Goal: Task Accomplishment & Management: Use online tool/utility

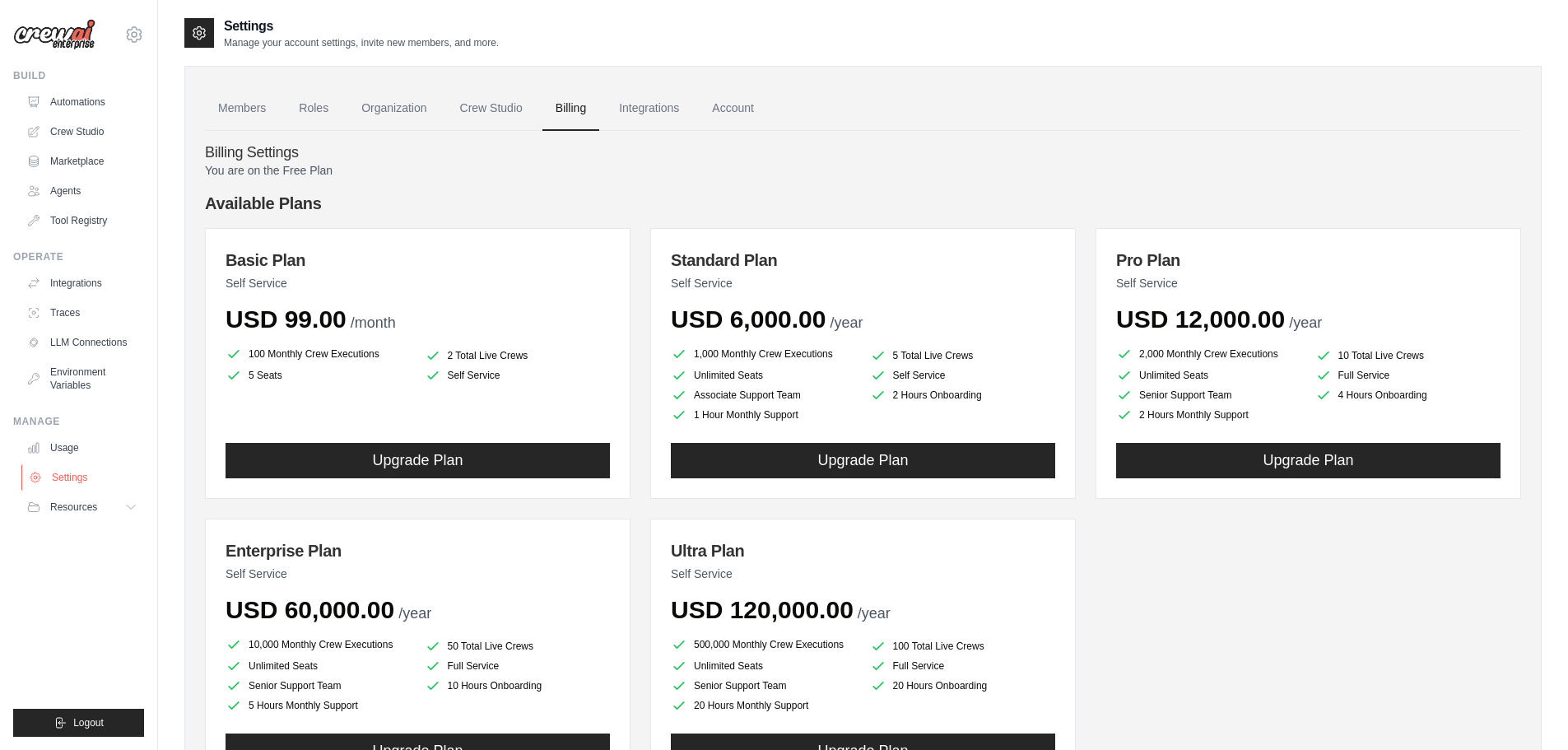
click at [87, 477] on link "Settings" at bounding box center [83, 478] width 124 height 26
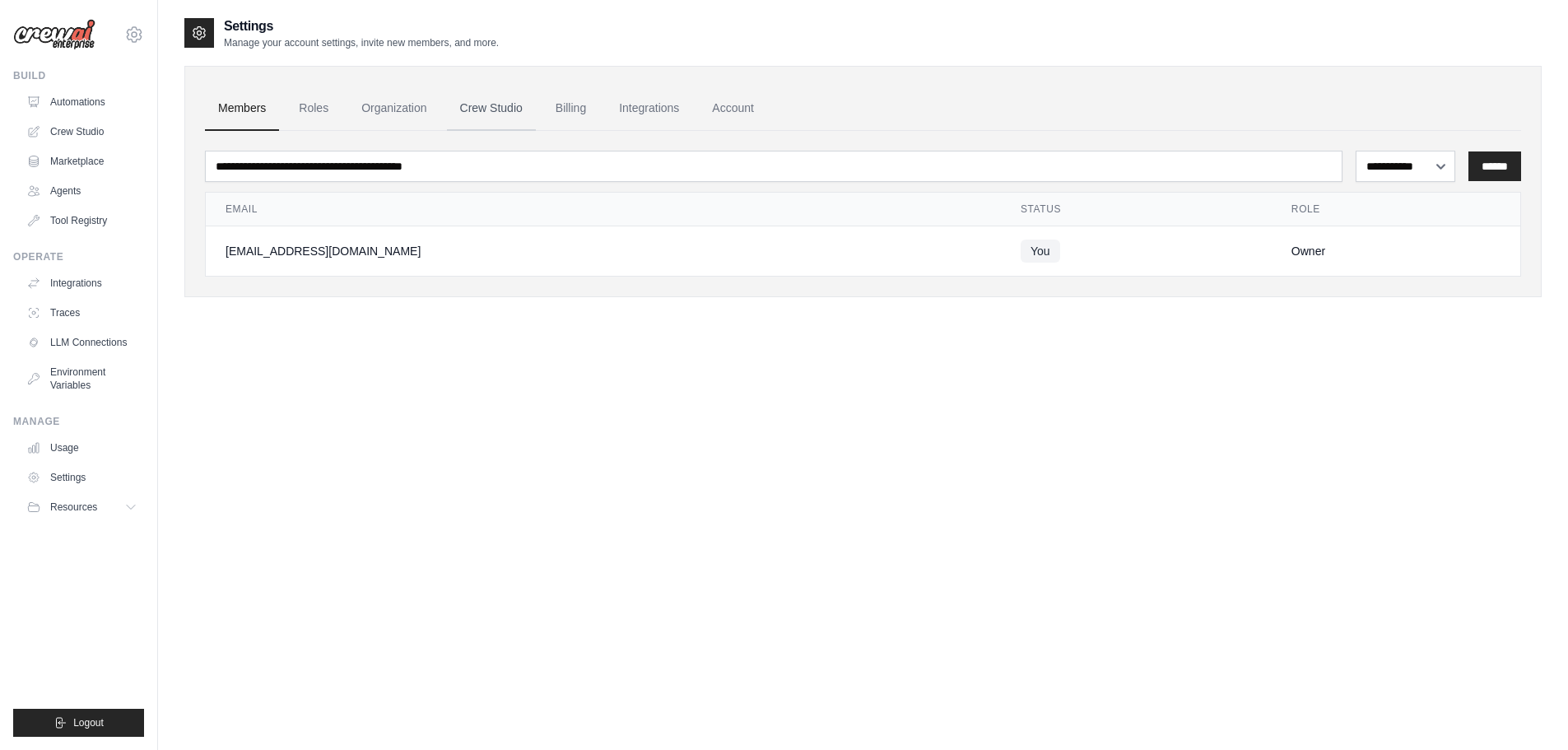
click at [487, 106] on link "Crew Studio" at bounding box center [492, 109] width 89 height 44
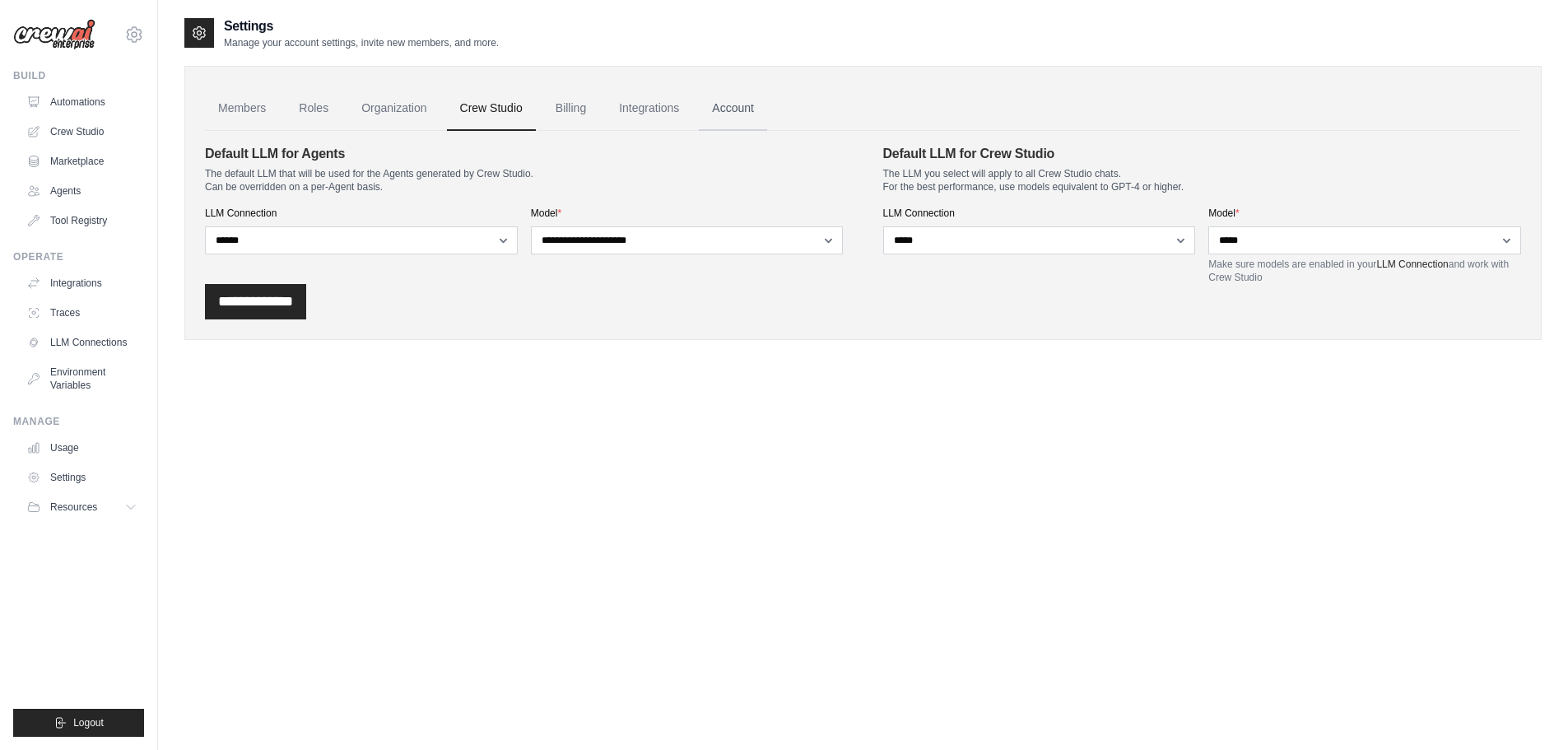
click at [723, 110] on link "Account" at bounding box center [733, 109] width 69 height 44
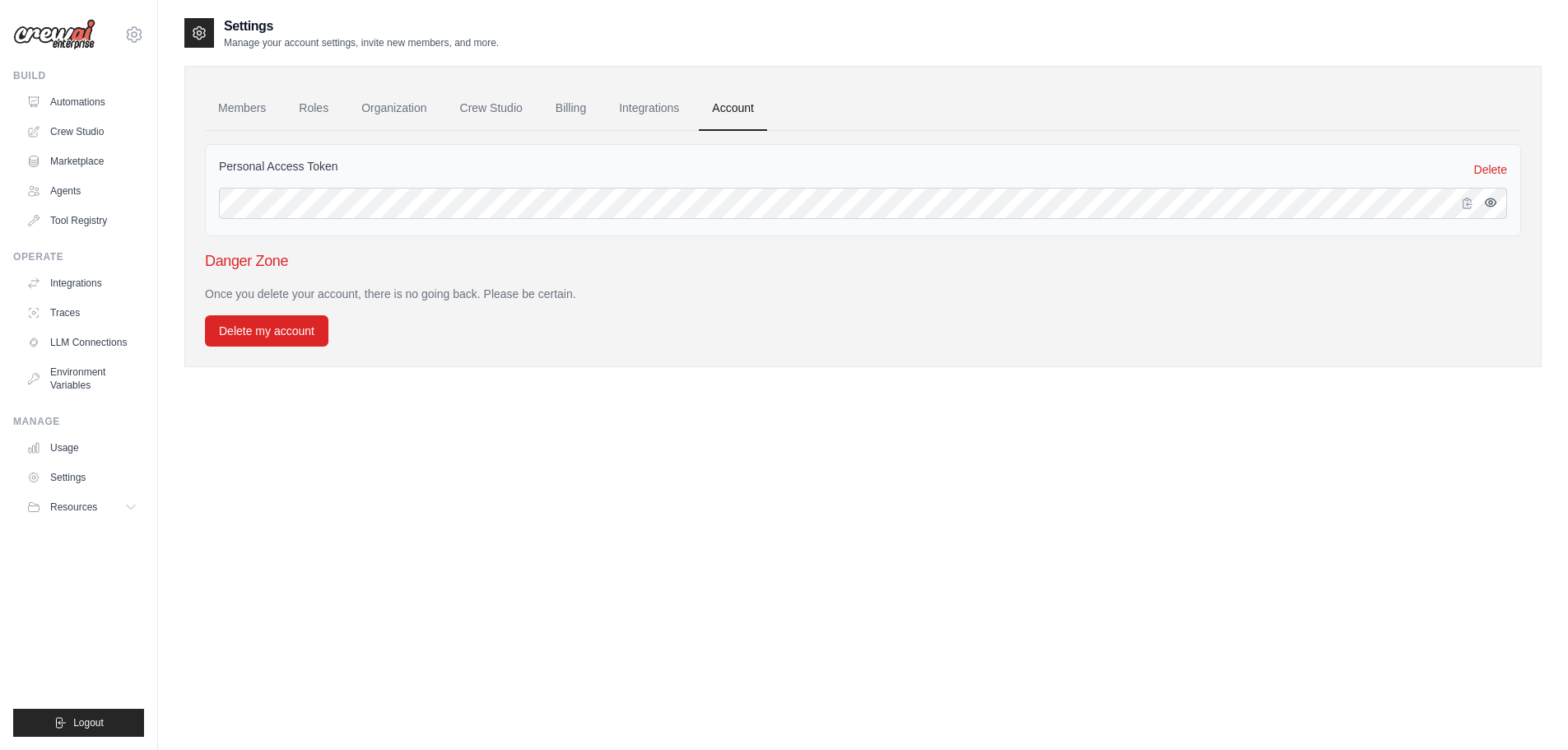
click at [1492, 204] on icon "button" at bounding box center [1491, 202] width 3 height 3
click at [624, 112] on link "Integrations" at bounding box center [650, 109] width 87 height 44
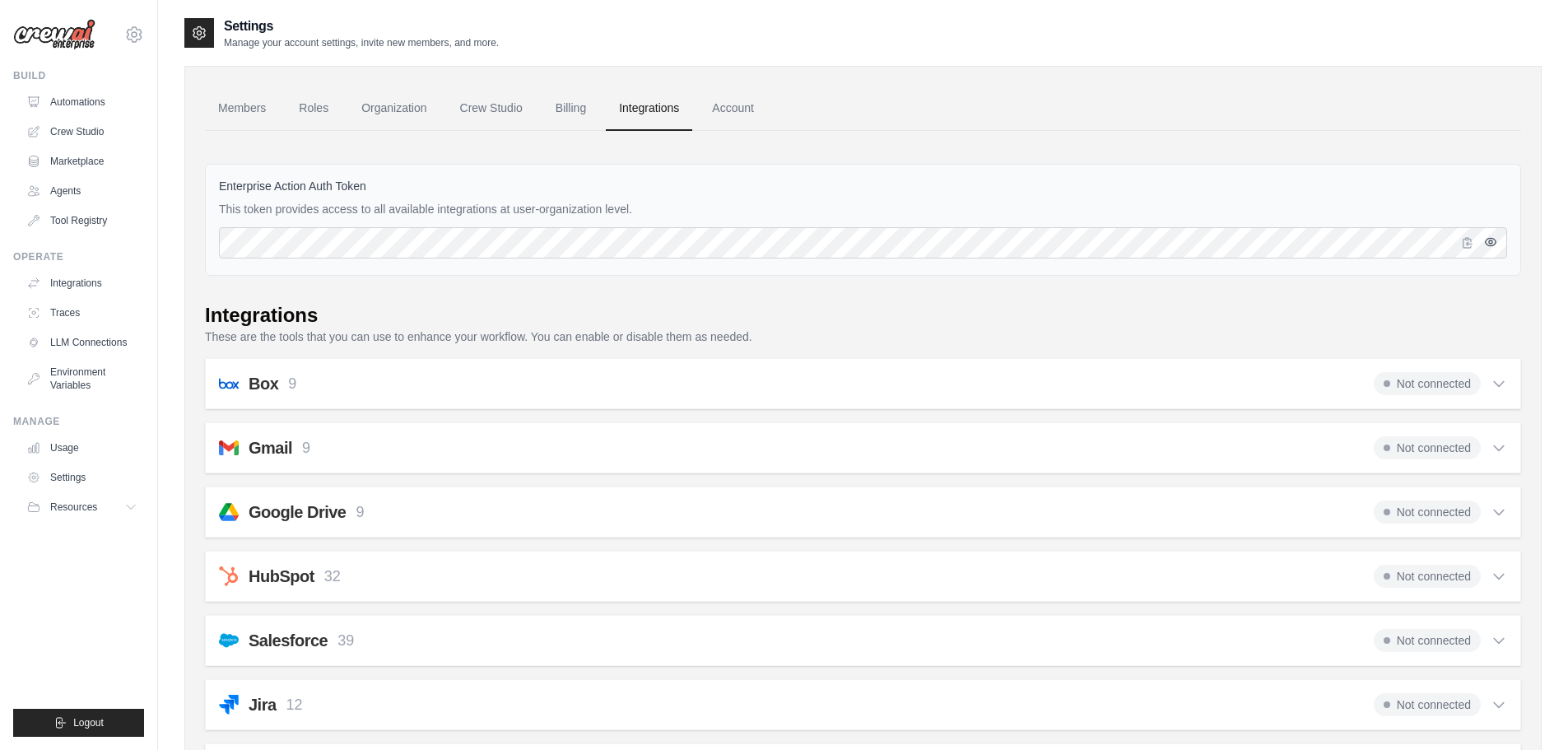
click at [1490, 244] on icon "button" at bounding box center [1491, 242] width 3 height 3
click at [1491, 243] on icon "button" at bounding box center [1491, 242] width 13 height 13
click at [1489, 242] on icon "button" at bounding box center [1491, 242] width 3 height 3
click at [1469, 242] on icon "button" at bounding box center [1467, 242] width 13 height 13
click at [738, 116] on link "Account" at bounding box center [733, 109] width 69 height 44
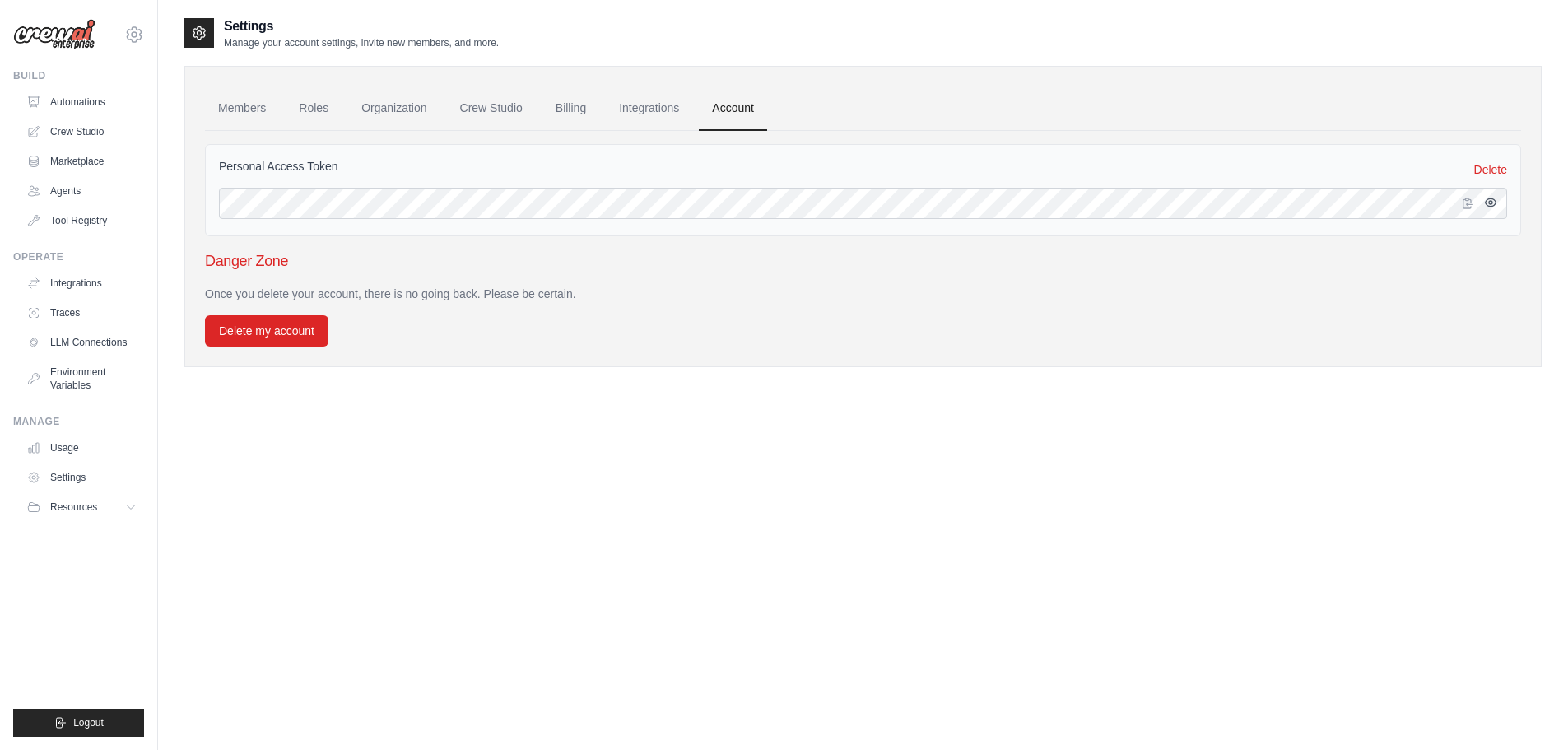
click at [1490, 208] on icon "button" at bounding box center [1491, 202] width 13 height 13
drag, startPoint x: 320, startPoint y: 165, endPoint x: 219, endPoint y: 163, distance: 101.0
click at [219, 163] on div "Personal Access Token Delete" at bounding box center [863, 169] width 1288 height 23
copy label "Personal Access Token"
click at [69, 602] on ul "Build Automations Crew Studio Marketplace Agents" at bounding box center [78, 403] width 131 height 668
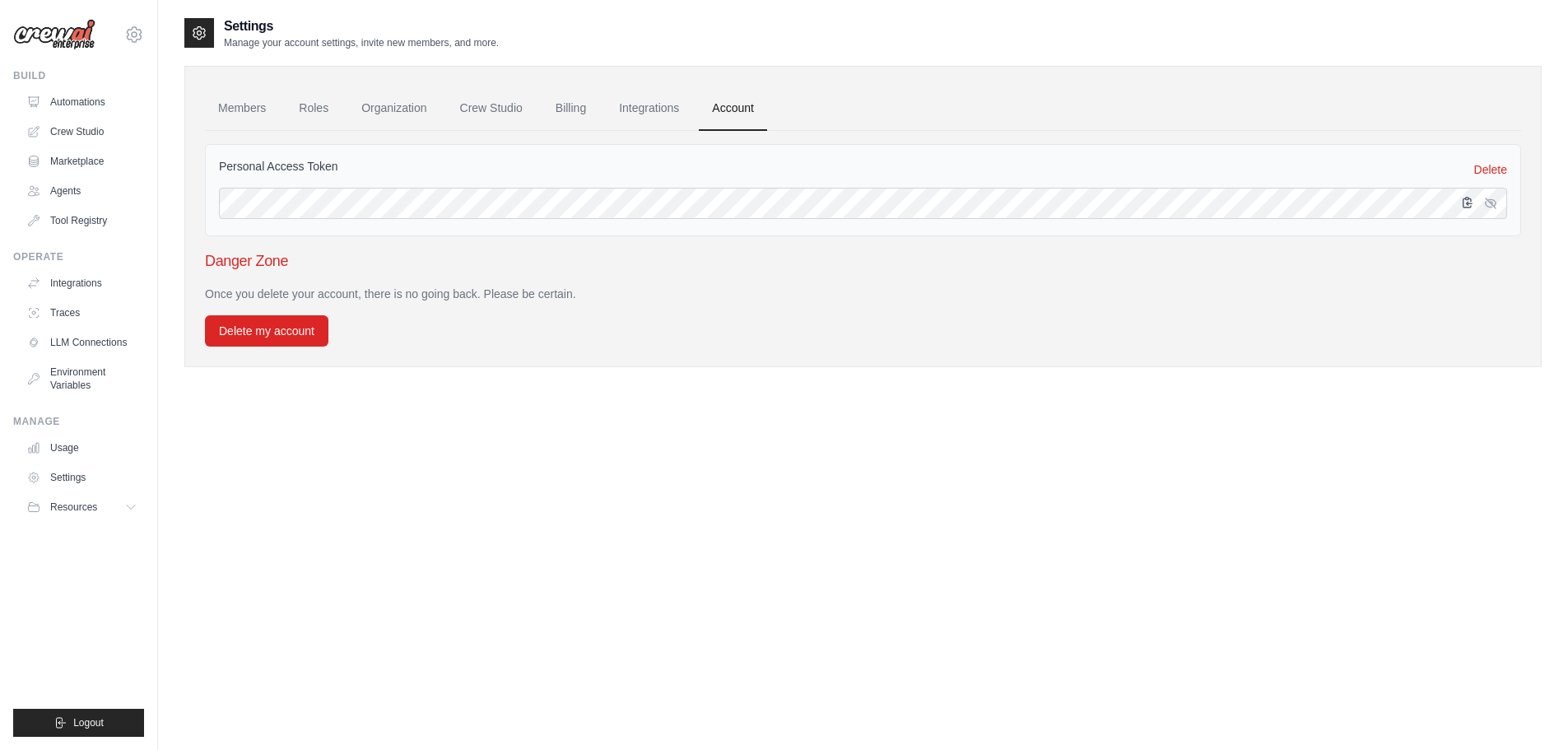
click at [1468, 204] on icon "button" at bounding box center [1468, 202] width 9 height 10
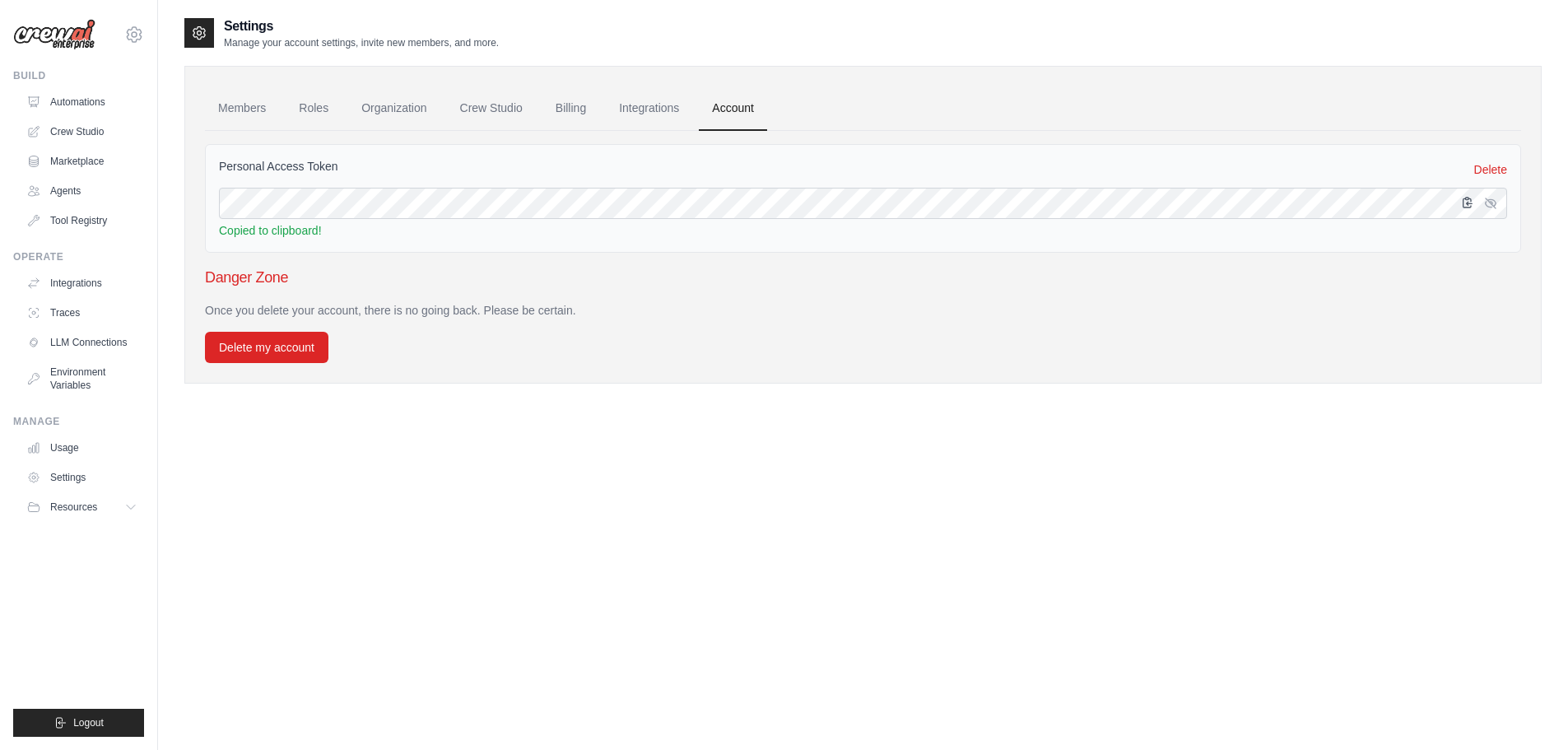
click at [1464, 203] on icon "button" at bounding box center [1468, 202] width 9 height 10
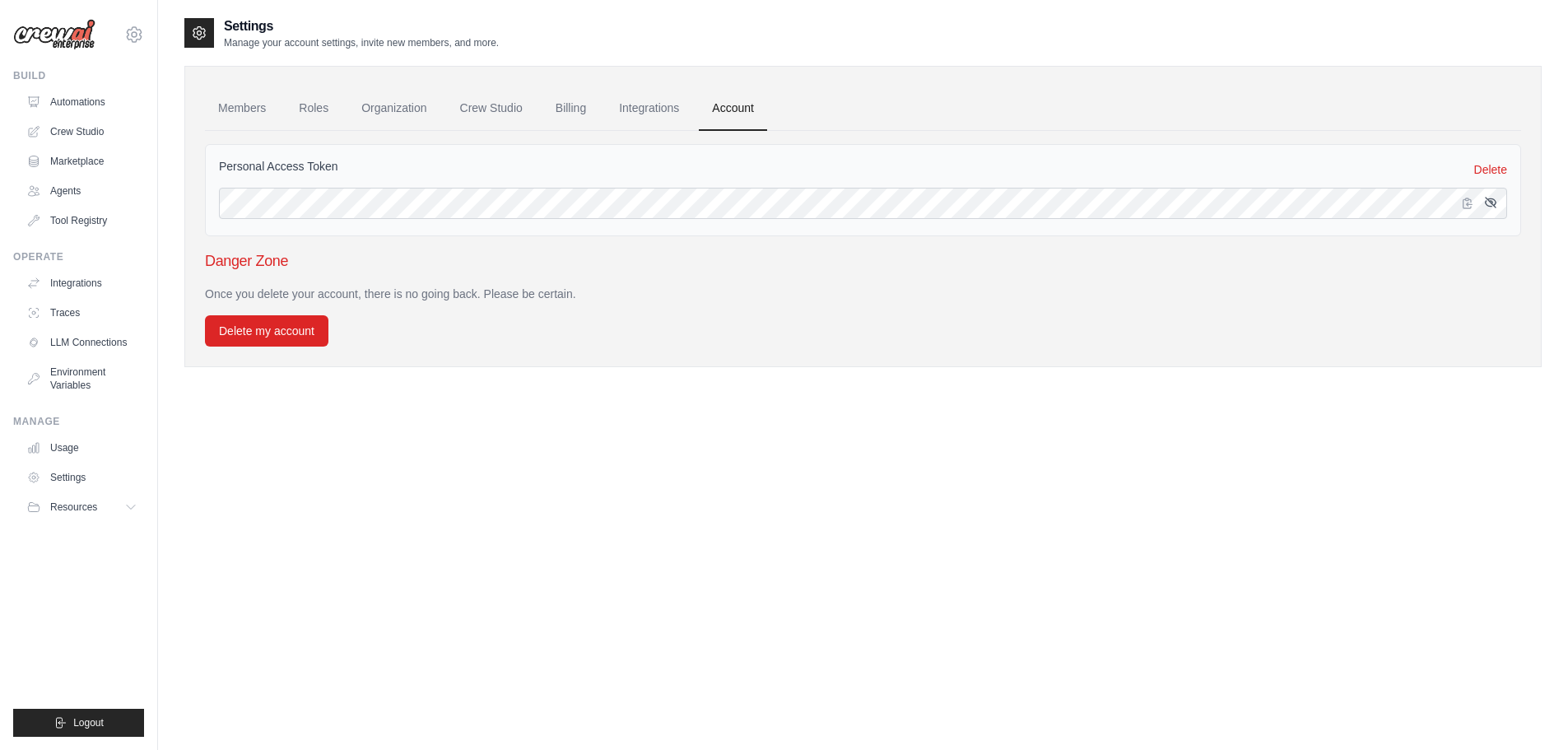
click at [1491, 204] on icon "button" at bounding box center [1491, 202] width 13 height 13
click at [1489, 204] on icon "button" at bounding box center [1491, 202] width 13 height 13
click at [665, 103] on link "Integrations" at bounding box center [650, 109] width 87 height 44
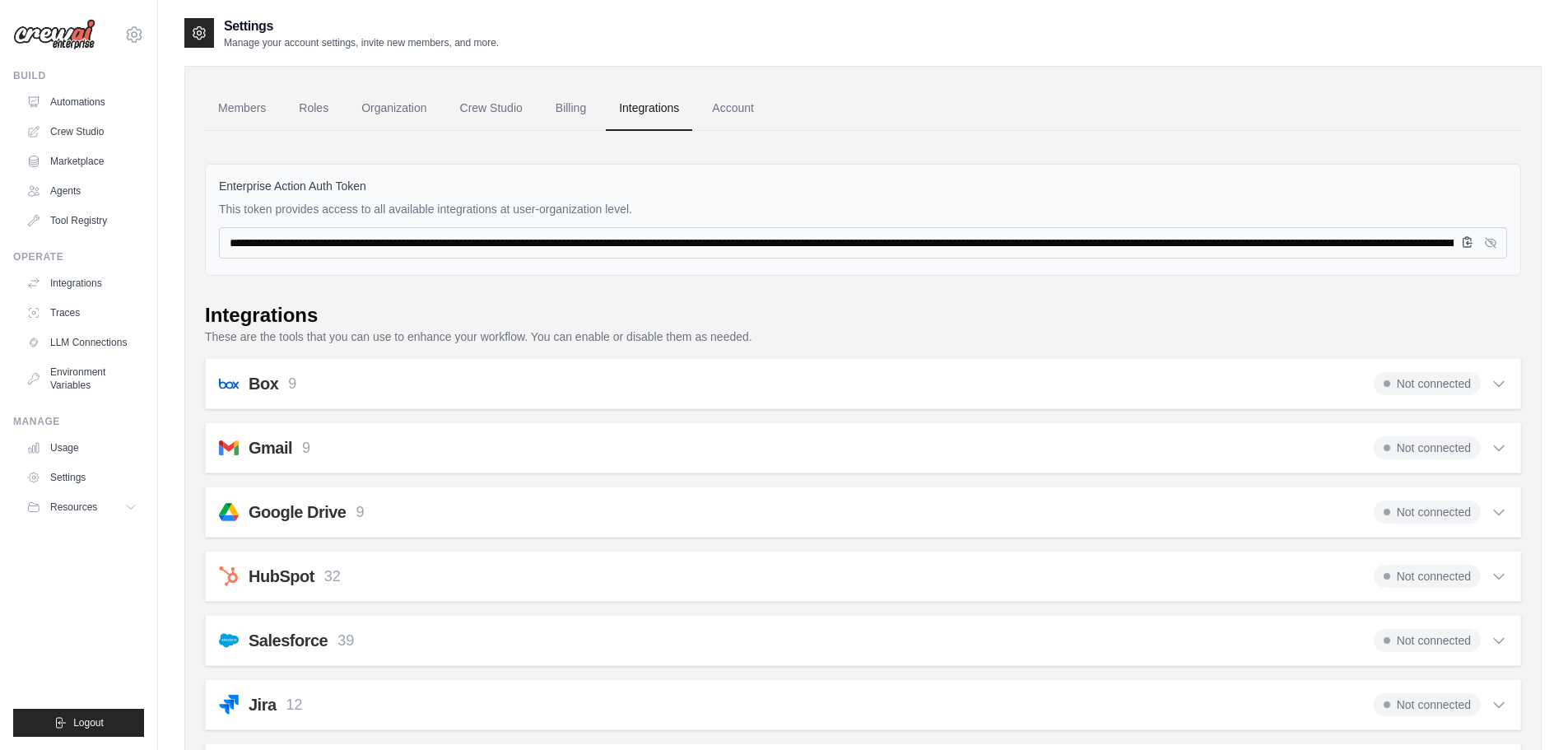
click at [1465, 245] on icon "button" at bounding box center [1467, 242] width 13 height 13
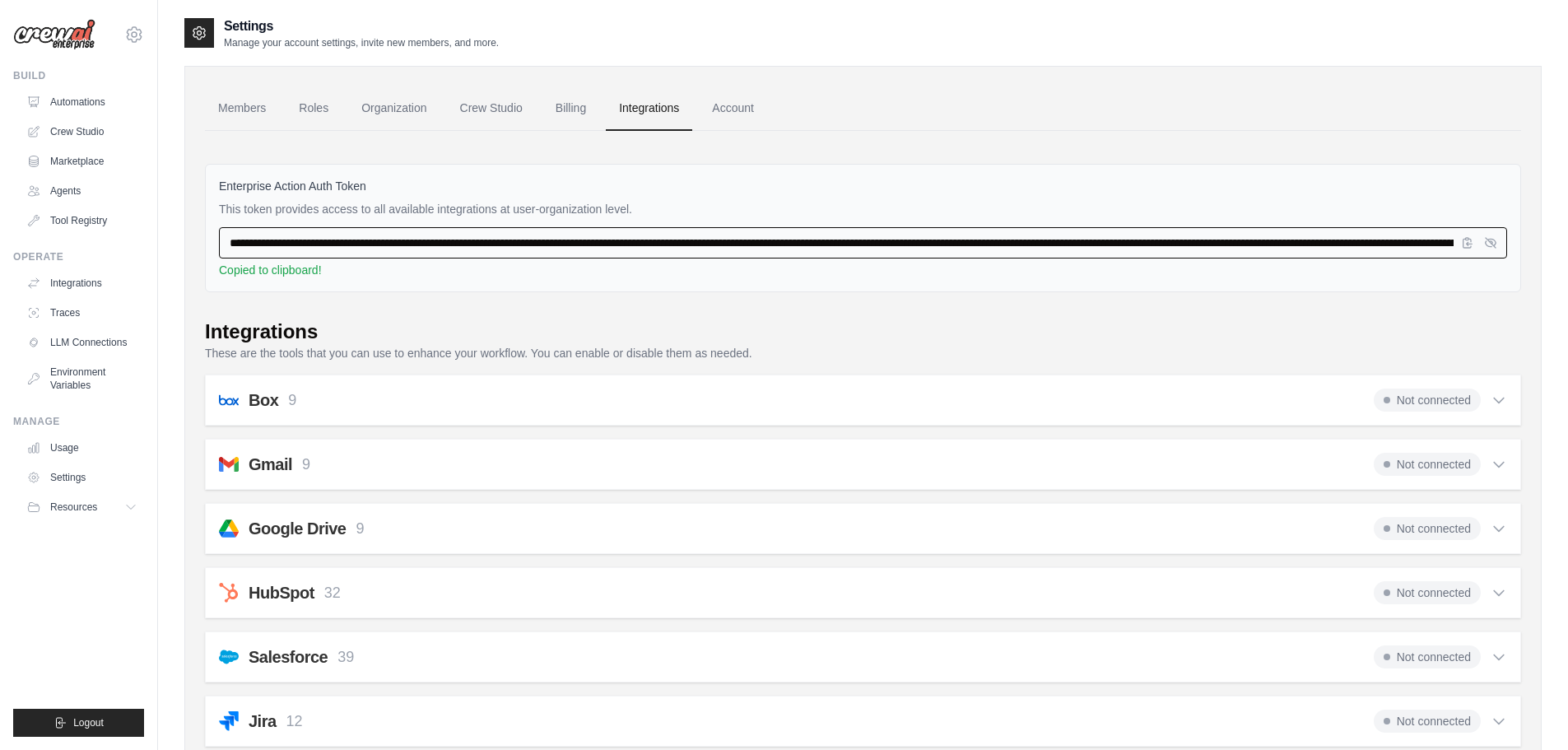
click at [1406, 244] on input "**********" at bounding box center [863, 243] width 1288 height 31
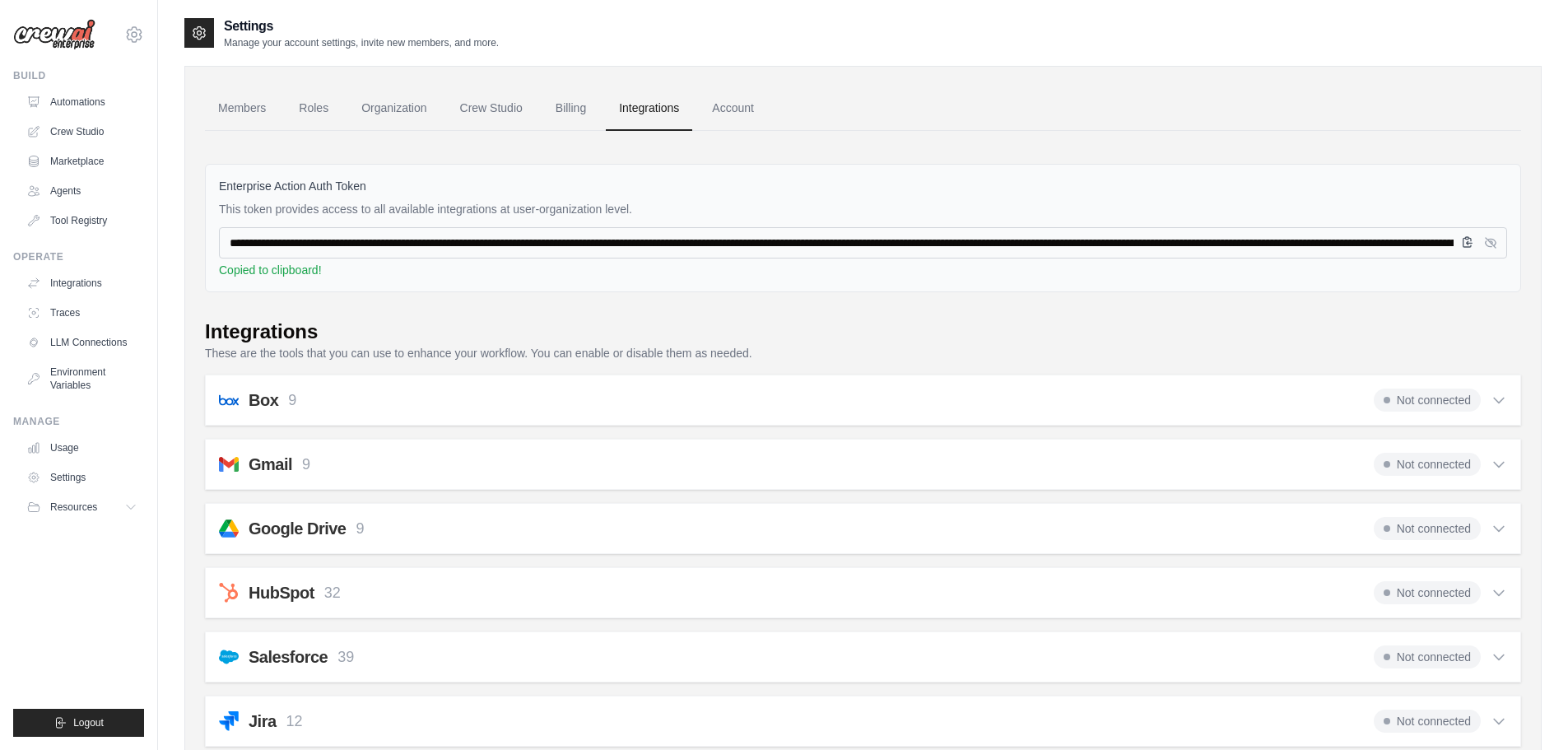
click at [1466, 244] on icon "button" at bounding box center [1467, 242] width 13 height 13
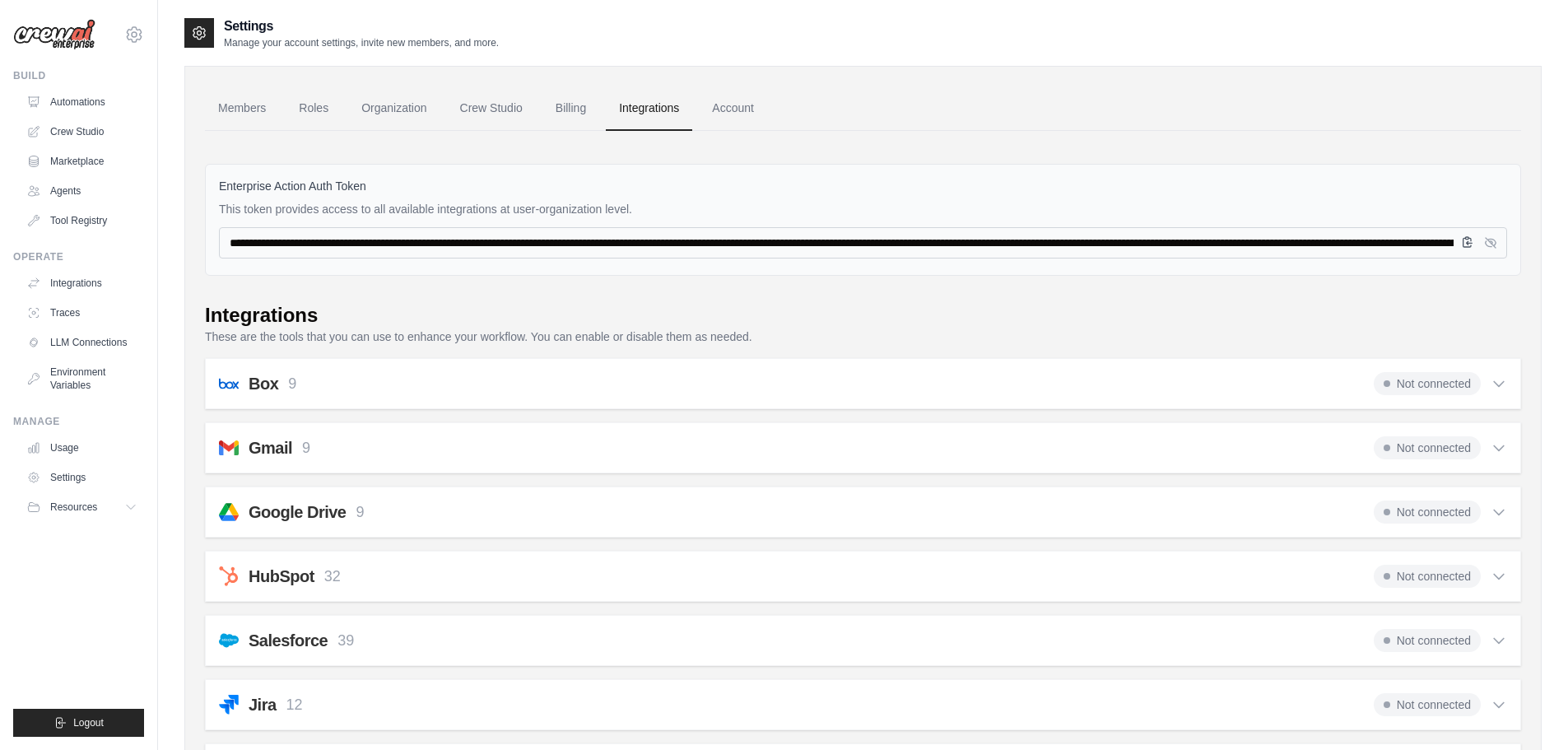
click at [1468, 244] on icon "button" at bounding box center [1468, 242] width 9 height 10
drag, startPoint x: 386, startPoint y: 181, endPoint x: 219, endPoint y: 183, distance: 167.0
click at [219, 183] on label "Enterprise Action Auth Token" at bounding box center [863, 186] width 1288 height 17
copy label "Enterprise Action Auth Token"
click at [94, 100] on link "Automations" at bounding box center [83, 102] width 124 height 26
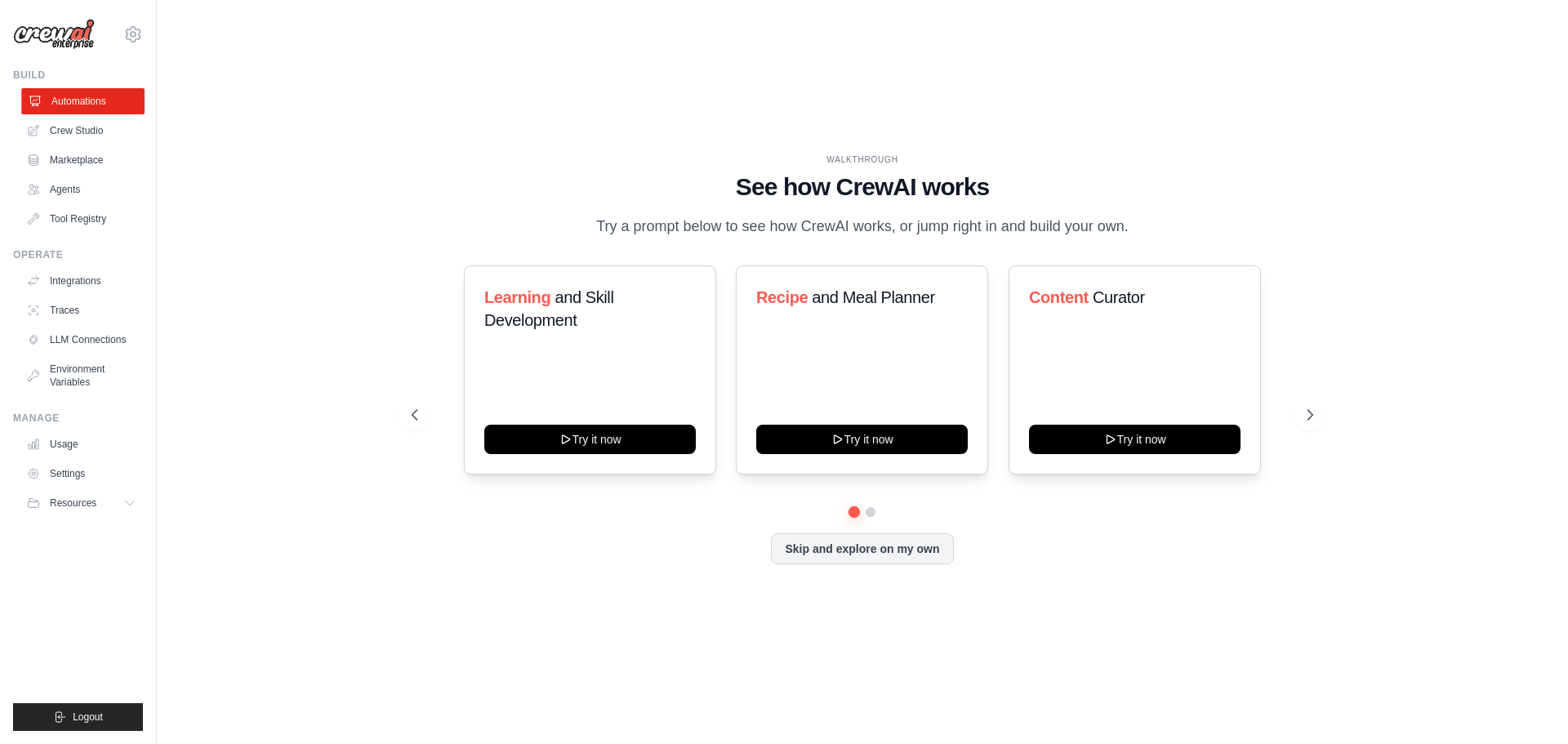
click at [91, 97] on link "Automations" at bounding box center [83, 101] width 123 height 26
click at [839, 545] on button "Skip and explore on my own" at bounding box center [862, 547] width 182 height 31
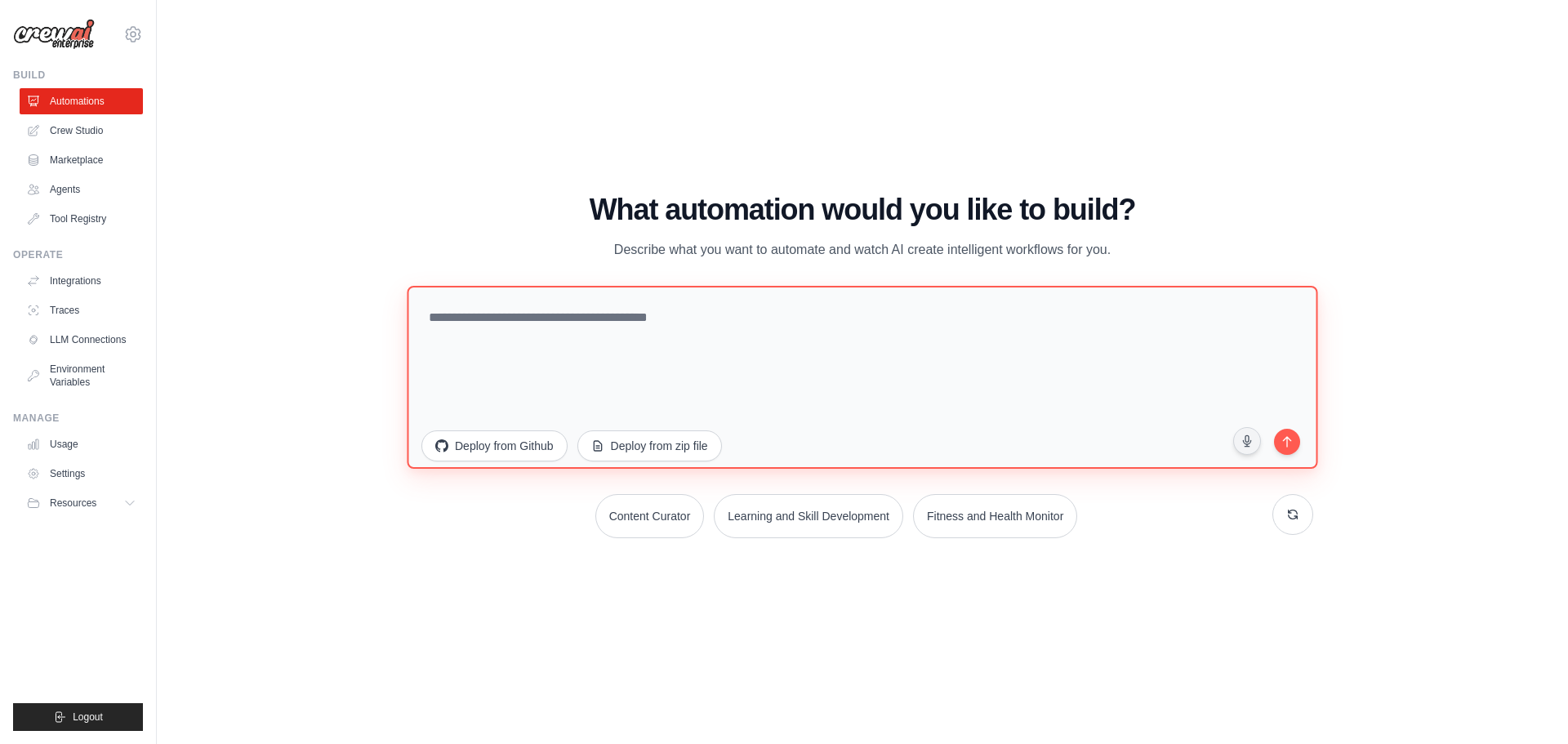
click at [758, 332] on textarea at bounding box center [862, 377] width 911 height 183
type textarea "*"
click at [711, 316] on textarea "**********" at bounding box center [862, 377] width 911 height 183
type textarea "**********"
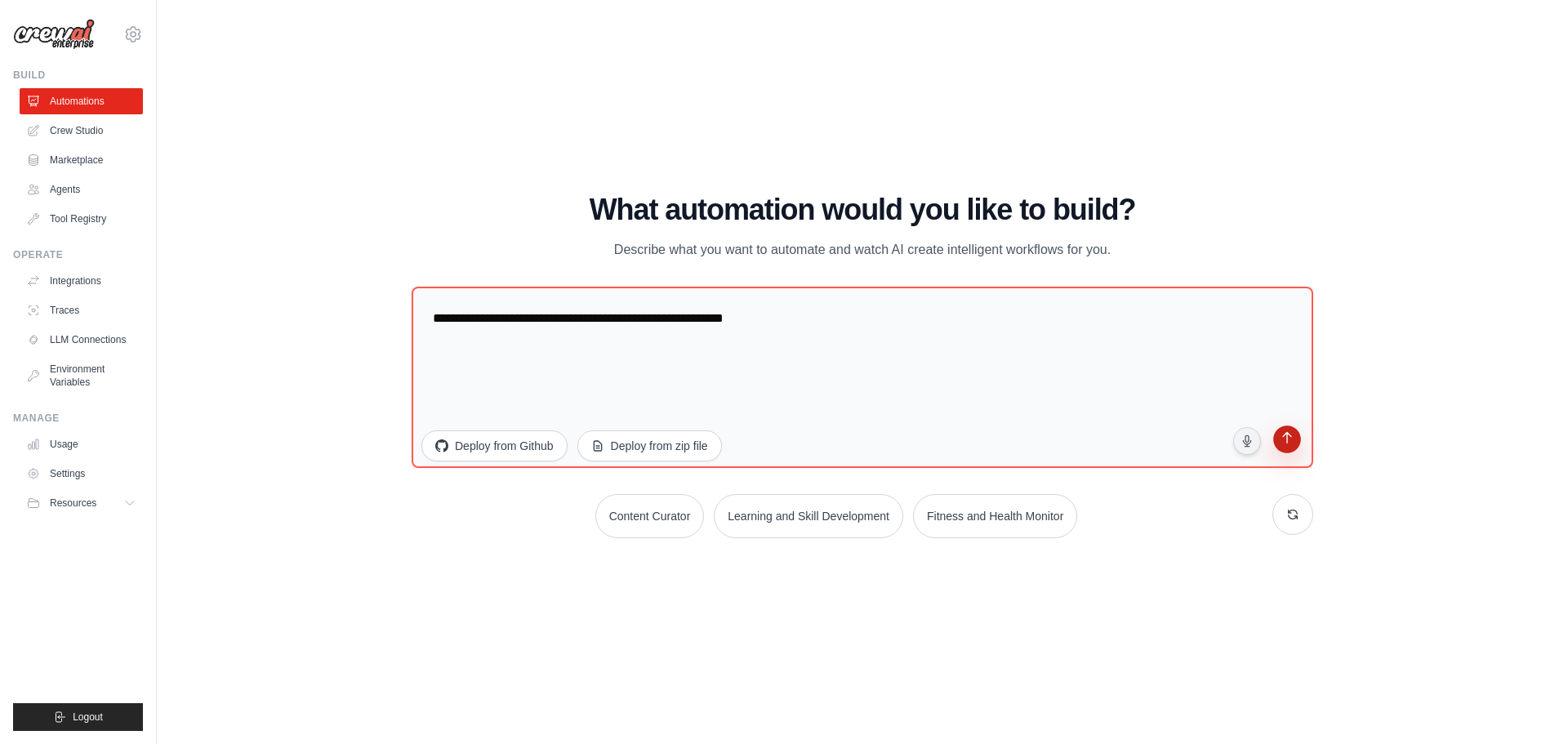
click at [1282, 456] on button "submit" at bounding box center [1287, 441] width 31 height 31
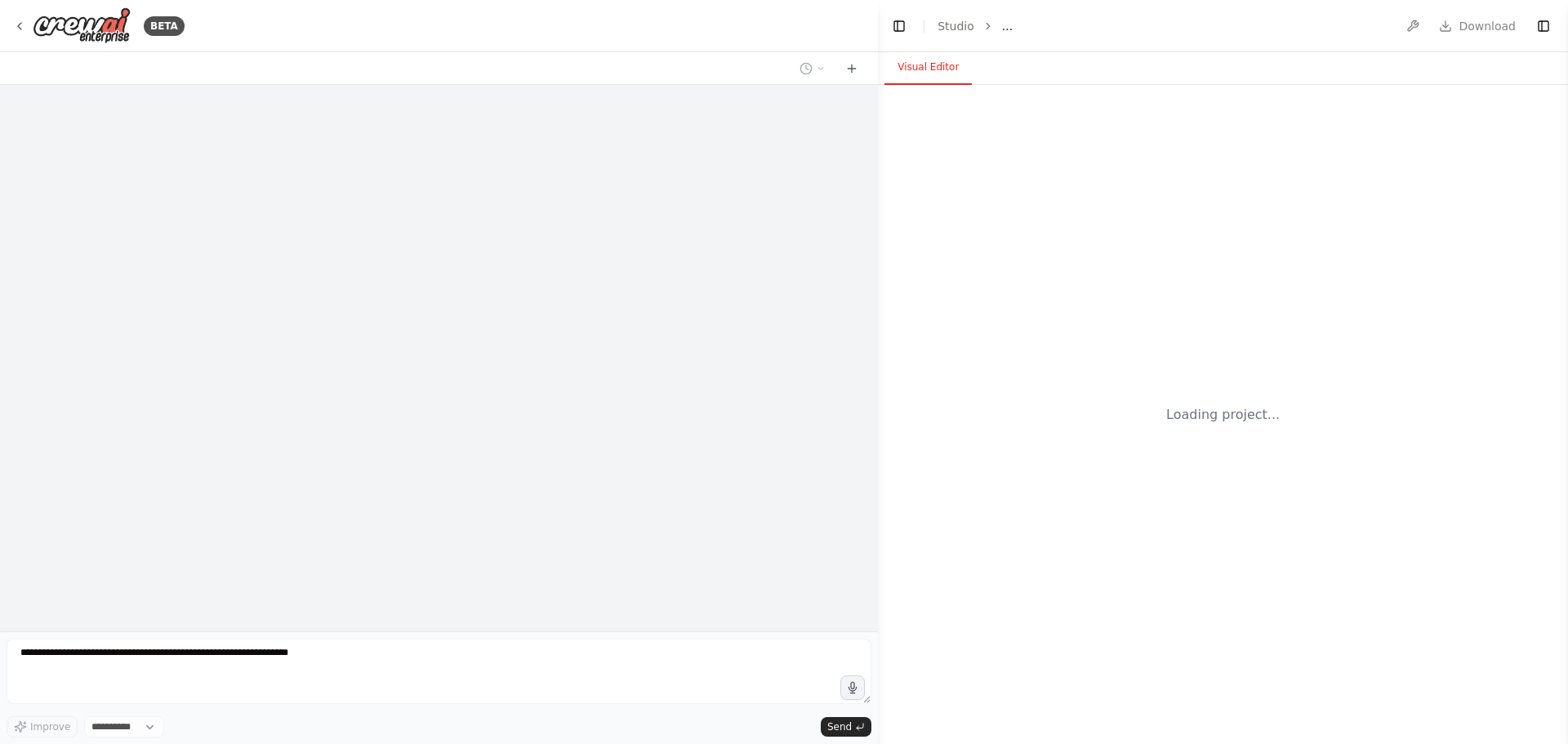
select select "****"
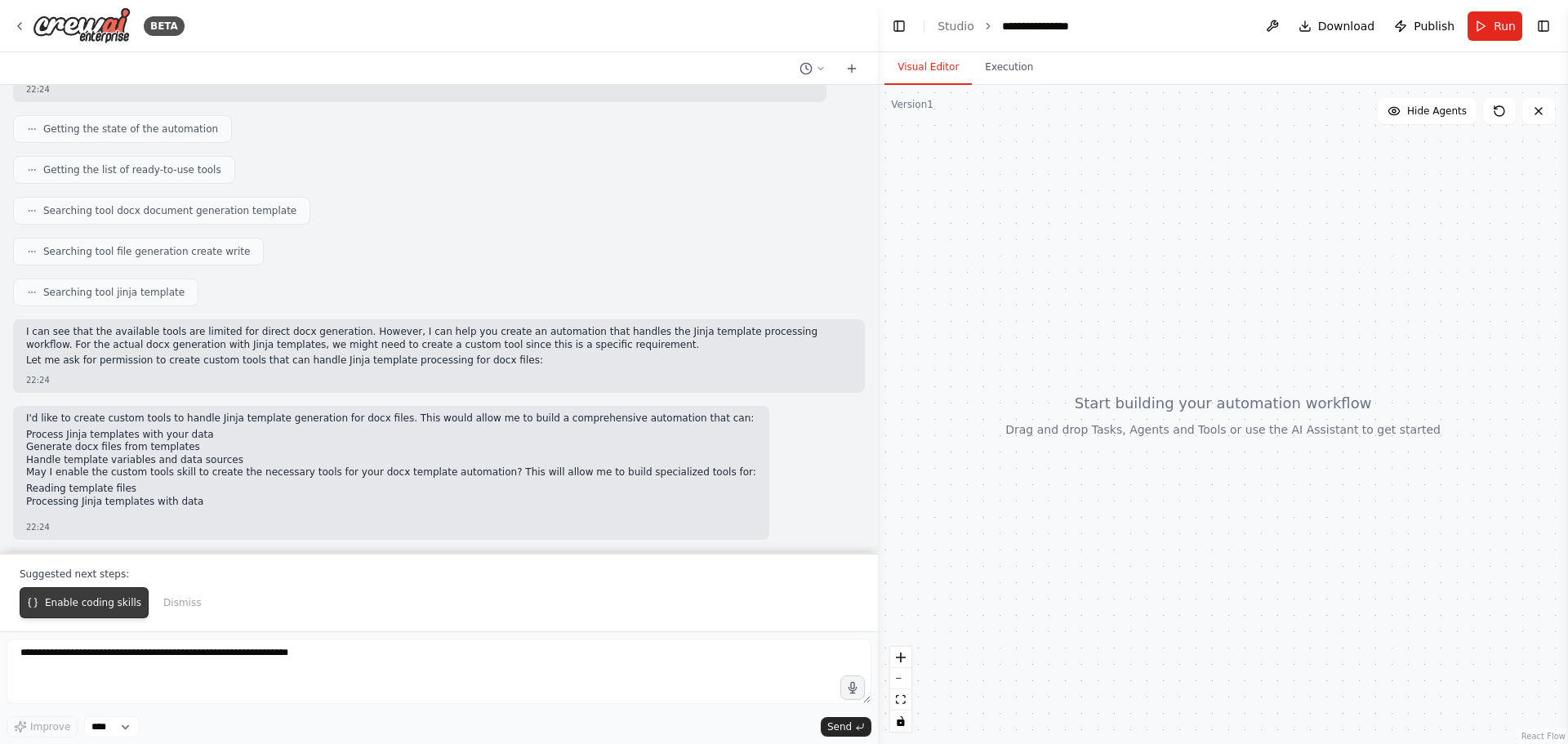
click at [73, 601] on span "Enable coding skills" at bounding box center [93, 603] width 96 height 13
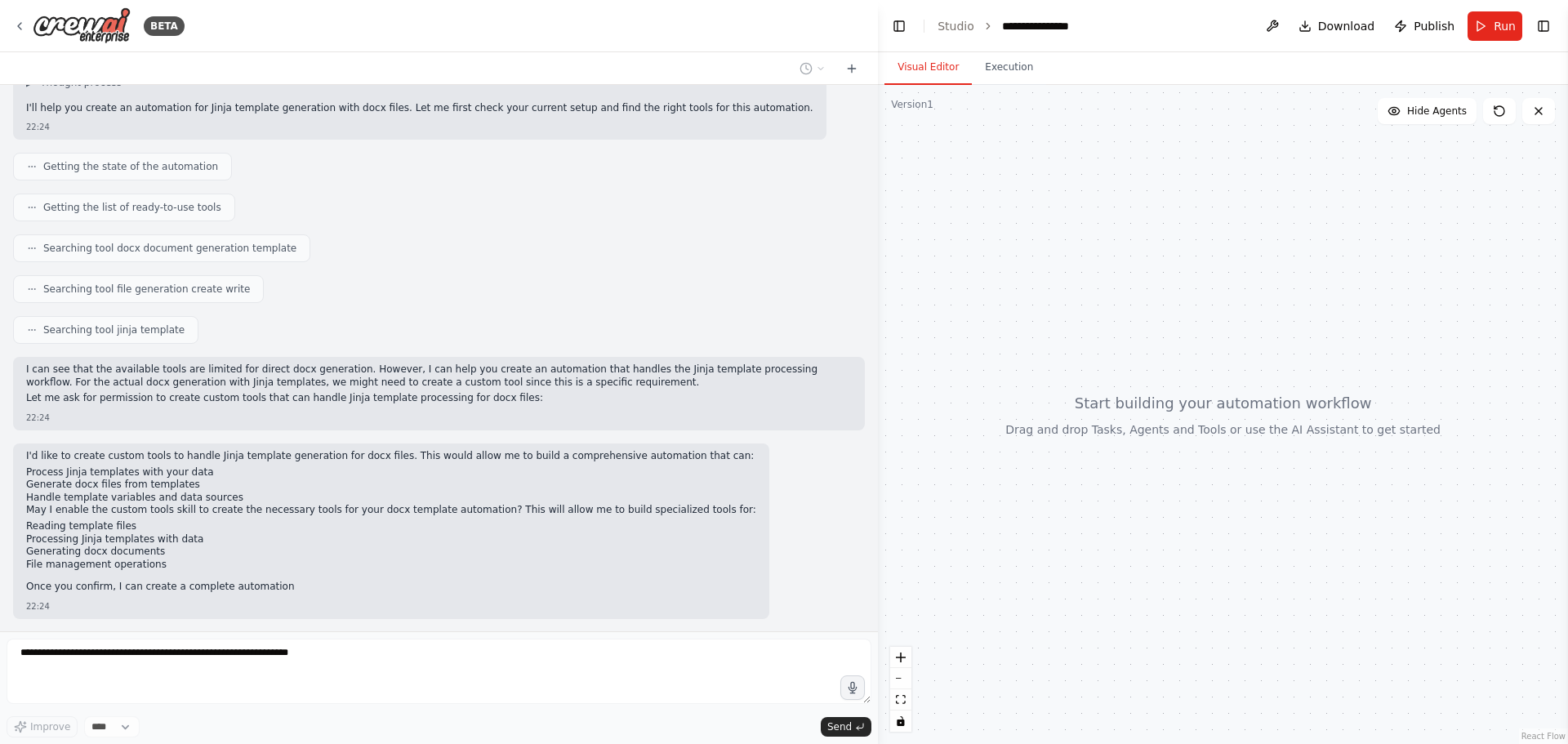
scroll to position [133, 0]
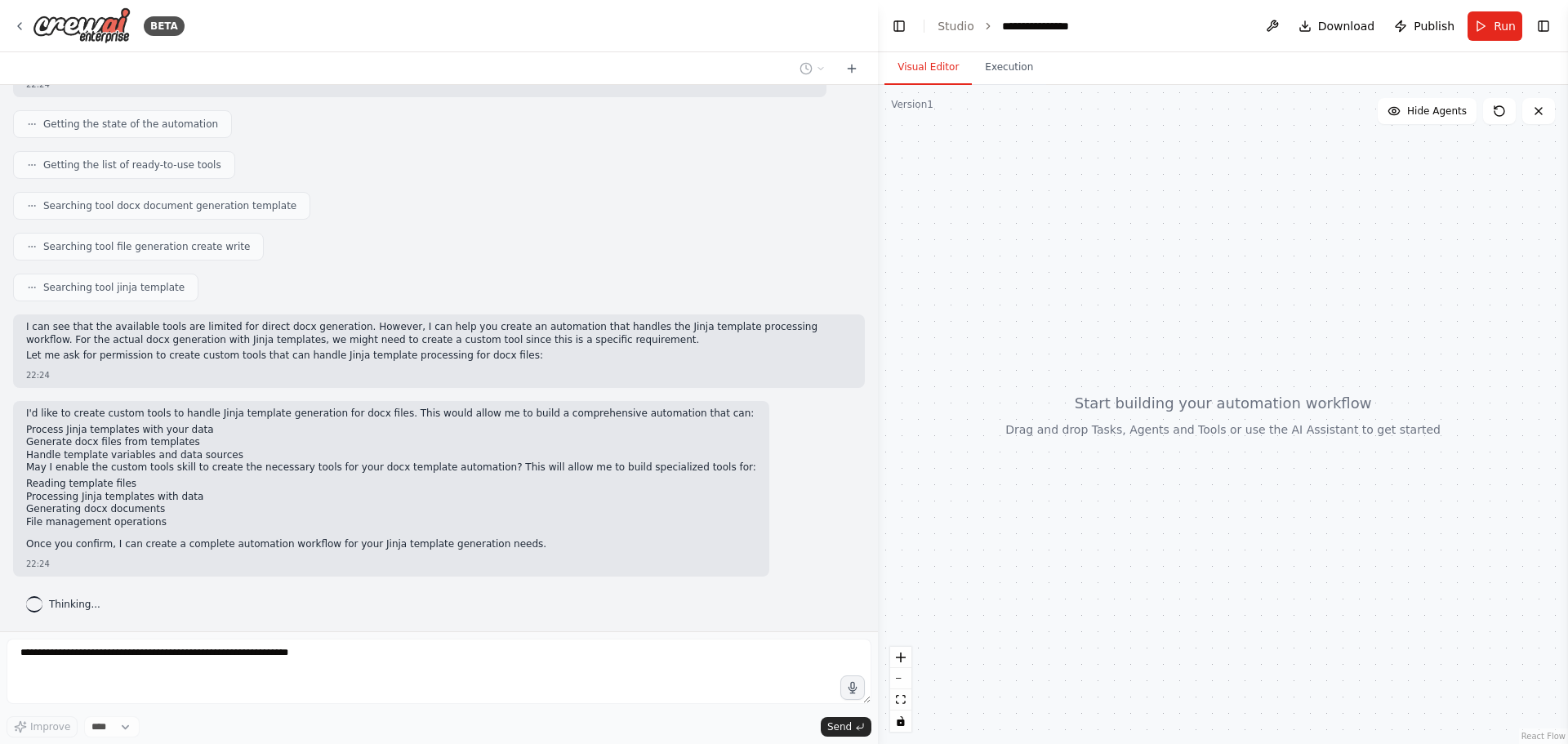
click at [104, 602] on div "Thinking..." at bounding box center [63, 604] width 101 height 29
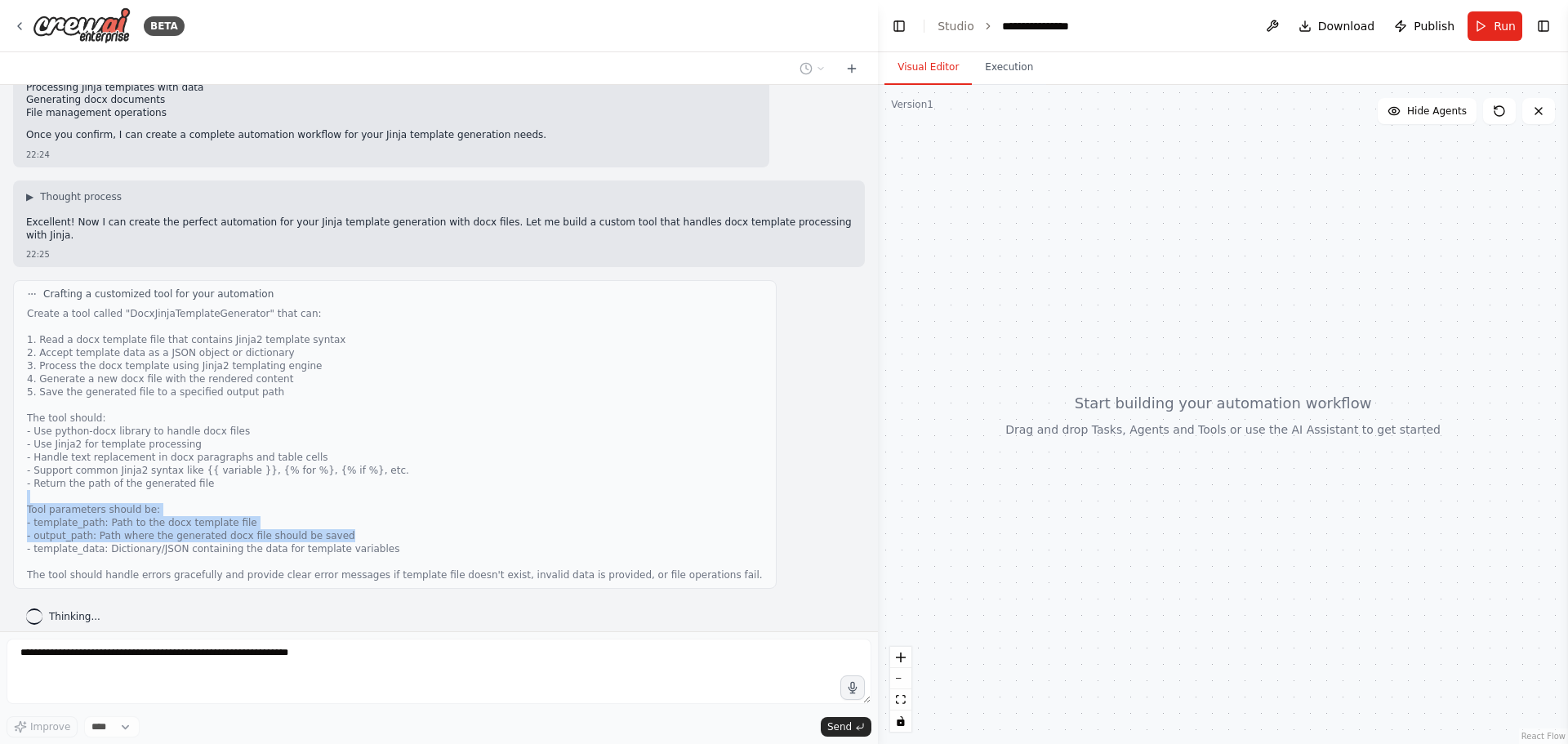
drag, startPoint x: 858, startPoint y: 482, endPoint x: 856, endPoint y: 520, distance: 38.1
click at [856, 520] on div "i want to automate jinja temaplte genetation for docx files 22:24 ▶ Thought pro…" at bounding box center [439, 359] width 878 height 547
click at [85, 609] on div "Thinking..." at bounding box center [63, 616] width 74 height 16
click at [86, 610] on span "Thinking..." at bounding box center [75, 616] width 52 height 13
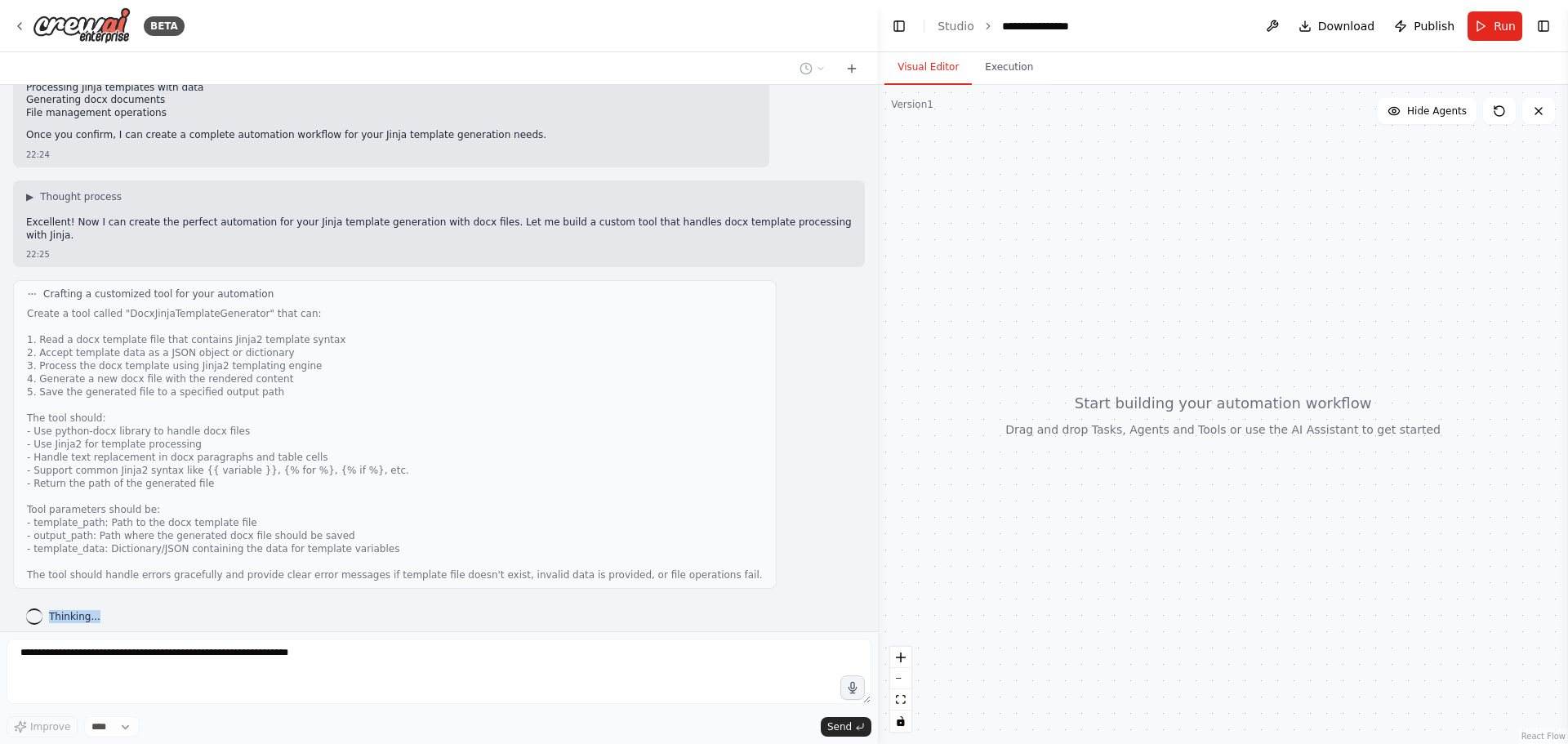
click at [86, 610] on span "Thinking..." at bounding box center [75, 616] width 52 height 13
click at [90, 571] on div "Crafting a customized tool for your automation" at bounding box center [395, 435] width 763 height 309
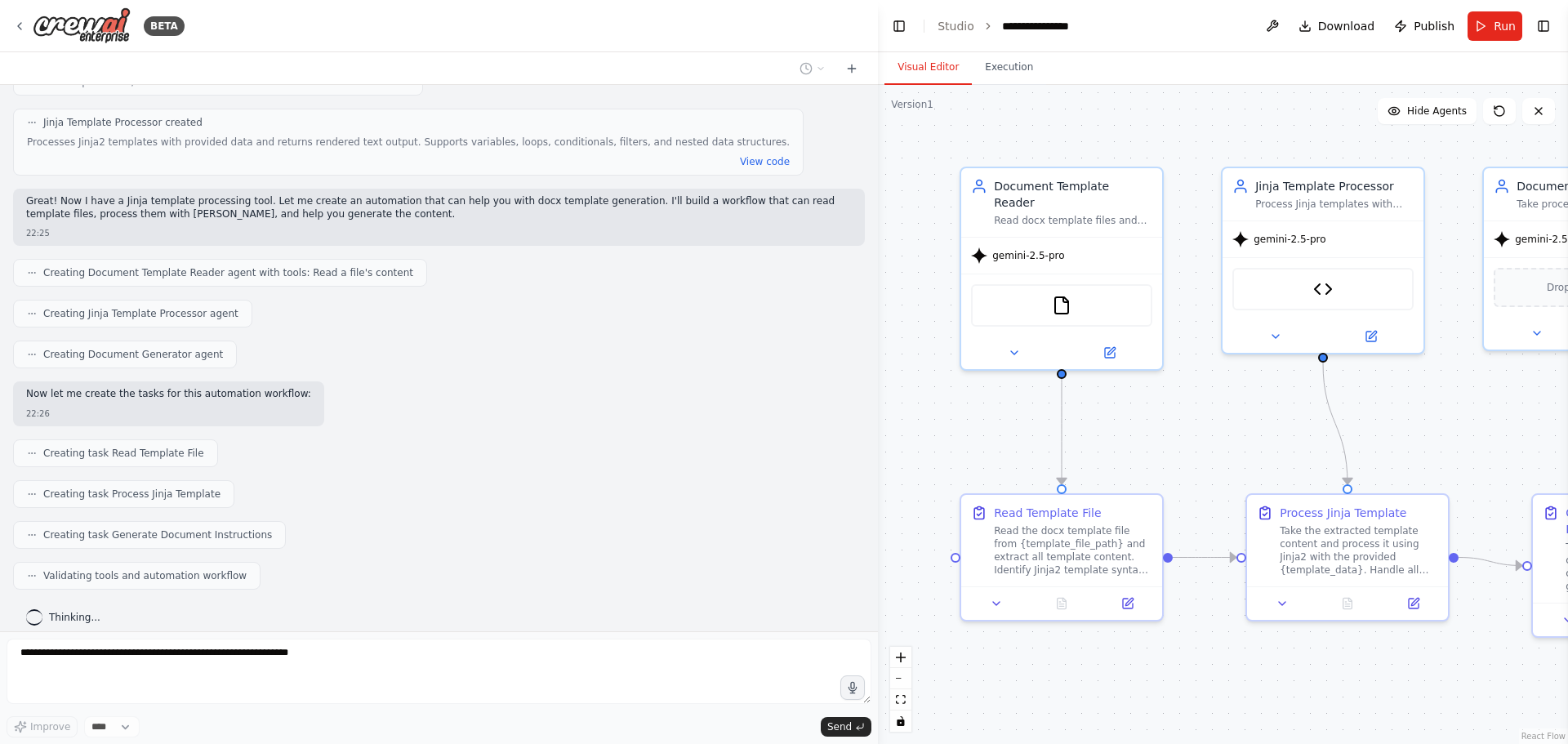
scroll to position [1442, 0]
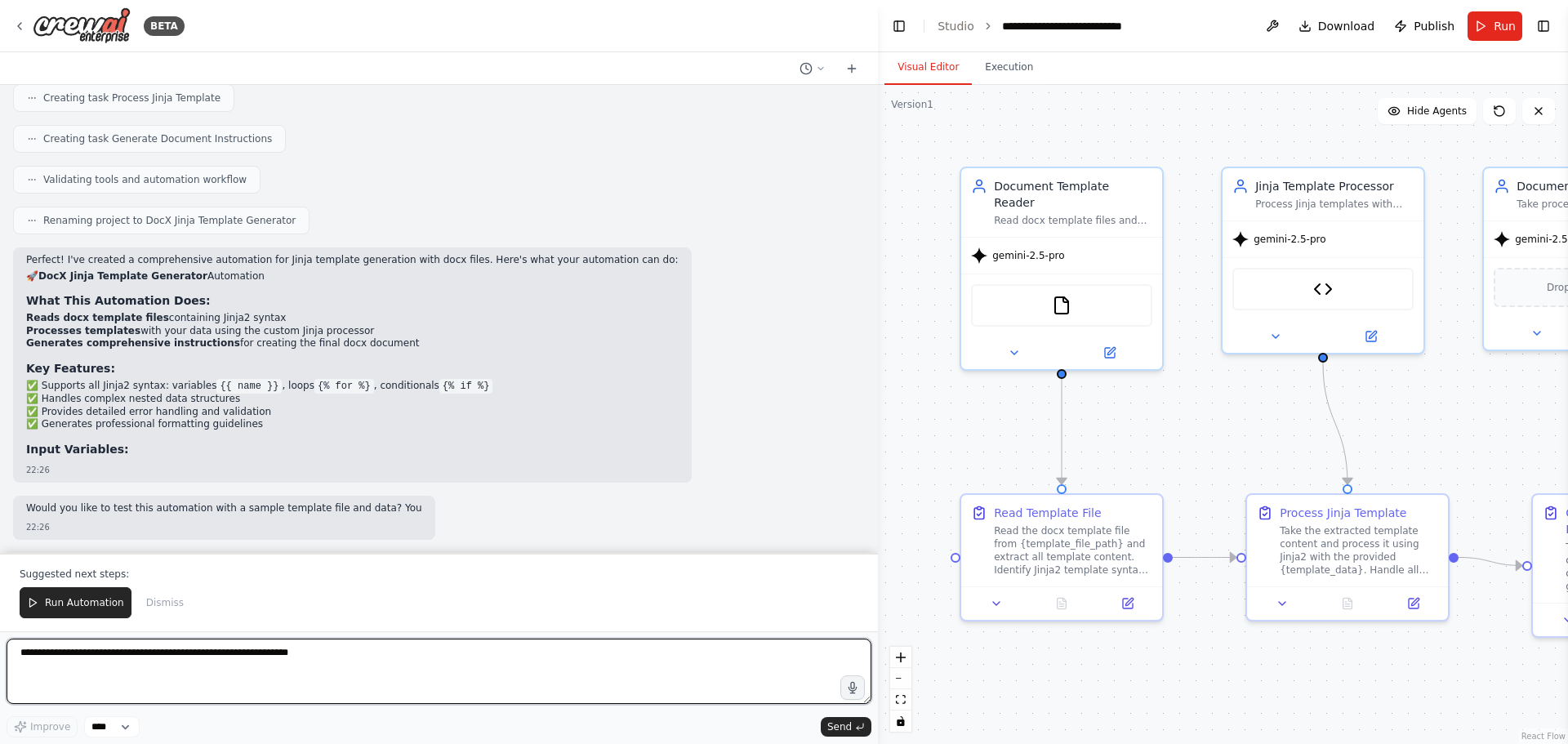
click at [306, 649] on textarea at bounding box center [439, 672] width 865 height 66
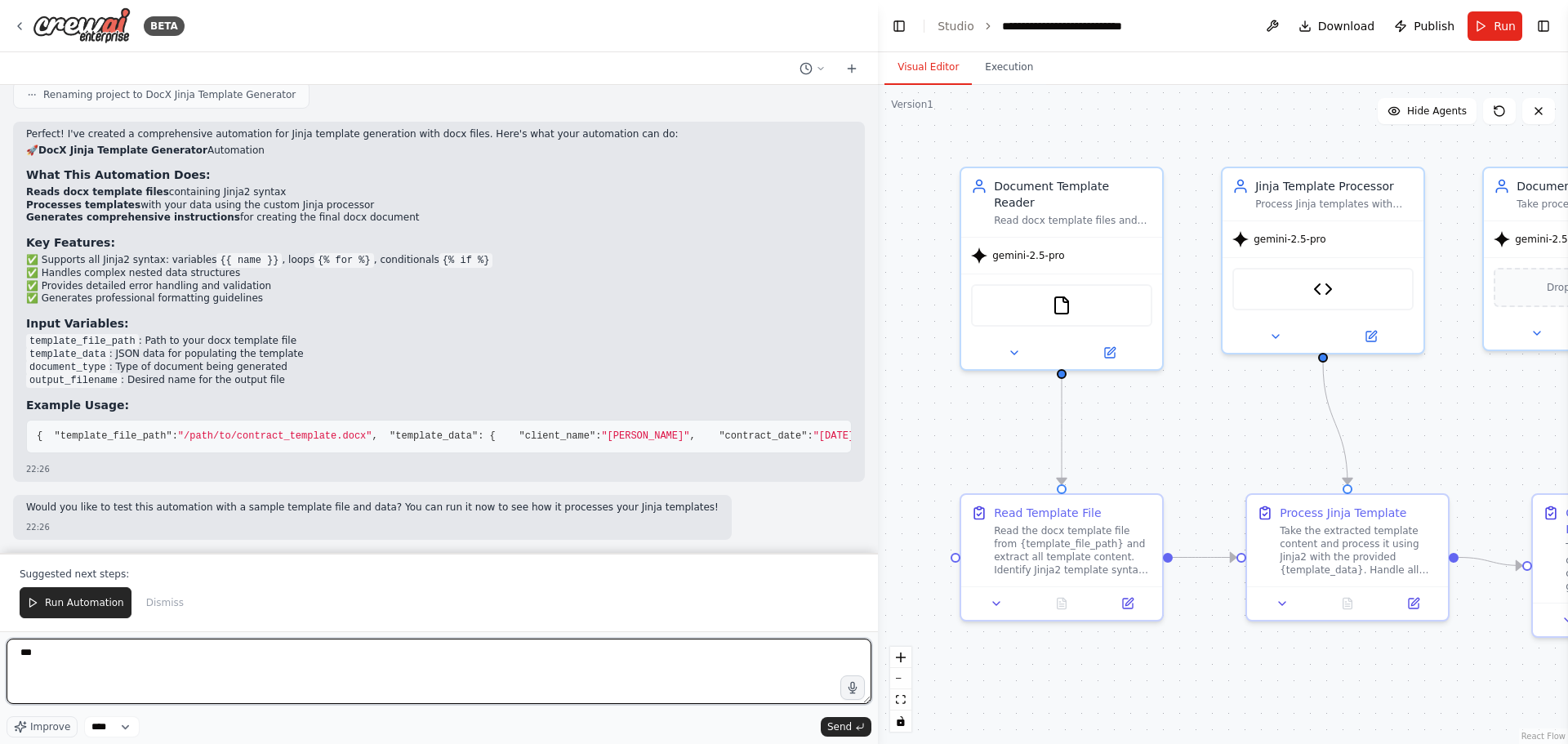
scroll to position [2079, 0]
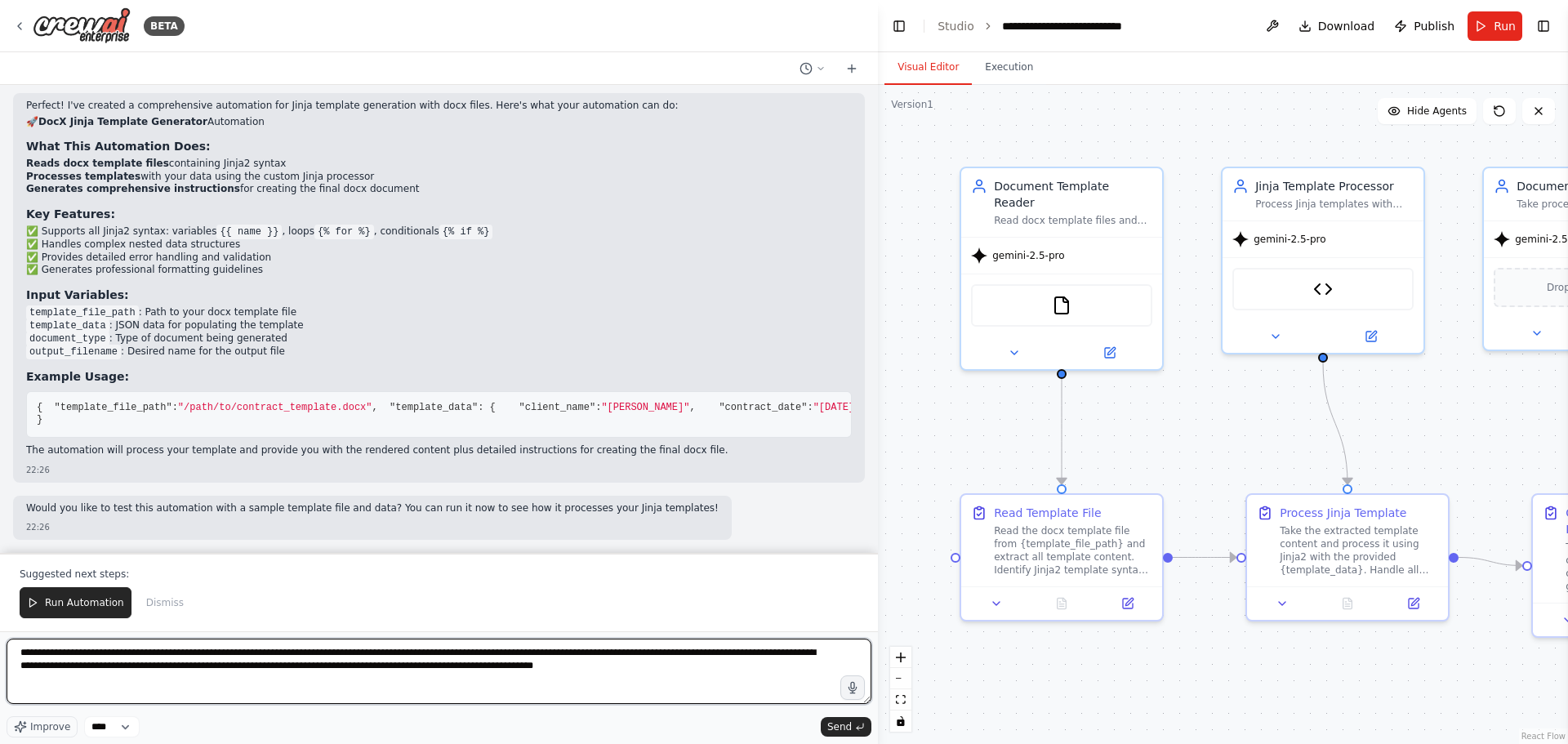
paste textarea "**********"
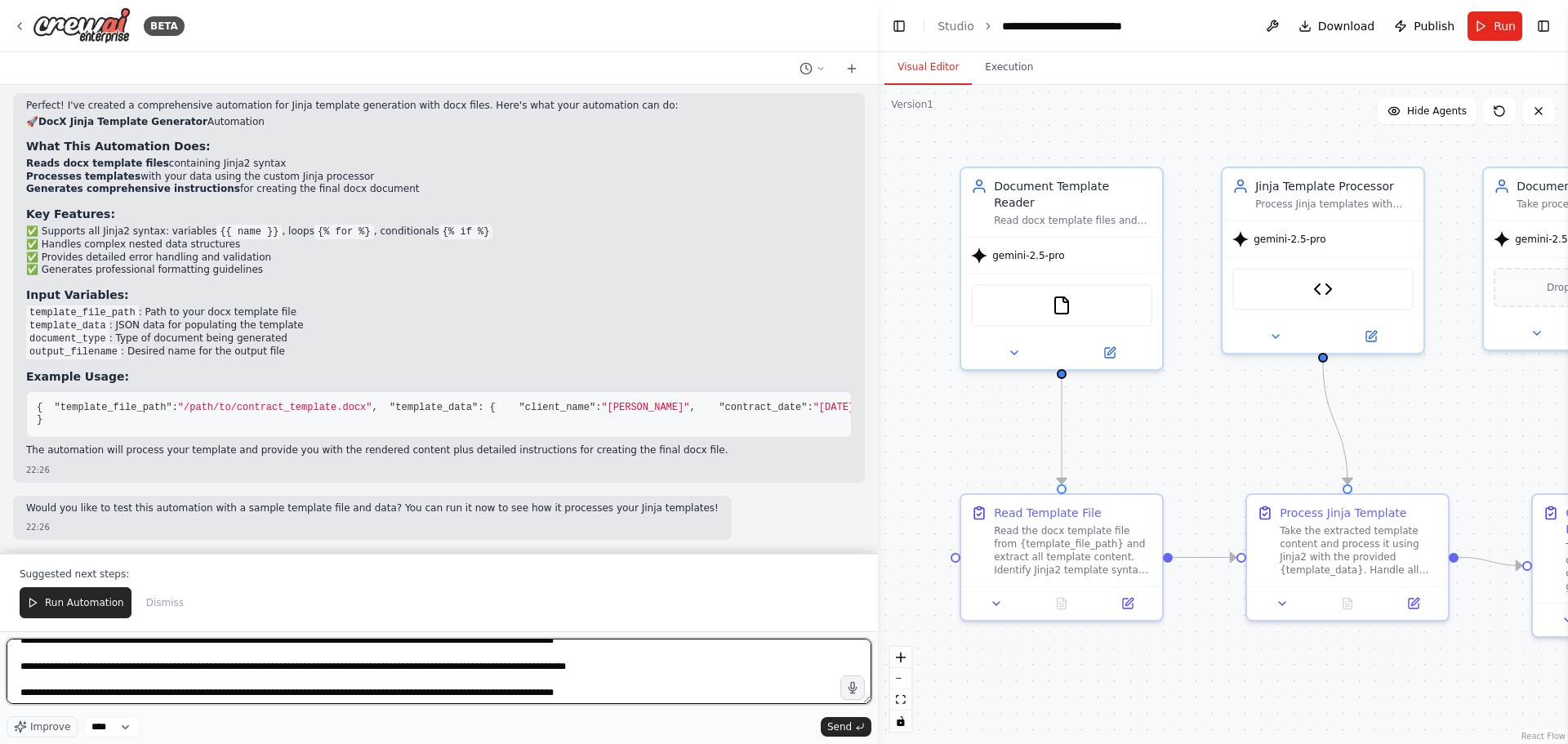
scroll to position [0, 0]
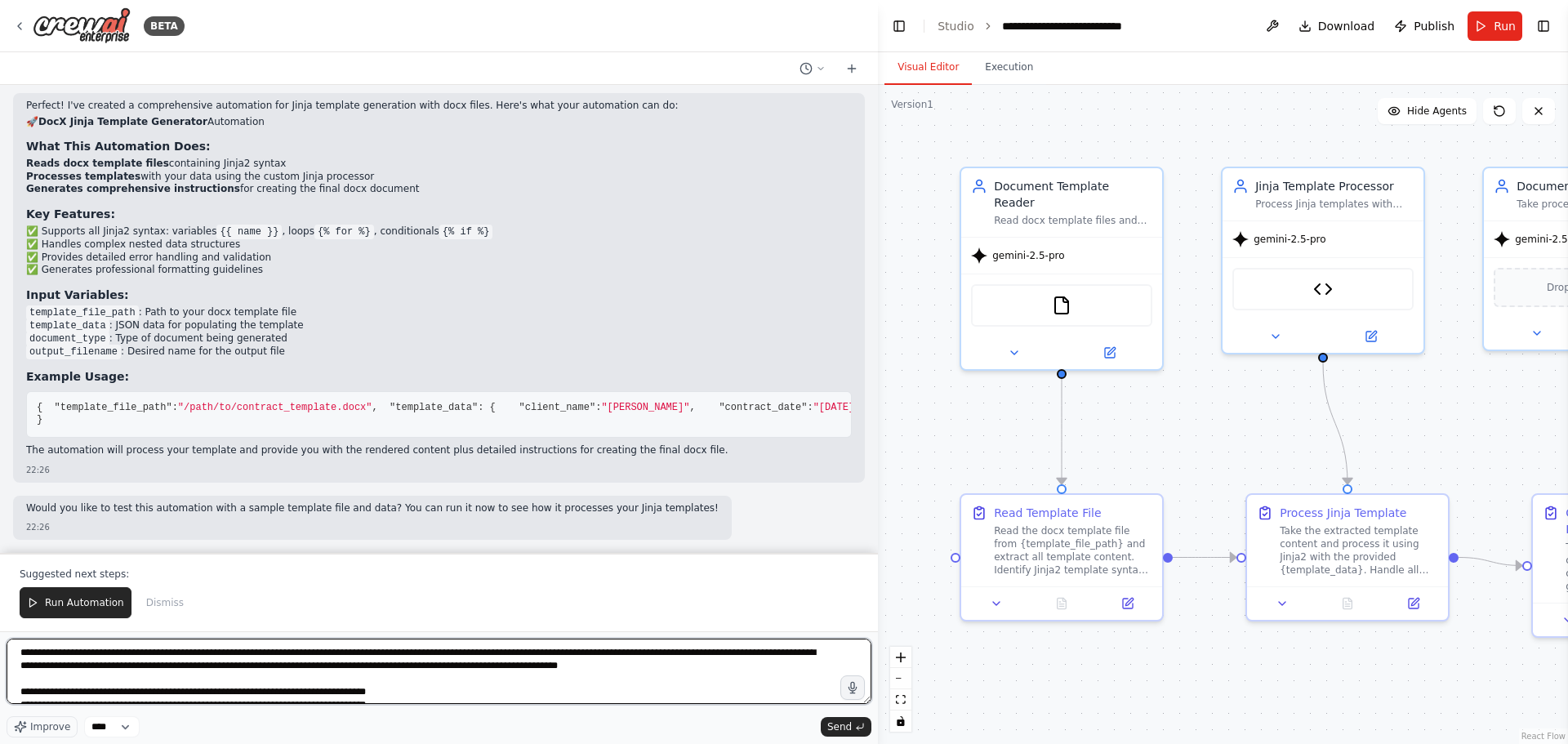
click at [615, 668] on textarea at bounding box center [439, 672] width 865 height 66
click at [574, 667] on textarea at bounding box center [439, 672] width 865 height 66
click at [574, 668] on textarea at bounding box center [439, 672] width 865 height 66
type textarea "**********"
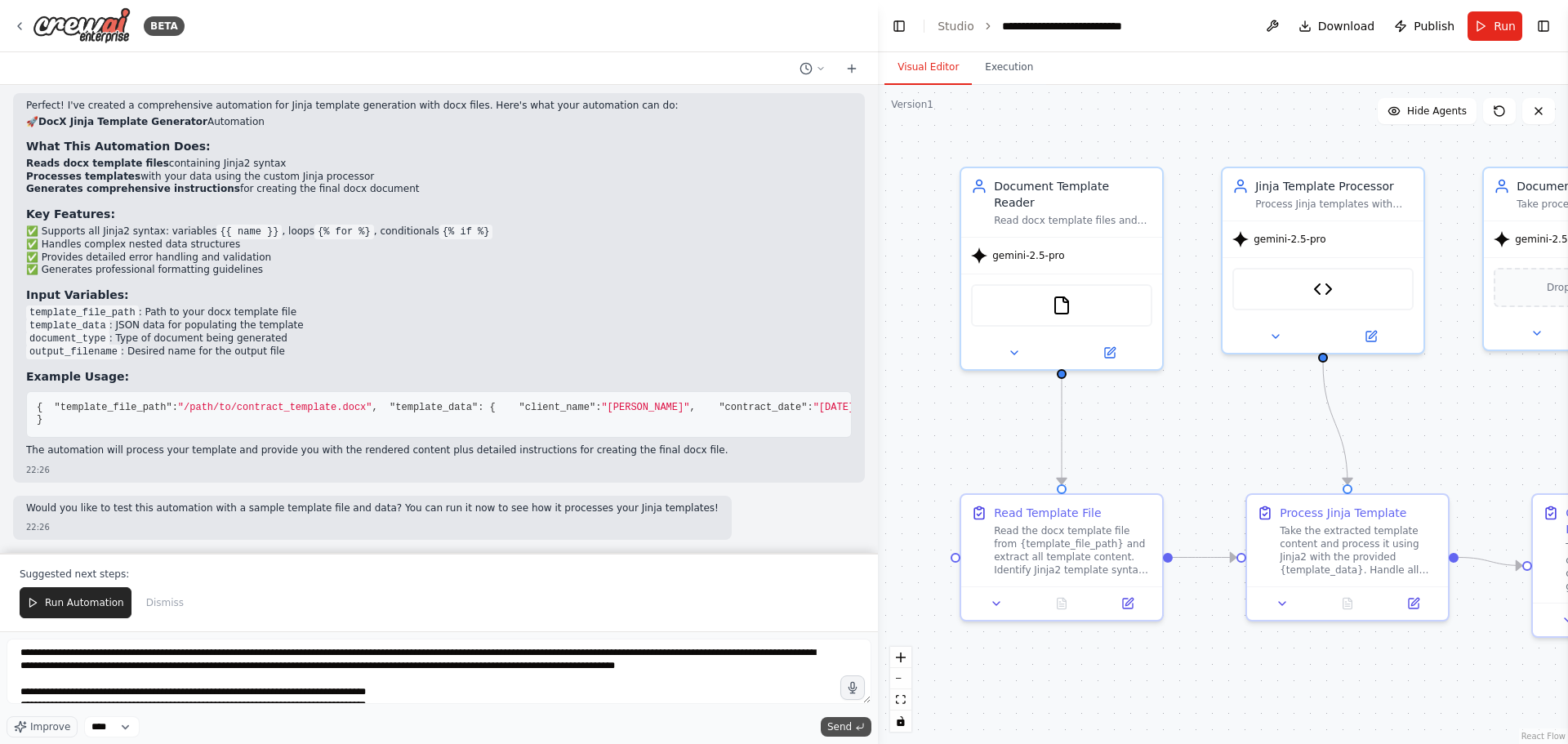
click at [831, 727] on span "Send" at bounding box center [839, 727] width 24 height 13
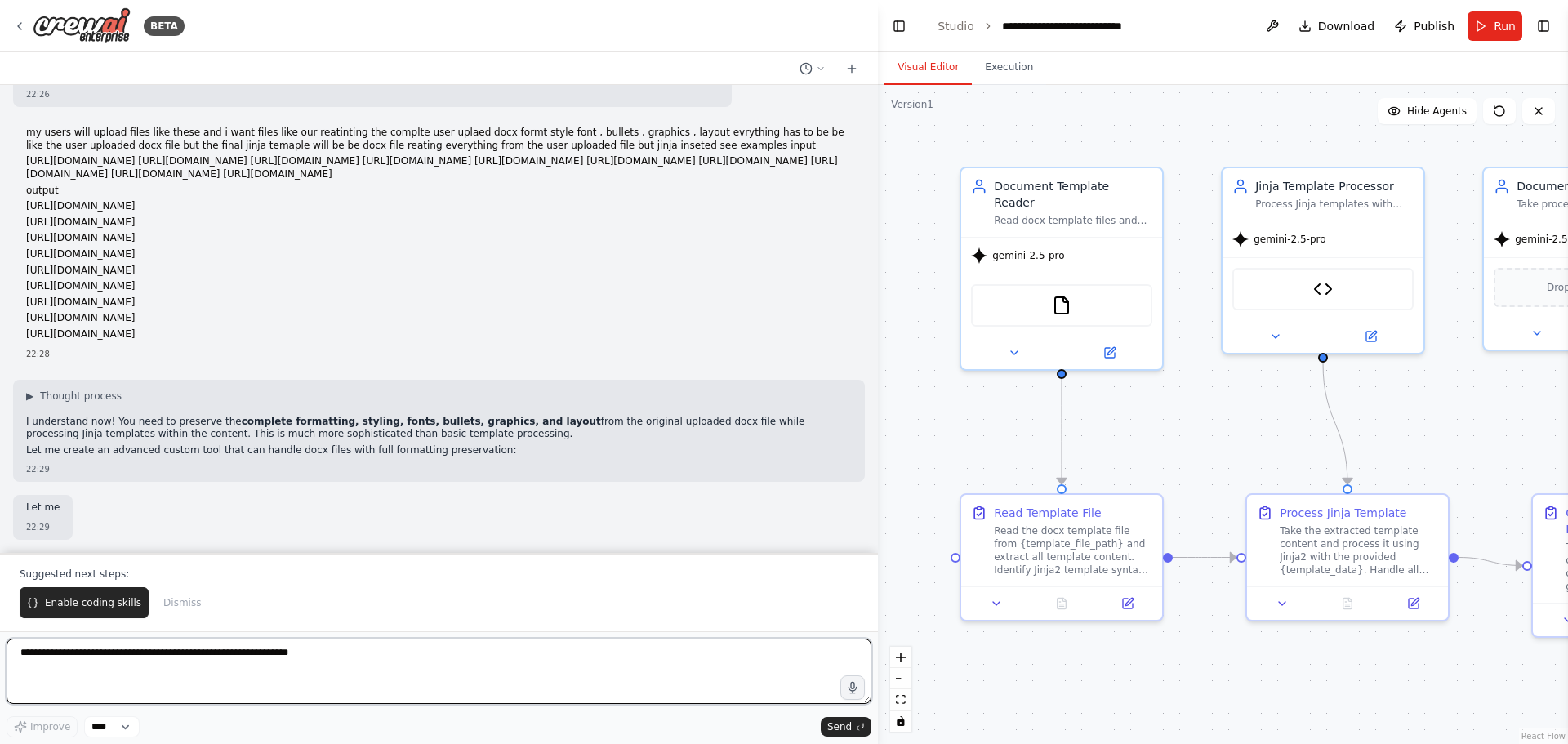
scroll to position [2562, 0]
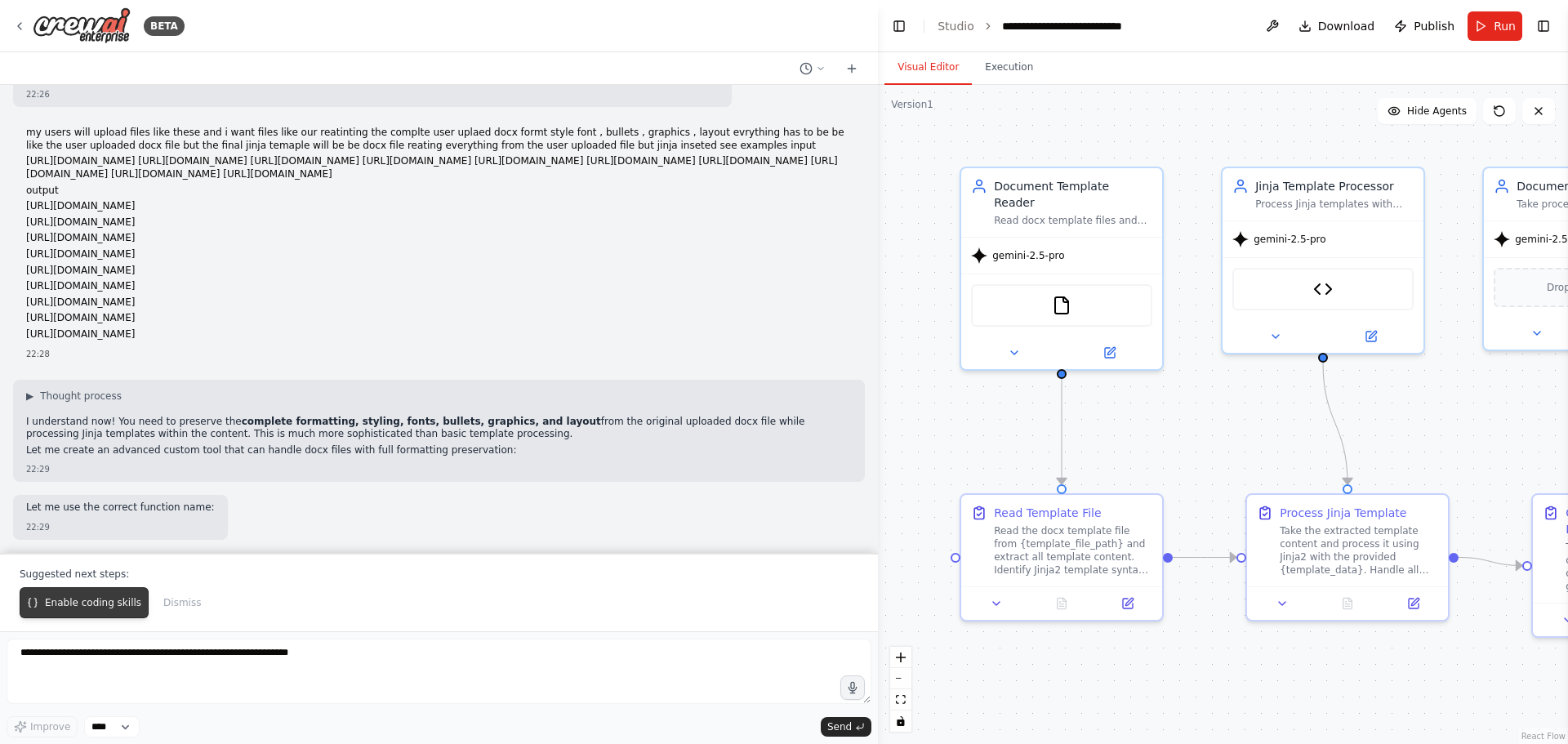
click at [109, 597] on span "Enable coding skills" at bounding box center [93, 603] width 96 height 13
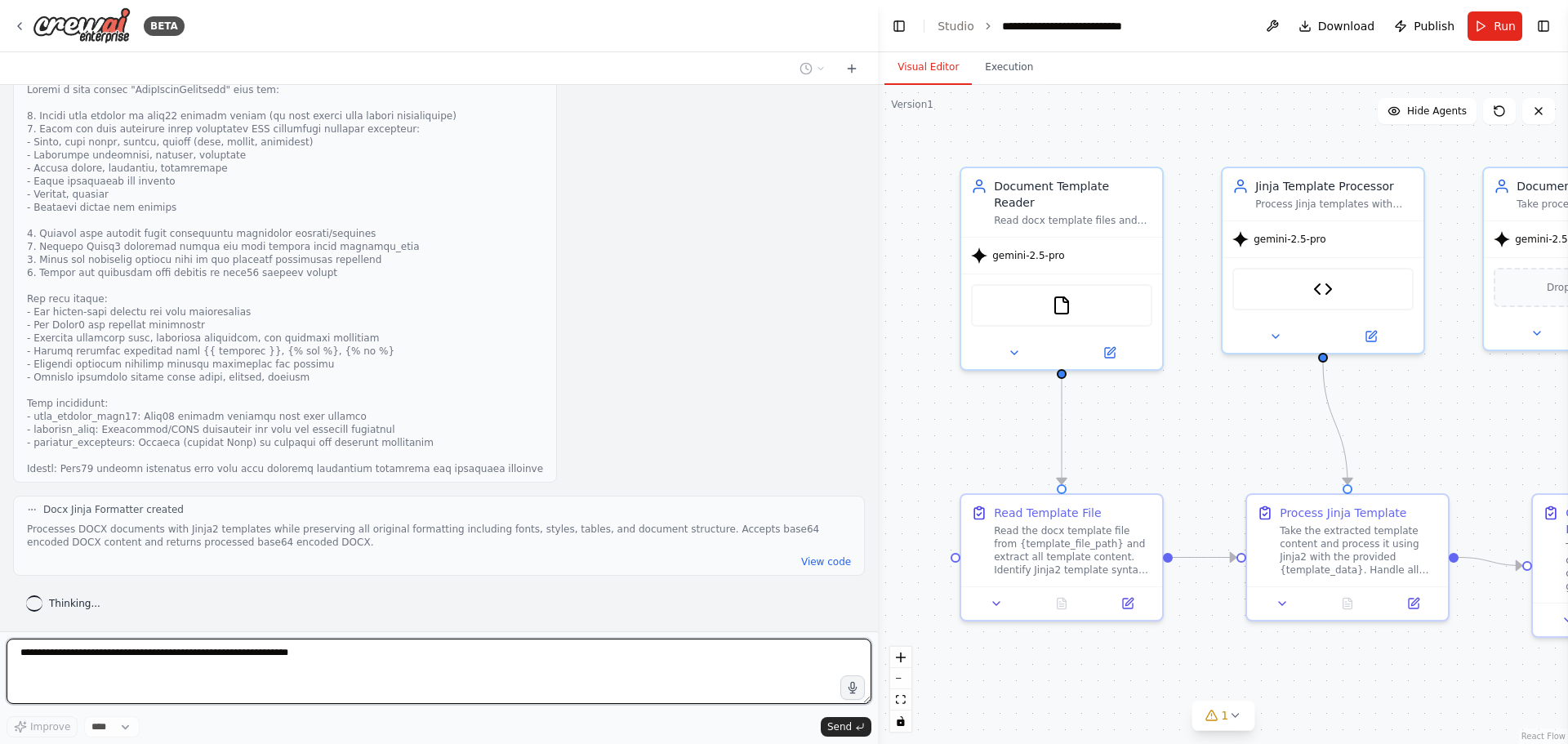
scroll to position [3548, 0]
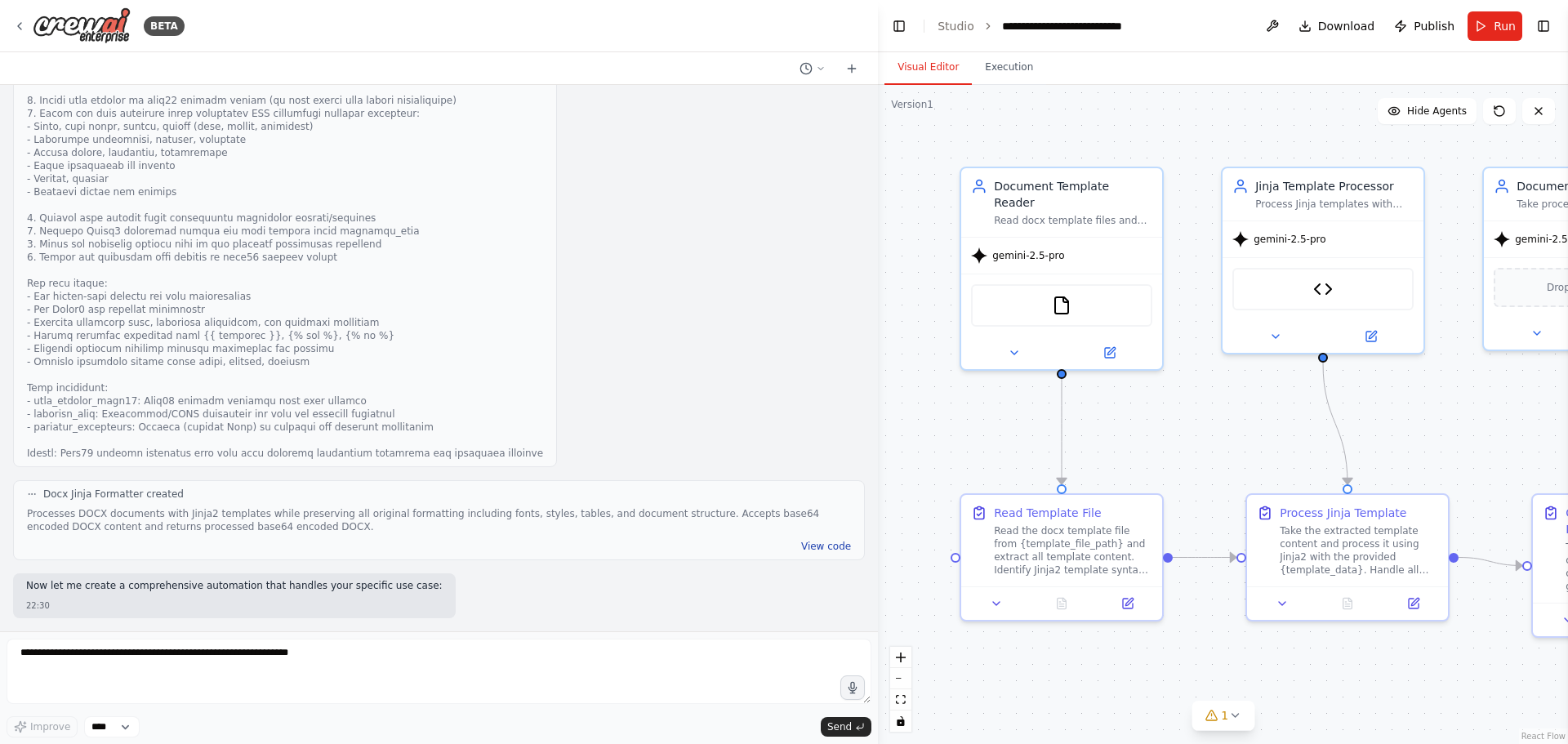
click at [804, 551] on button "View code" at bounding box center [826, 546] width 50 height 13
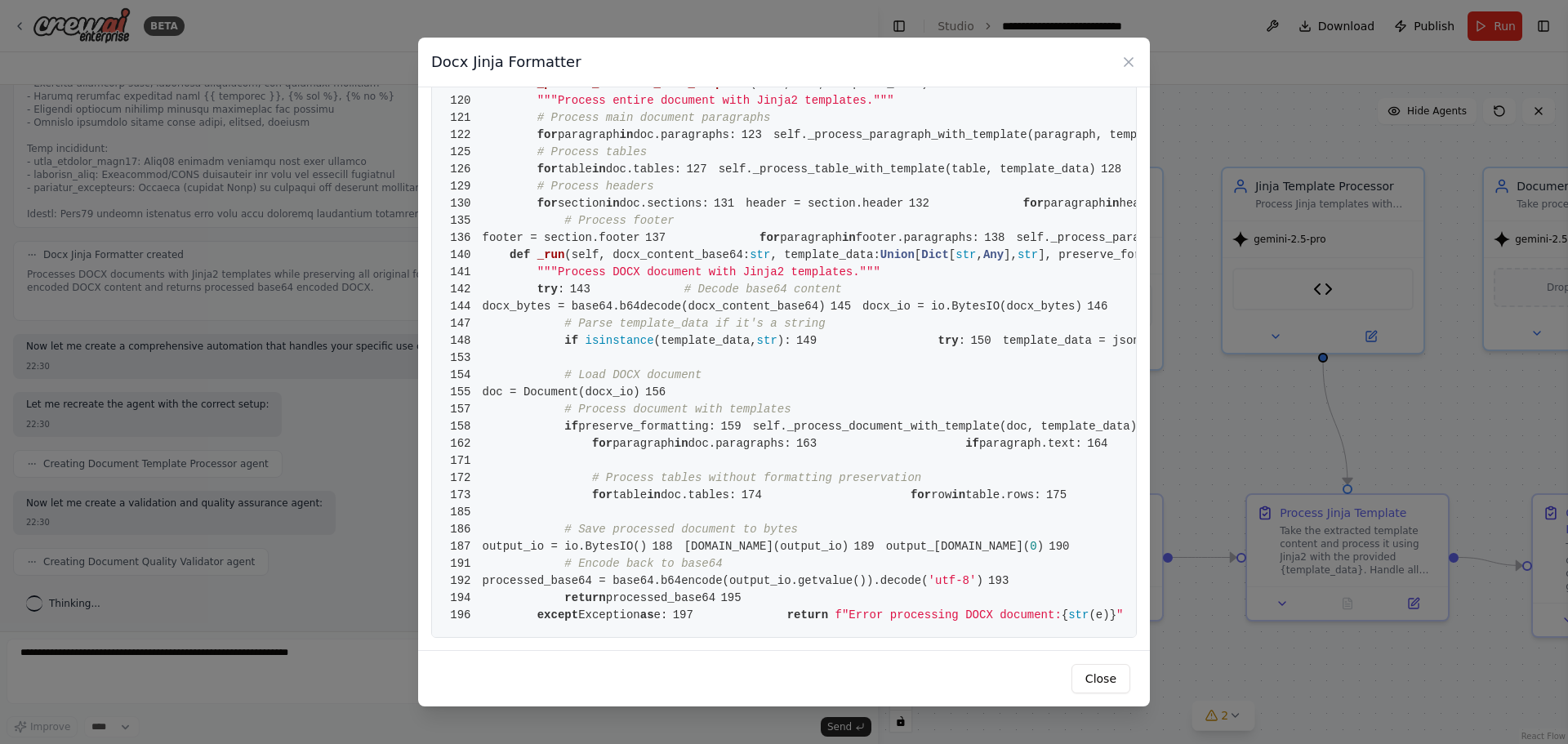
scroll to position [2883, 0]
click at [1080, 670] on button "Close" at bounding box center [1100, 679] width 59 height 29
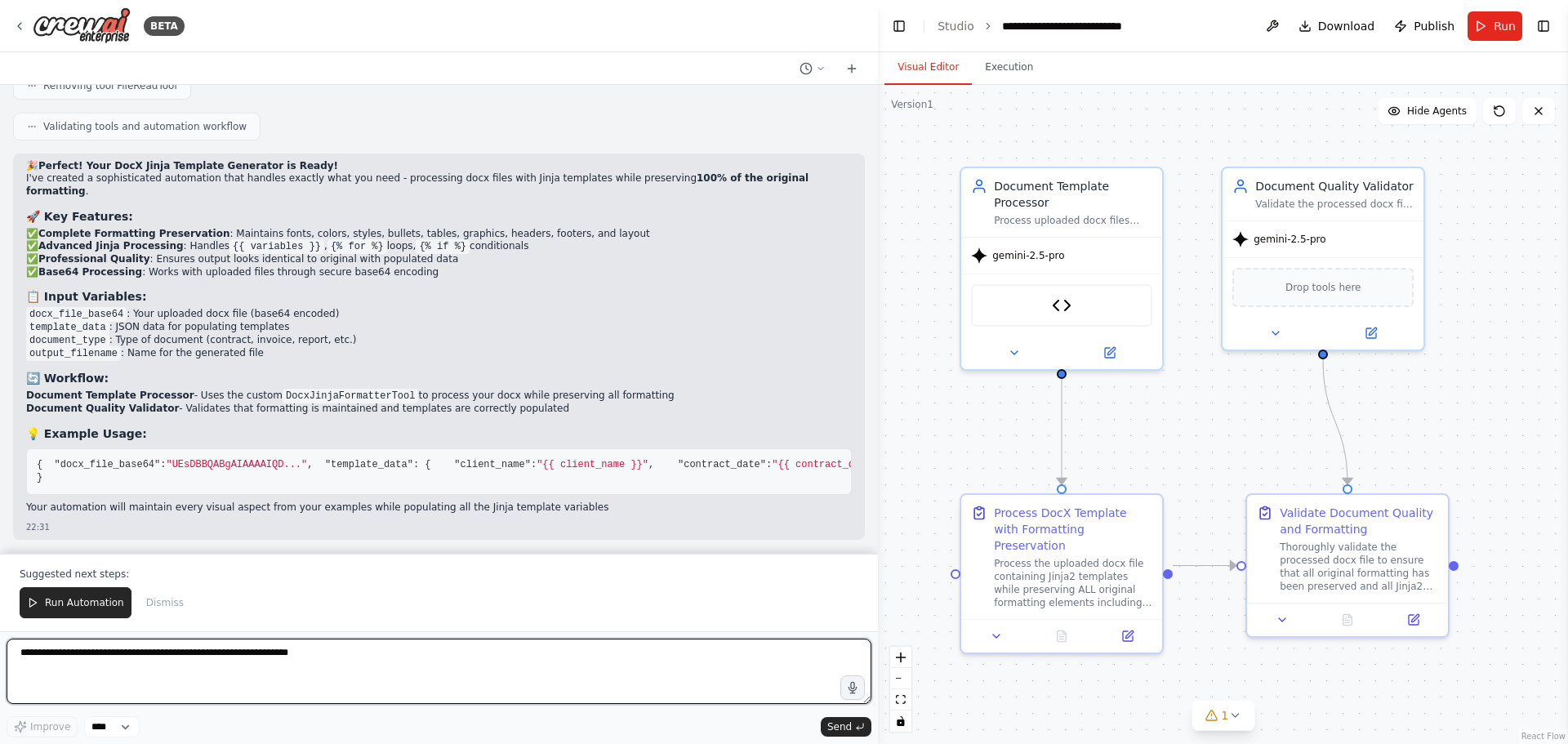
scroll to position [5481, 0]
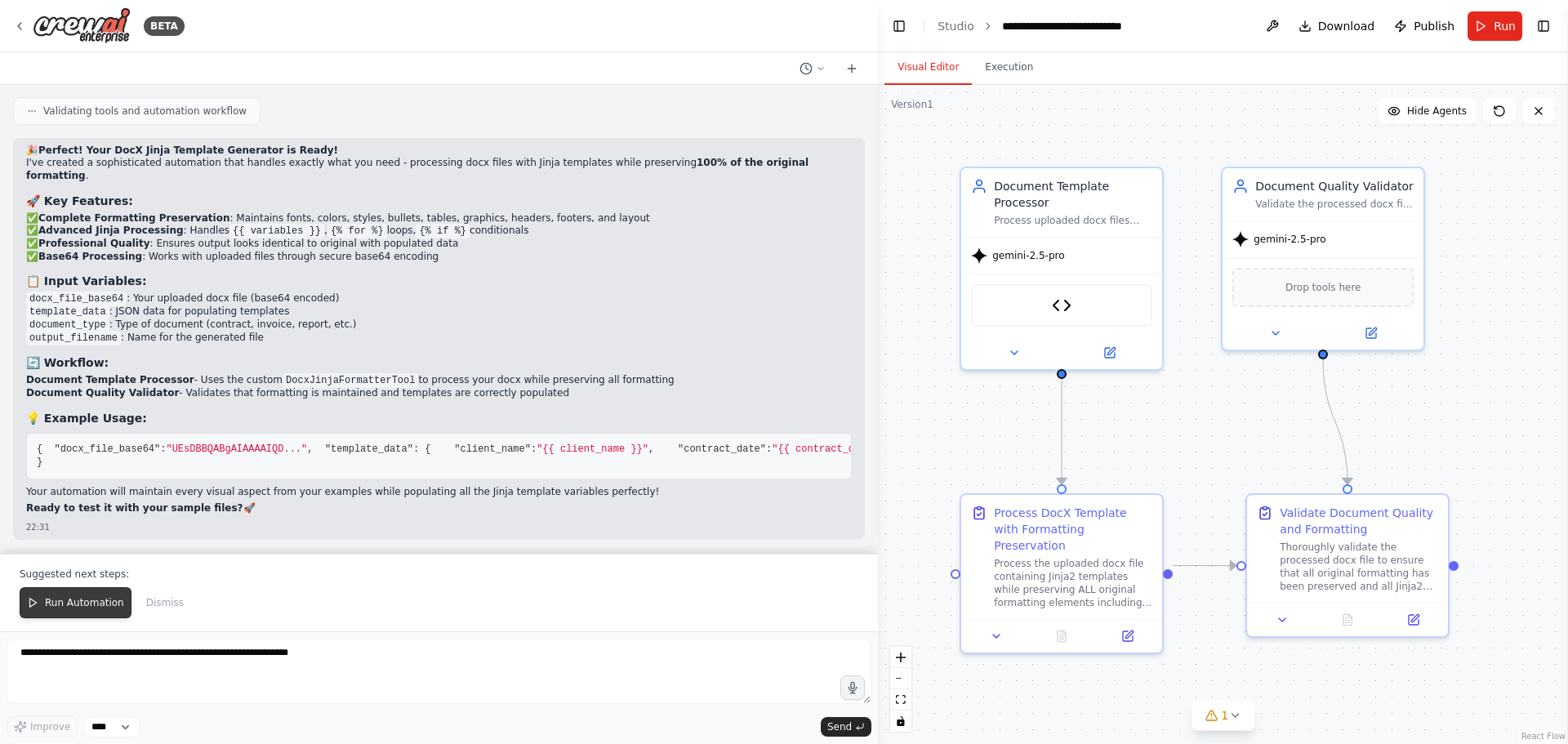
click at [87, 609] on span "Run Automation" at bounding box center [84, 603] width 79 height 13
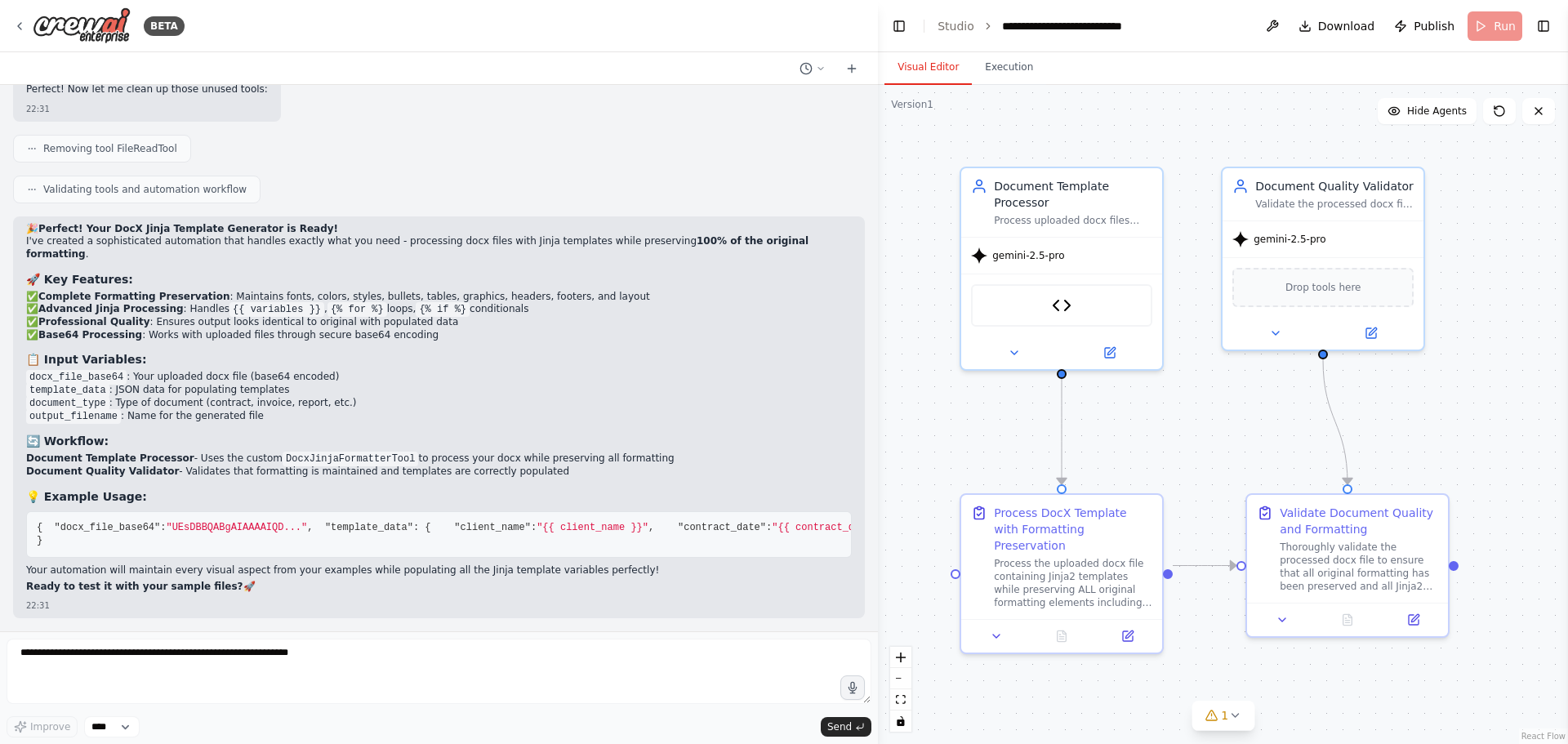
scroll to position [5403, 0]
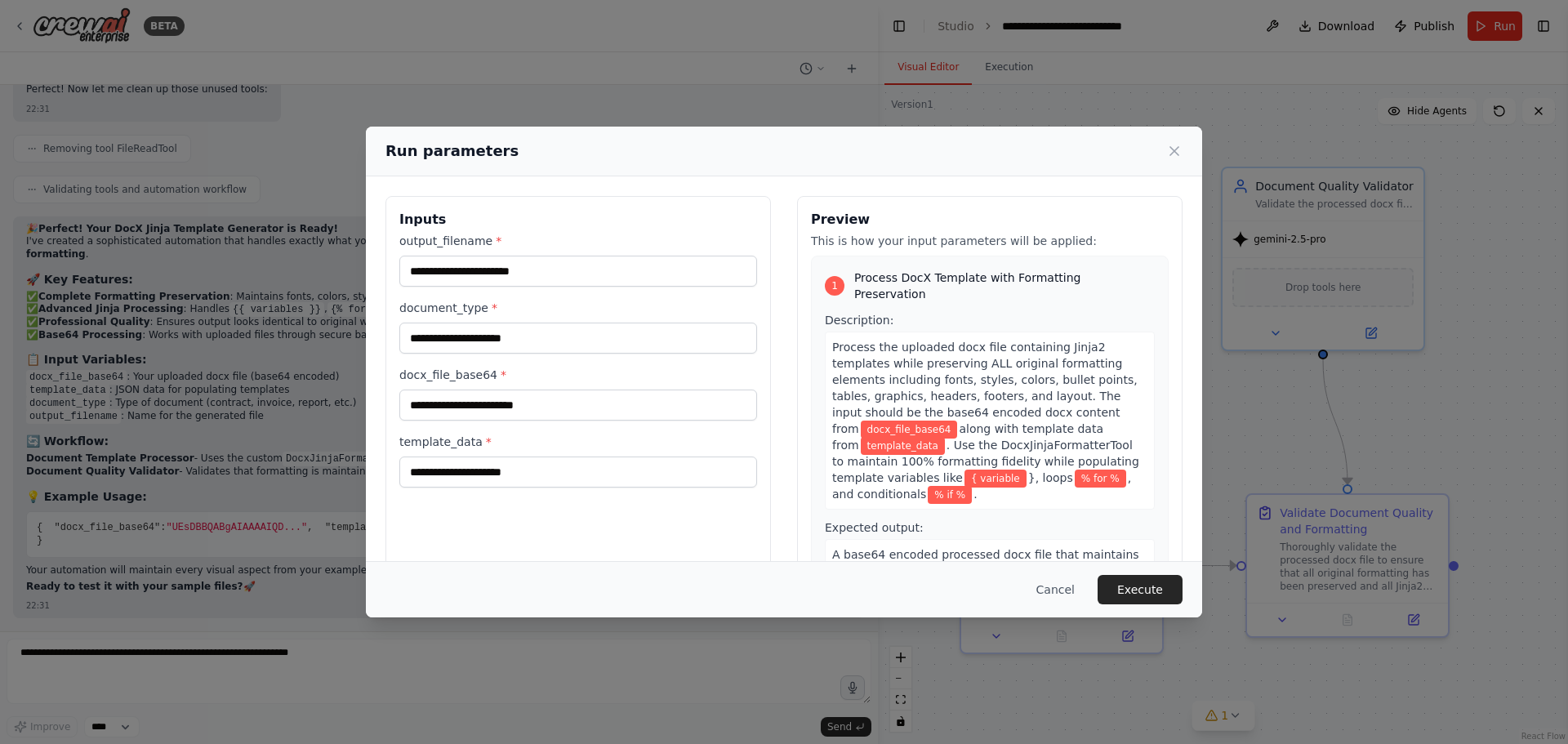
click at [96, 669] on div "Run parameters Inputs output_filename * document_type * docx_file_base64 * temp…" at bounding box center [784, 372] width 1568 height 744
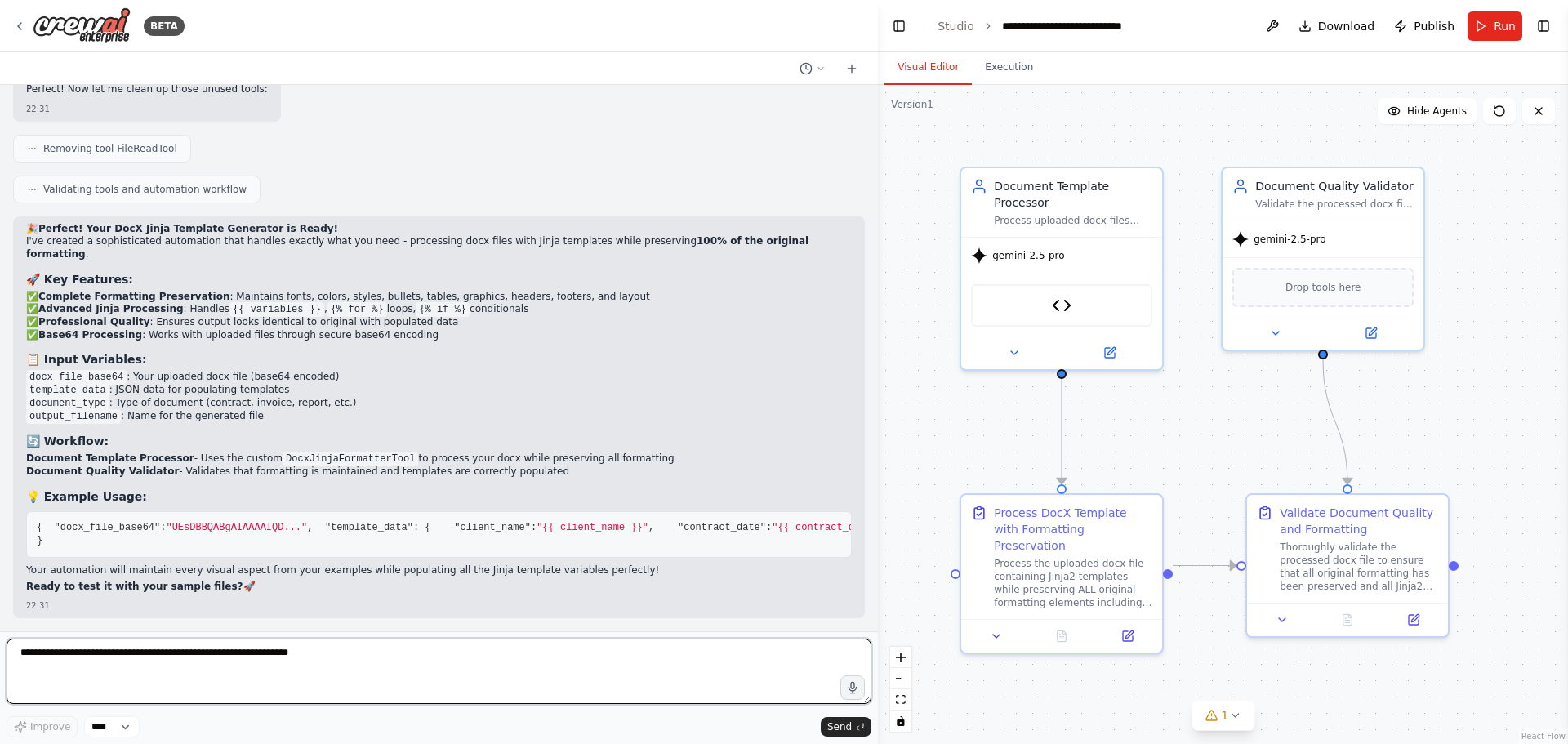
click at [97, 666] on textarea at bounding box center [439, 672] width 865 height 66
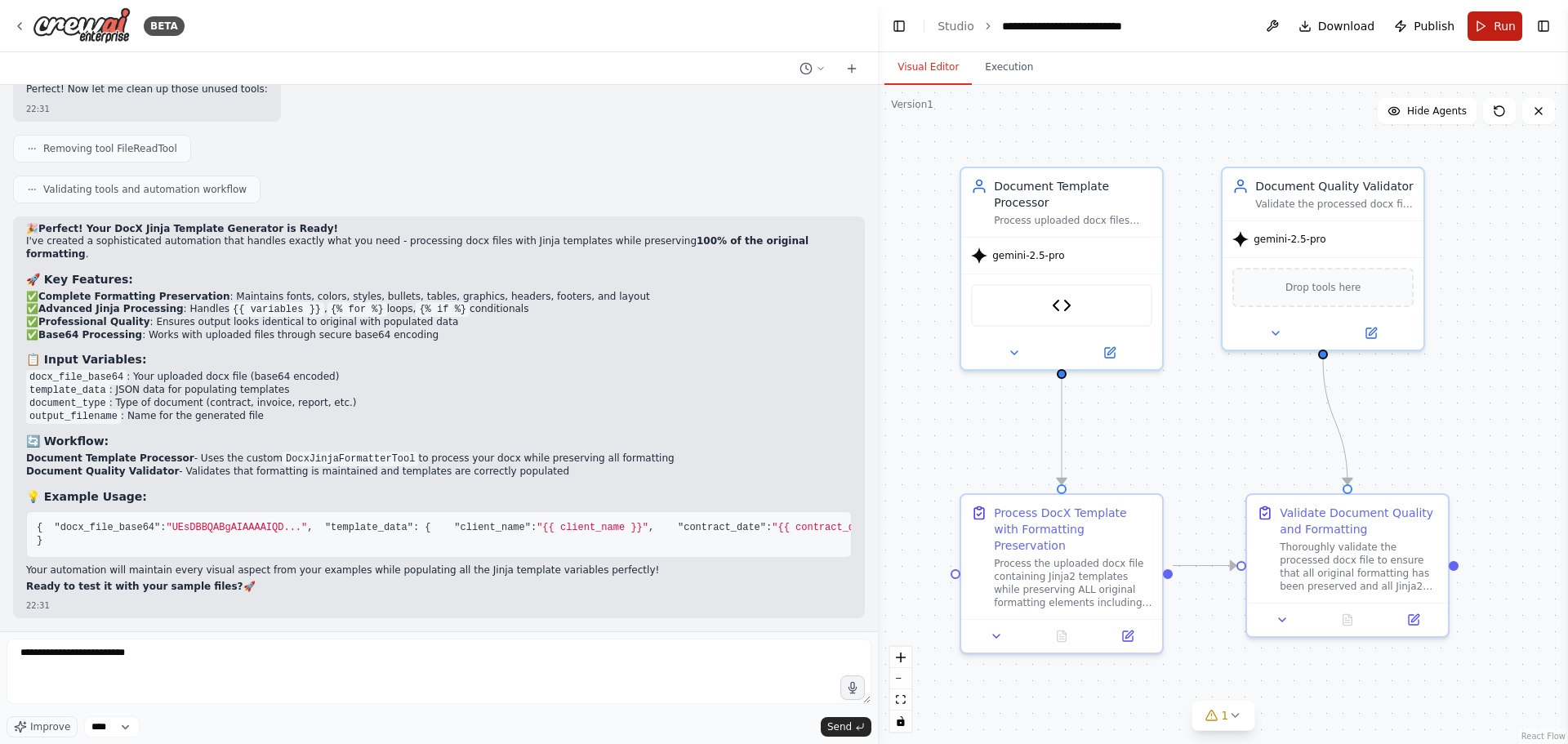
click at [1482, 29] on button "Run" at bounding box center [1494, 26] width 54 height 29
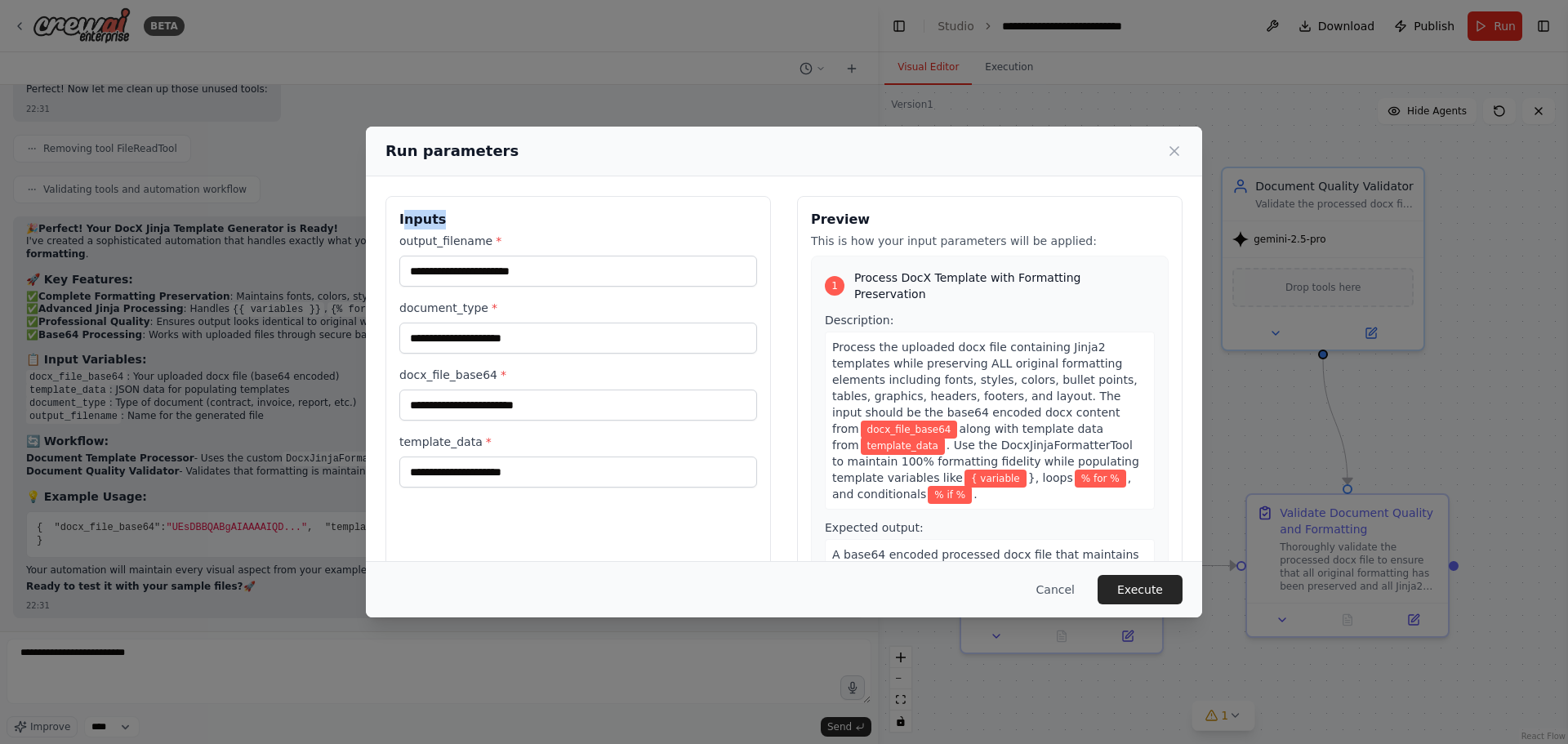
drag, startPoint x: 401, startPoint y: 211, endPoint x: 427, endPoint y: 258, distance: 53.7
click at [428, 265] on div "Inputs output_filename * document_type * docx_file_base64 * template_data *" at bounding box center [577, 389] width 385 height 387
click at [408, 220] on h3 "Inputs" at bounding box center [577, 220] width 358 height 20
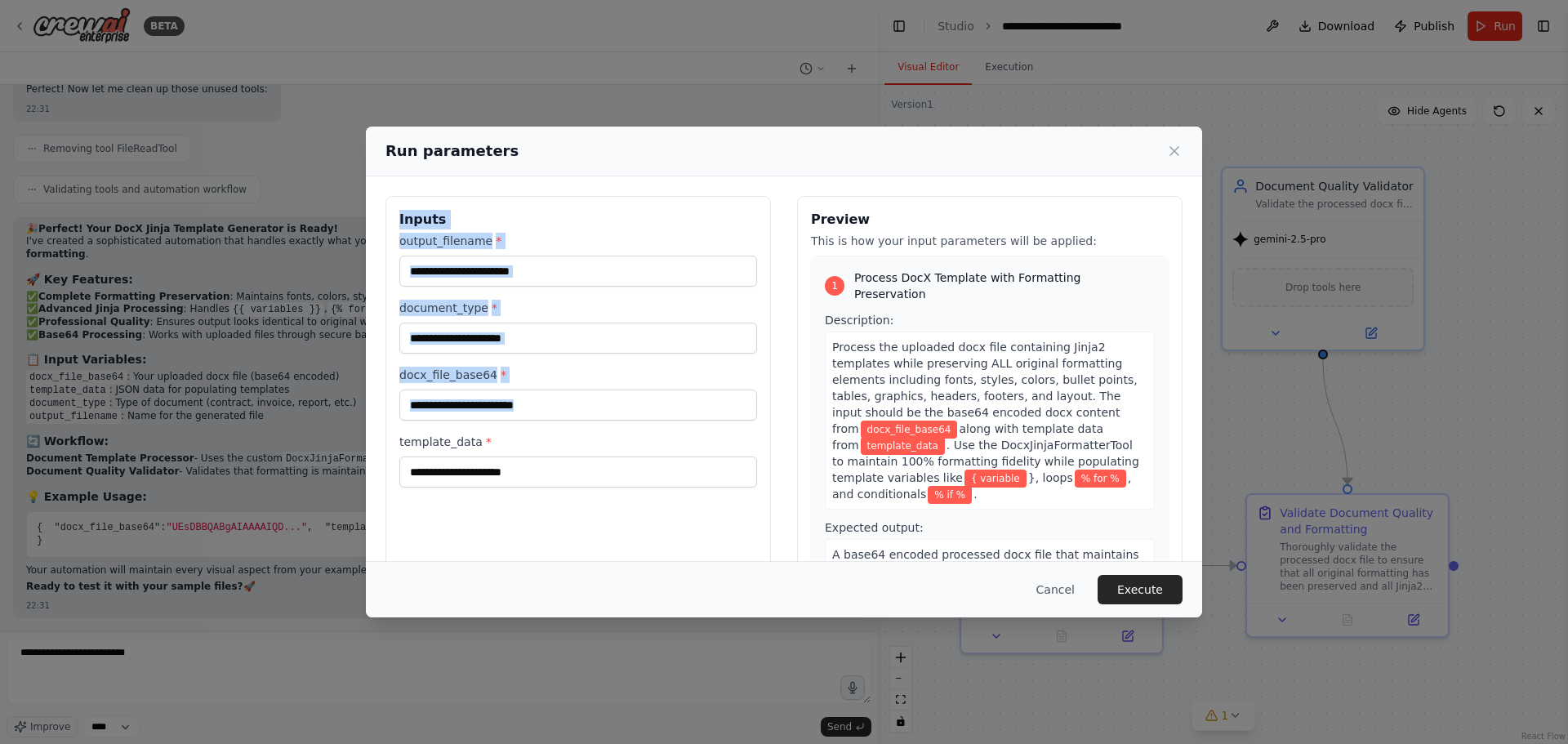
drag, startPoint x: 397, startPoint y: 214, endPoint x: 517, endPoint y: 470, distance: 282.7
click at [517, 470] on div "Inputs output_filename * document_type * docx_file_base64 * template_data *" at bounding box center [577, 389] width 385 height 387
copy div "Inputs output_filename * document_type * docx_file_base64 *"
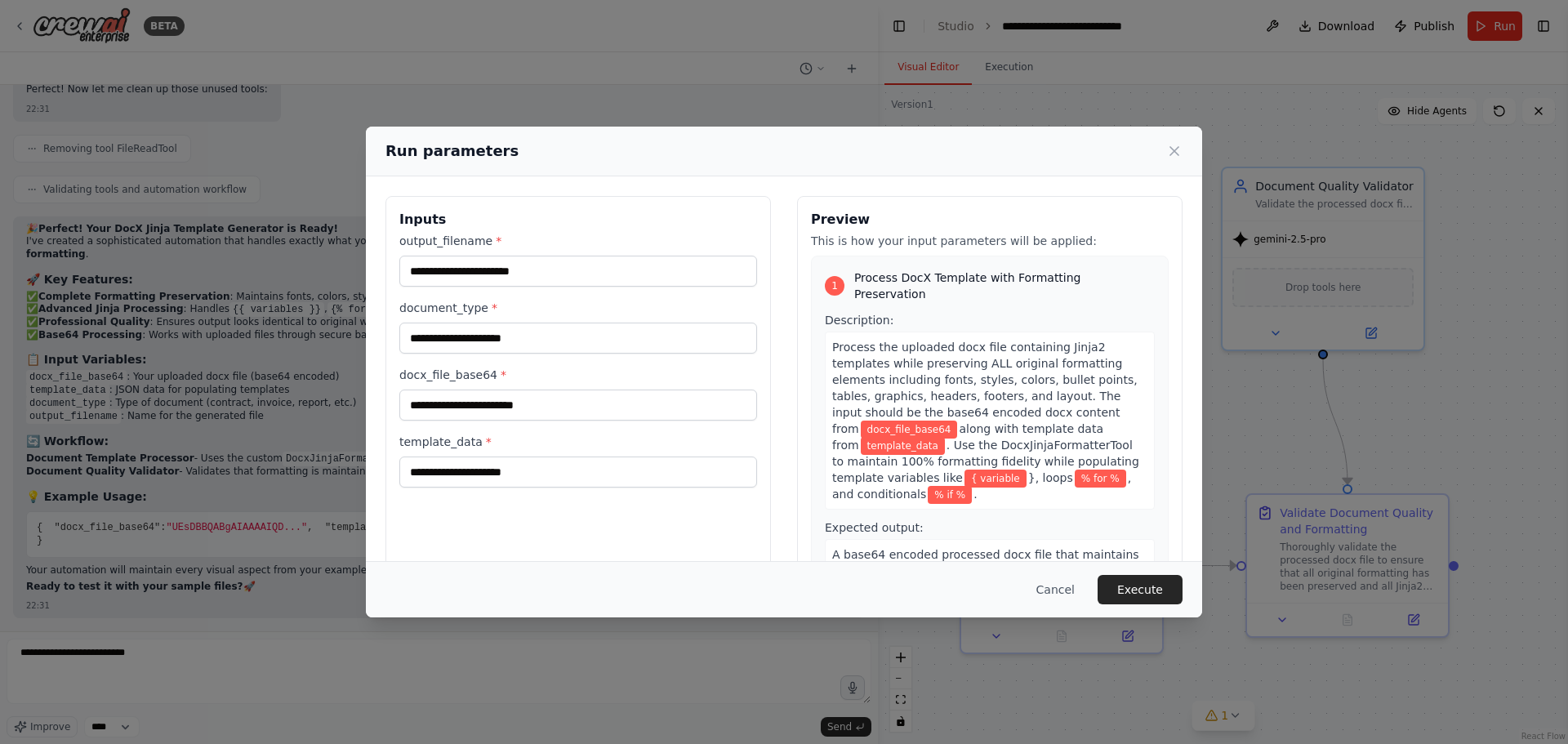
click at [170, 662] on div "Run parameters Inputs output_filename * document_type * docx_file_base64 * temp…" at bounding box center [784, 372] width 1568 height 744
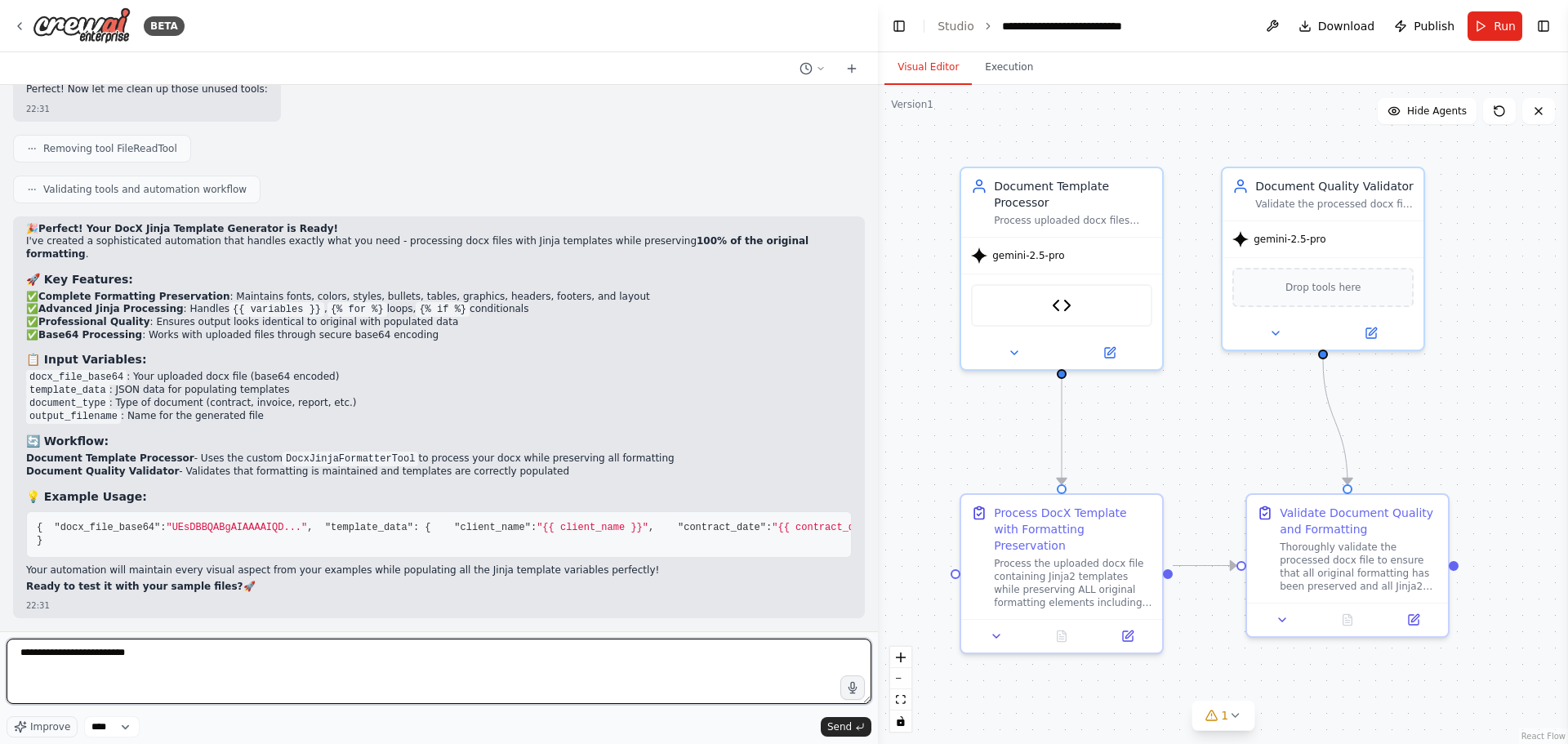
click at [169, 660] on textarea "**********" at bounding box center [439, 672] width 865 height 66
paste textarea "**********"
type textarea "**********"
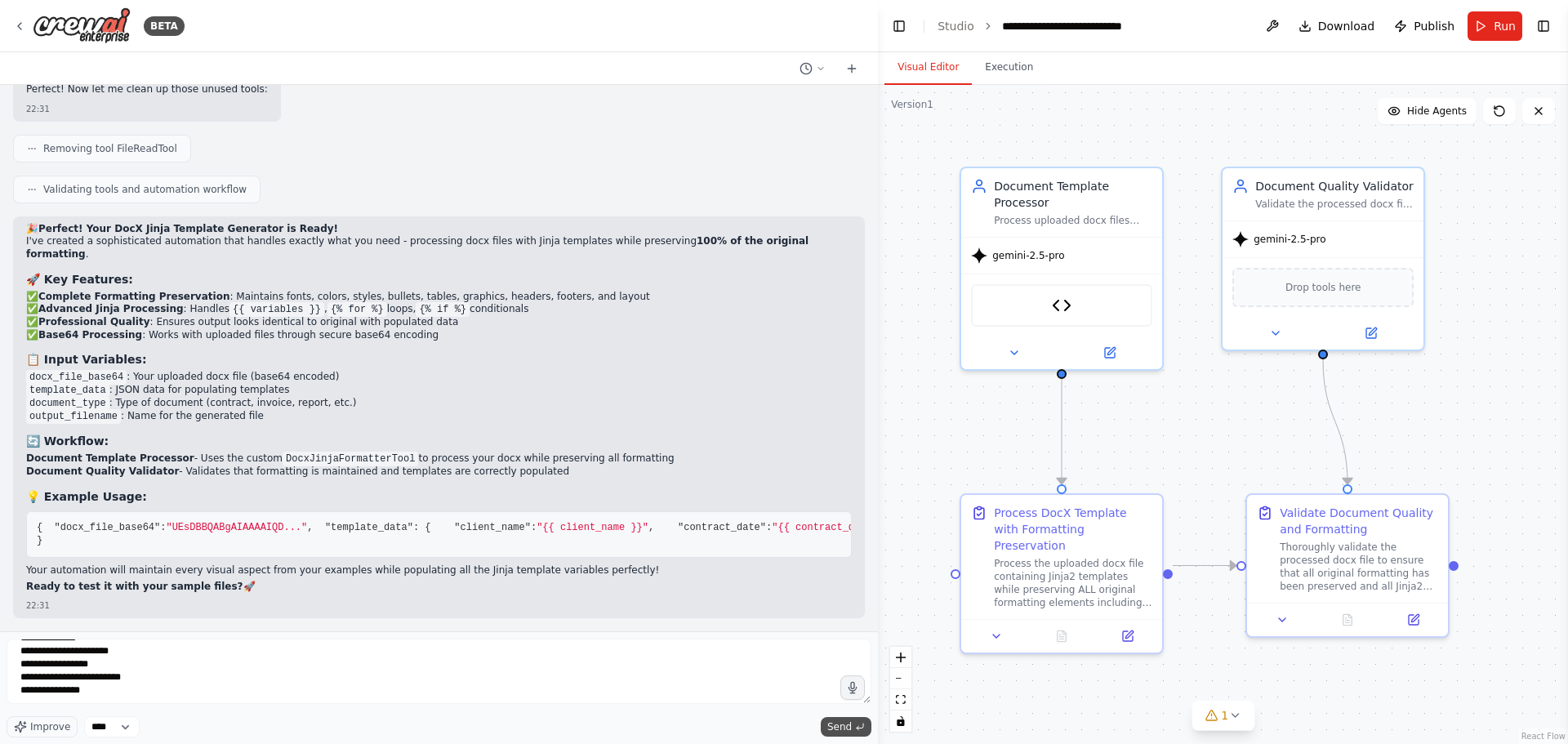
click at [831, 723] on span "Send" at bounding box center [839, 727] width 24 height 13
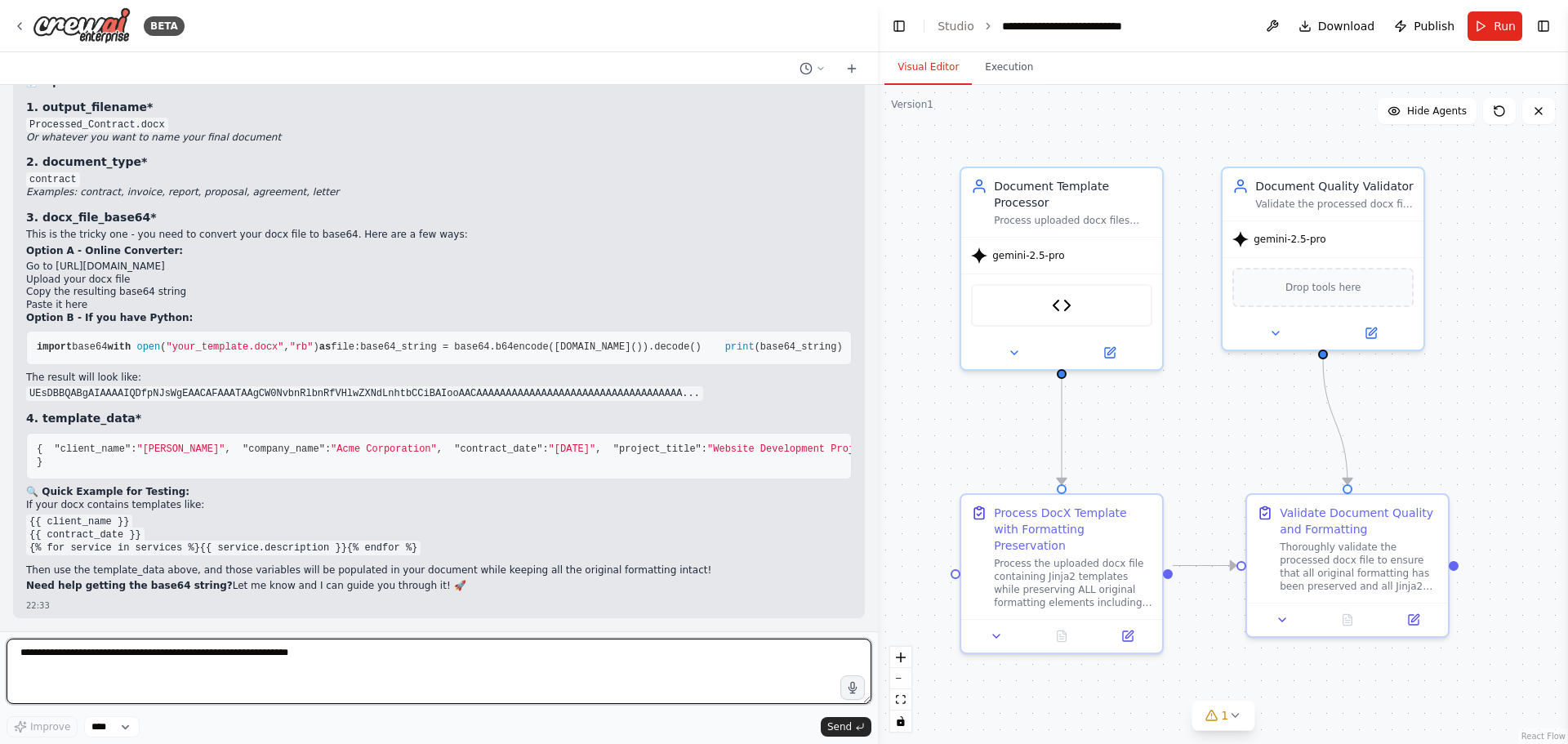
scroll to position [5838, 0]
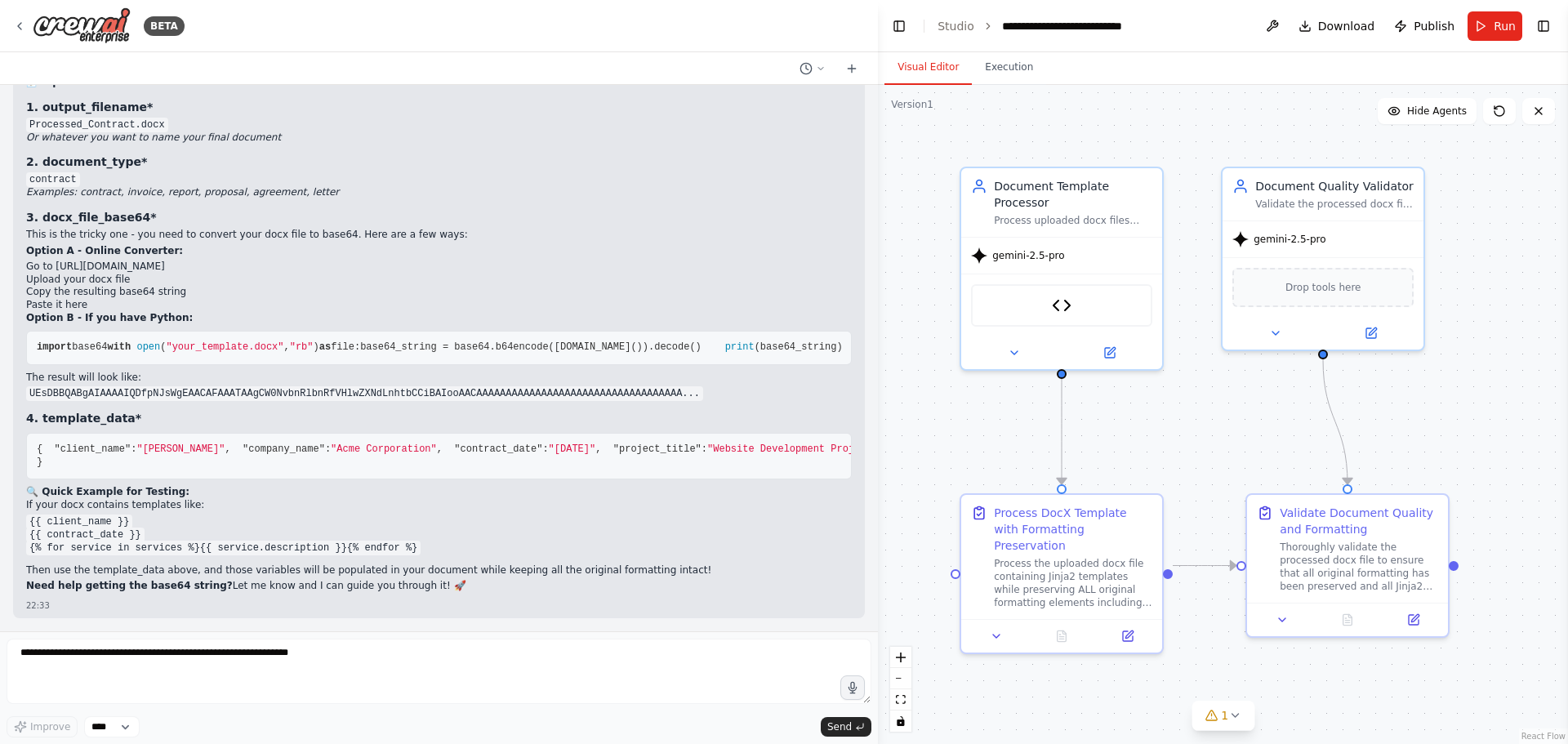
drag, startPoint x: 237, startPoint y: 494, endPoint x: 54, endPoint y: 499, distance: 183.1
click at [54, 273] on li "Go to https://base64.guru/converter/encode/file" at bounding box center [439, 266] width 825 height 13
copy li "https://base64.guru/converter/encode/file"
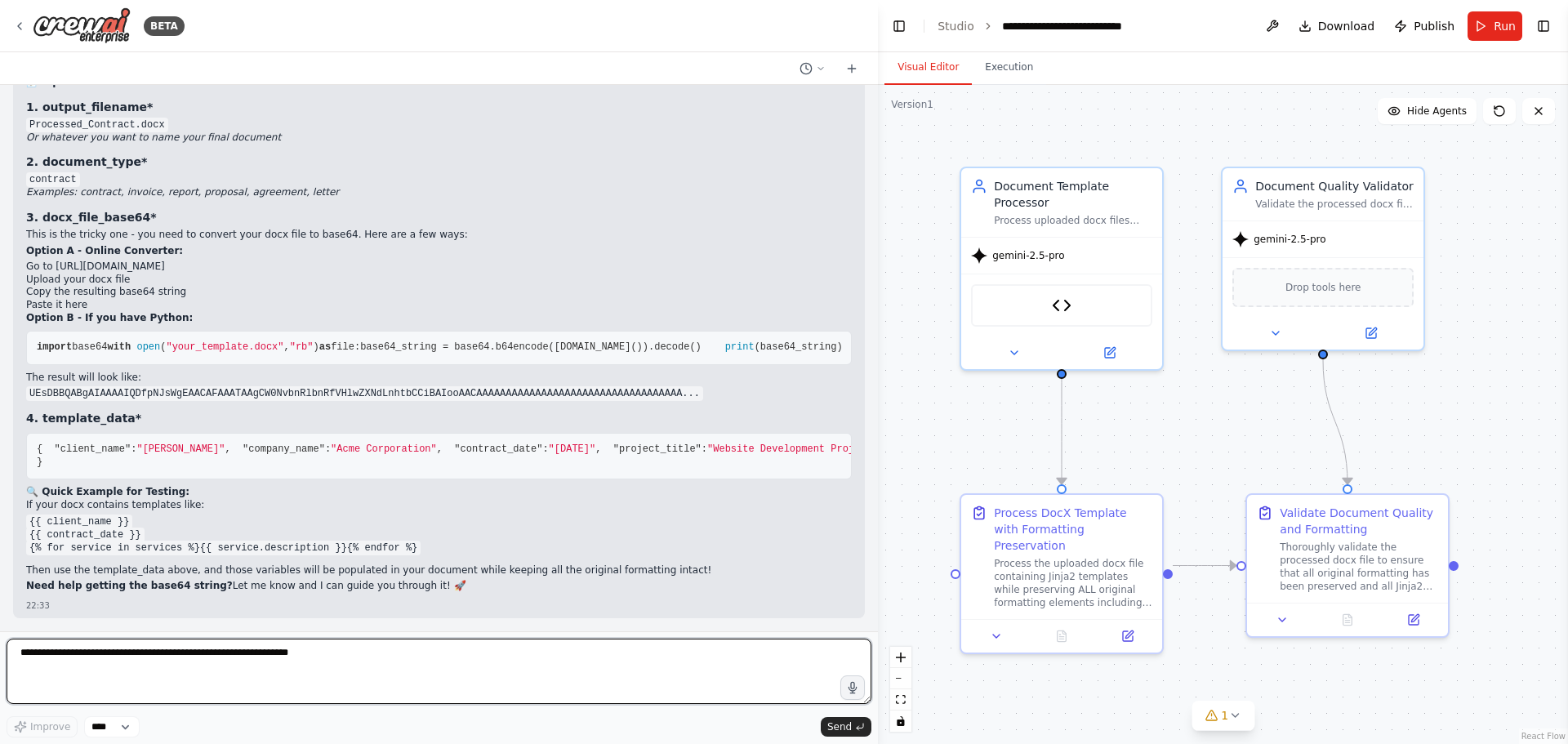
click at [143, 656] on textarea at bounding box center [439, 672] width 865 height 66
paste textarea "**********"
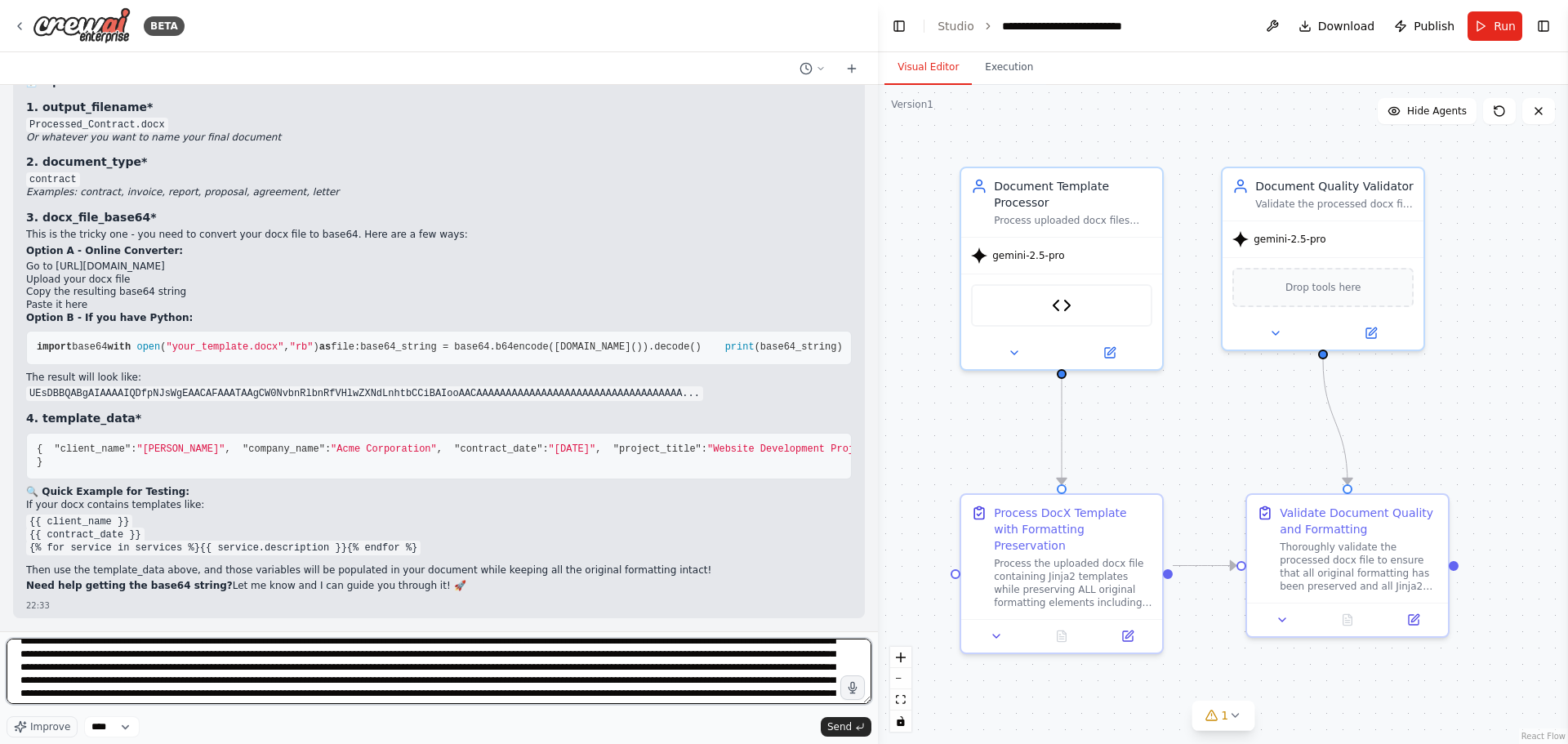
scroll to position [0, 0]
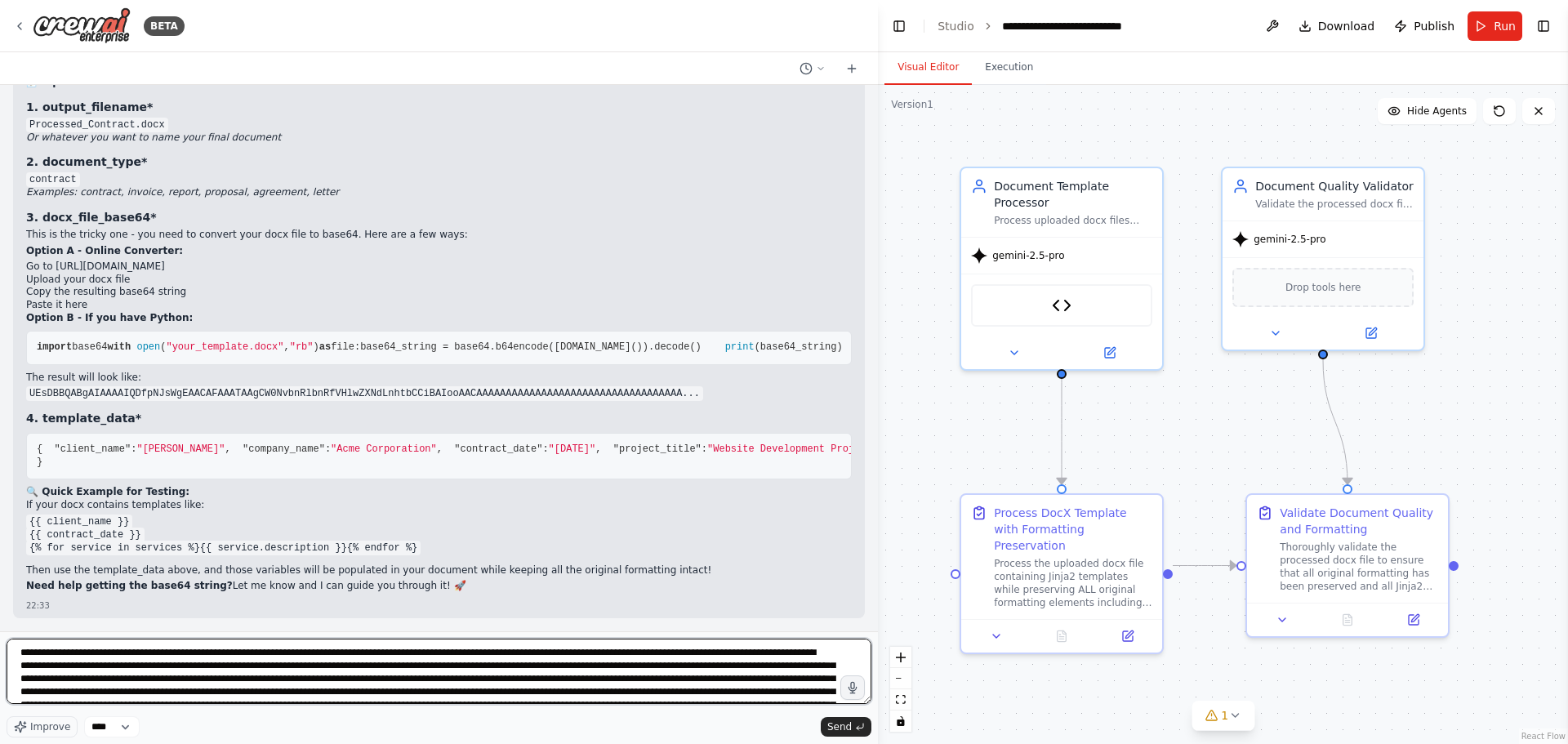
click at [40, 653] on textarea at bounding box center [439, 672] width 865 height 66
type textarea "**********"
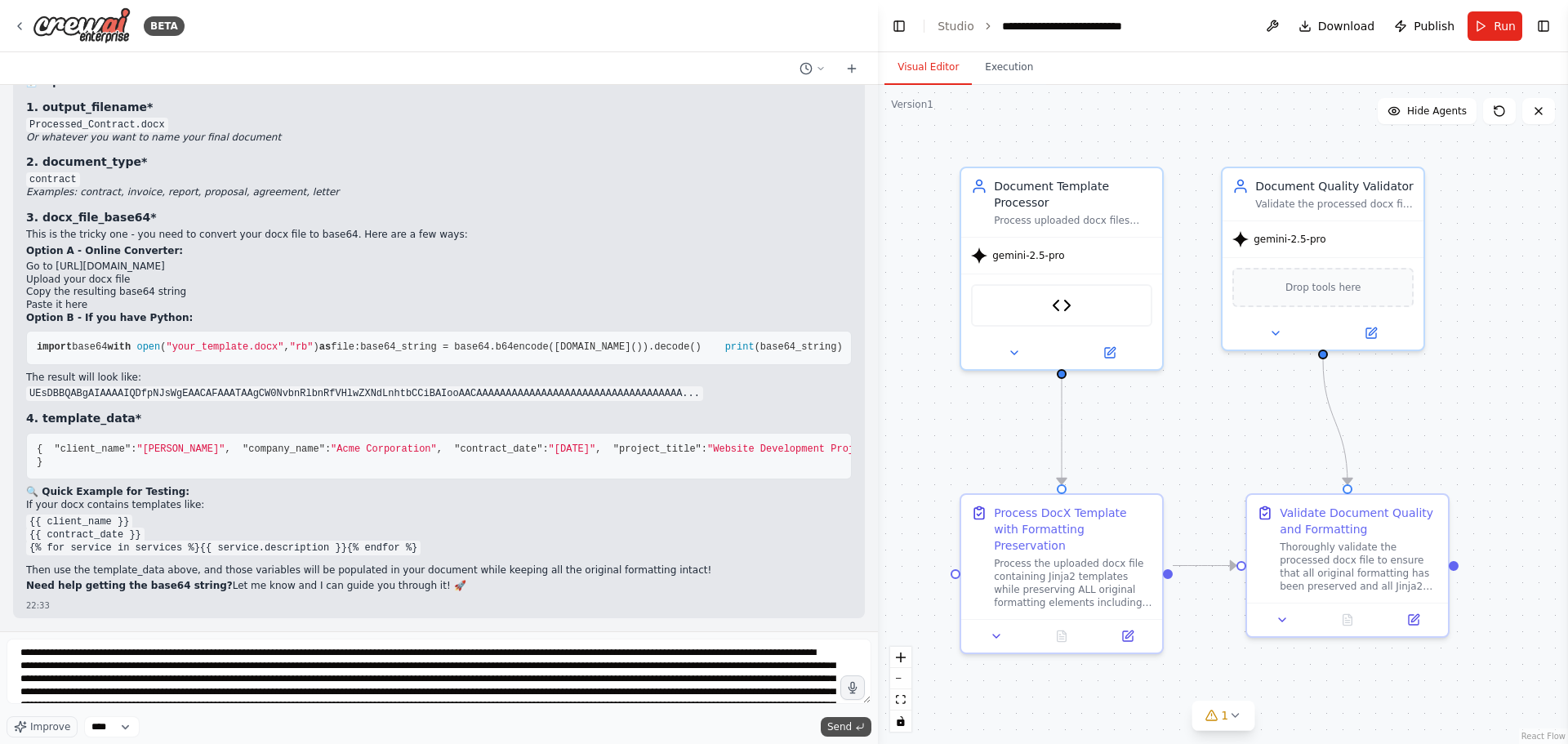
click at [848, 721] on span "Send" at bounding box center [839, 727] width 24 height 13
click at [837, 728] on span "Send" at bounding box center [839, 727] width 24 height 13
click at [840, 728] on span "Send" at bounding box center [839, 727] width 24 height 13
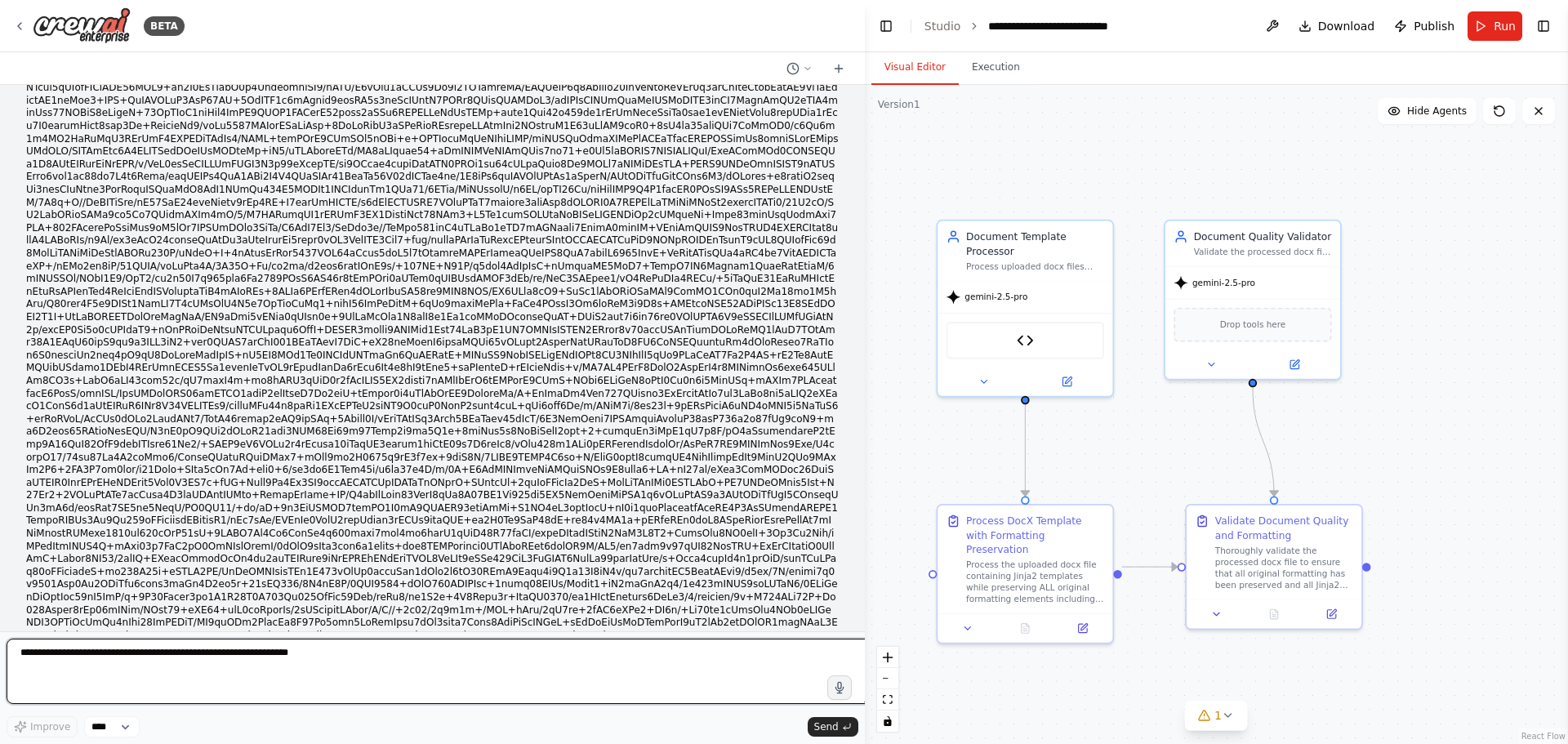
scroll to position [15659, 0]
drag, startPoint x: 872, startPoint y: 516, endPoint x: 869, endPoint y: 494, distance: 22.2
click at [869, 494] on div "BETA i want to automate jinja temaplte genetation for docx files 22:24 ▶ Though…" at bounding box center [784, 372] width 1568 height 744
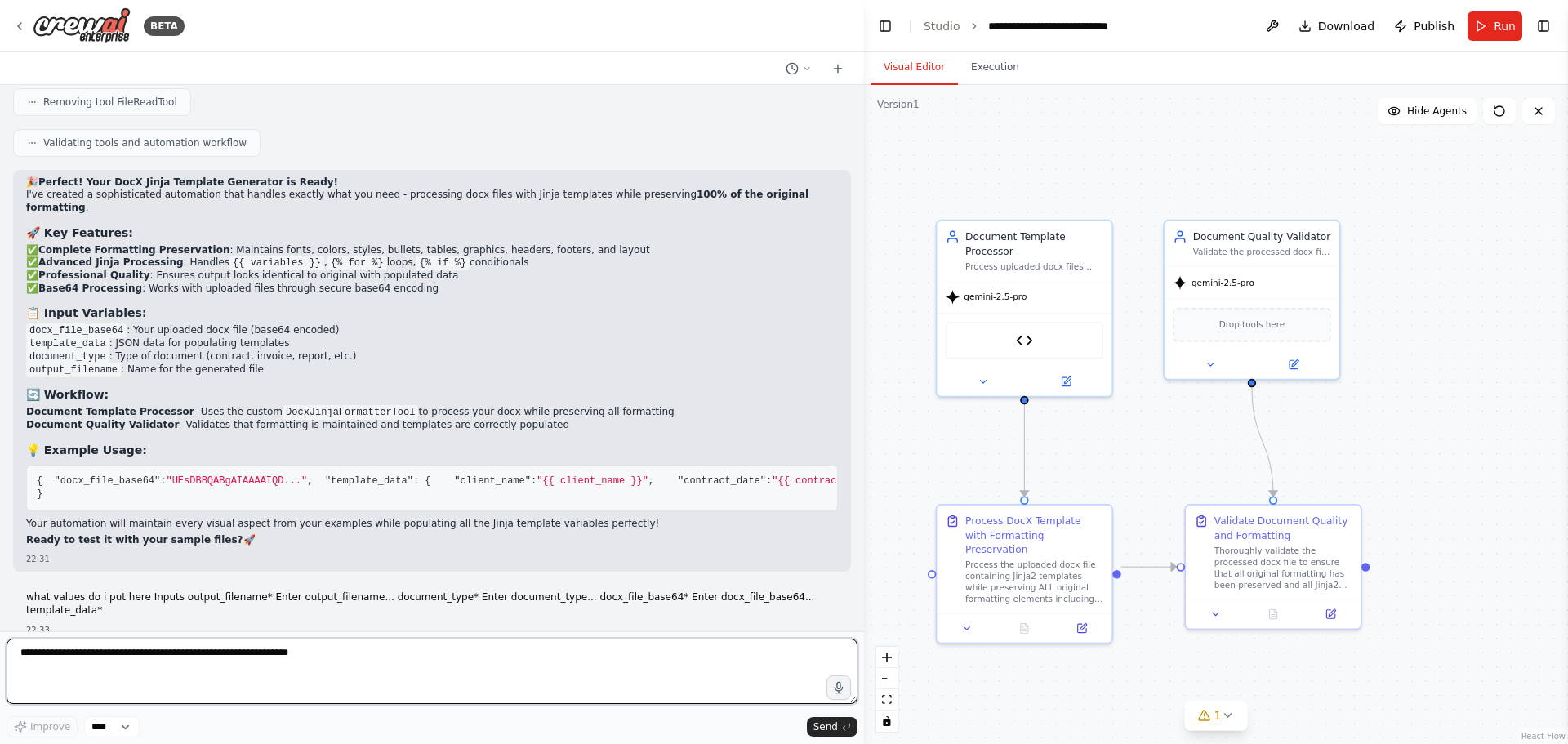
scroll to position [5284, 0]
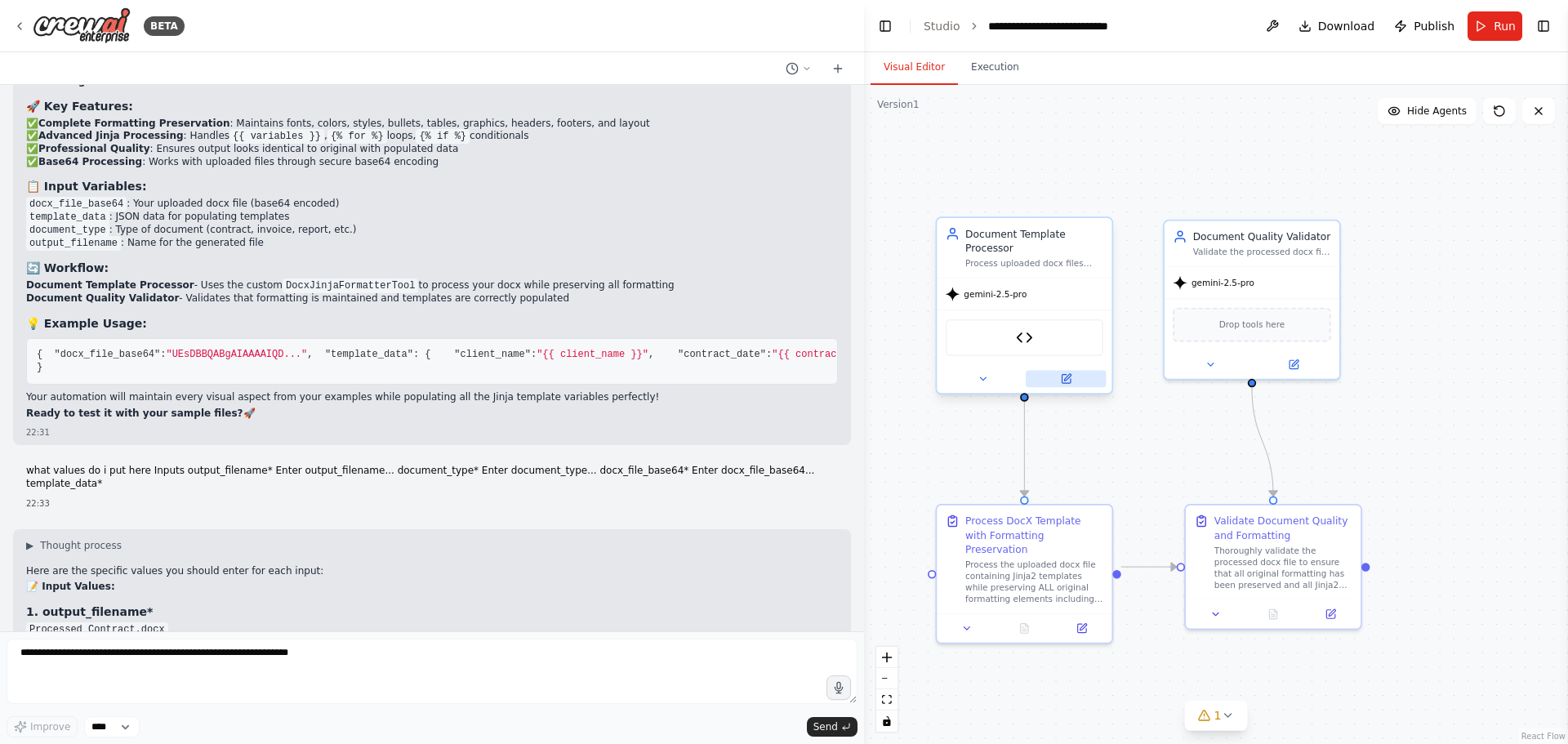
click at [1065, 375] on icon at bounding box center [1065, 378] width 8 height 8
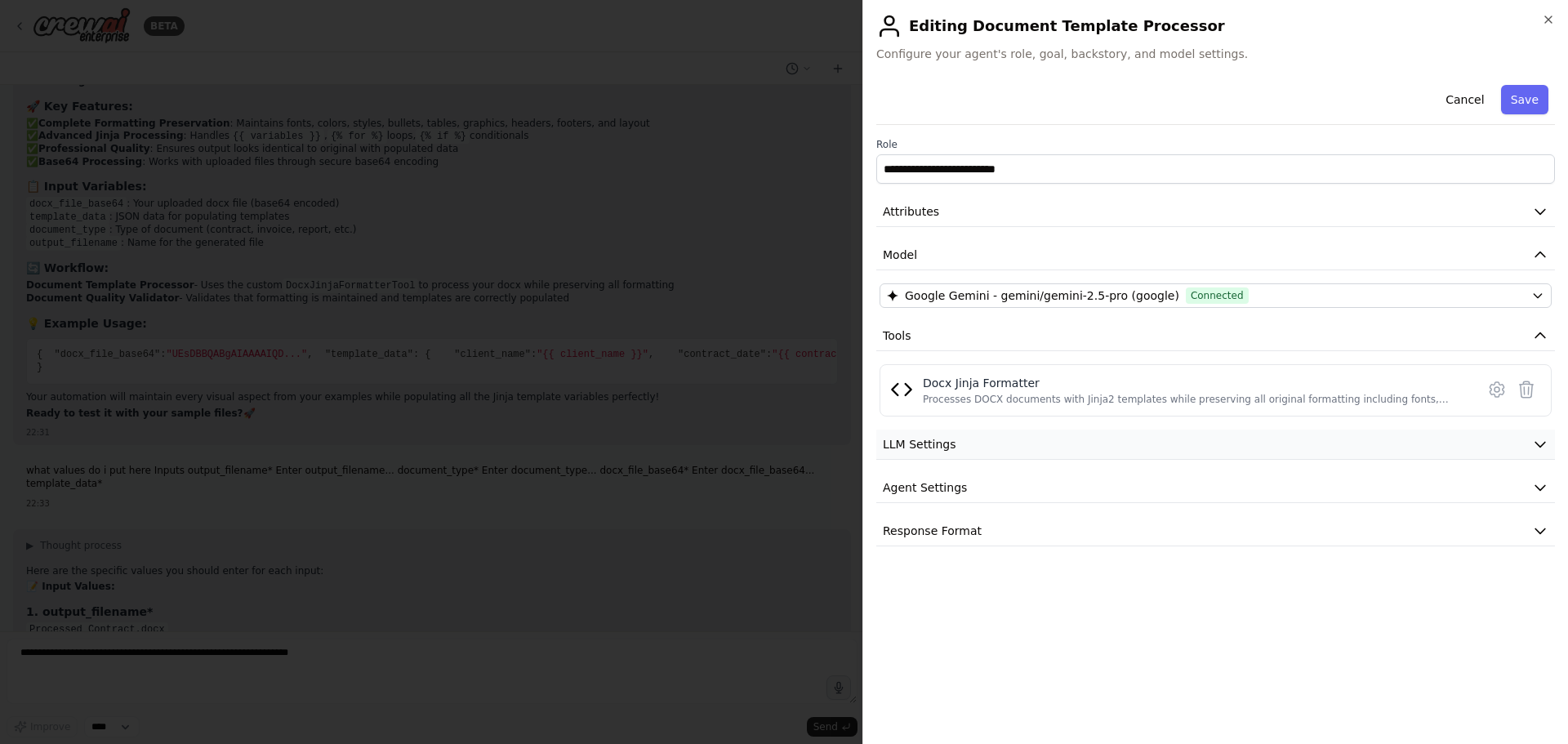
click at [1041, 449] on button "LLM Settings" at bounding box center [1216, 445] width 679 height 30
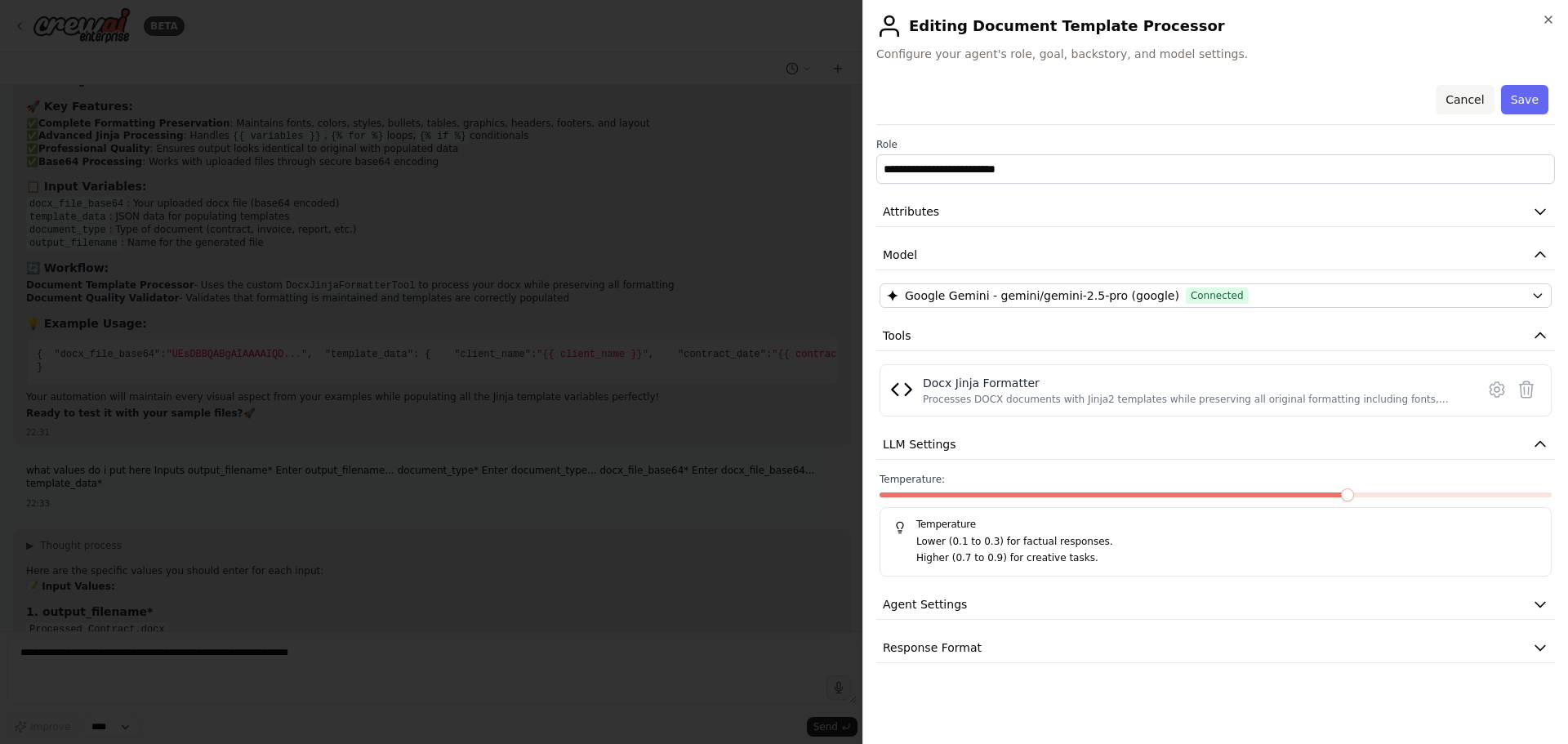
click at [1454, 101] on button "Cancel" at bounding box center [1464, 100] width 58 height 29
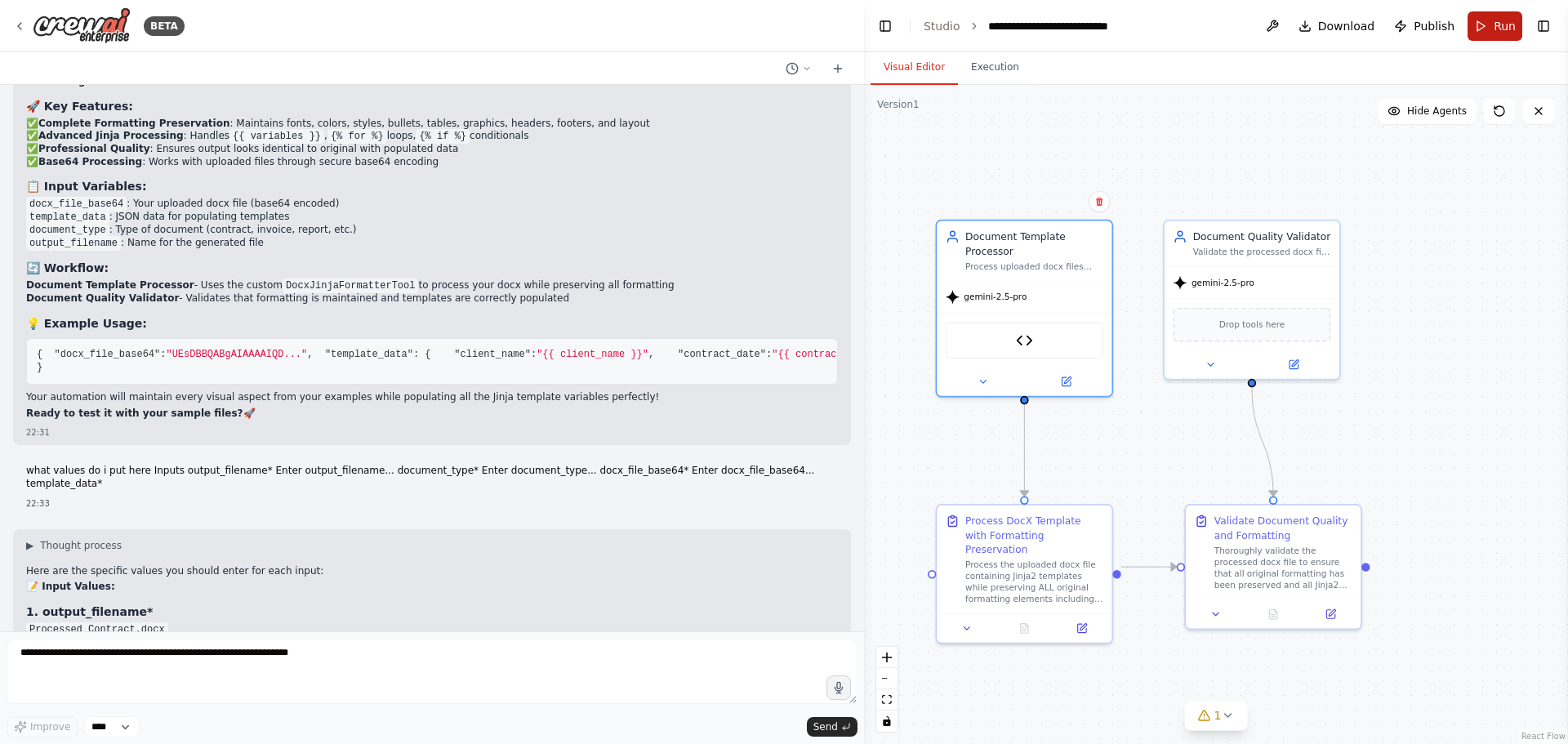
click at [1481, 28] on button "Run" at bounding box center [1494, 26] width 54 height 29
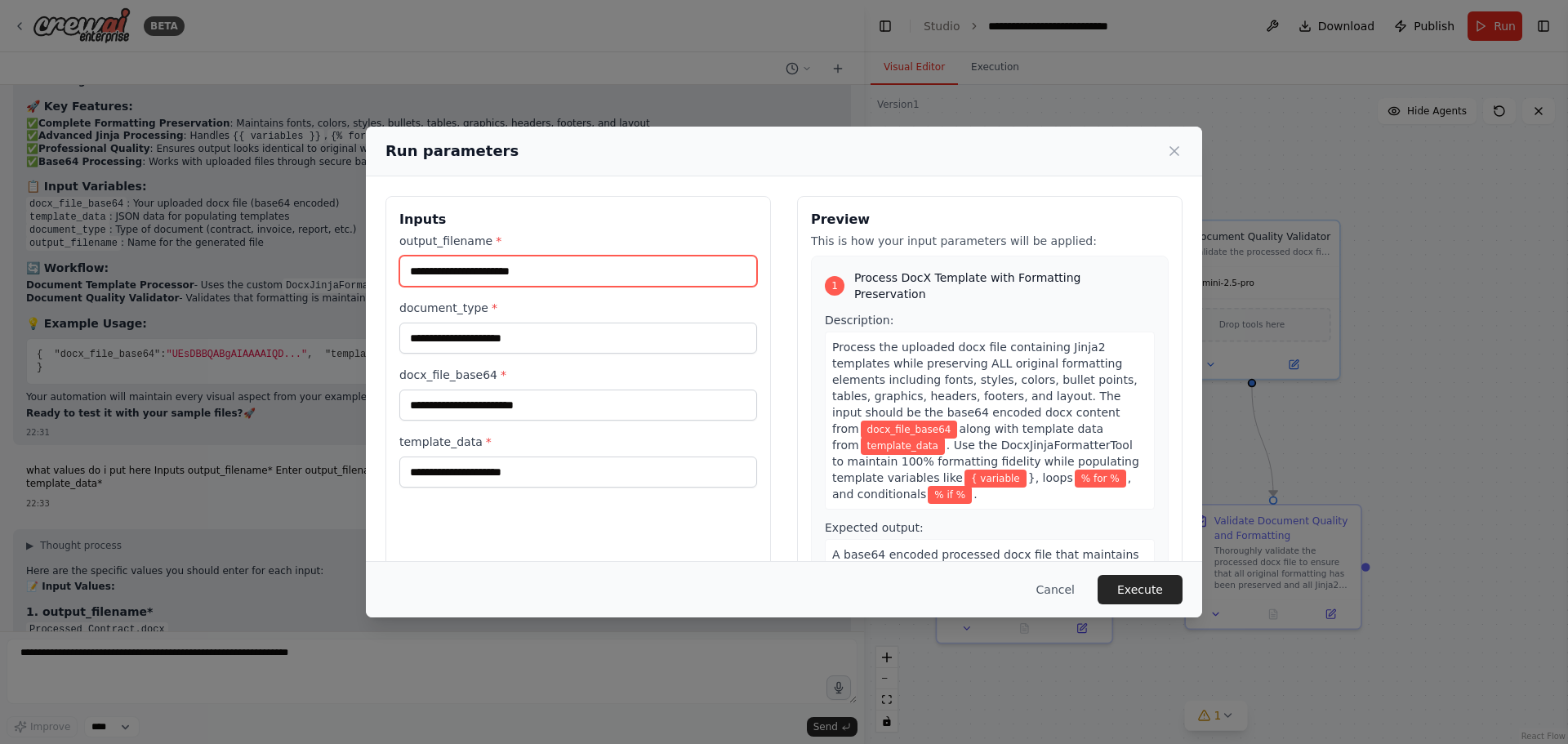
click at [624, 263] on input "output_filename *" at bounding box center [577, 272] width 358 height 31
type input "*"
type input "**********"
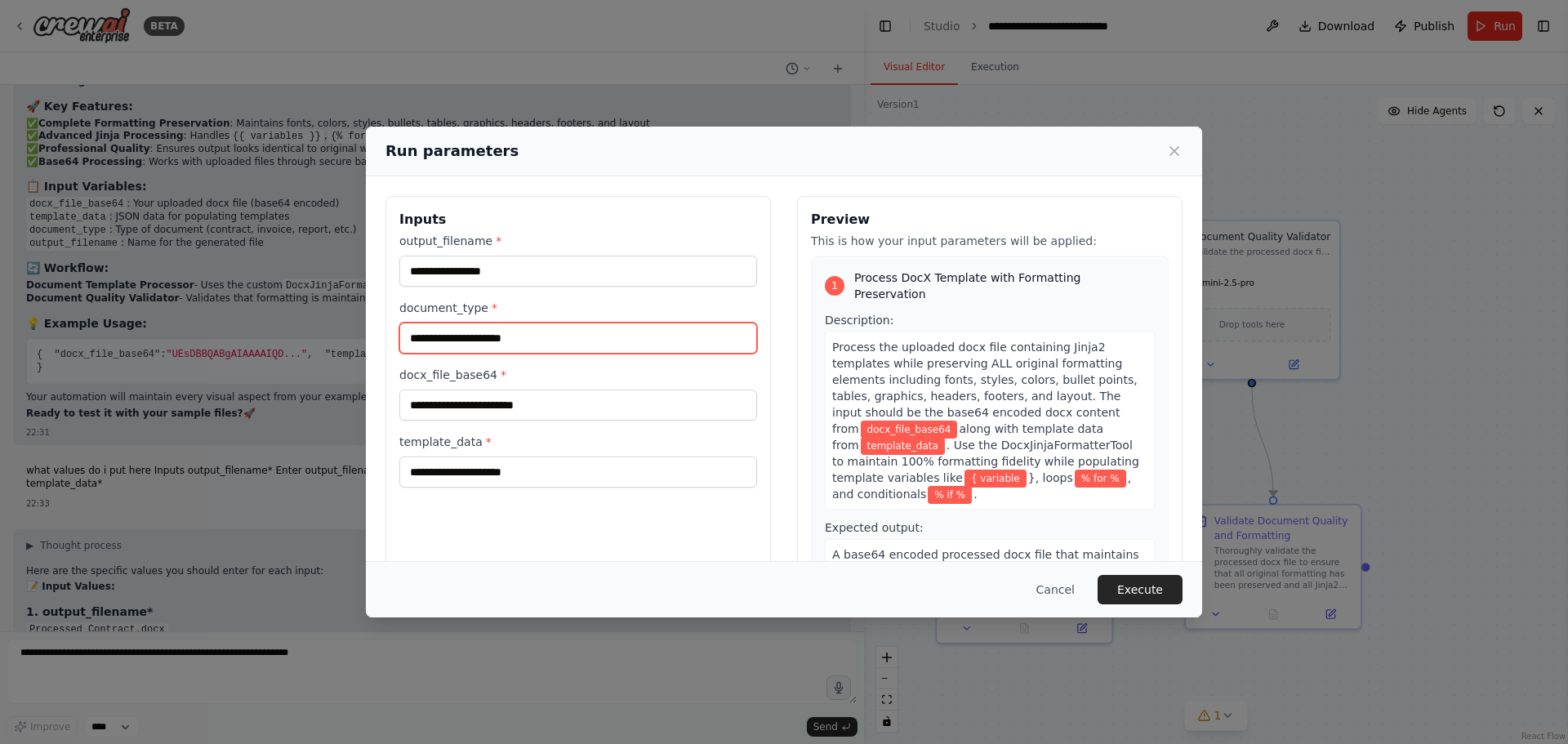
click at [607, 341] on input "document_type *" at bounding box center [577, 338] width 358 height 31
type input "******"
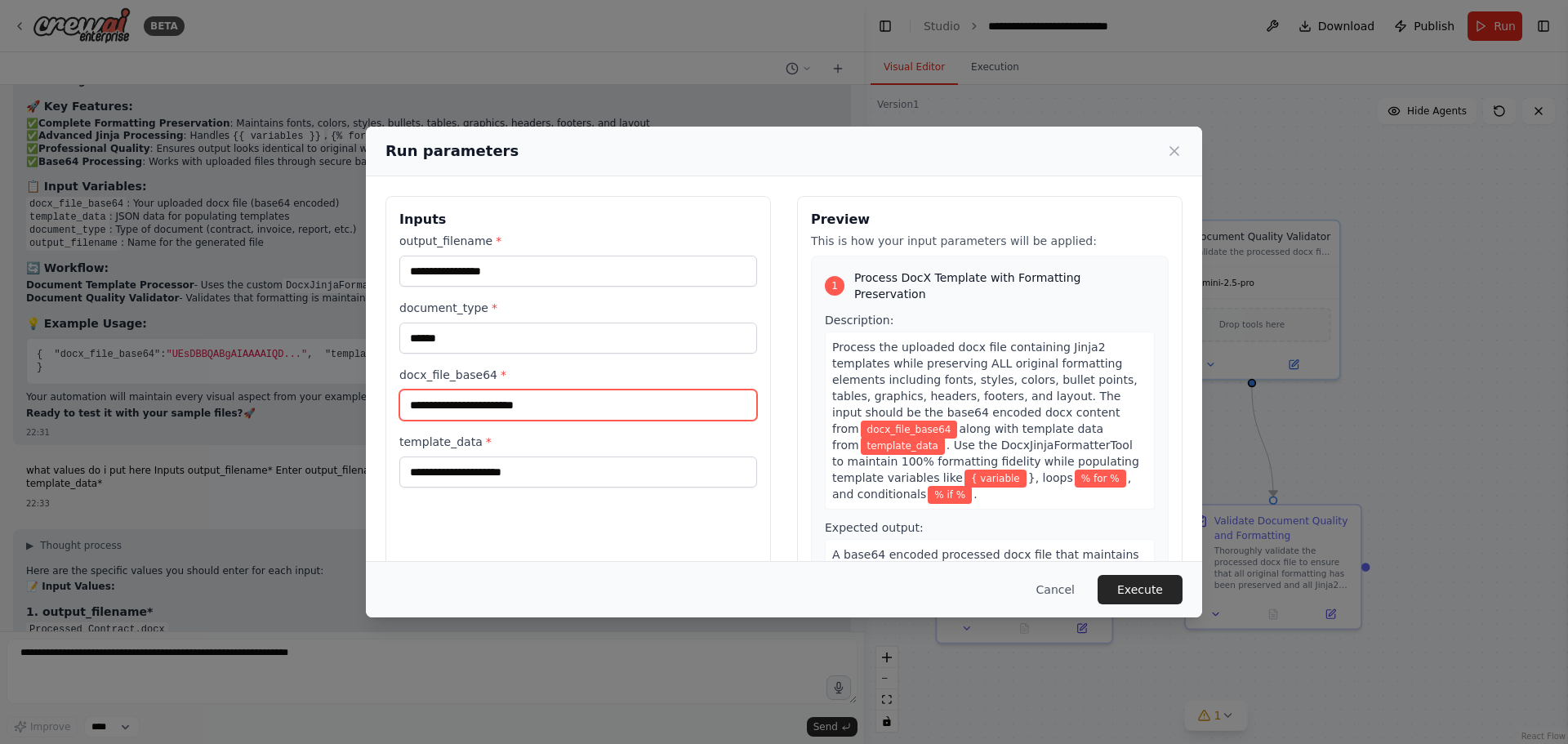
click at [539, 405] on input "docx_file_base64 *" at bounding box center [577, 405] width 358 height 31
click at [196, 477] on div "**********" at bounding box center [784, 372] width 1568 height 744
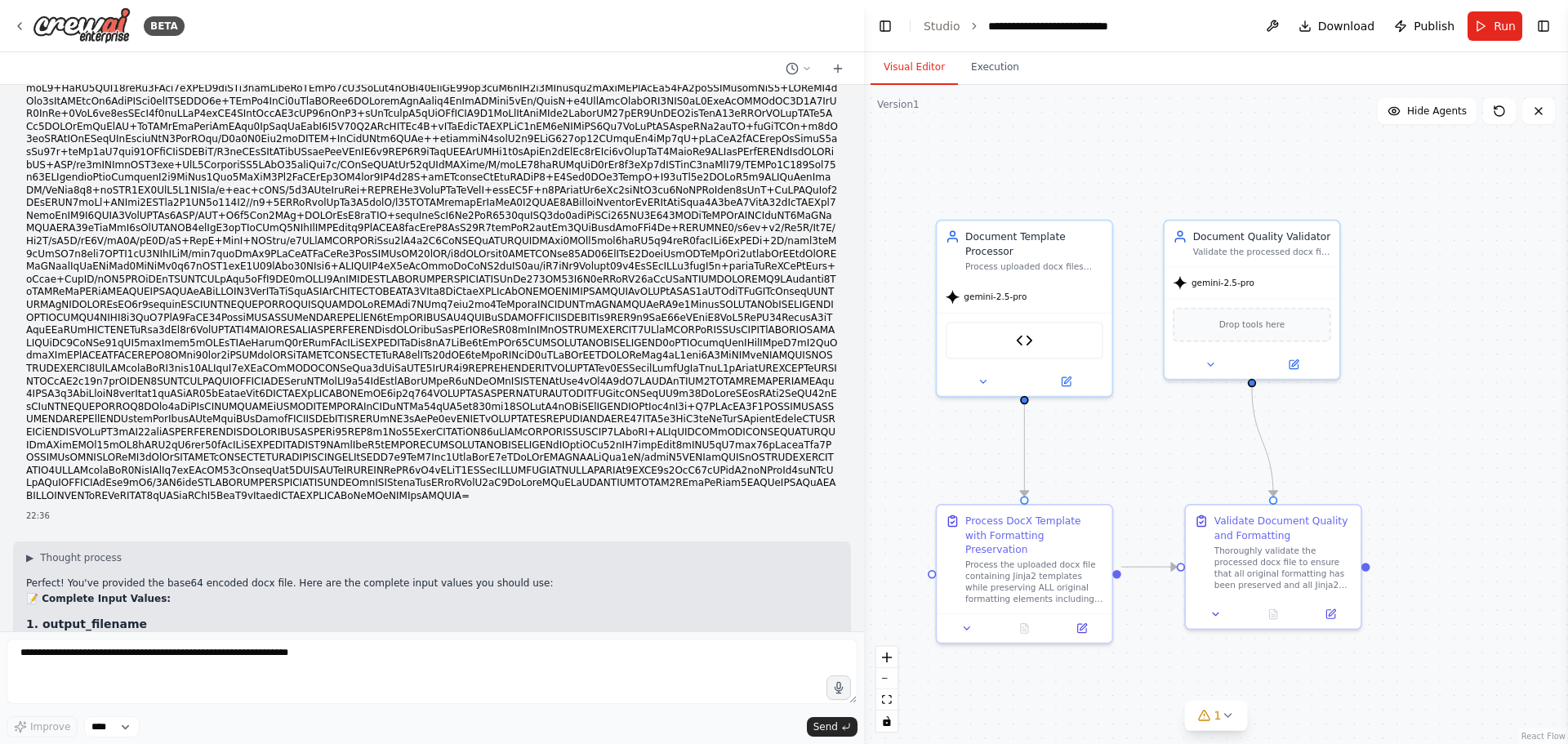
scroll to position [18766, 0]
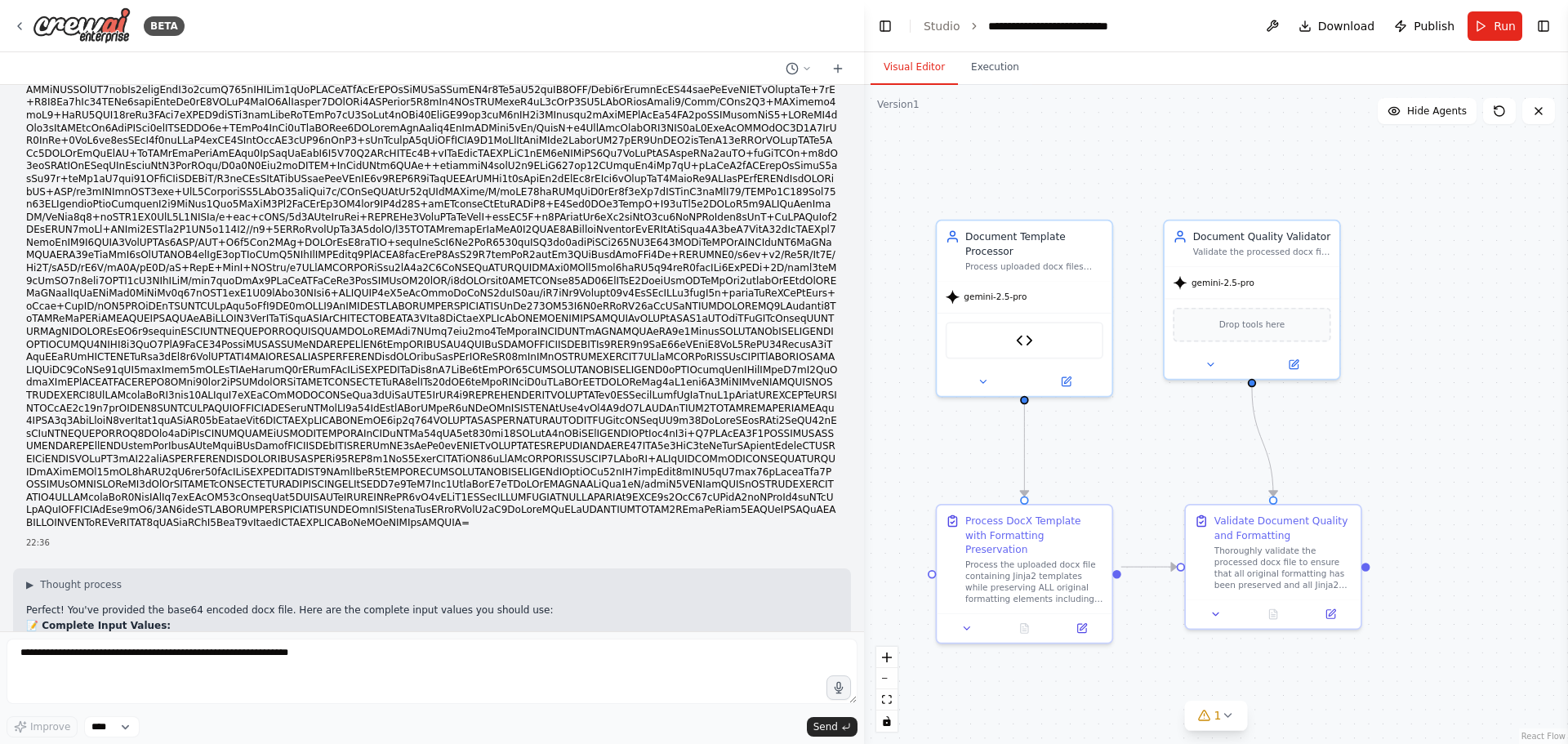
drag, startPoint x: 363, startPoint y: 464, endPoint x: 28, endPoint y: 247, distance: 399.1
copy code "UEsDBBQAAAAIAHpNK1sytBStrwEAAOEIAAATAAAAW0NvbnRlbnRfVHlwZXNdLnhtbLWWT0/jMBDF7/s…"
click at [1496, 26] on span "Run" at bounding box center [1504, 26] width 22 height 16
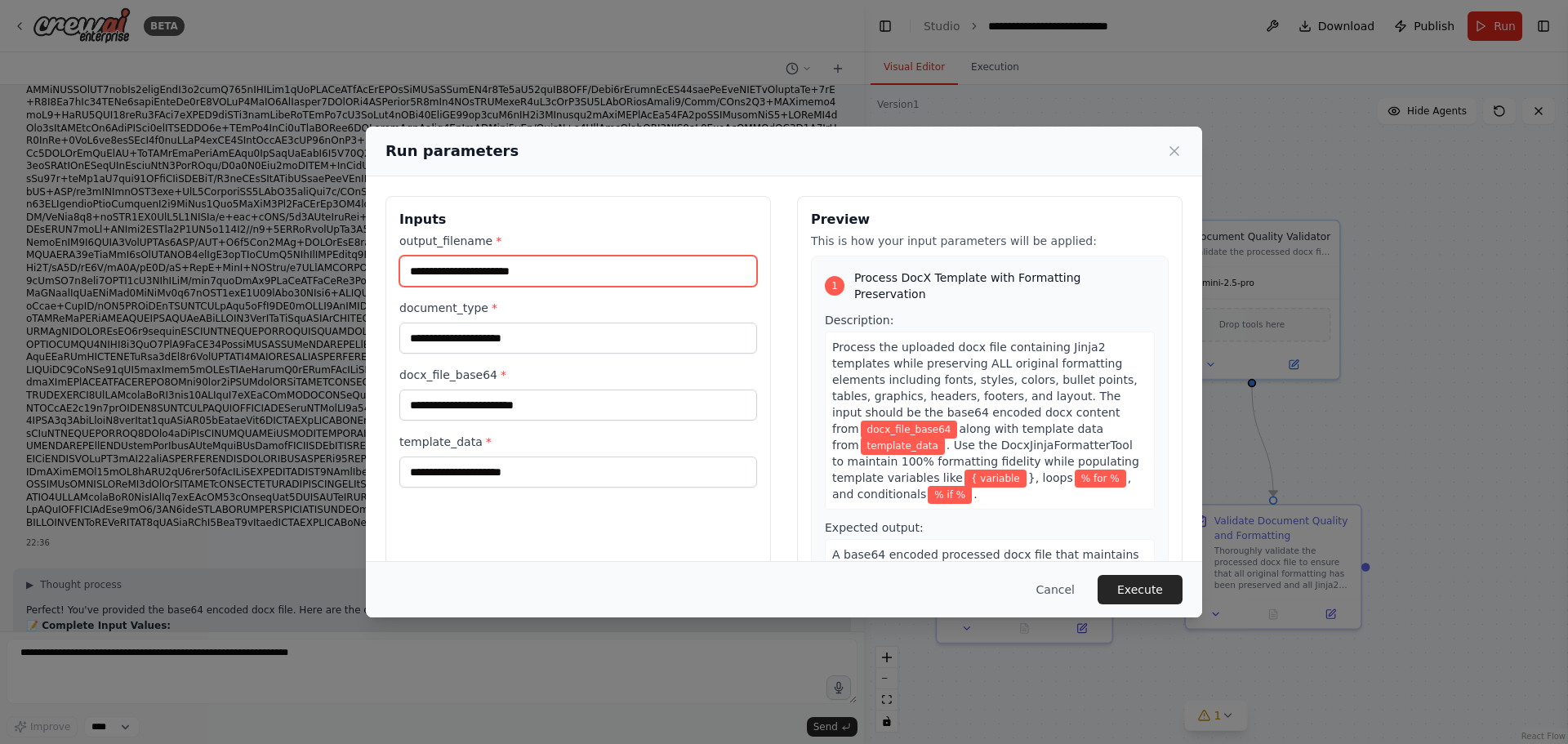
click at [502, 272] on input "output_filename *" at bounding box center [577, 272] width 358 height 31
type input "**********"
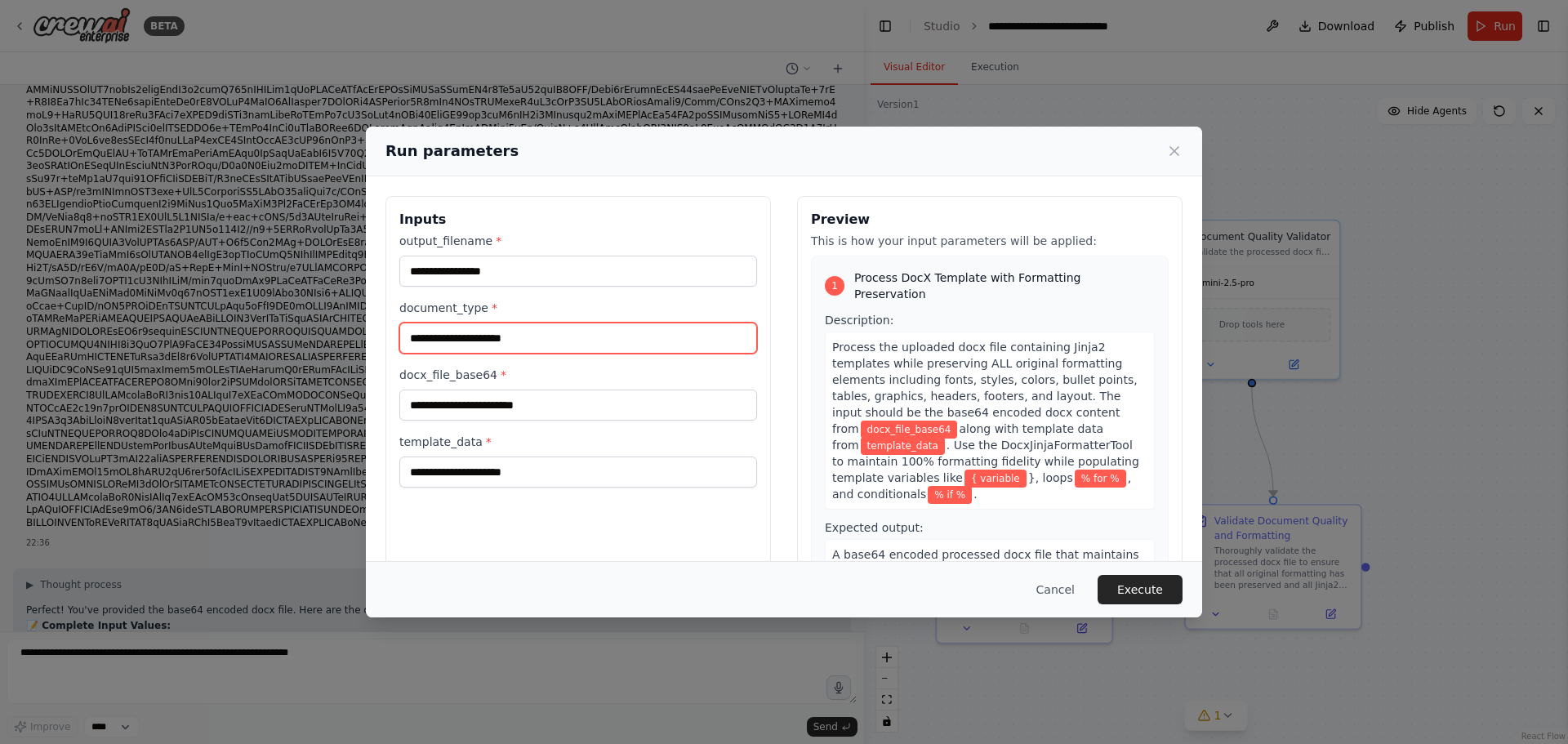
click at [488, 341] on input "document_type *" at bounding box center [577, 338] width 358 height 31
type input "******"
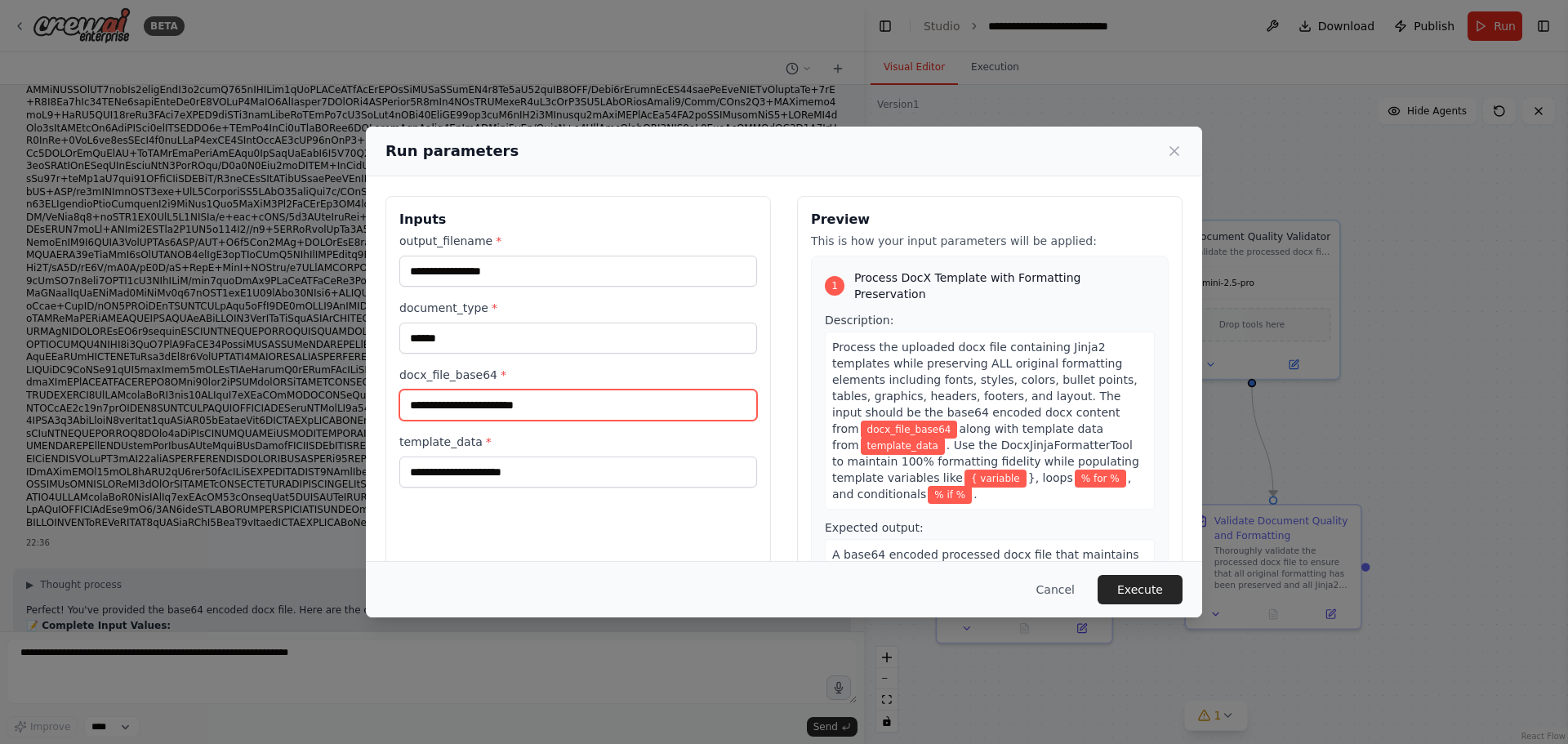
click at [481, 411] on input "docx_file_base64 *" at bounding box center [577, 405] width 358 height 31
paste input "**********"
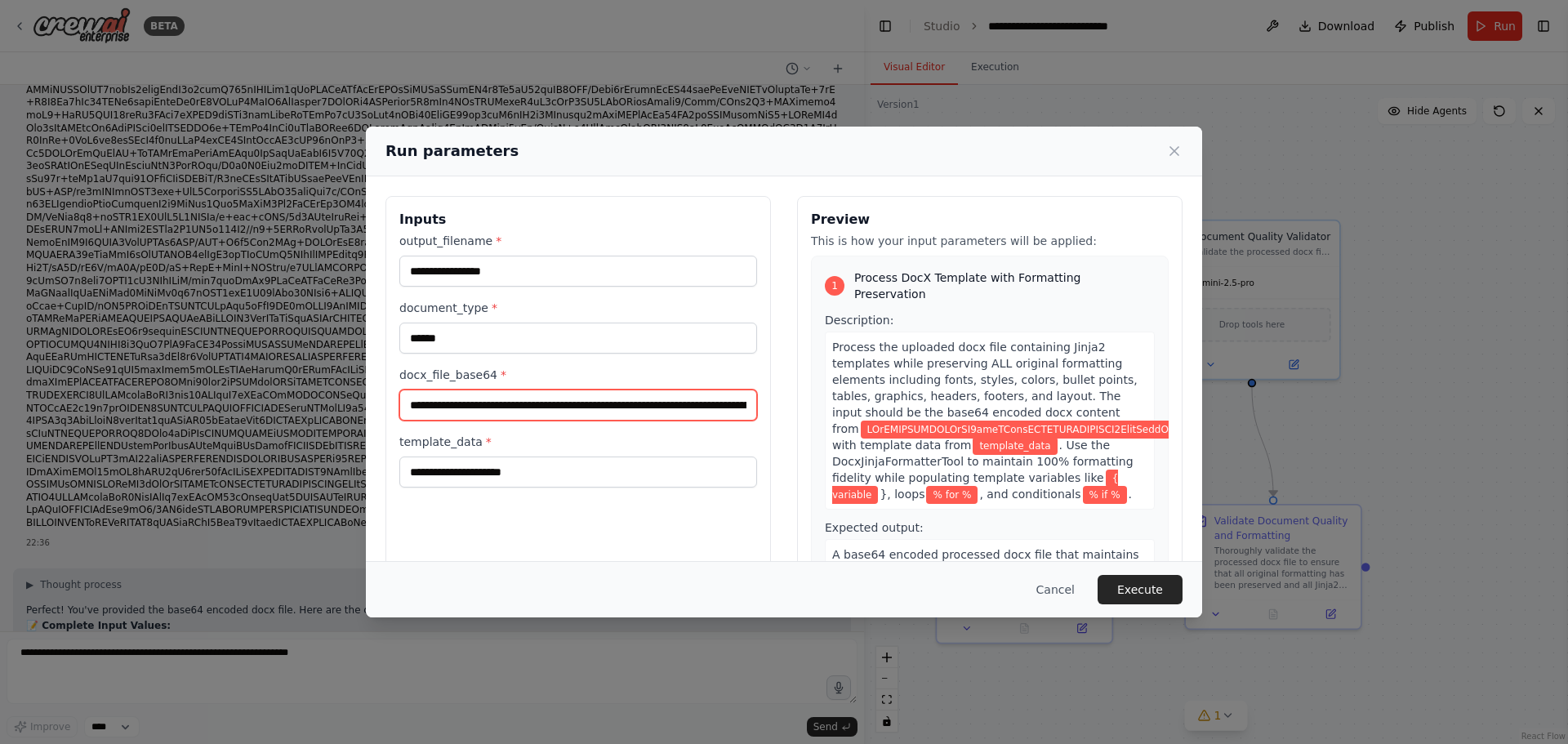
scroll to position [0, 15977]
type input "**********"
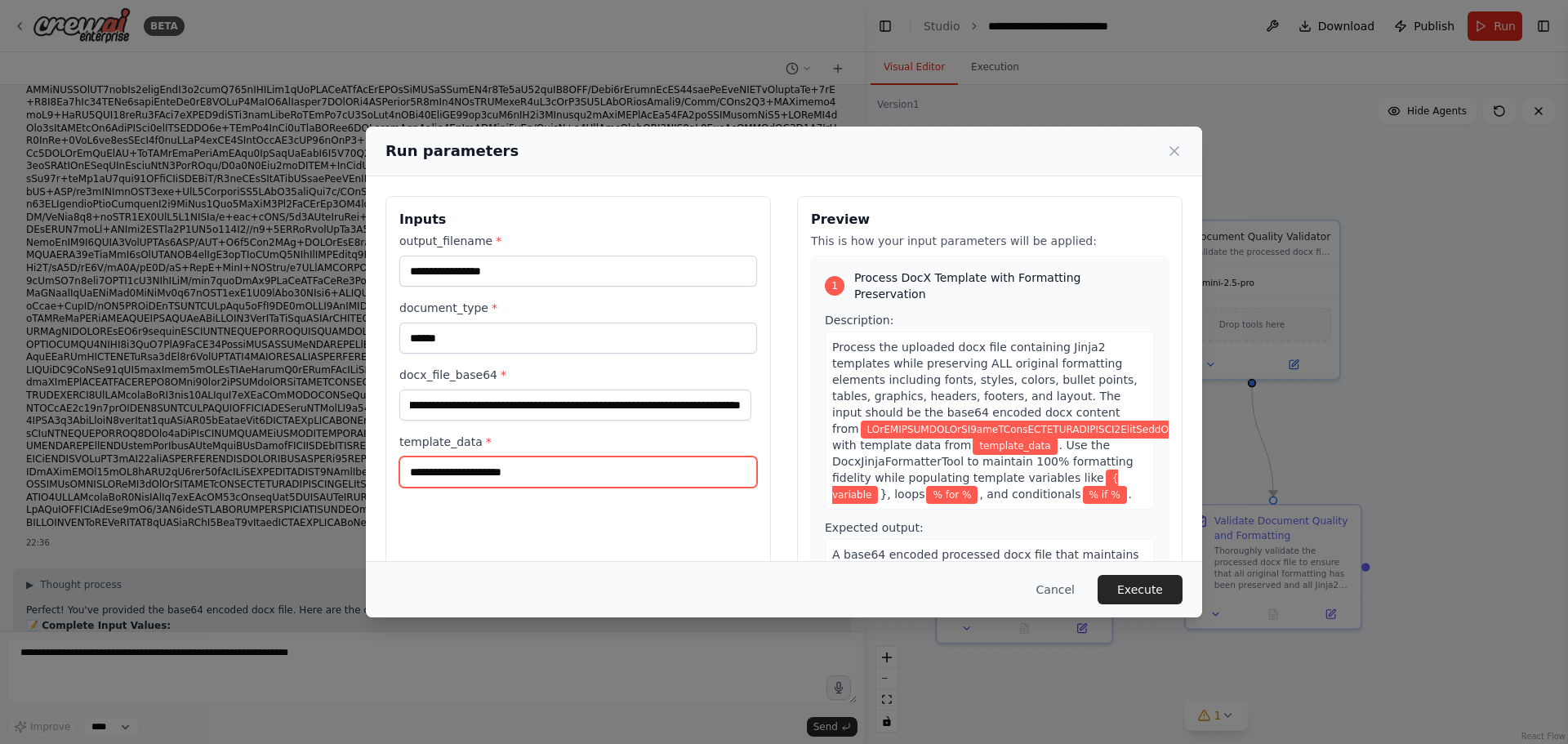
scroll to position [0, 0]
click at [474, 470] on input "template_data *" at bounding box center [577, 472] width 358 height 31
click at [423, 465] on input "template_data *" at bounding box center [577, 472] width 358 height 31
click at [1177, 148] on icon at bounding box center [1173, 151] width 16 height 16
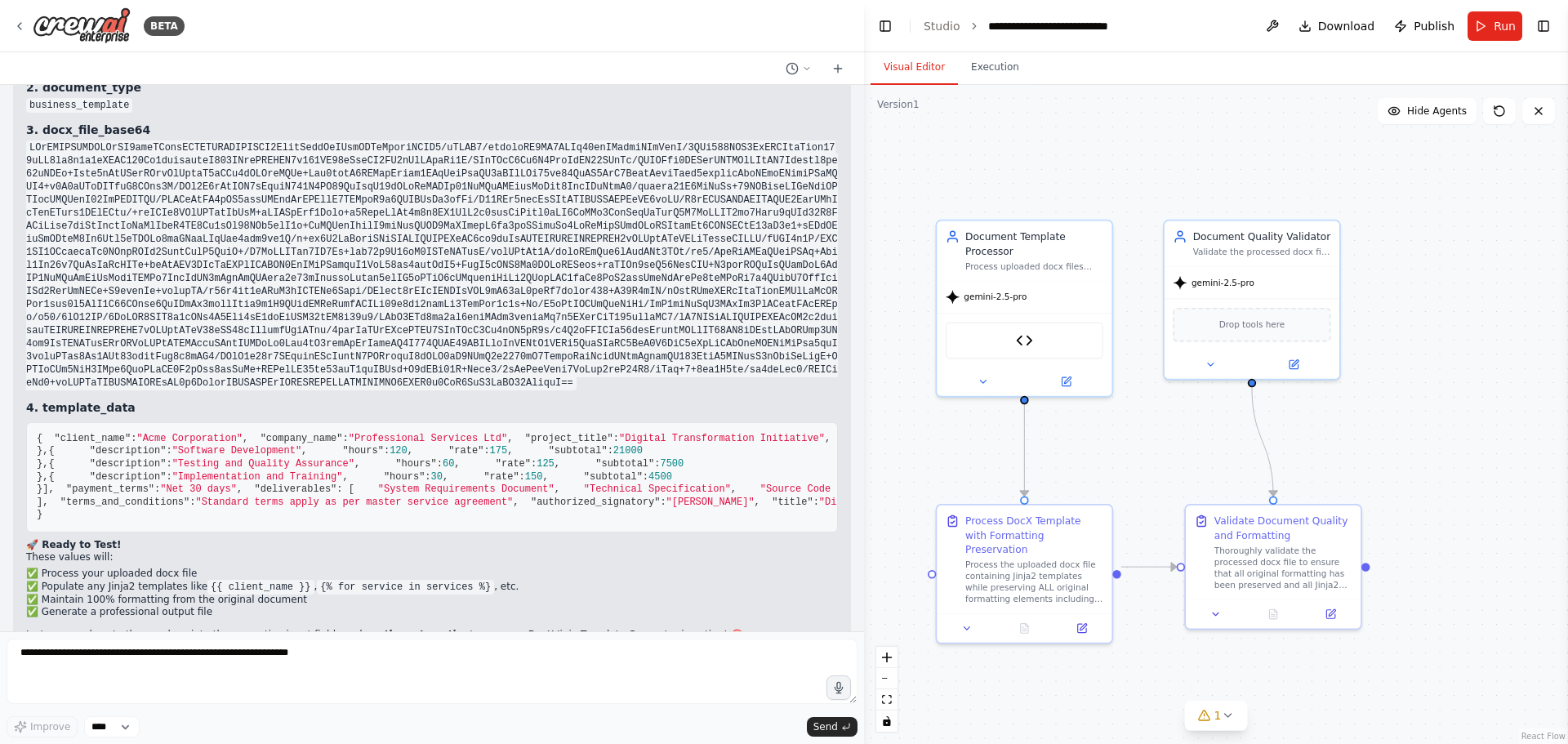
scroll to position [19458, 0]
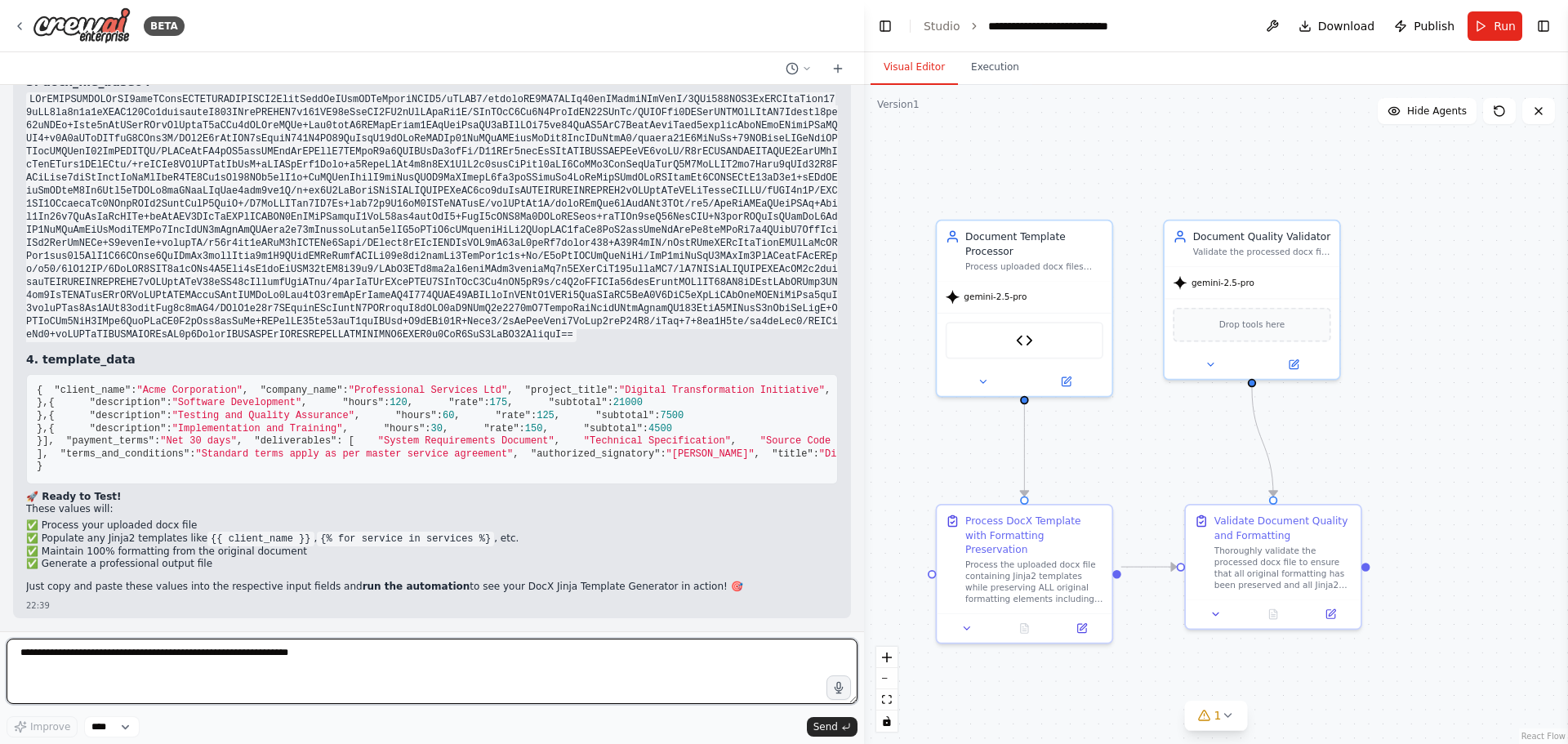
click at [201, 665] on textarea at bounding box center [432, 672] width 851 height 66
type textarea "**********"
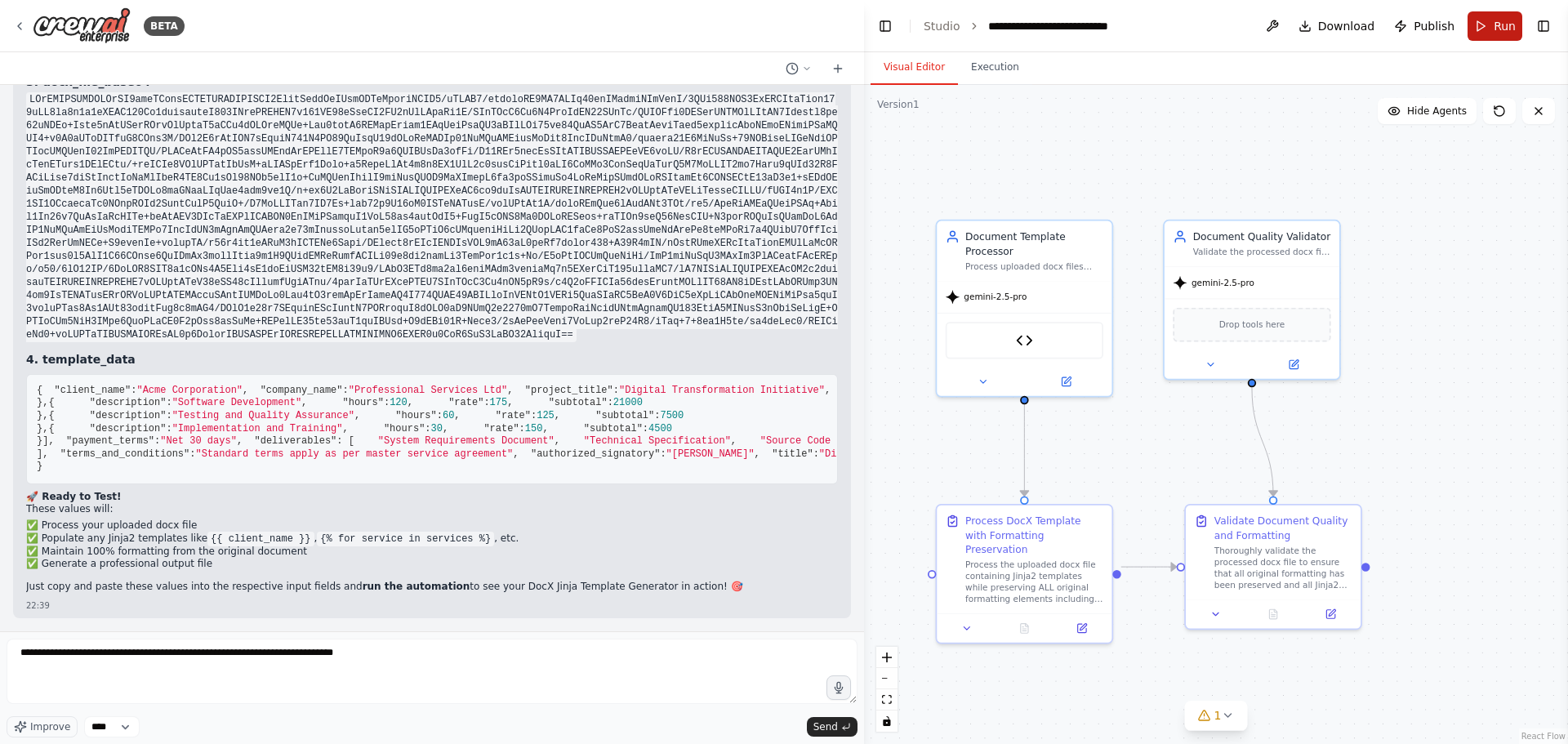
click at [1480, 33] on button "Run" at bounding box center [1494, 26] width 54 height 29
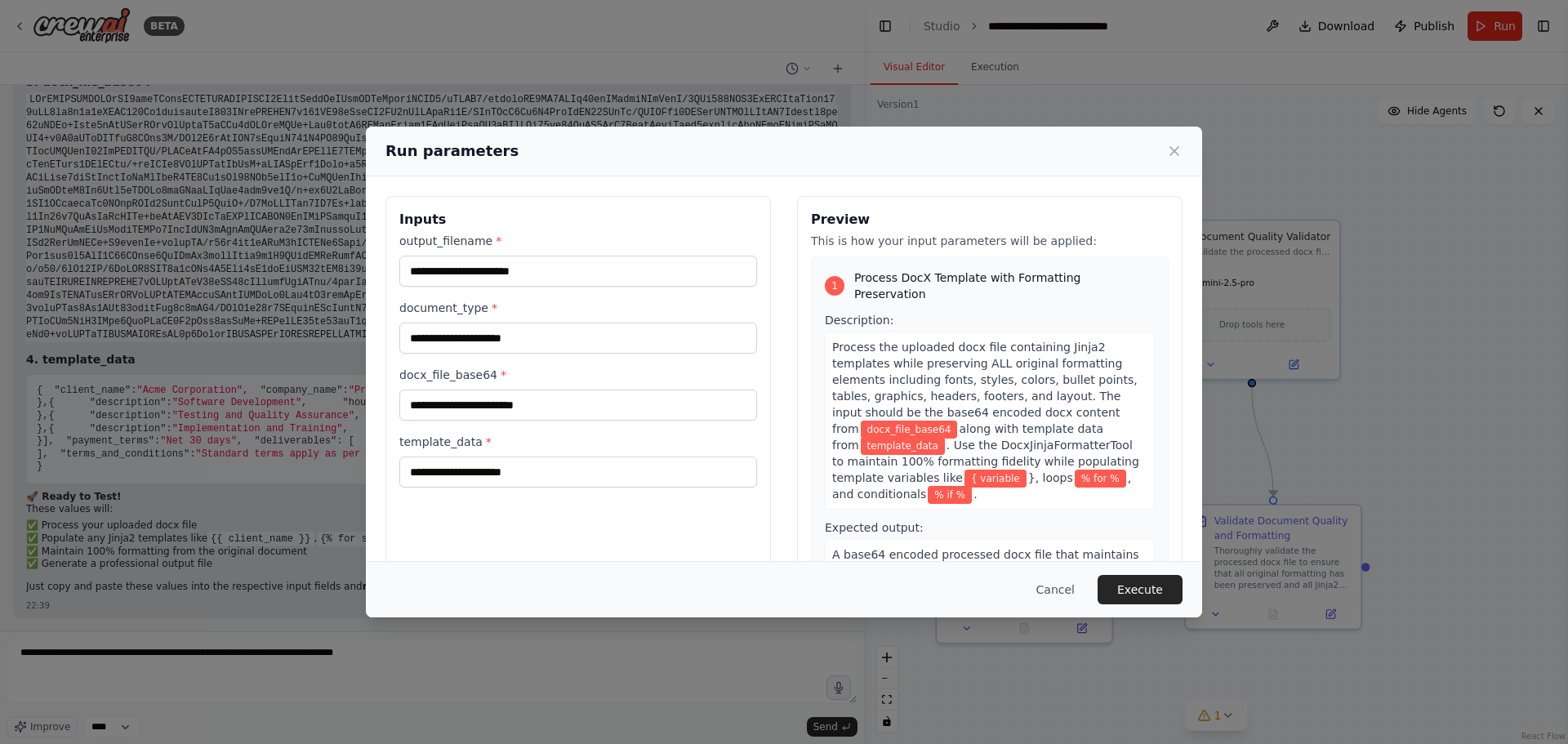
click at [215, 496] on div "Run parameters Inputs output_filename * document_type * docx_file_base64 * temp…" at bounding box center [784, 372] width 1568 height 744
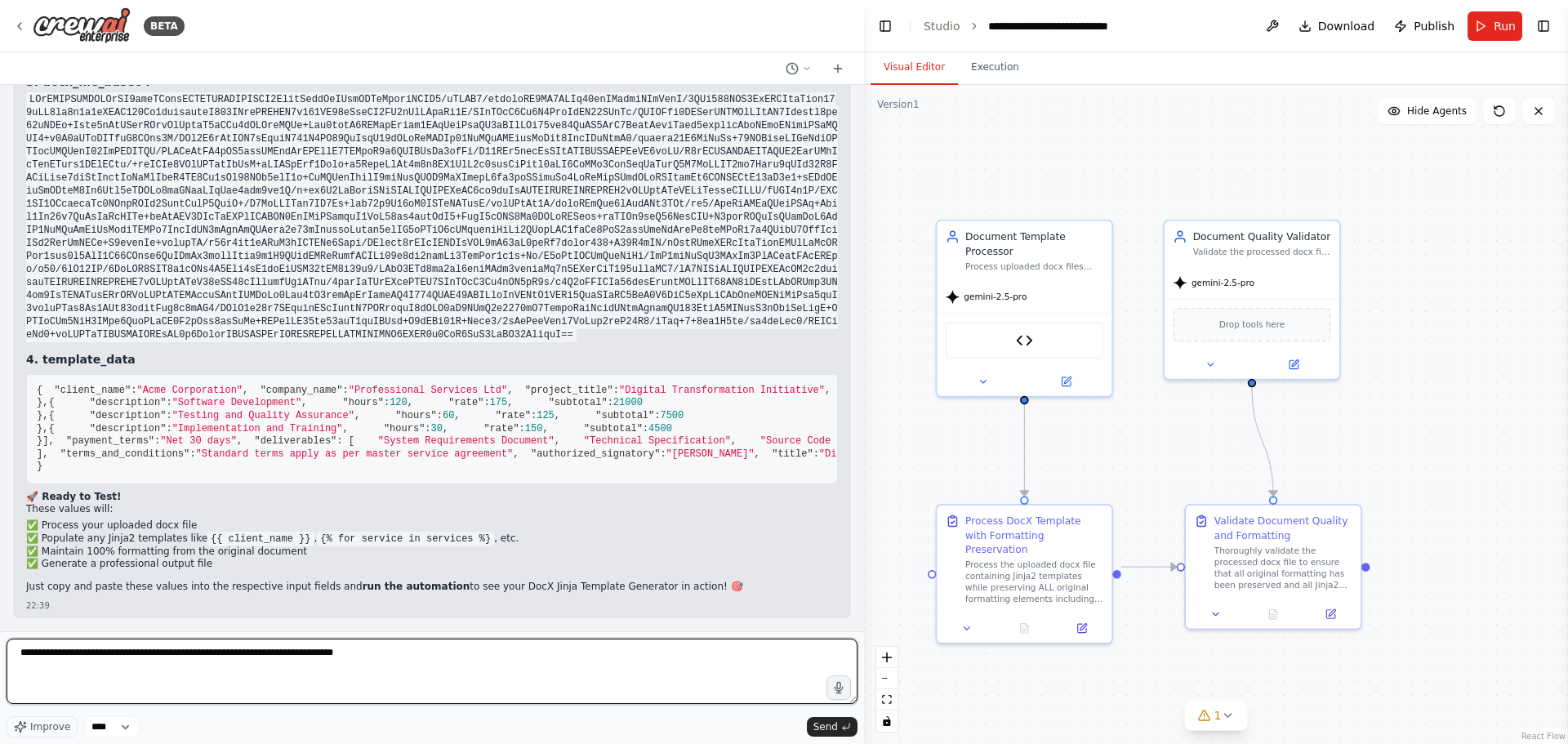
click at [282, 667] on textarea "**********" at bounding box center [432, 672] width 851 height 66
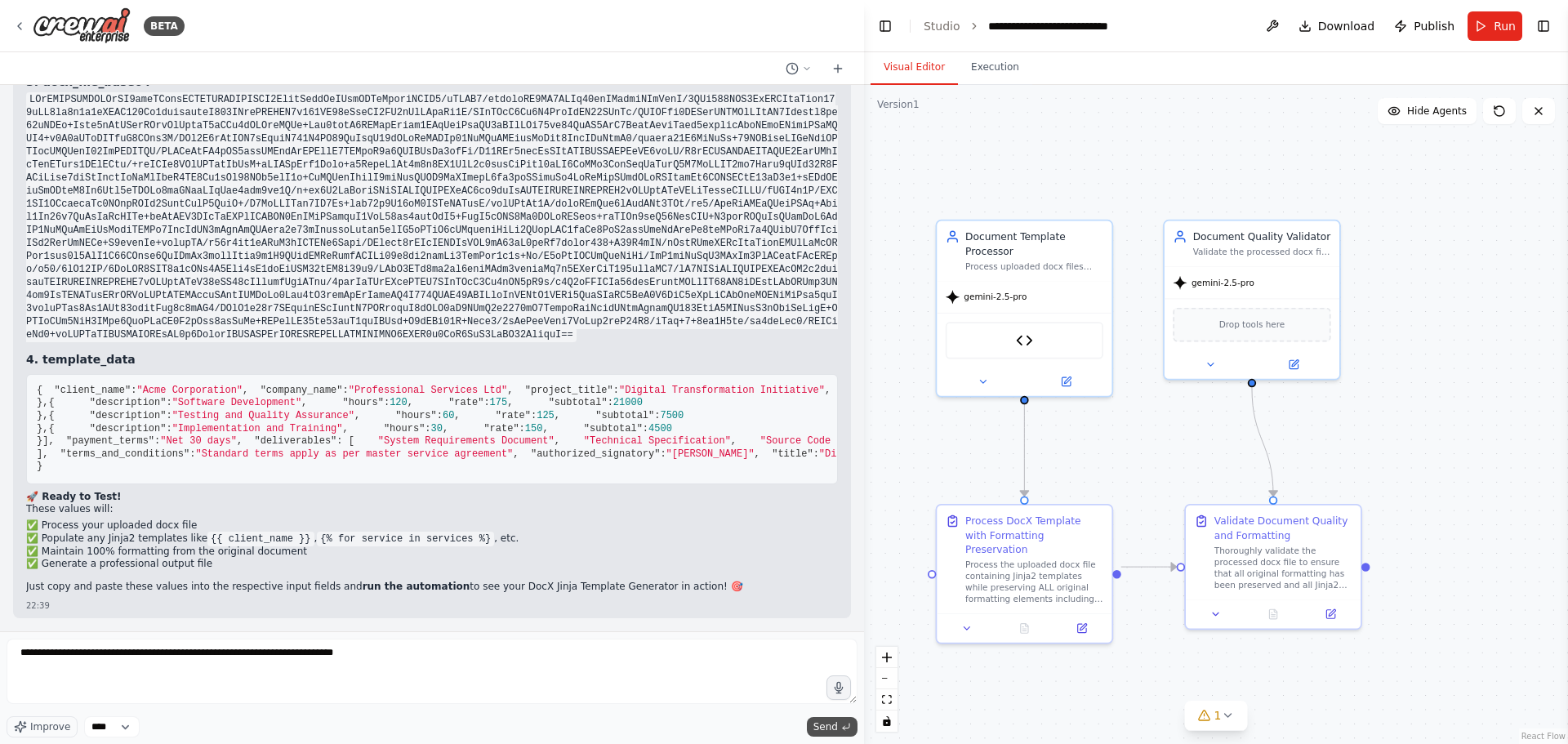
click at [818, 729] on span "Send" at bounding box center [825, 727] width 24 height 13
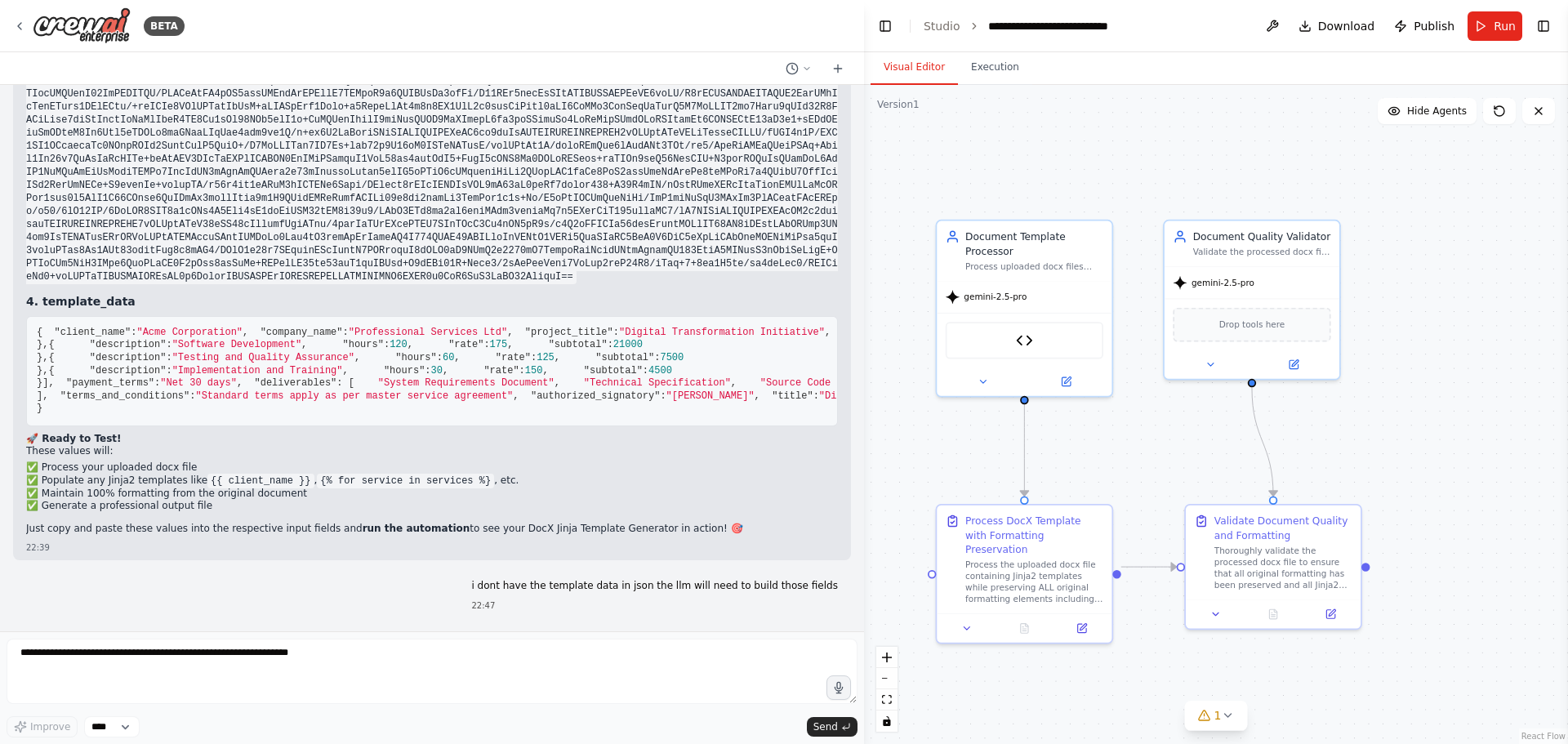
scroll to position [19557, 0]
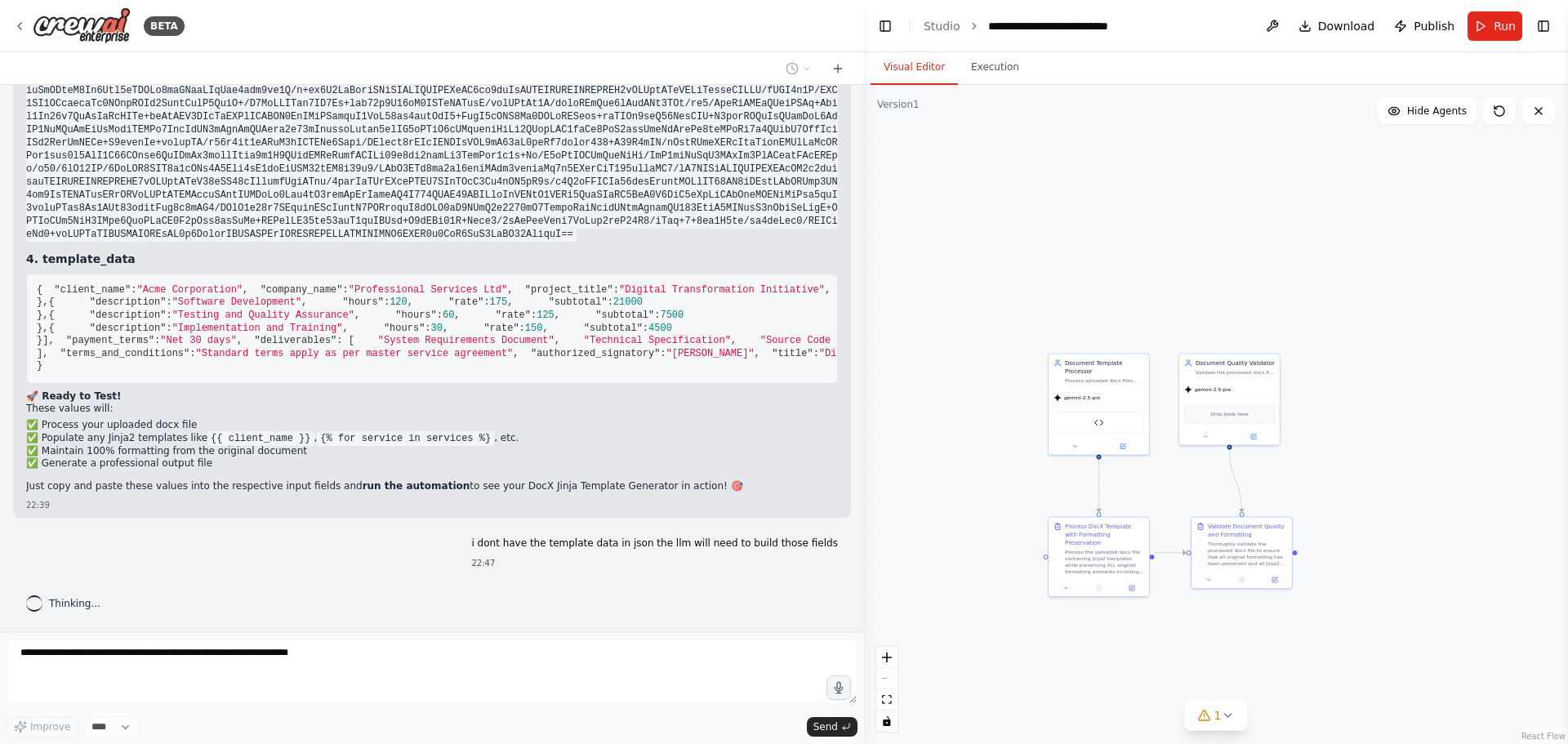
drag, startPoint x: 1409, startPoint y: 519, endPoint x: 1301, endPoint y: 560, distance: 115.5
click at [1301, 560] on div ".deletable-edge-delete-btn { width: 20px; height: 20px; border: 0px solid #ffff…" at bounding box center [1216, 415] width 704 height 660
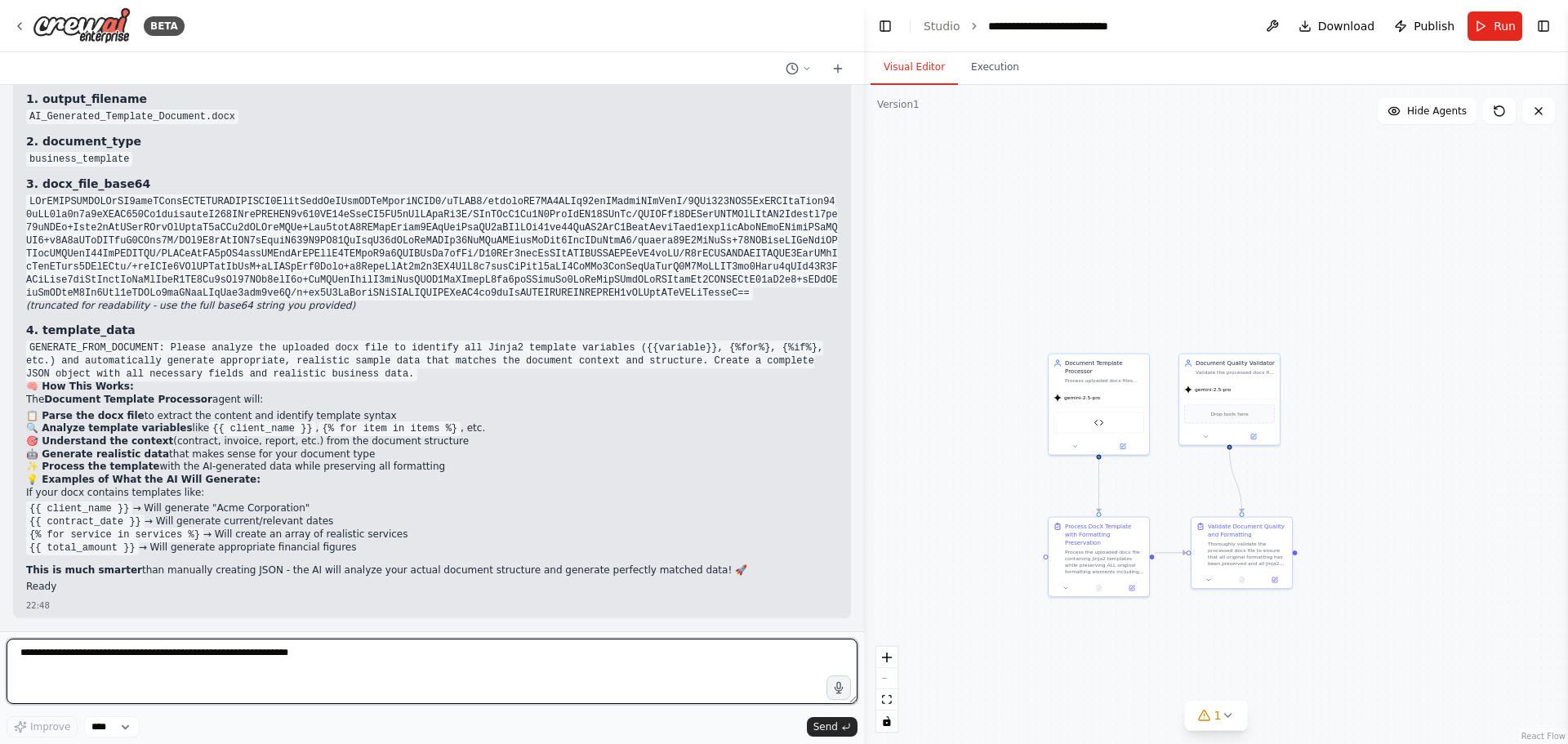
scroll to position [20131, 0]
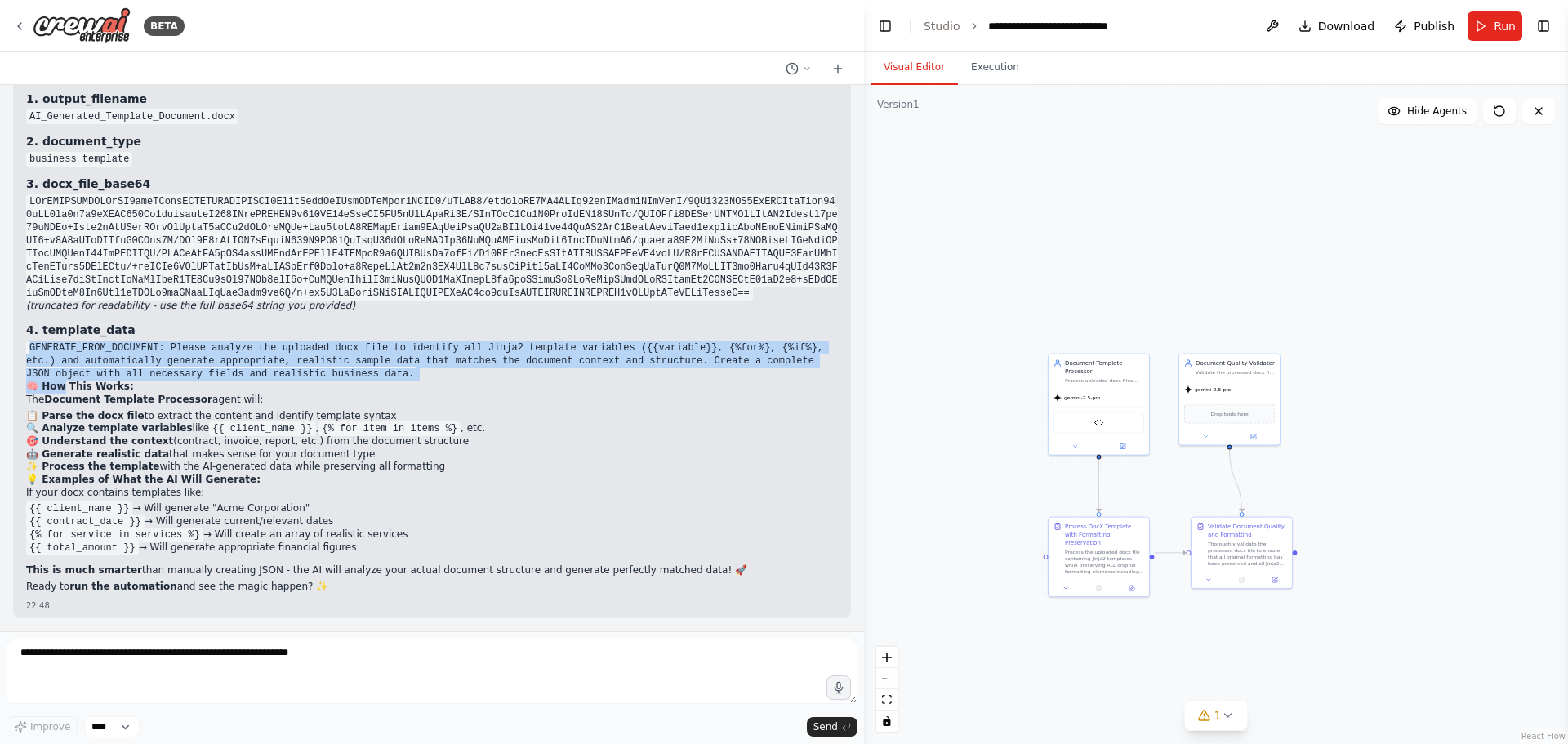
drag, startPoint x: 31, startPoint y: 347, endPoint x: 64, endPoint y: 385, distance: 50.3
click at [64, 385] on div "Ah, perfect! You want the automation to intelligently analyze your docx file an…" at bounding box center [432, 317] width 812 height 557
click at [68, 378] on code "GENERATE_FROM_DOCUMENT: Please analyze the uploaded docx file to identify all J…" at bounding box center [424, 360] width 797 height 41
drag, startPoint x: 815, startPoint y: 365, endPoint x: 29, endPoint y: 353, distance: 786.1
click at [29, 353] on div "Ah, perfect! You want the automation to intelligently analyze your docx file an…" at bounding box center [432, 317] width 812 height 557
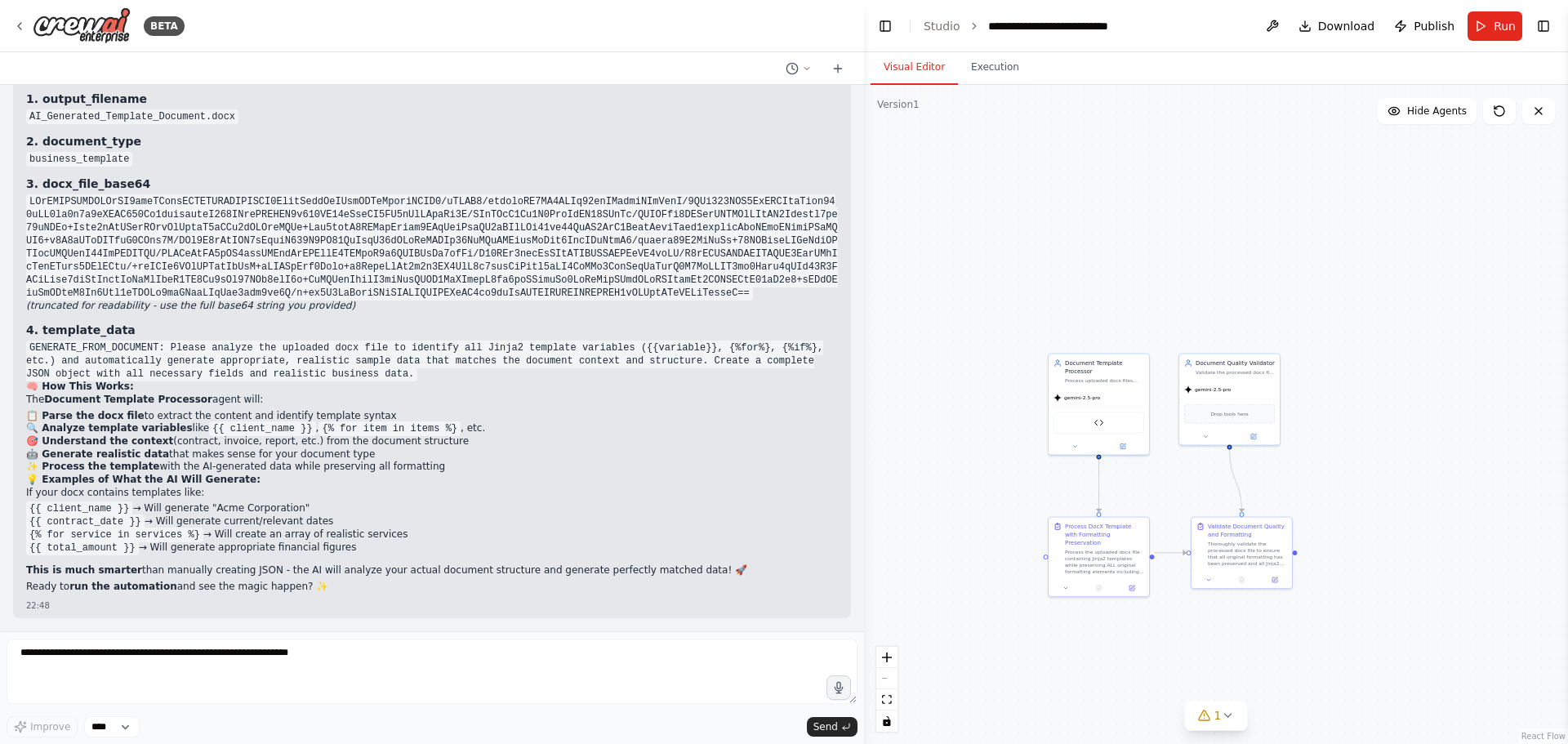
click at [273, 381] on div "Ah, perfect! You want the automation to intelligently analyze your docx file an…" at bounding box center [432, 317] width 812 height 557
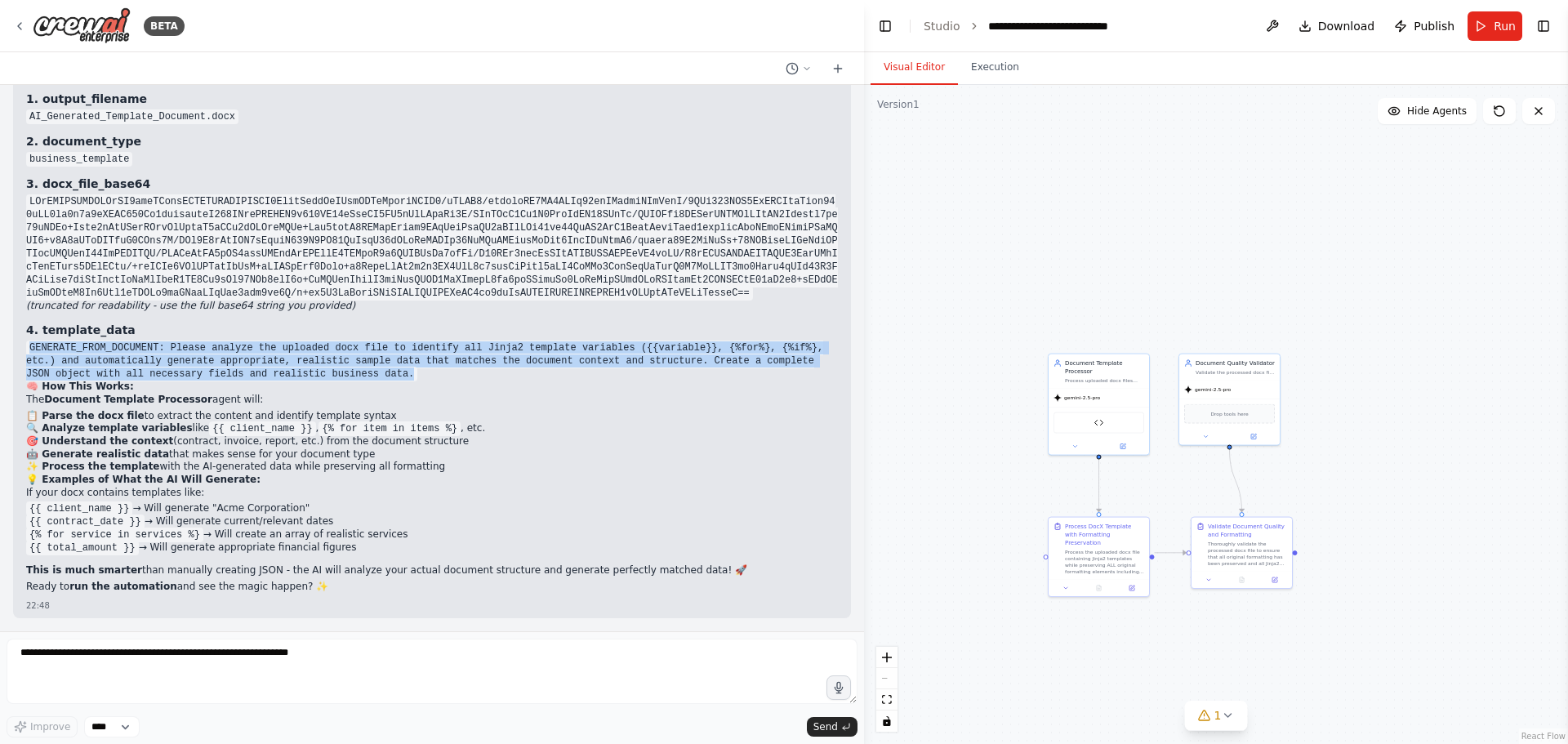
drag, startPoint x: 252, startPoint y: 377, endPoint x: 26, endPoint y: 349, distance: 227.7
click at [26, 349] on code "GENERATE_FROM_DOCUMENT: Please analyze the uploaded docx file to identify all J…" at bounding box center [424, 360] width 797 height 41
copy code "GENERATE_FROM_DOCUMENT: Please analyze the uploaded docx file to identify all J…"
click at [1484, 31] on button "Run" at bounding box center [1494, 26] width 54 height 29
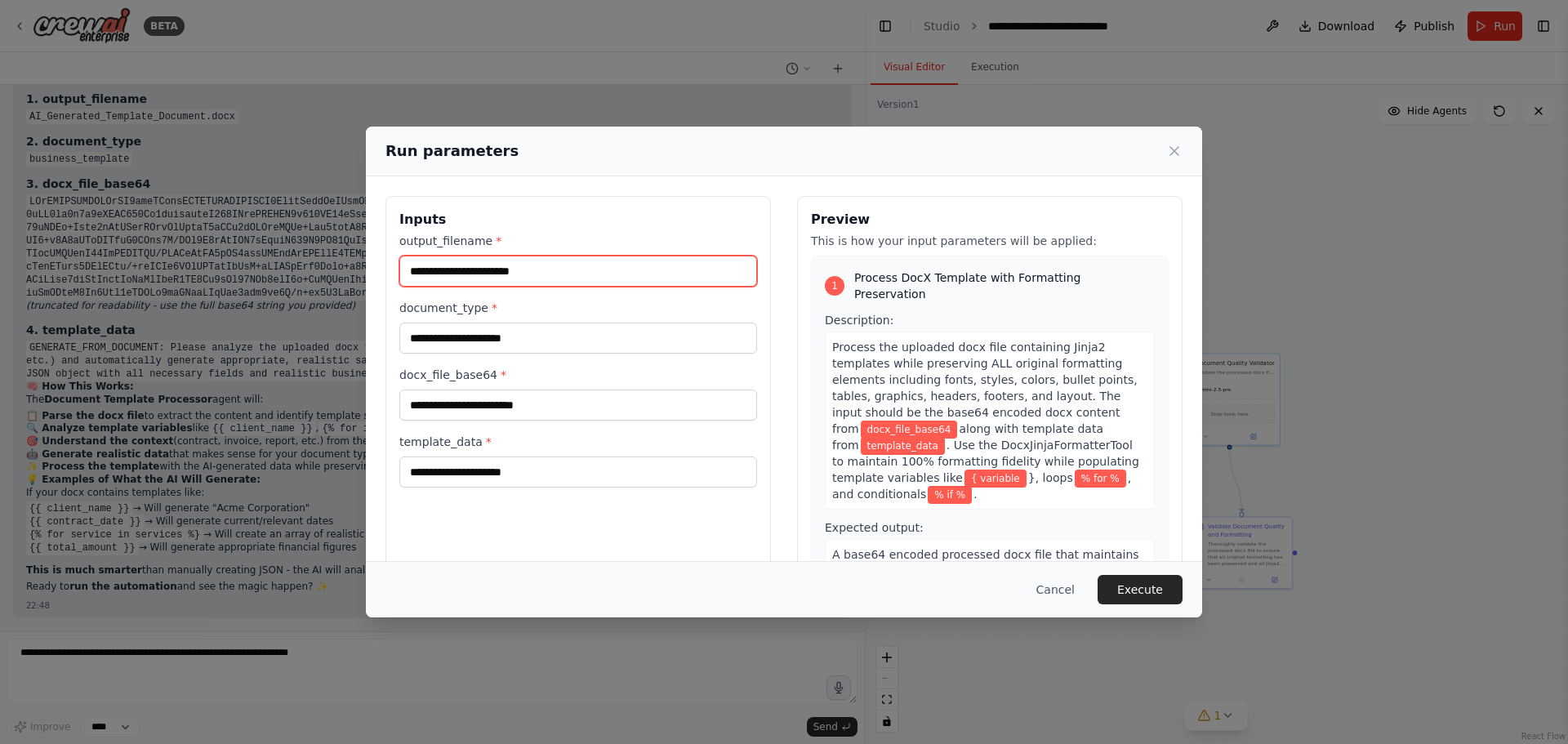
click at [511, 278] on input "output_filename *" at bounding box center [577, 272] width 358 height 31
type input "**********"
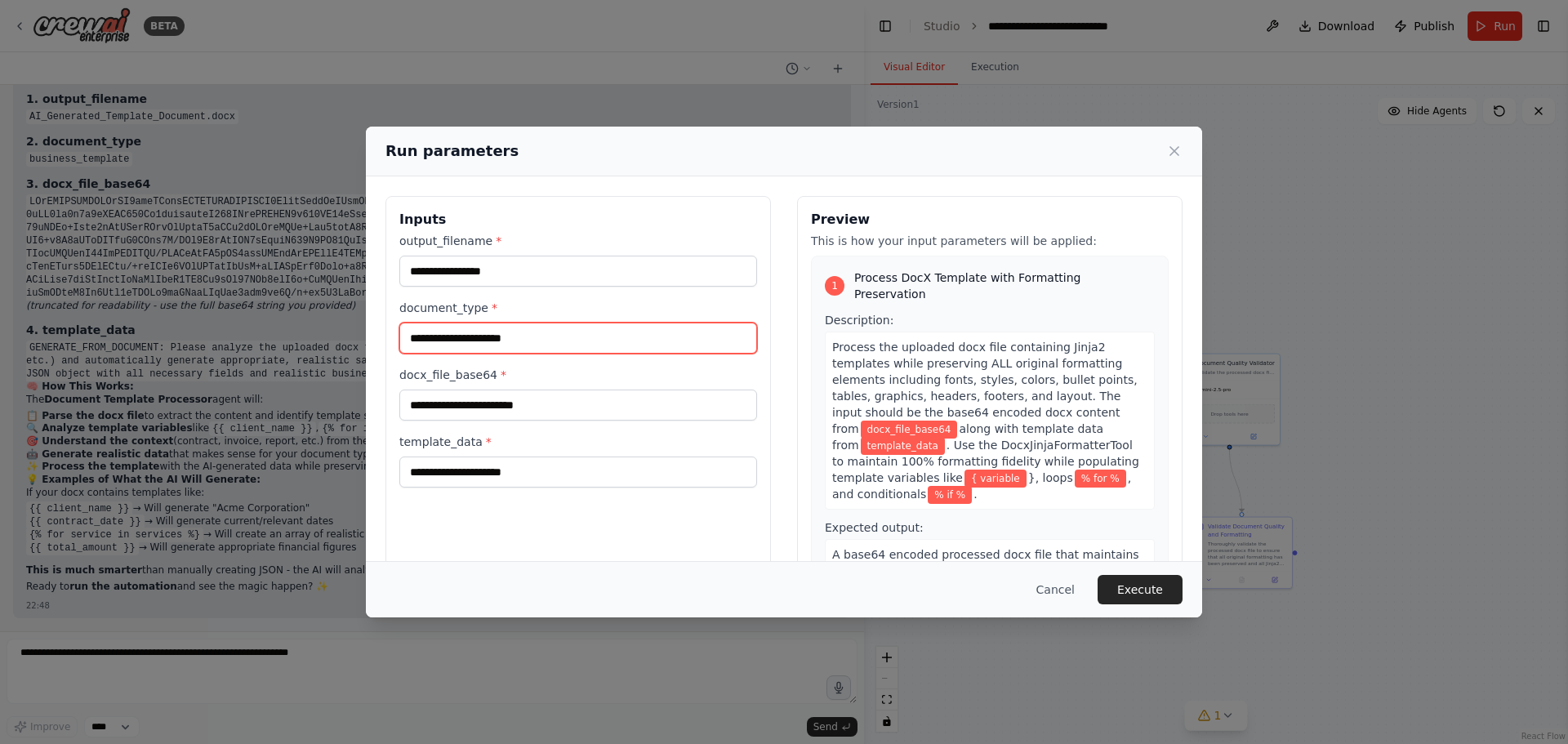
click at [488, 340] on input "document_type *" at bounding box center [577, 338] width 358 height 31
type input "******"
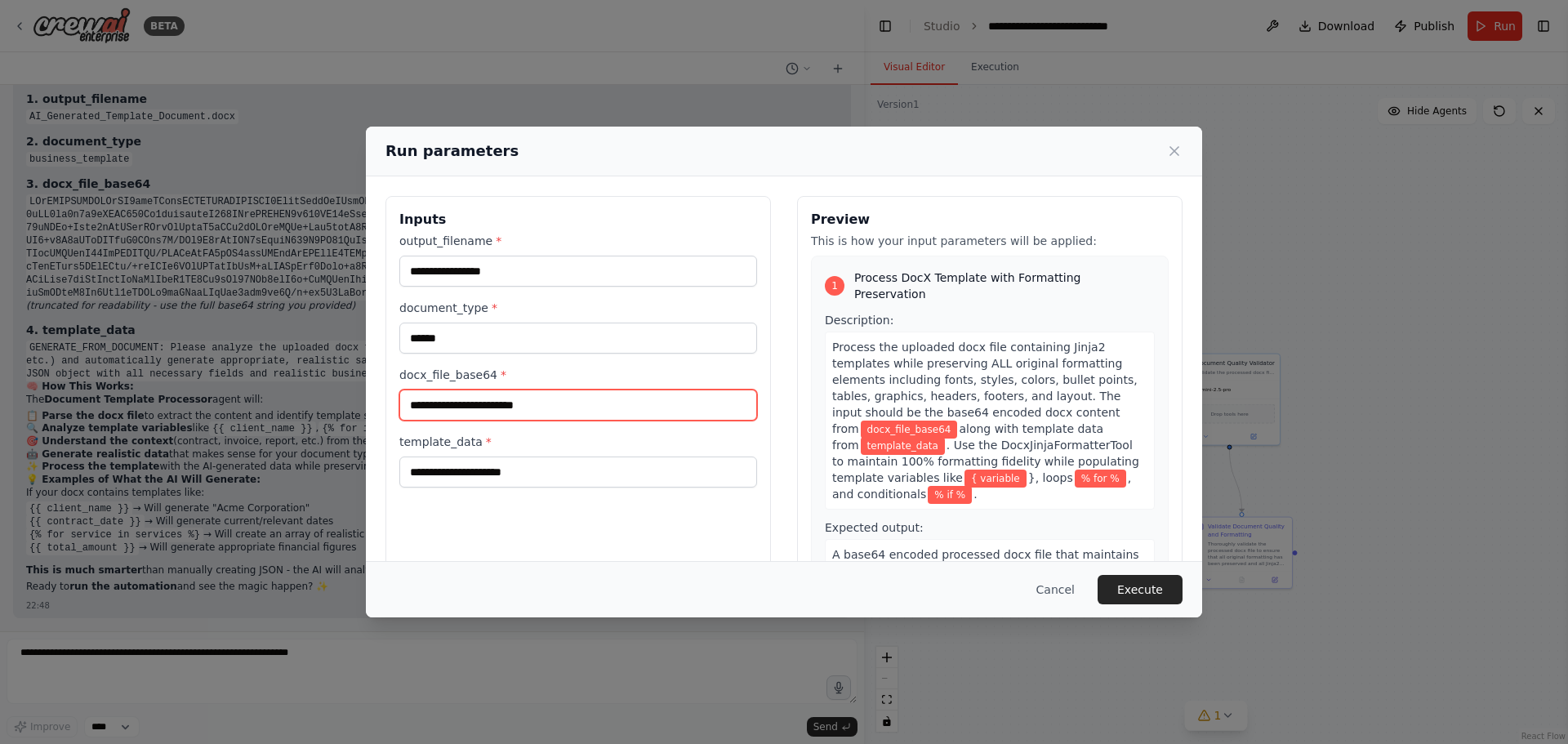
click at [490, 404] on input "docx_file_base64 *" at bounding box center [577, 405] width 358 height 31
type input "**********"
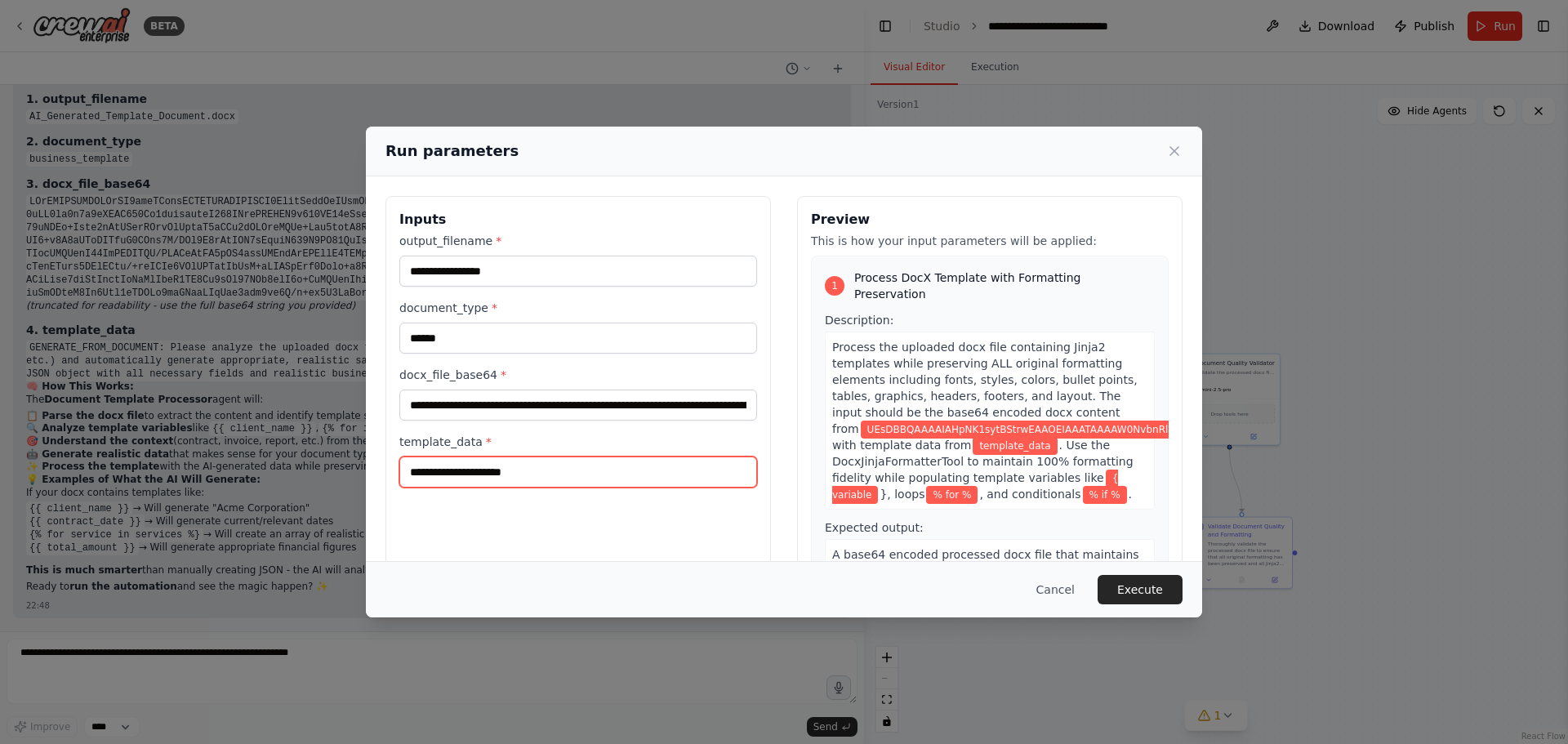
click at [493, 471] on input "template_data *" at bounding box center [577, 472] width 358 height 31
paste input "**********"
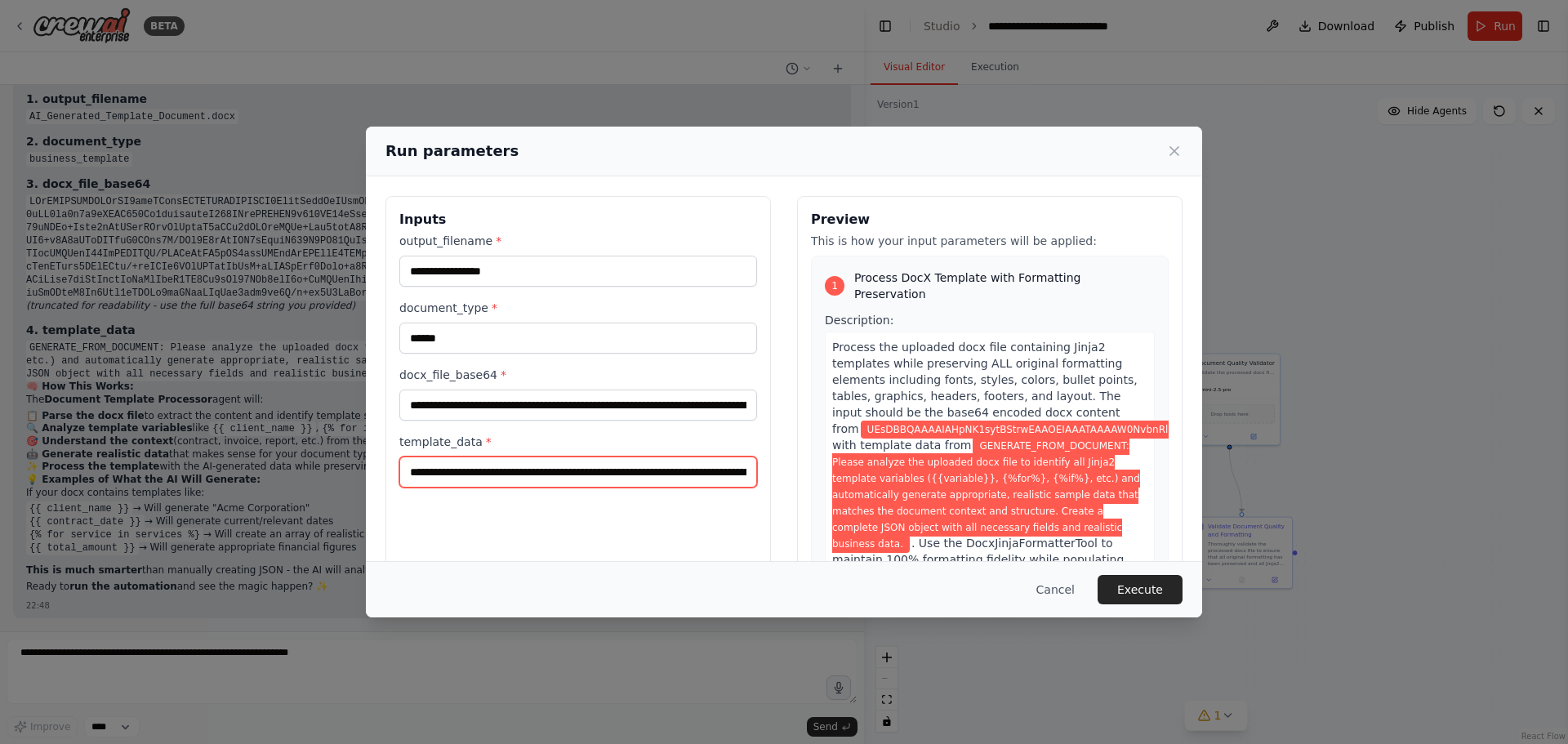
scroll to position [0, 1368]
type input "**********"
click at [1145, 586] on button "Execute" at bounding box center [1140, 590] width 85 height 29
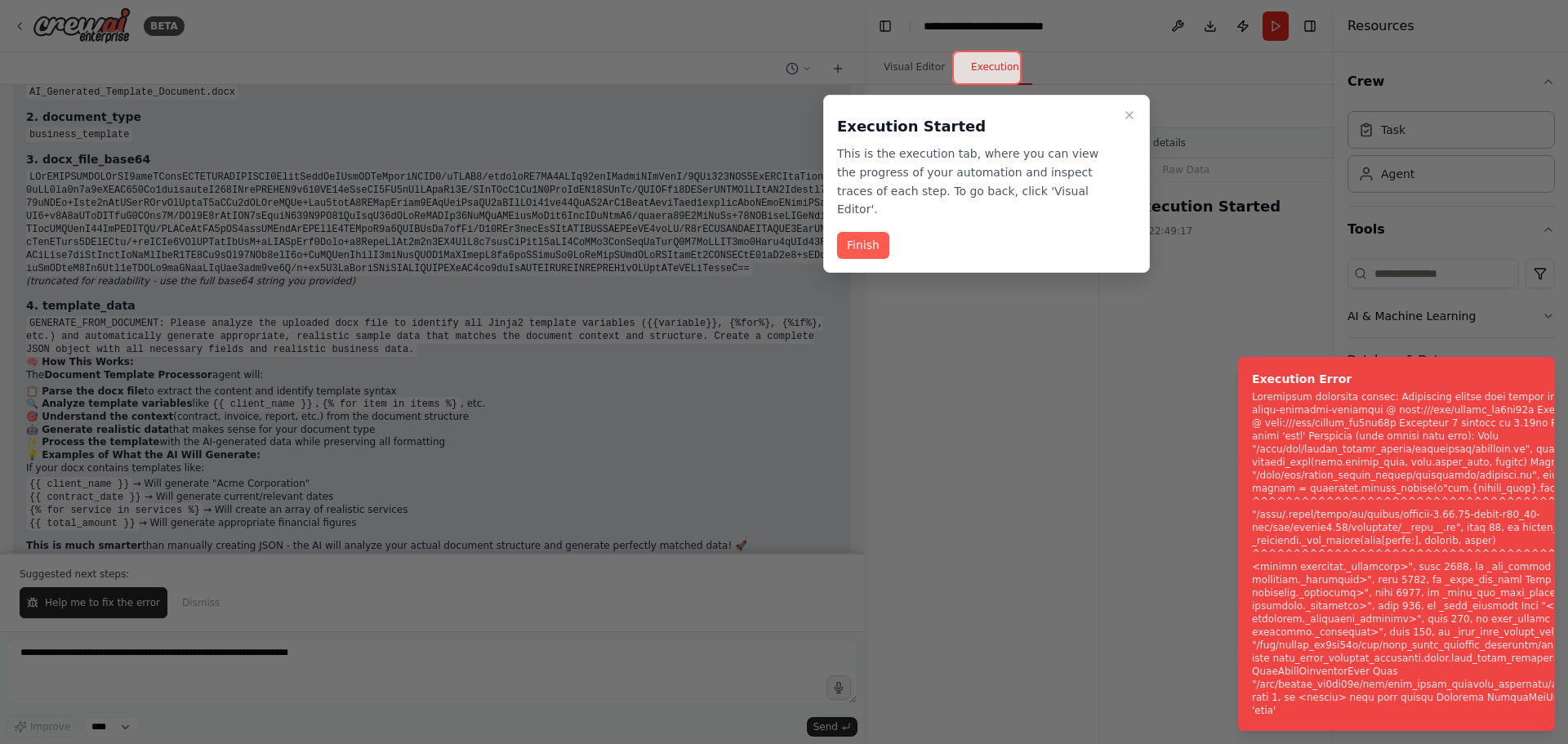
click at [109, 603] on div at bounding box center [784, 372] width 1568 height 744
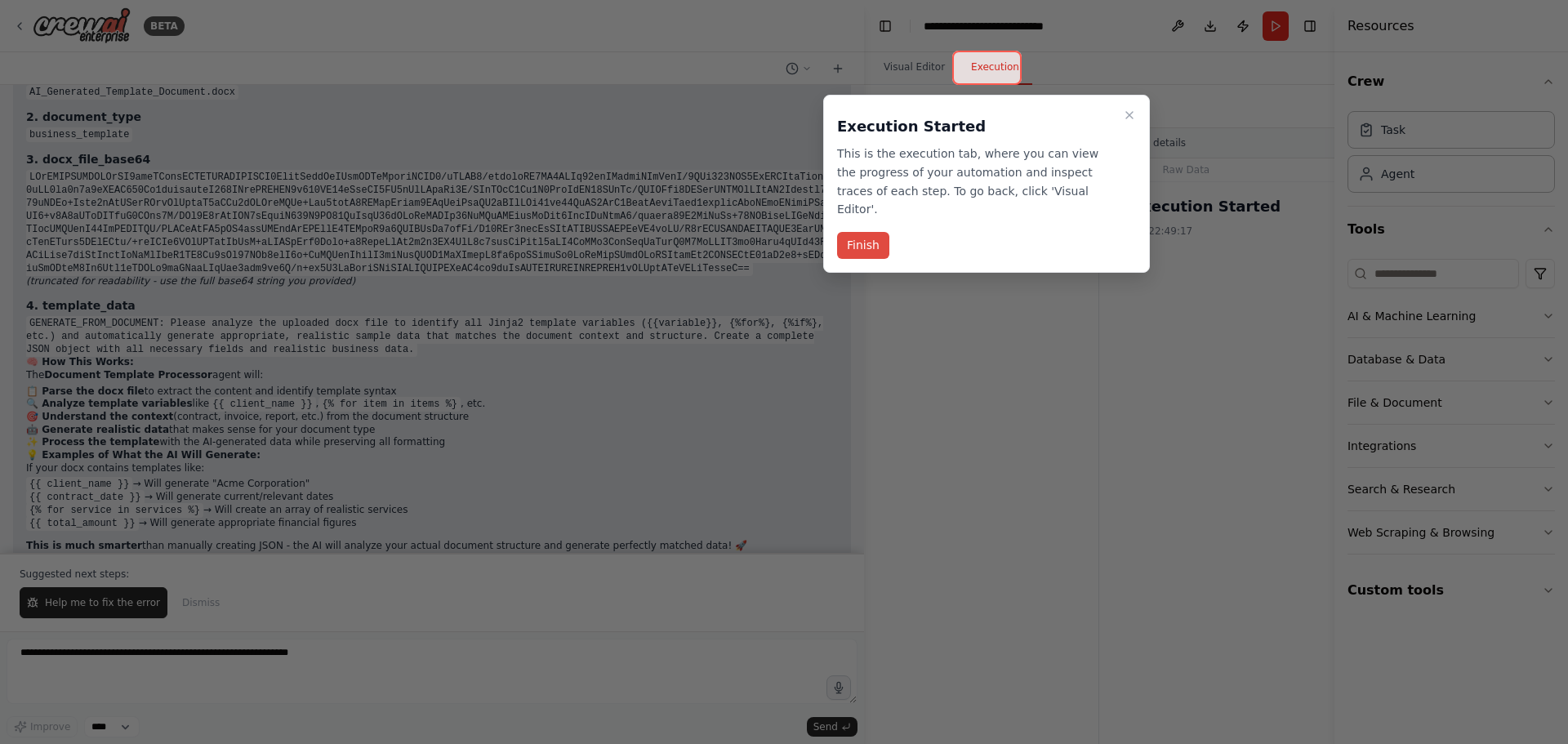
click at [875, 234] on button "Finish" at bounding box center [862, 245] width 53 height 27
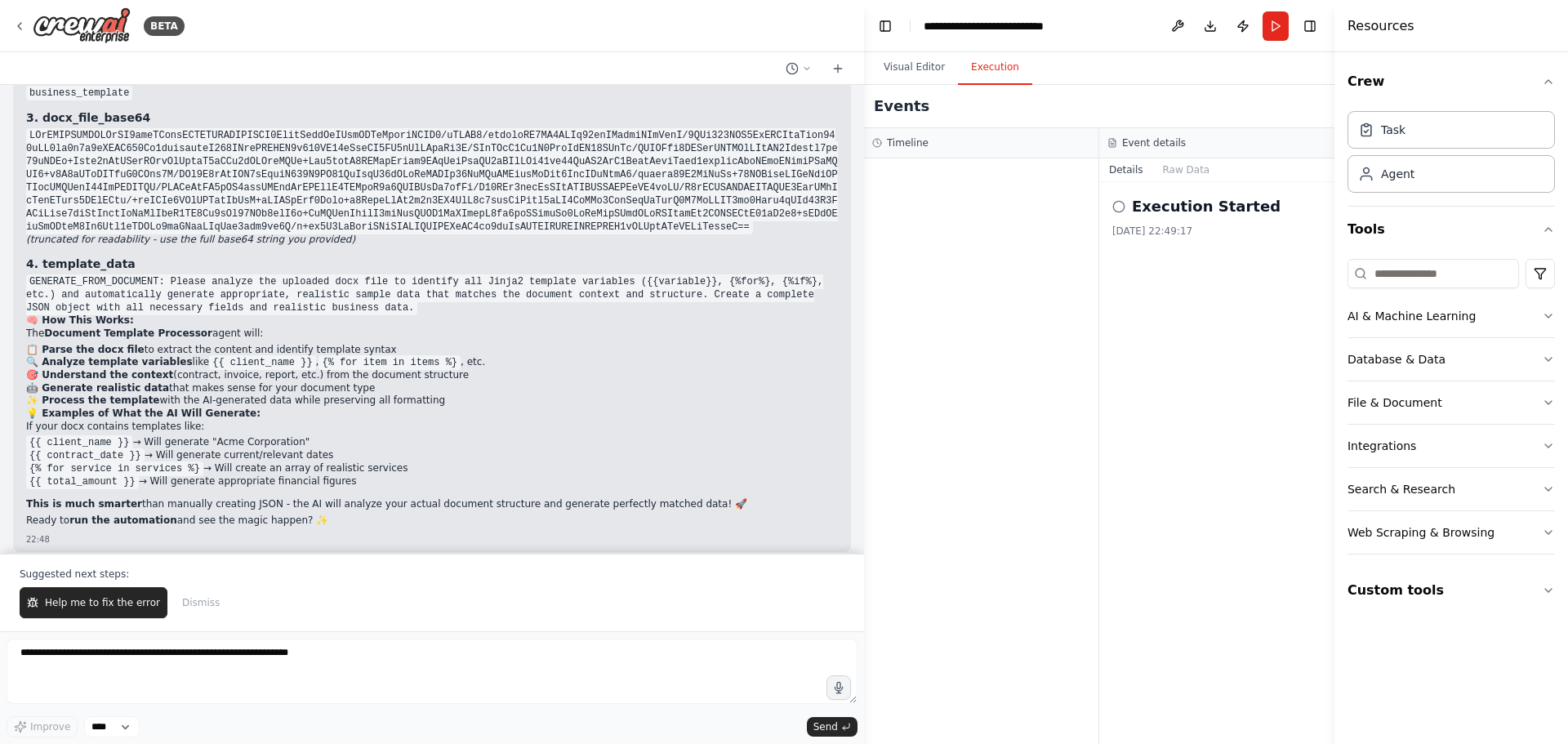
scroll to position [20209, 0]
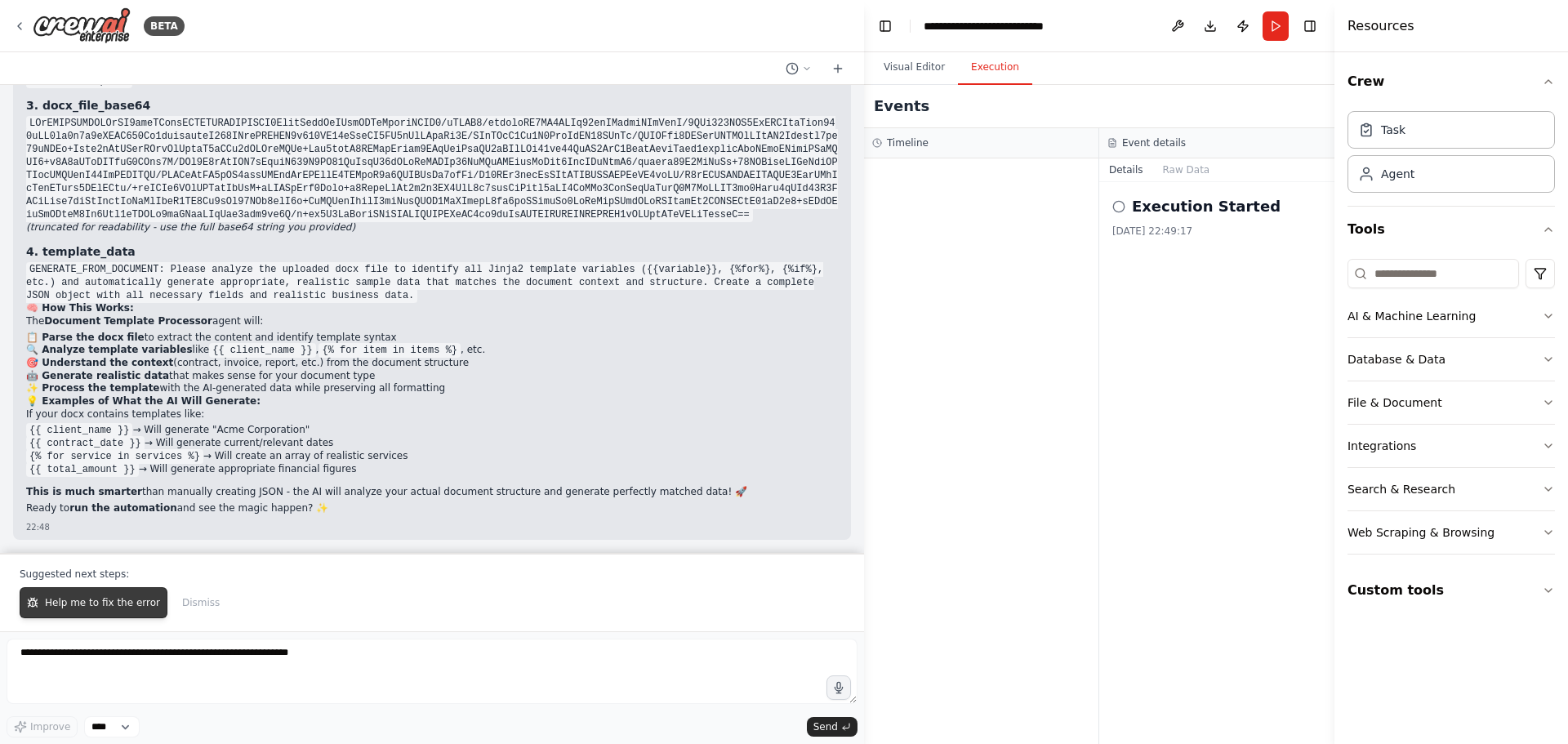
click at [84, 610] on button "Help me to fix the error" at bounding box center [94, 603] width 148 height 31
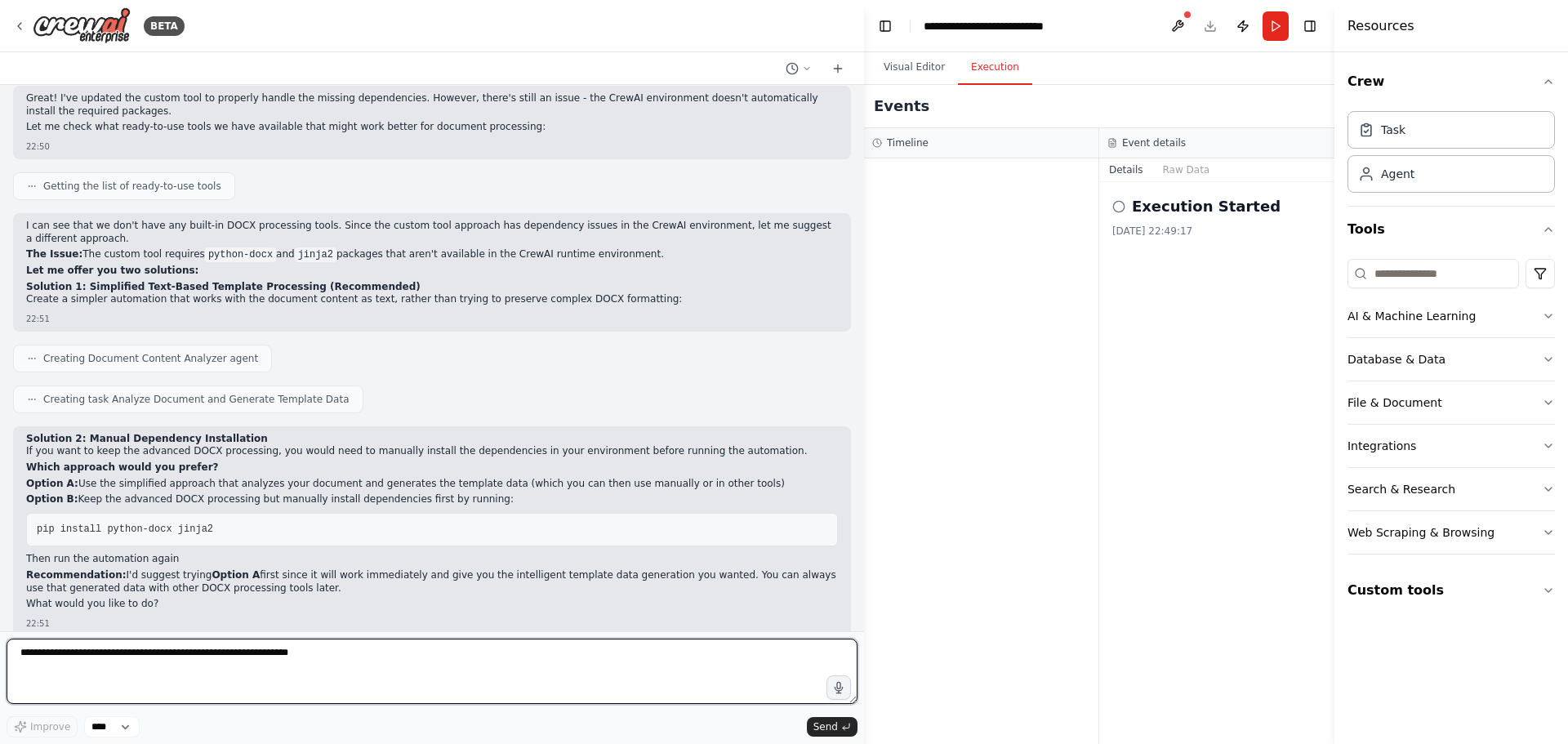
scroll to position [21468, 0]
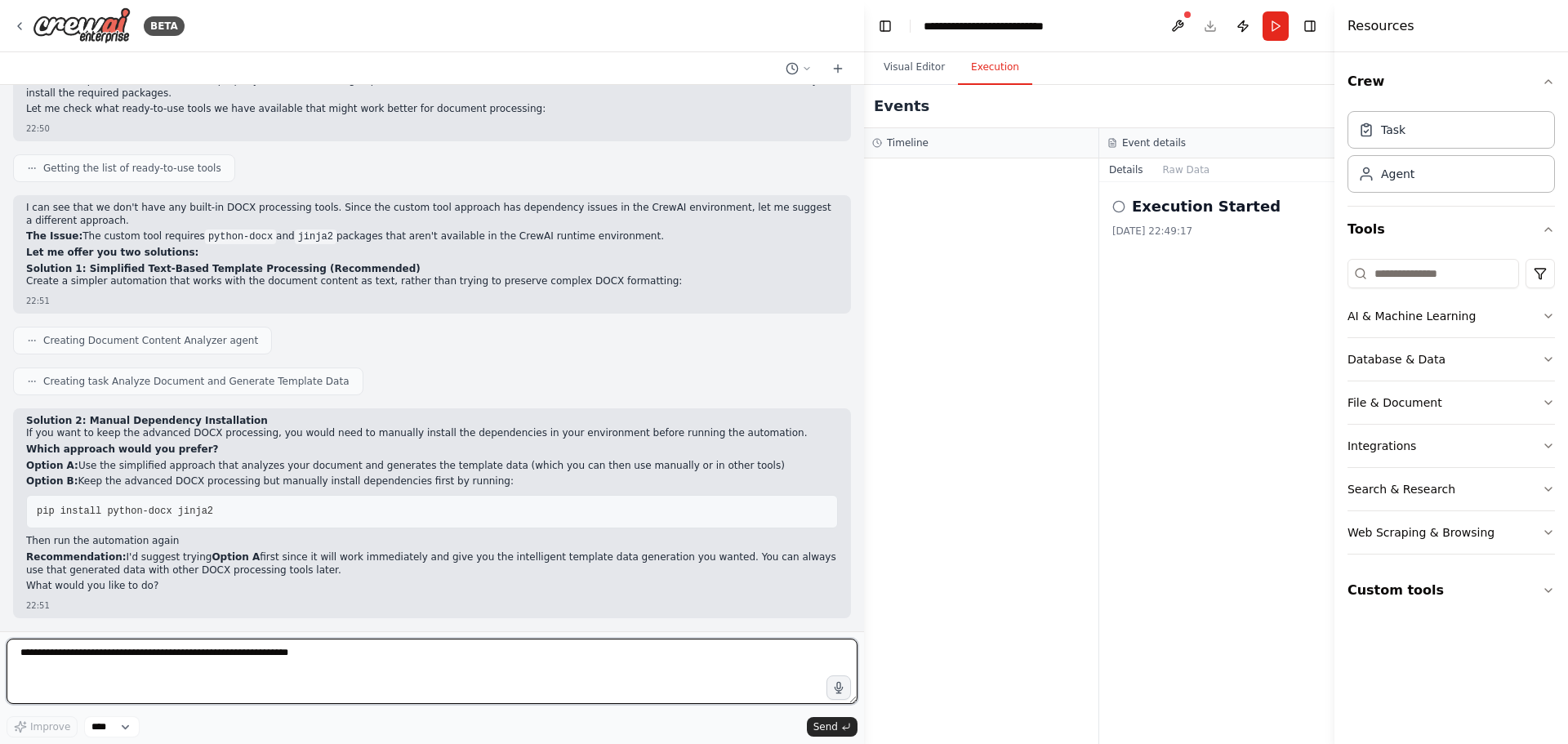
click at [127, 658] on textarea at bounding box center [432, 672] width 851 height 66
type textarea "*"
type textarea "********"
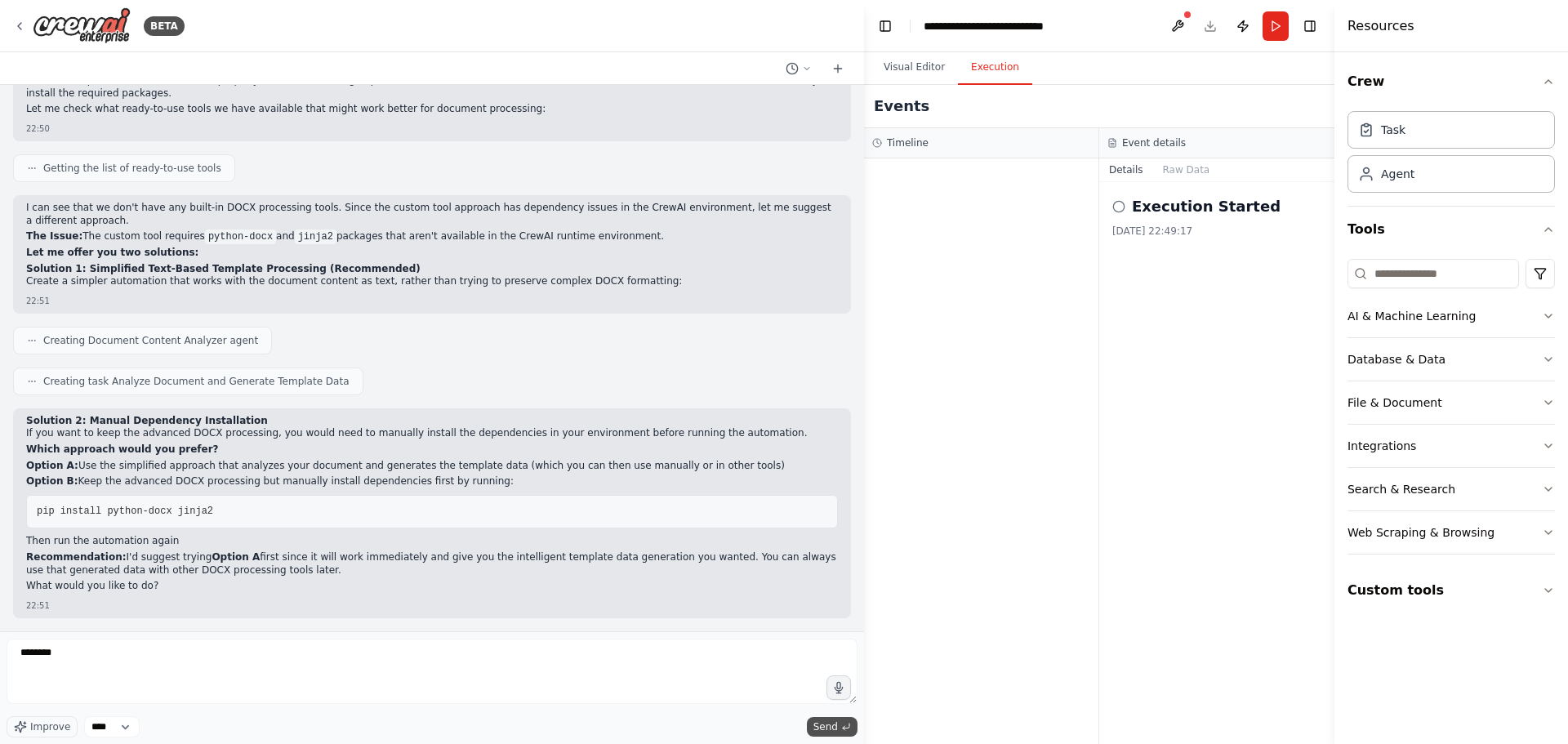
click at [830, 724] on span "Send" at bounding box center [825, 727] width 24 height 13
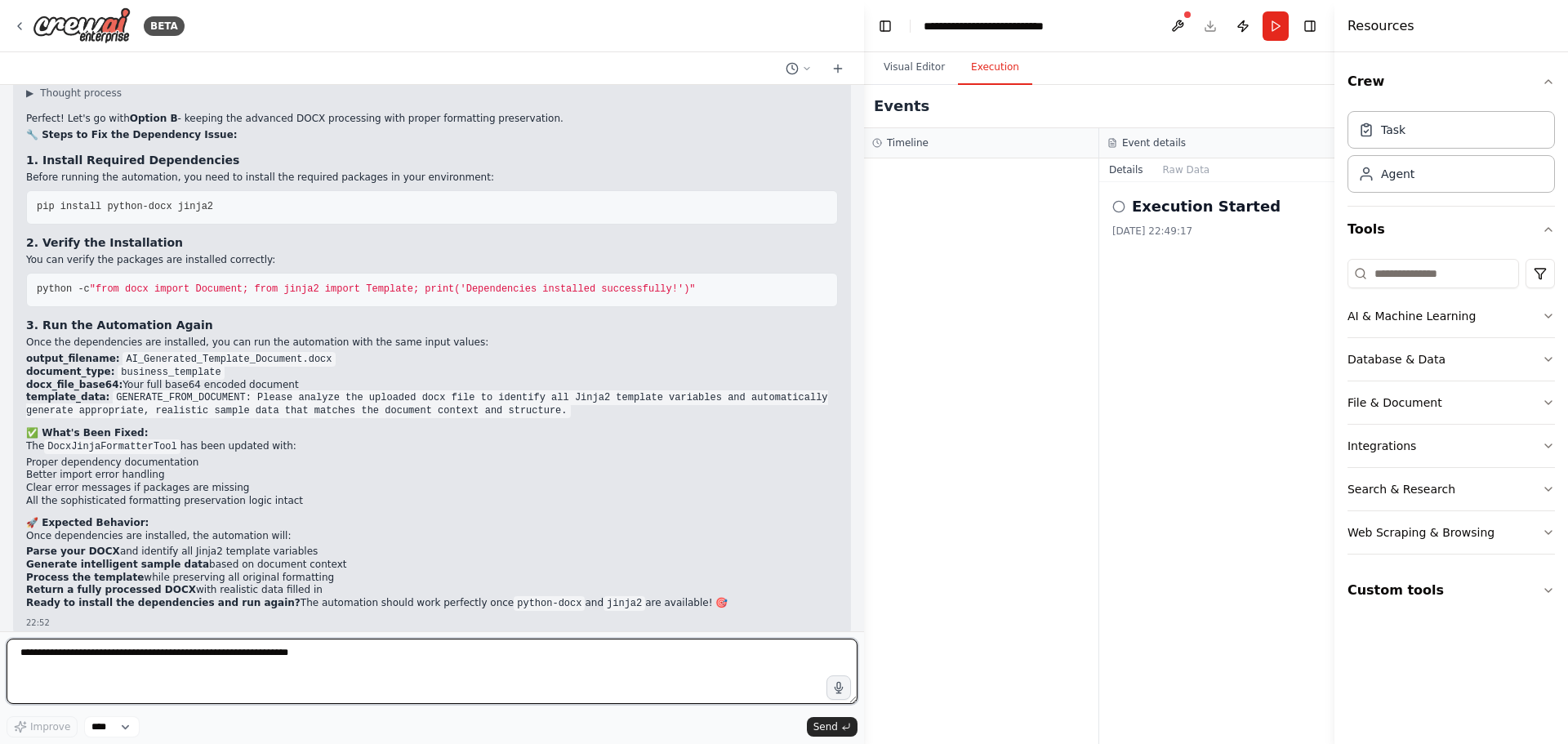
scroll to position [22098, 0]
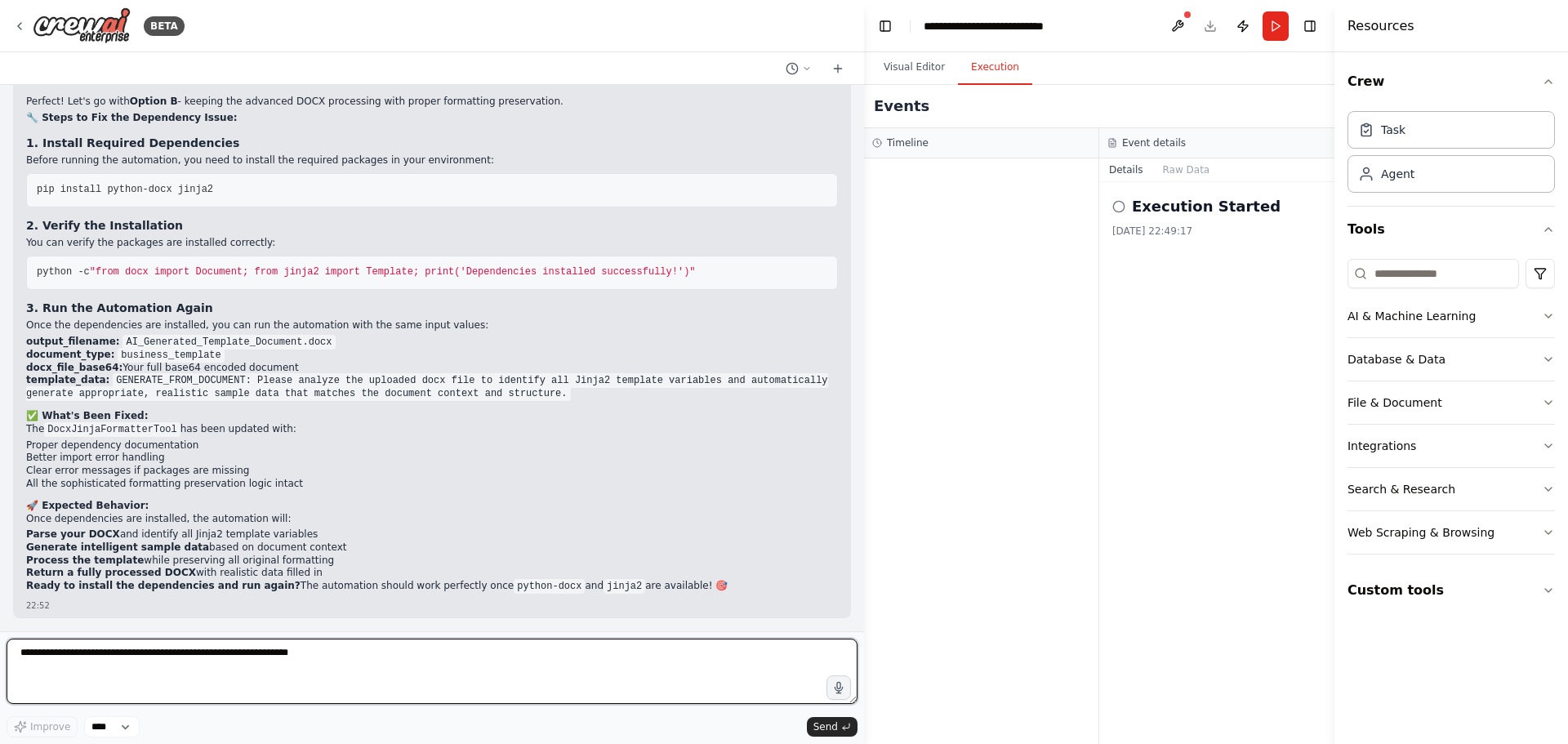
click at [250, 660] on textarea at bounding box center [432, 672] width 851 height 66
type textarea "**********"
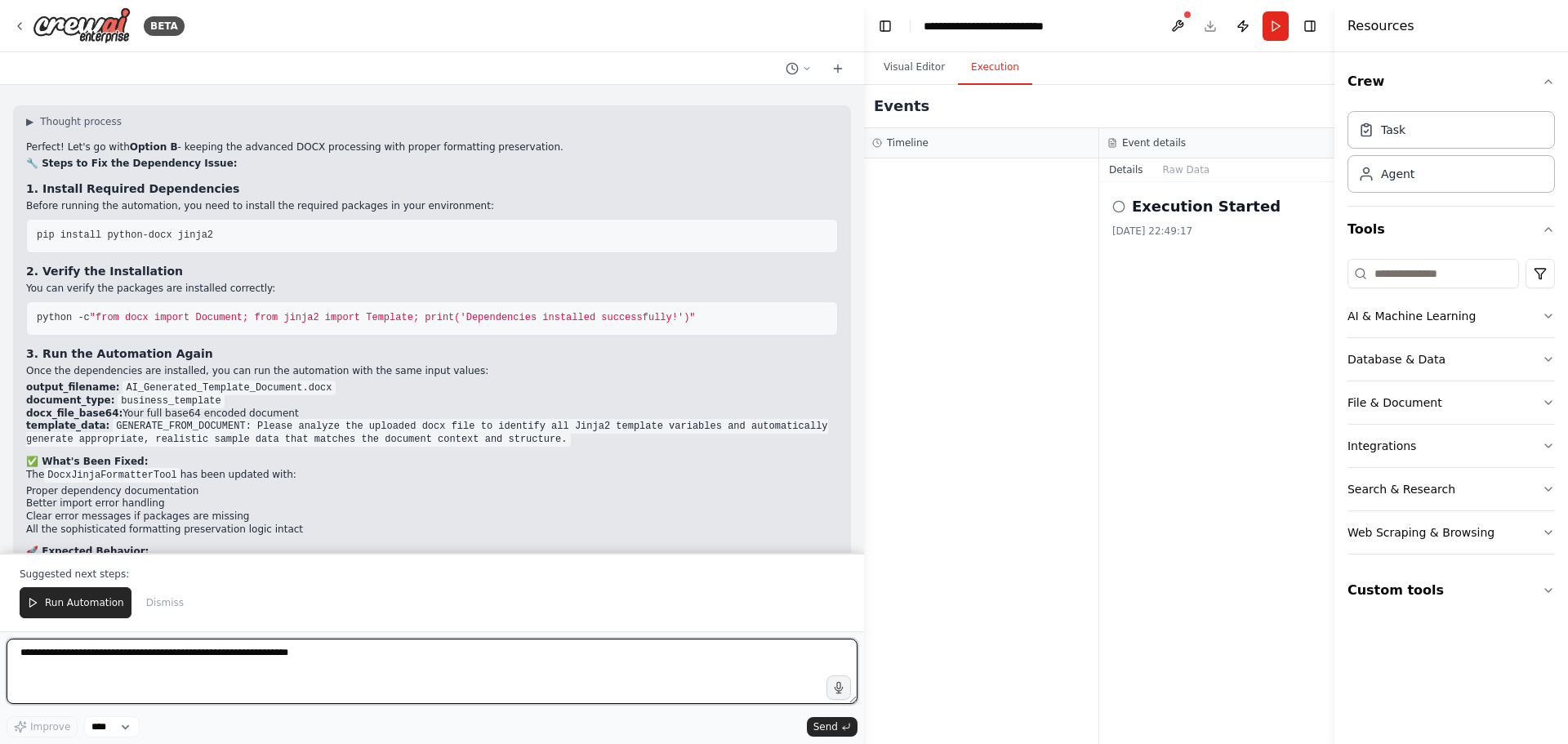
scroll to position [21941, 0]
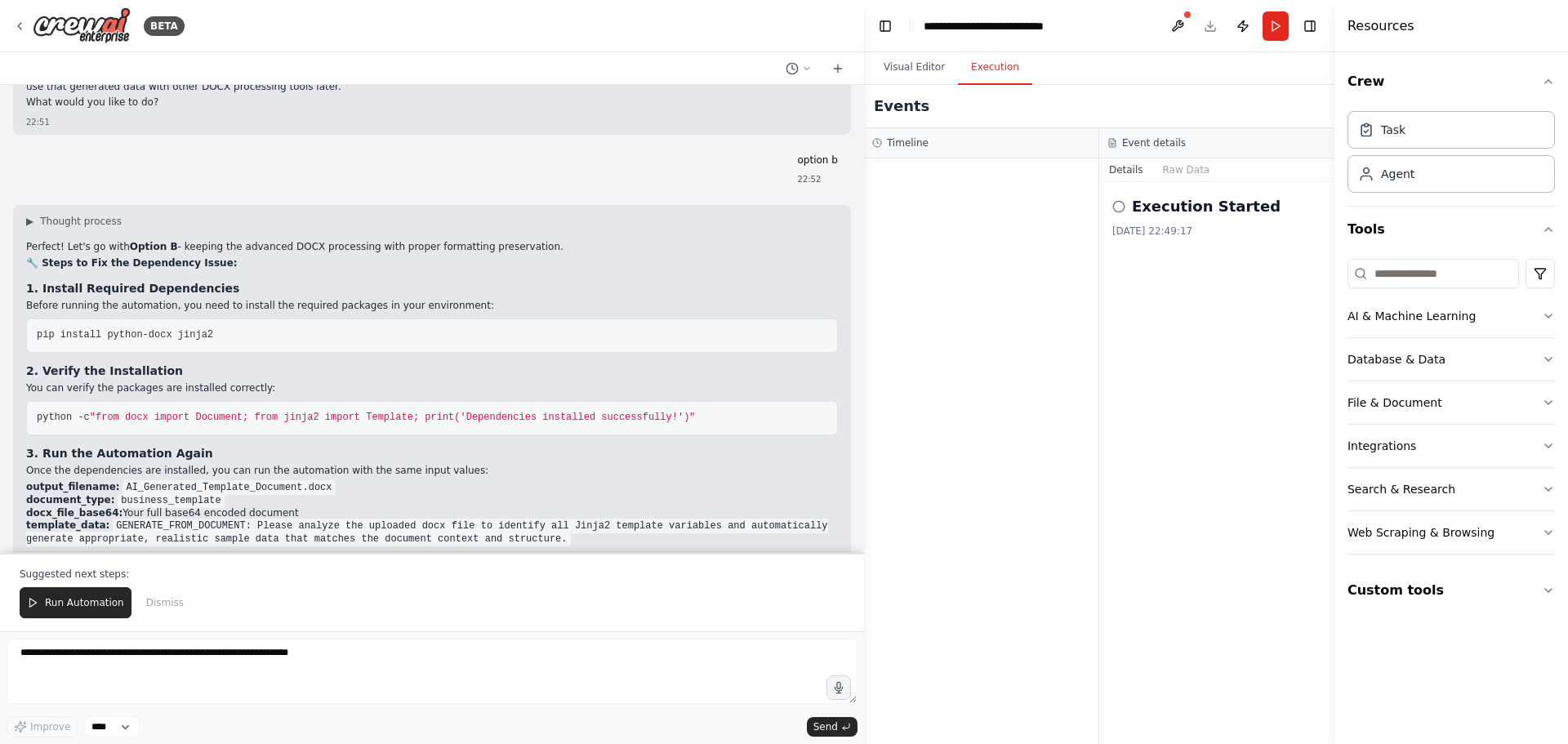
click at [652, 508] on li "document_type: business_template" at bounding box center [432, 500] width 812 height 13
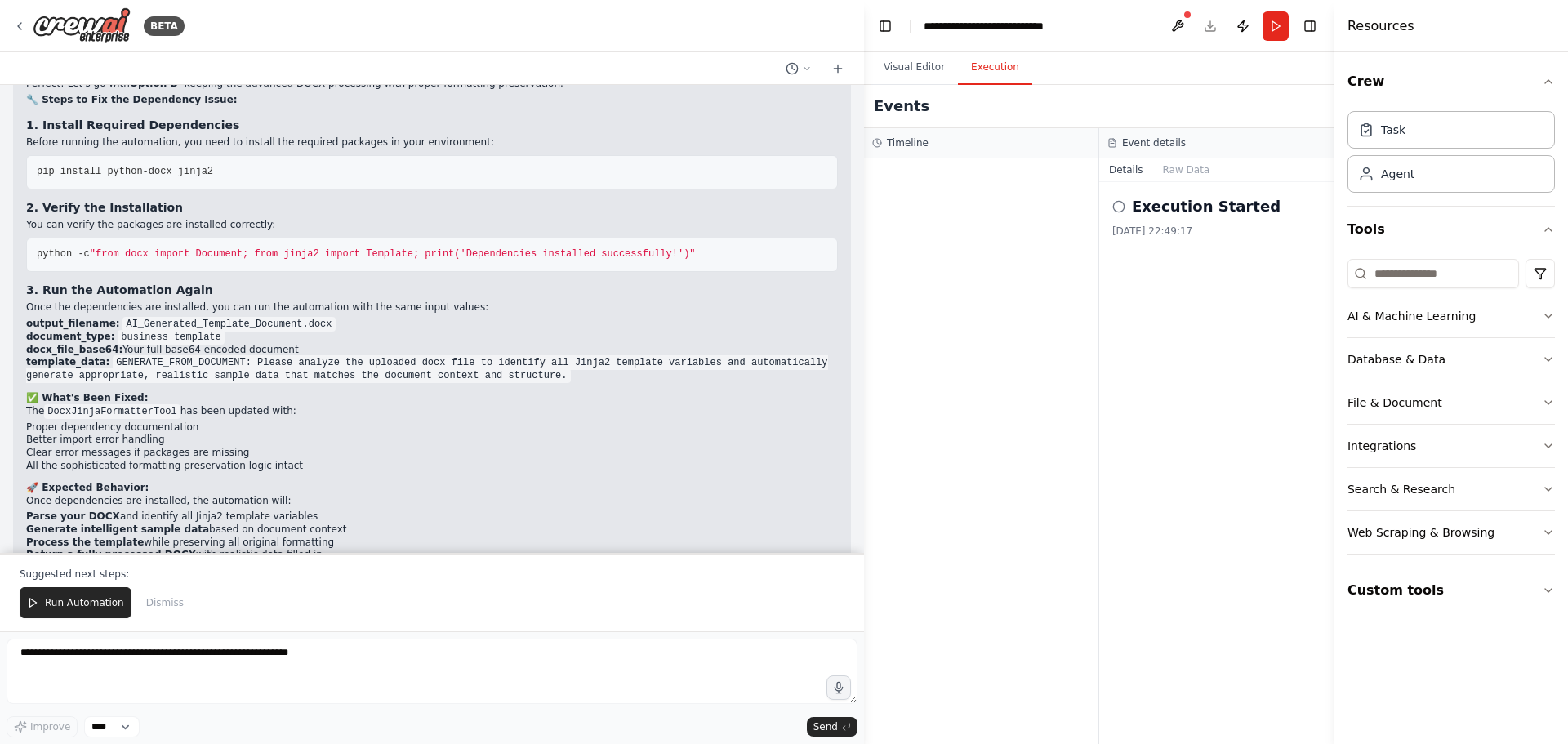
scroll to position [21887, 0]
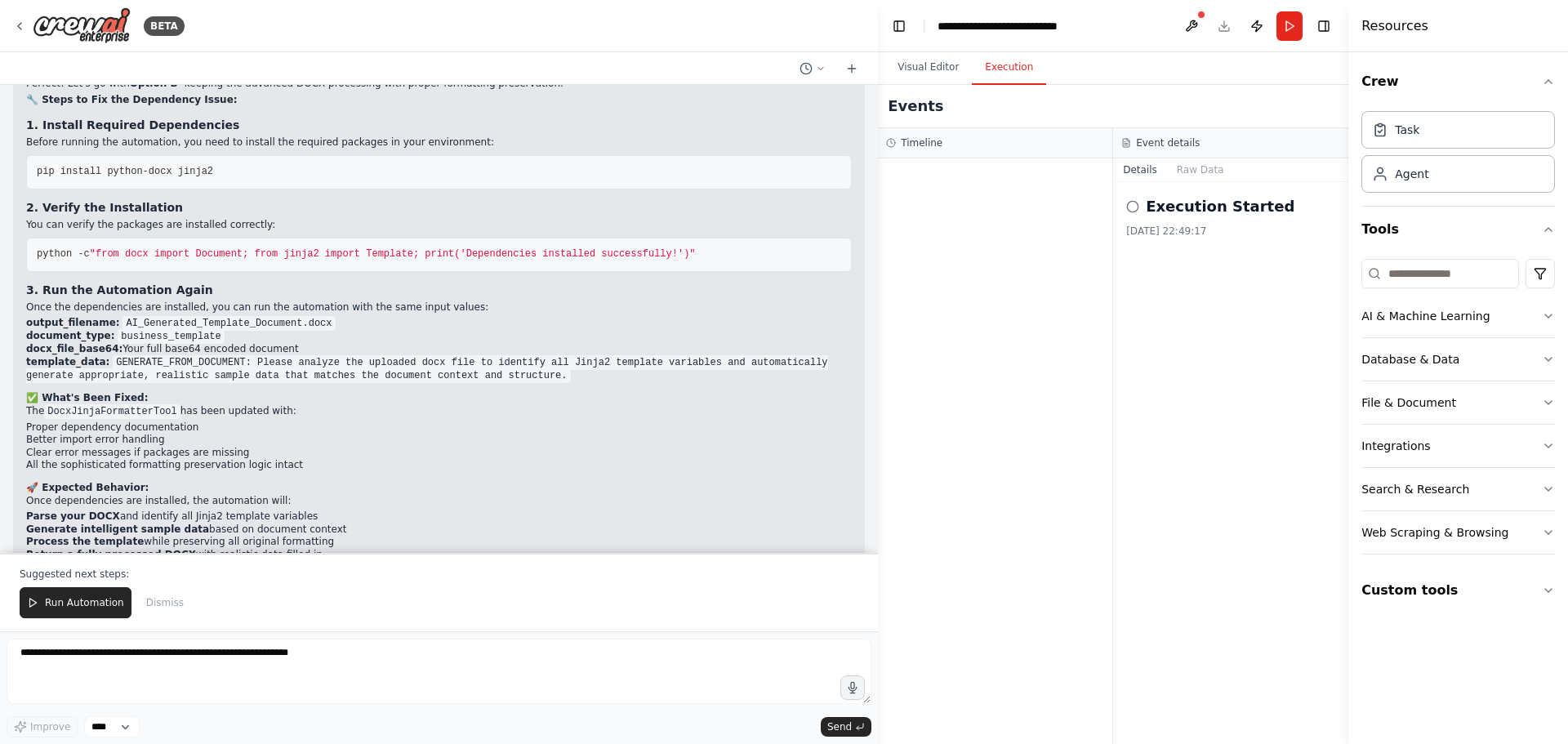
drag, startPoint x: 862, startPoint y: 482, endPoint x: 949, endPoint y: 487, distance: 87.1
click at [949, 487] on div "BETA i want to automate jinja temaplte genetation for docx files 22:24 ▶ Though…" at bounding box center [784, 372] width 1568 height 744
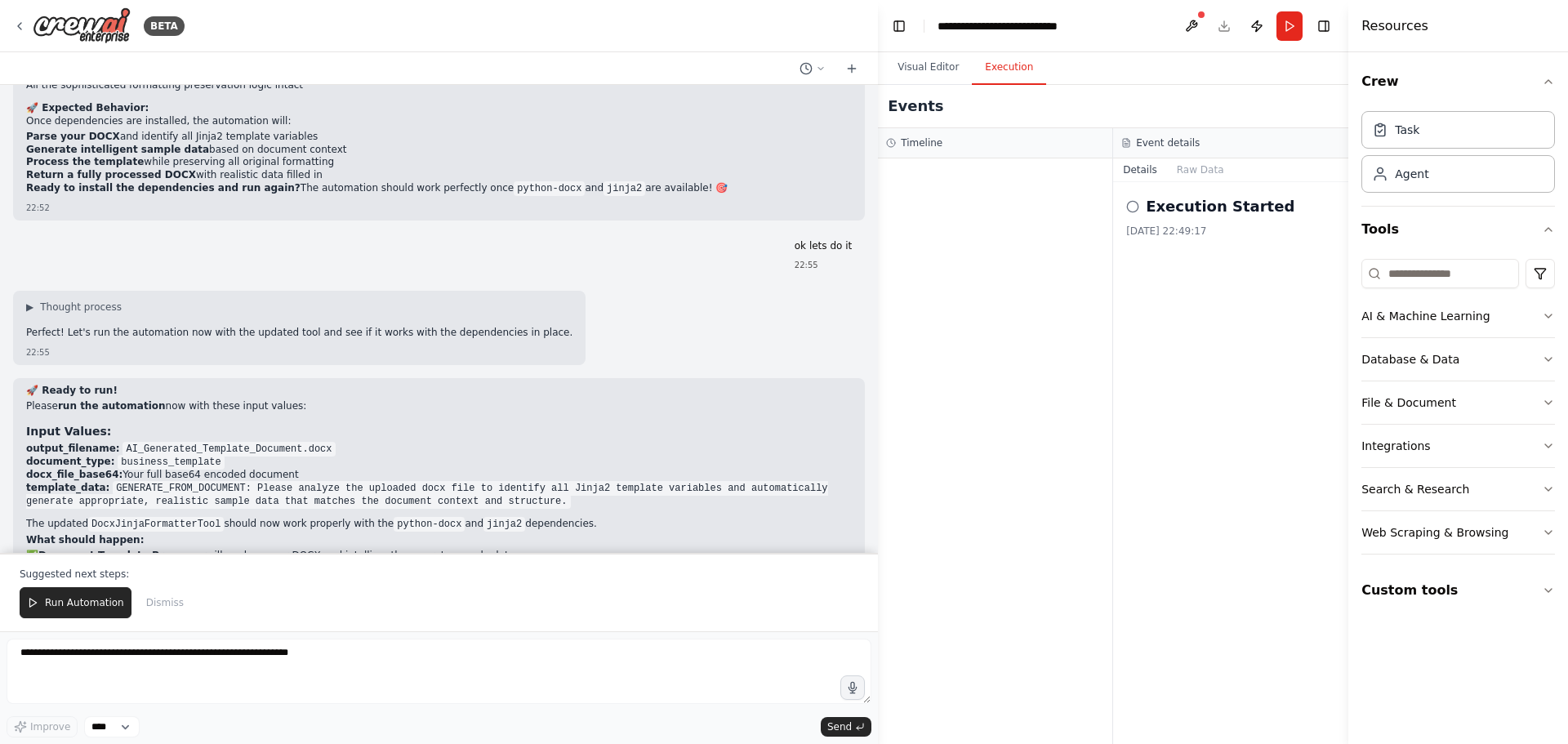
scroll to position [22296, 0]
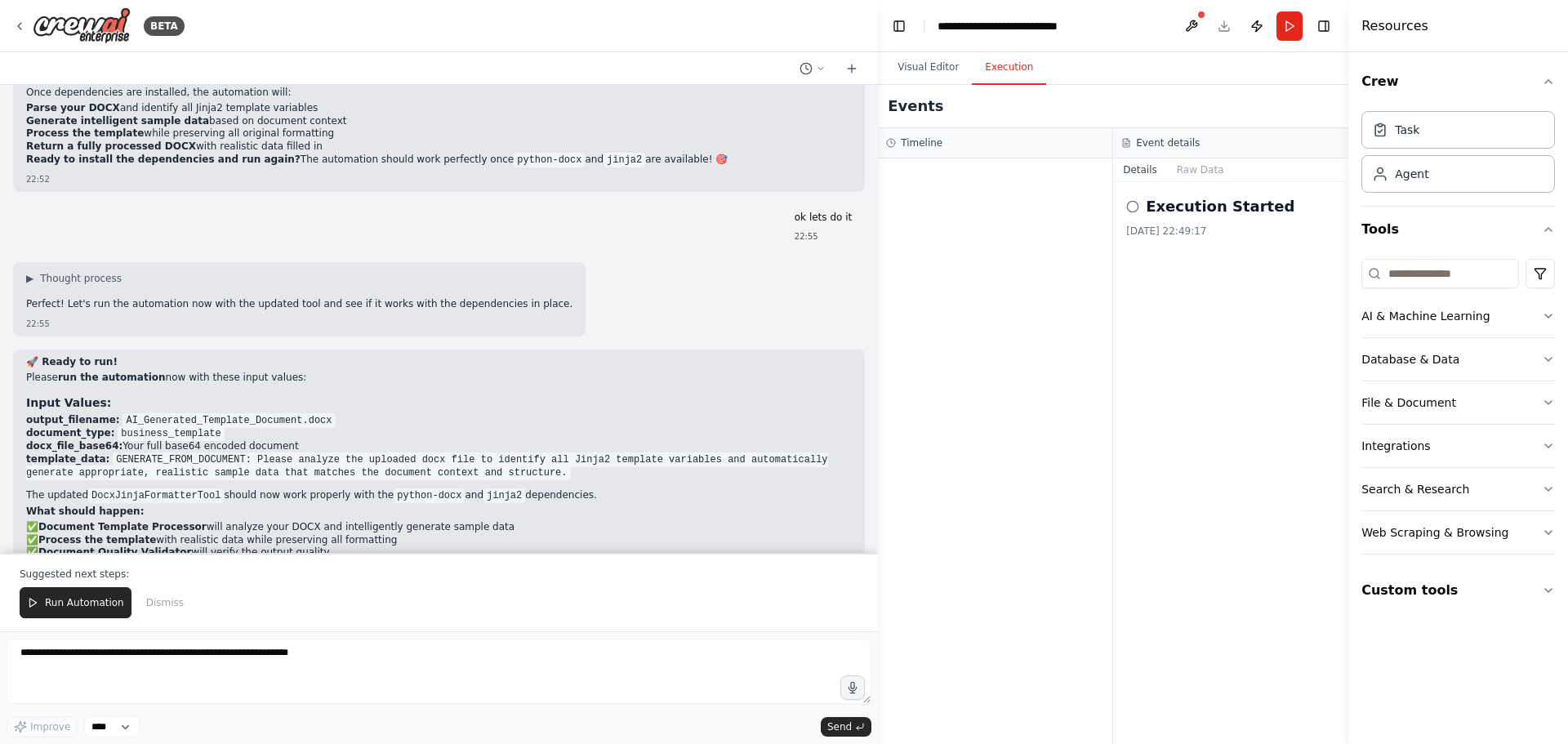
drag, startPoint x: 787, startPoint y: 553, endPoint x: 787, endPoint y: 593, distance: 40.0
click at [787, 593] on div "BETA i want to automate jinja temaplte genetation for docx files 22:24 ▶ Though…" at bounding box center [439, 372] width 878 height 744
click at [699, 519] on p "What should happen:" at bounding box center [439, 512] width 825 height 13
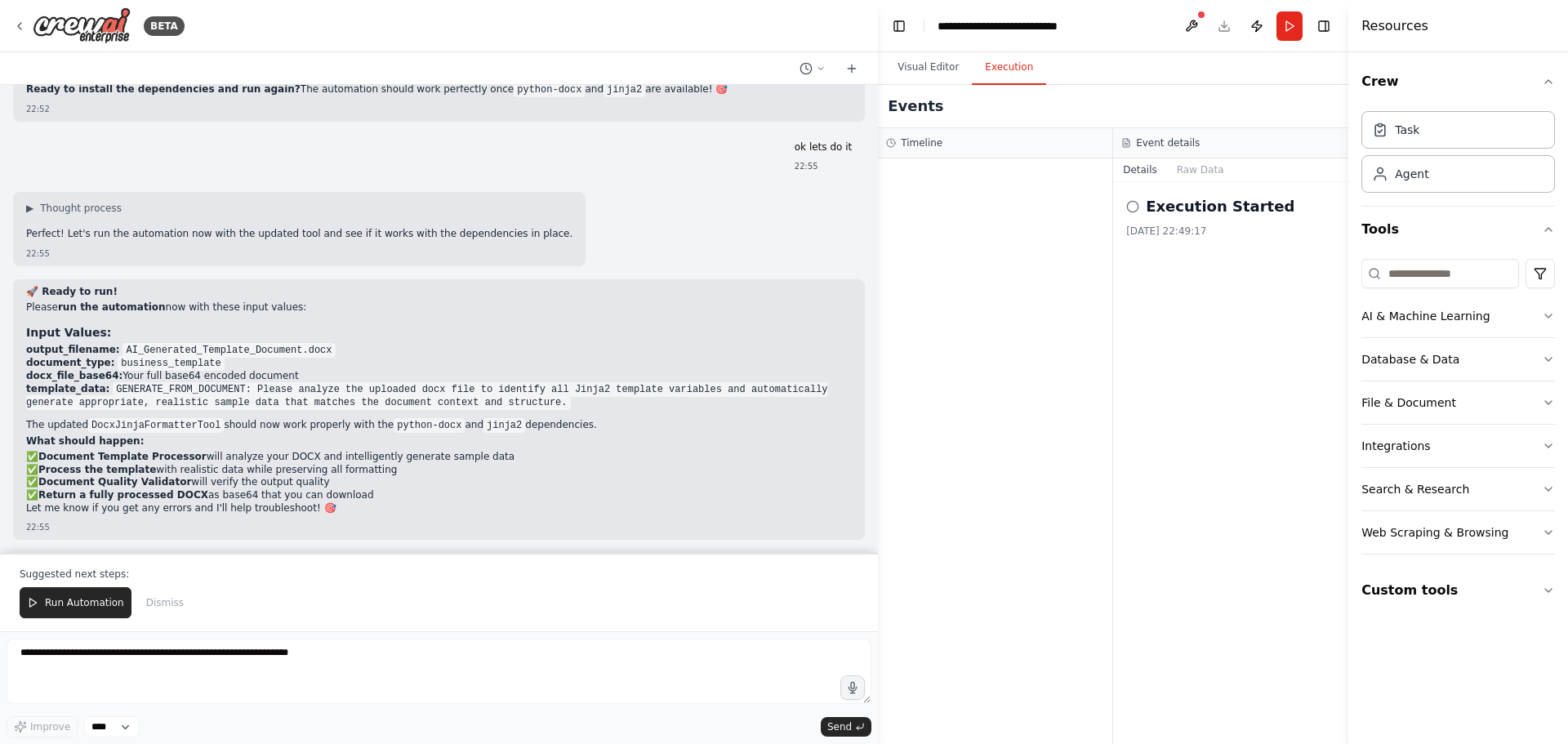
click at [64, 606] on span "Run Automation" at bounding box center [84, 603] width 79 height 13
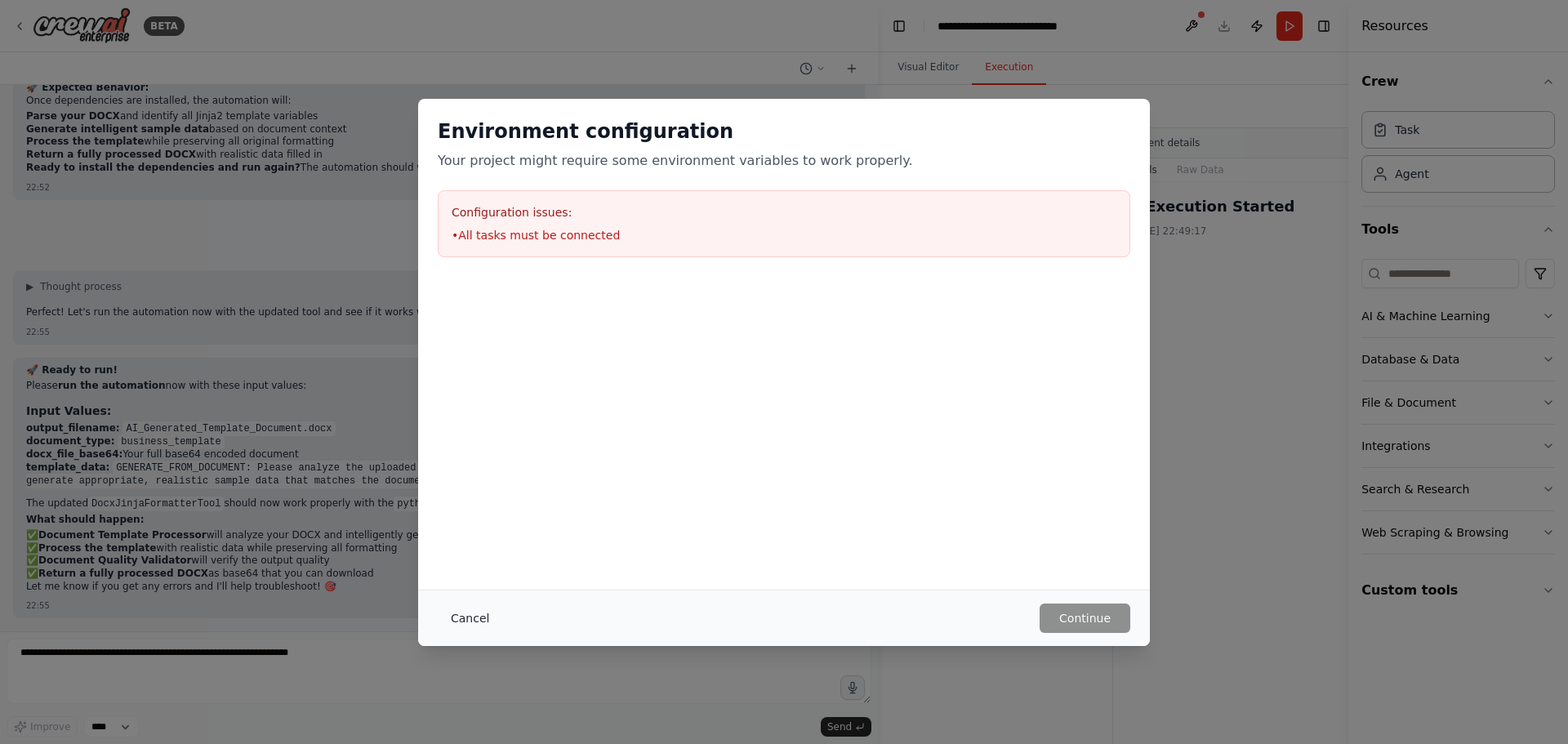
click at [482, 619] on button "Cancel" at bounding box center [470, 618] width 65 height 29
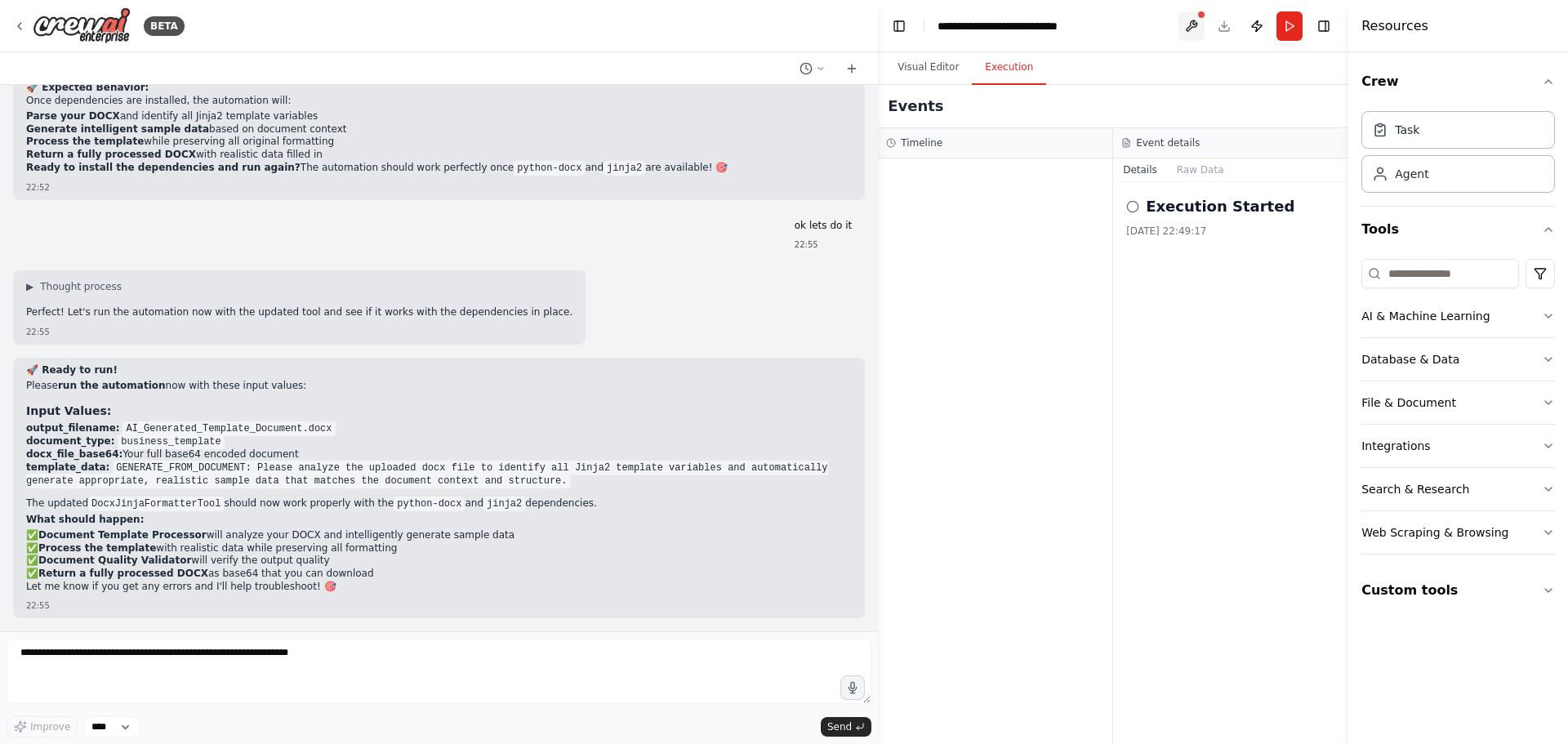
click at [1185, 31] on button at bounding box center [1192, 26] width 26 height 29
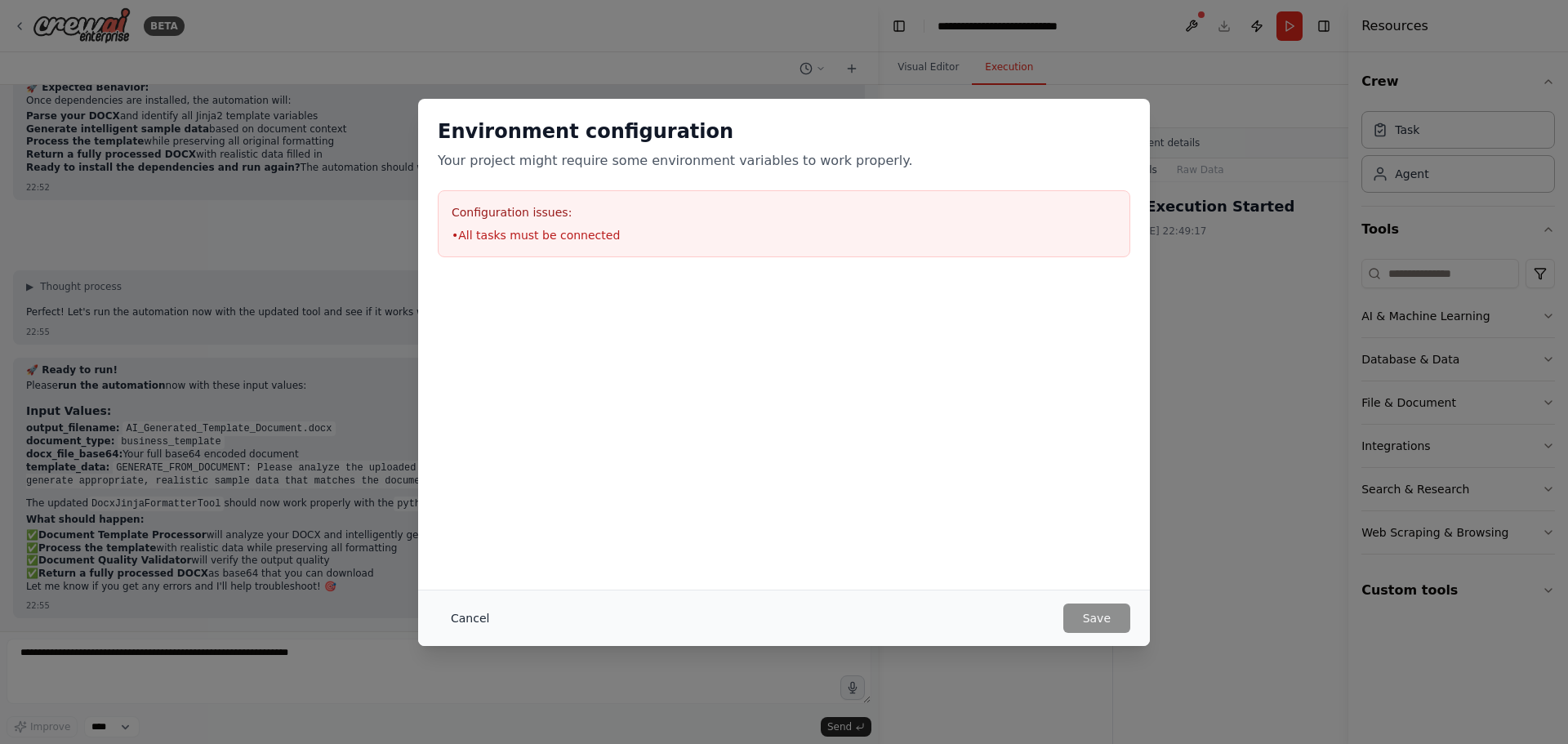
click at [469, 617] on button "Cancel" at bounding box center [470, 618] width 65 height 29
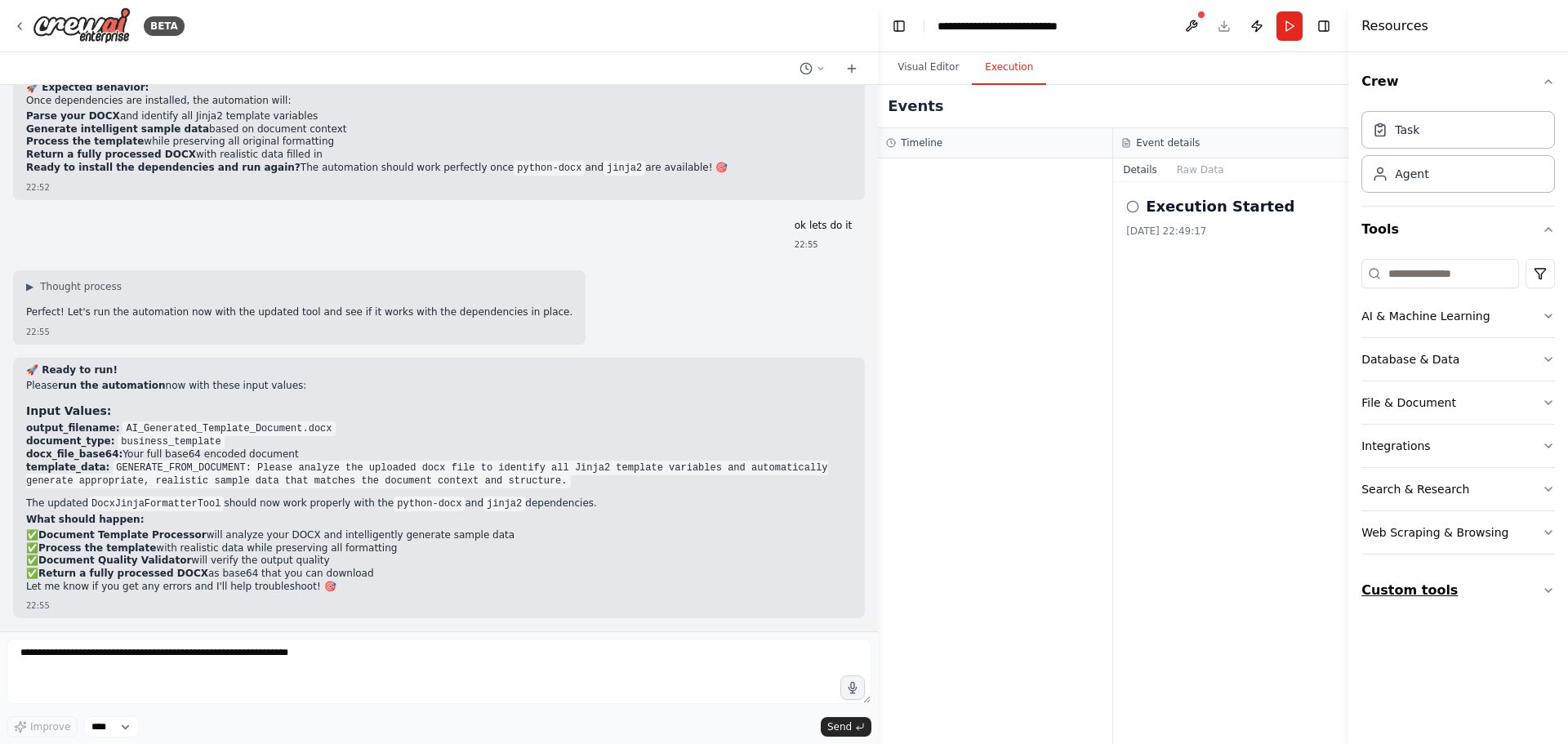
click at [1505, 594] on button "Custom tools" at bounding box center [1458, 591] width 194 height 46
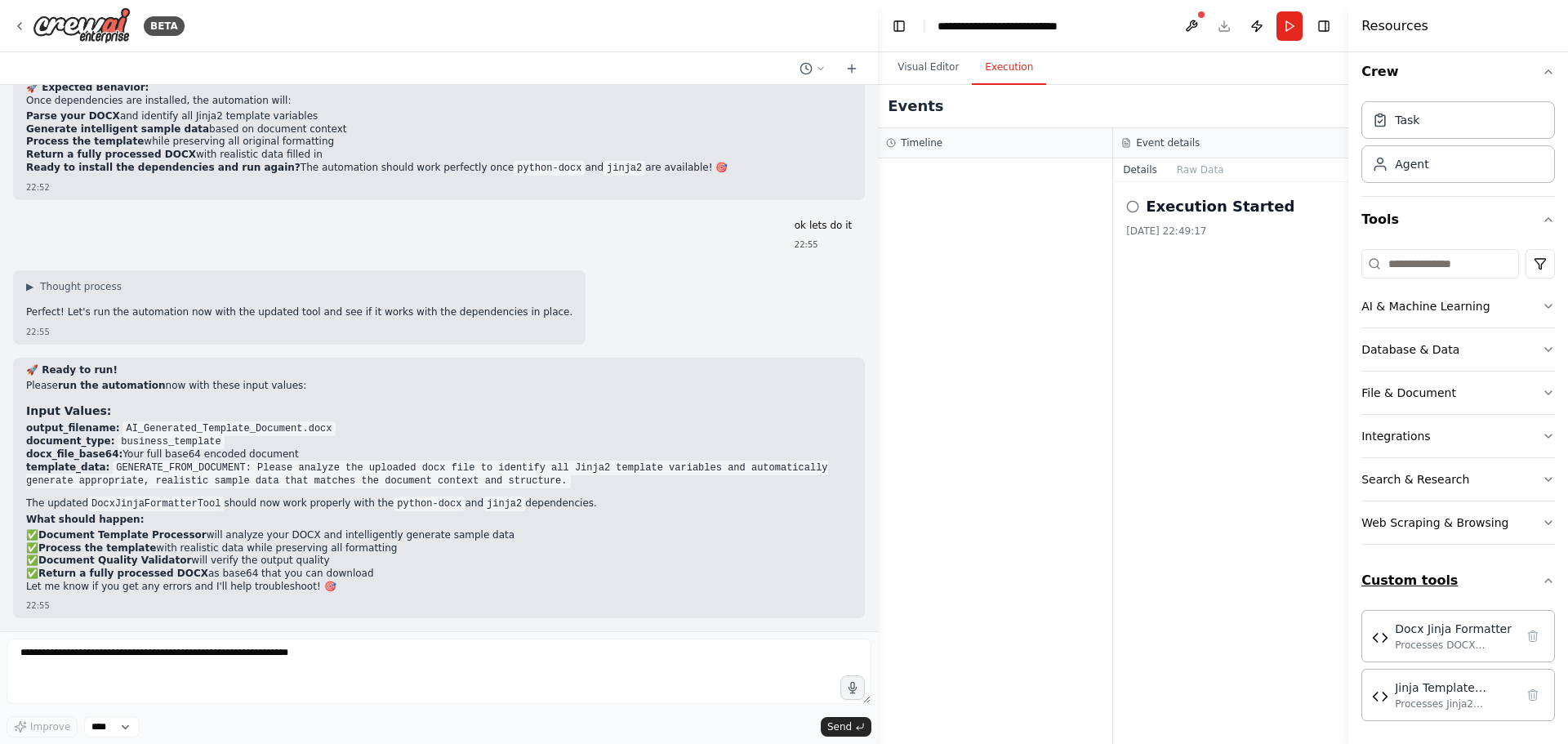
scroll to position [13, 0]
click at [1456, 649] on div "Docx Jinja Formatter Processes DOCX documents with Jinja2 templates while prese…" at bounding box center [1458, 632] width 194 height 53
click at [1383, 638] on img at bounding box center [1379, 634] width 16 height 16
click at [1428, 704] on div "Processes Jinja2 templates with provided data and returns rendered text output.…" at bounding box center [1454, 700] width 120 height 13
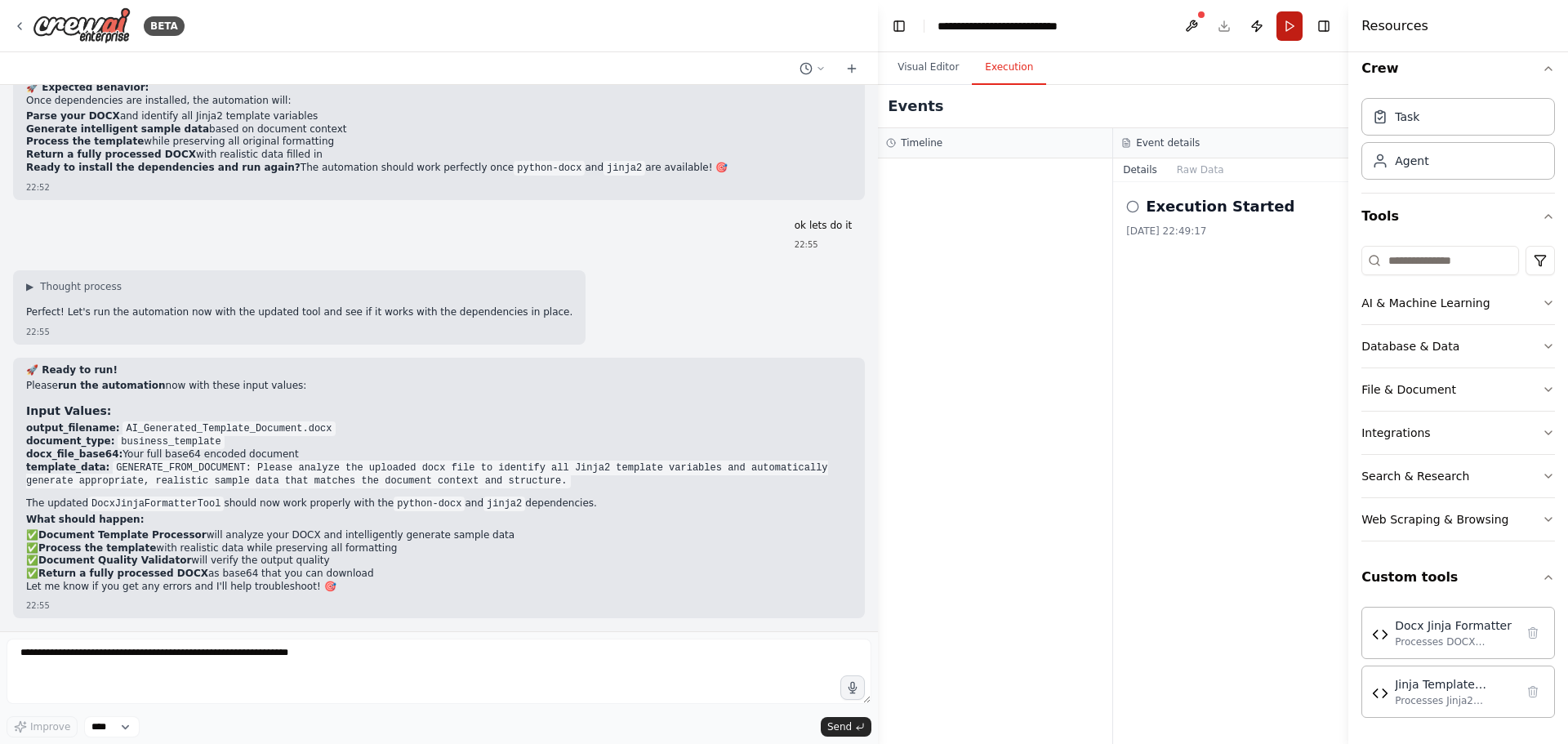
click at [1294, 31] on button "Run" at bounding box center [1289, 26] width 26 height 29
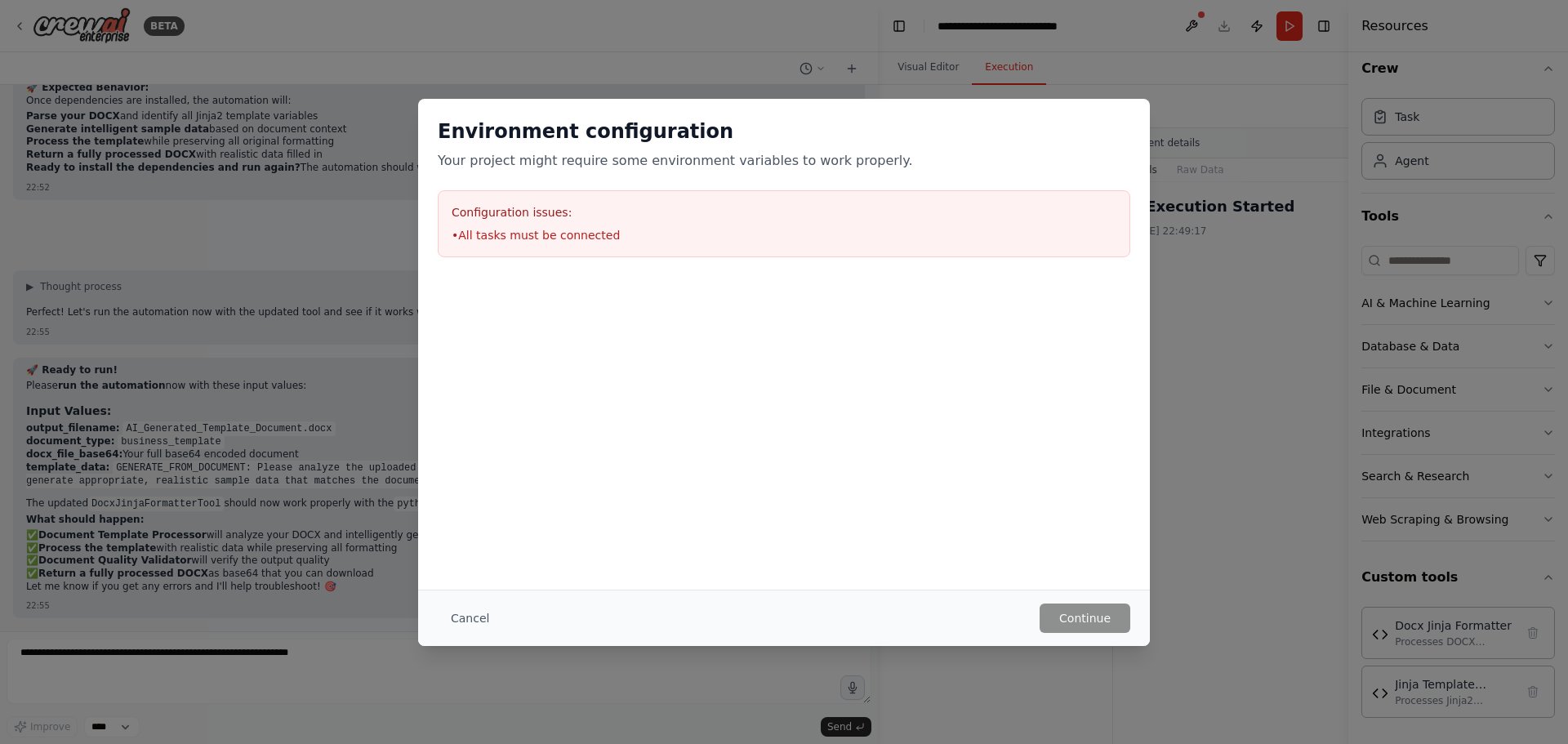
click at [201, 658] on div "Environment configuration Your project might require some environment variables…" at bounding box center [784, 372] width 1568 height 744
click at [204, 666] on div "Environment configuration Your project might require some environment variables…" at bounding box center [784, 372] width 1568 height 744
click at [470, 619] on button "Cancel" at bounding box center [470, 618] width 65 height 29
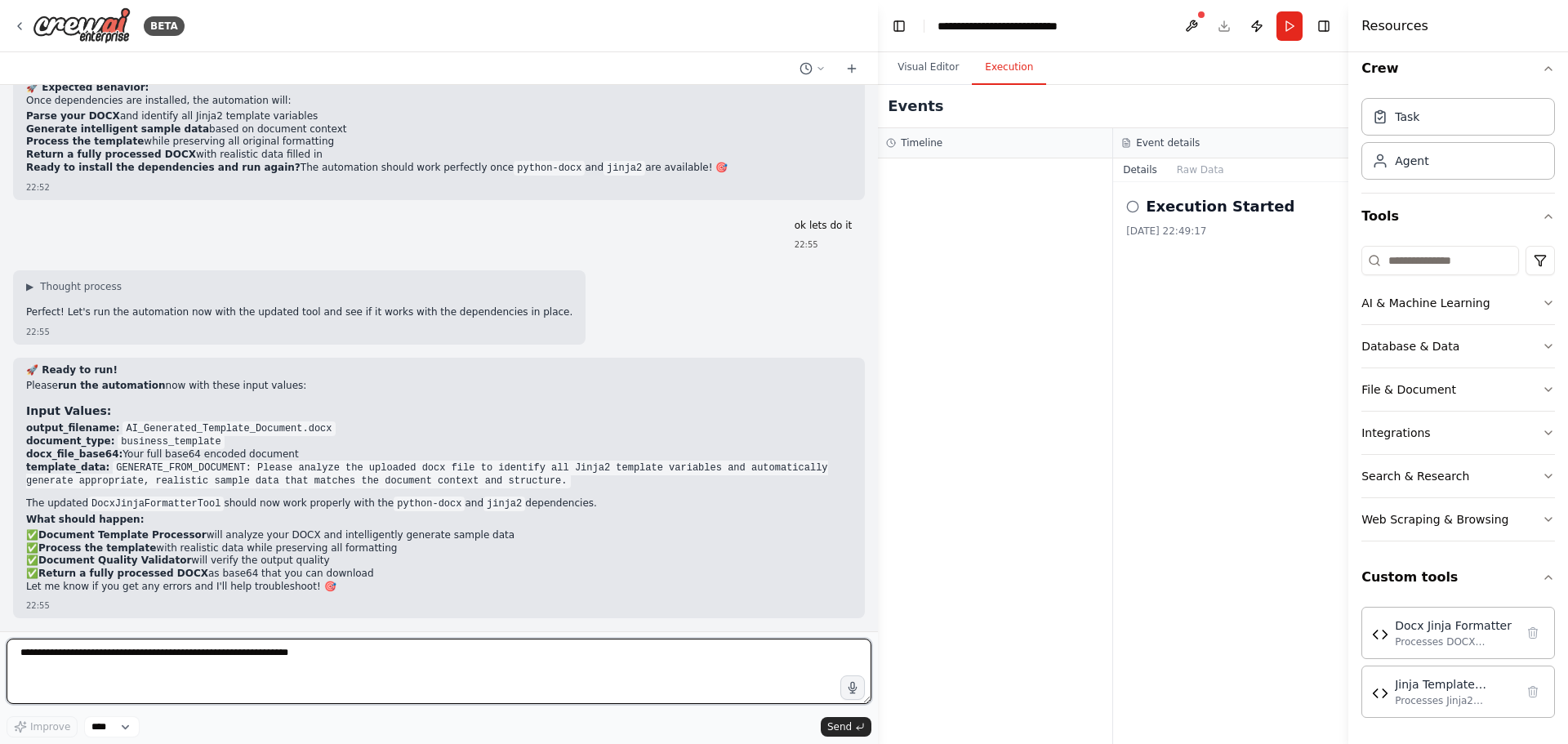
click at [332, 660] on textarea at bounding box center [439, 672] width 865 height 66
click at [473, 669] on textarea at bounding box center [439, 672] width 865 height 66
click at [429, 653] on textarea at bounding box center [439, 672] width 865 height 66
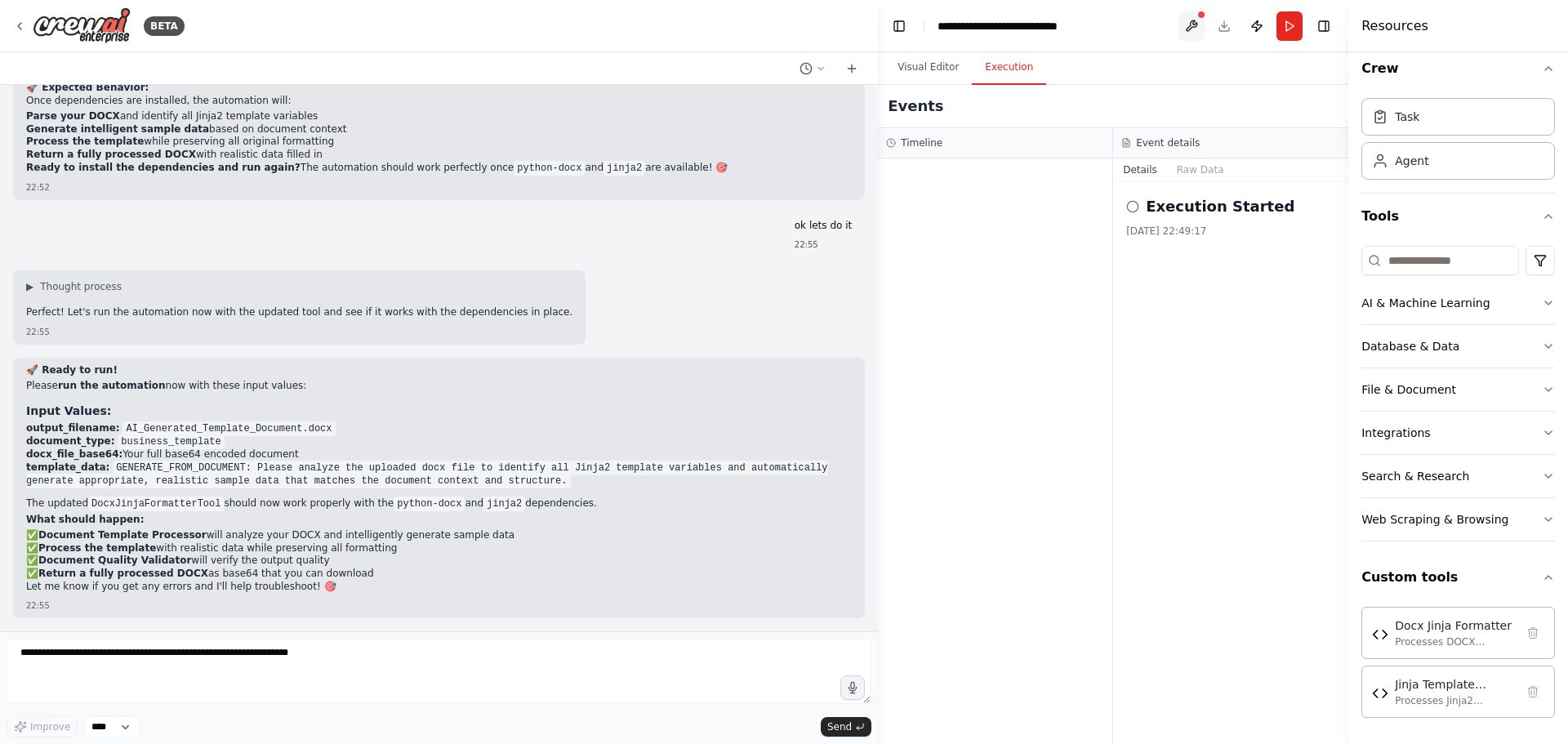
click at [1189, 29] on button at bounding box center [1192, 26] width 26 height 29
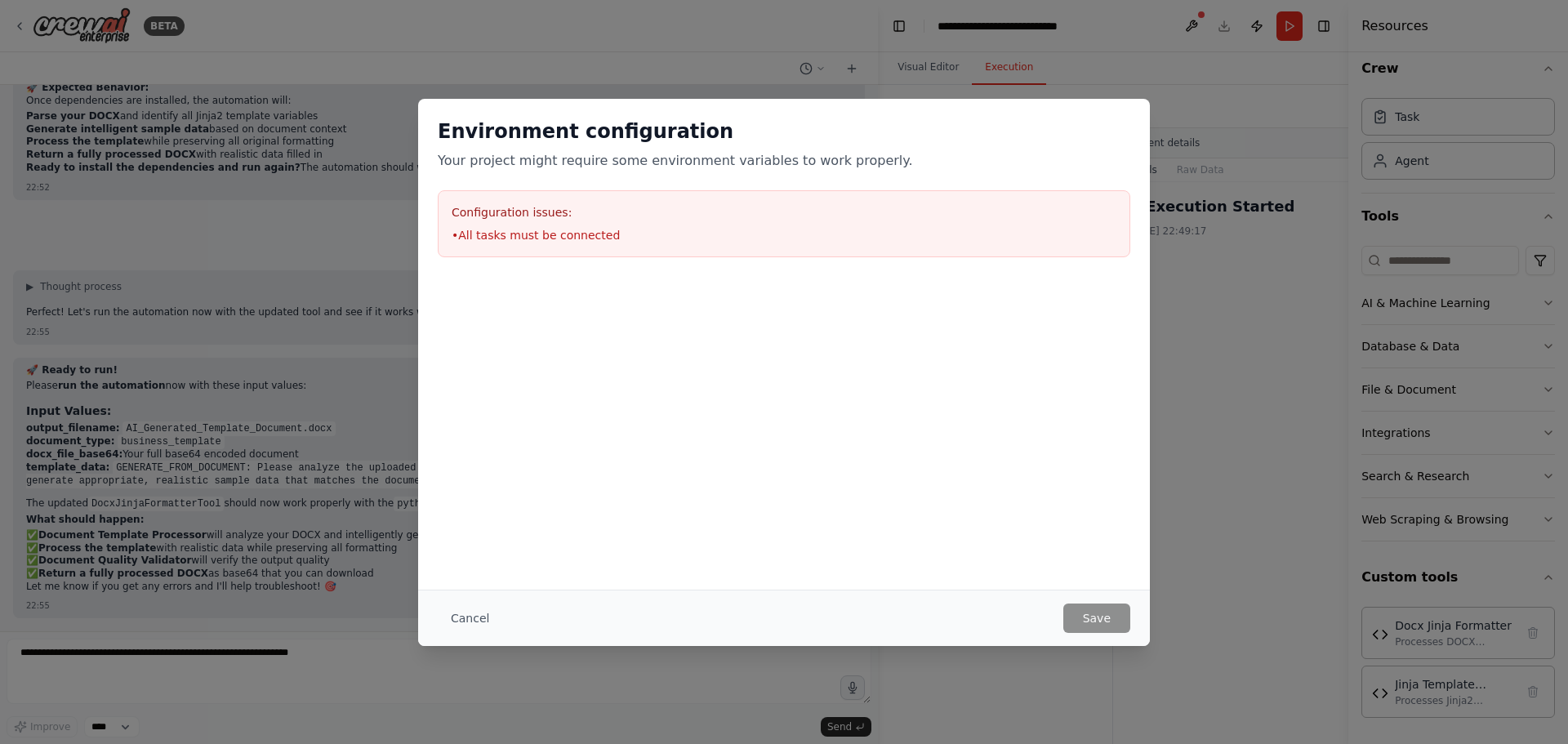
click at [583, 236] on li "• All tasks must be connected" at bounding box center [783, 234] width 664 height 16
drag, startPoint x: 464, startPoint y: 618, endPoint x: 472, endPoint y: 609, distance: 12.0
click at [464, 618] on button "Cancel" at bounding box center [470, 618] width 65 height 29
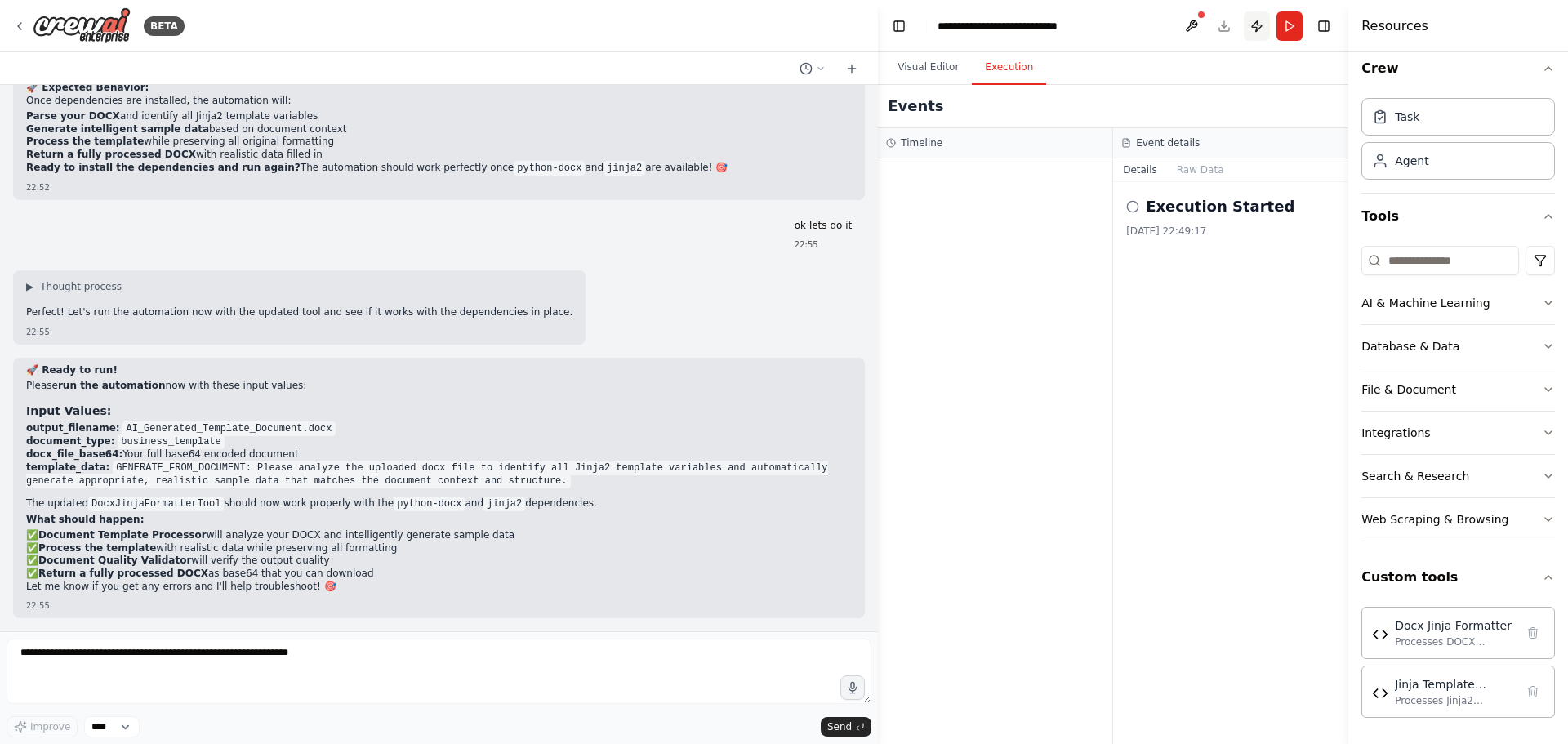
click at [1260, 29] on button "Publish" at bounding box center [1256, 26] width 26 height 29
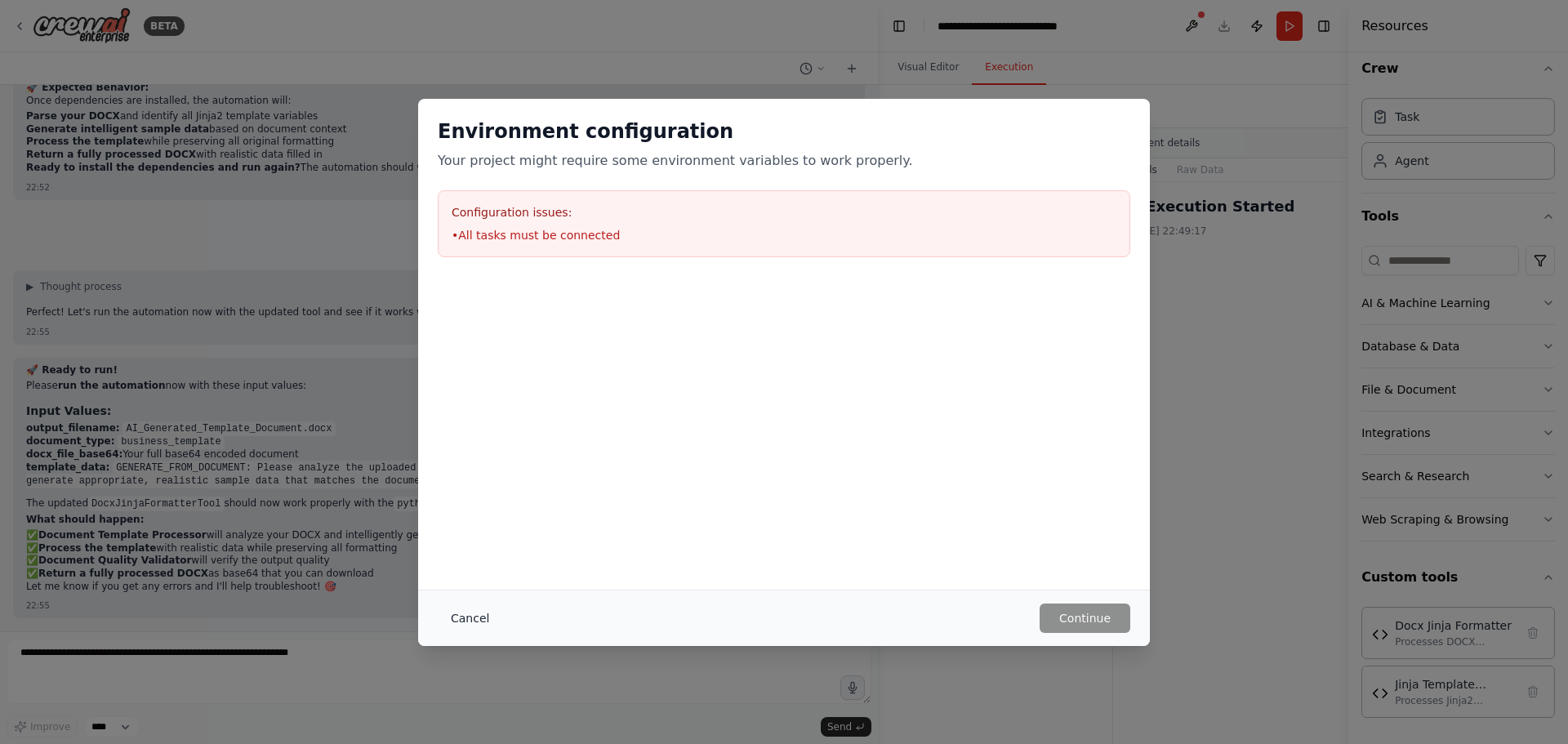
click at [466, 618] on button "Cancel" at bounding box center [470, 618] width 65 height 29
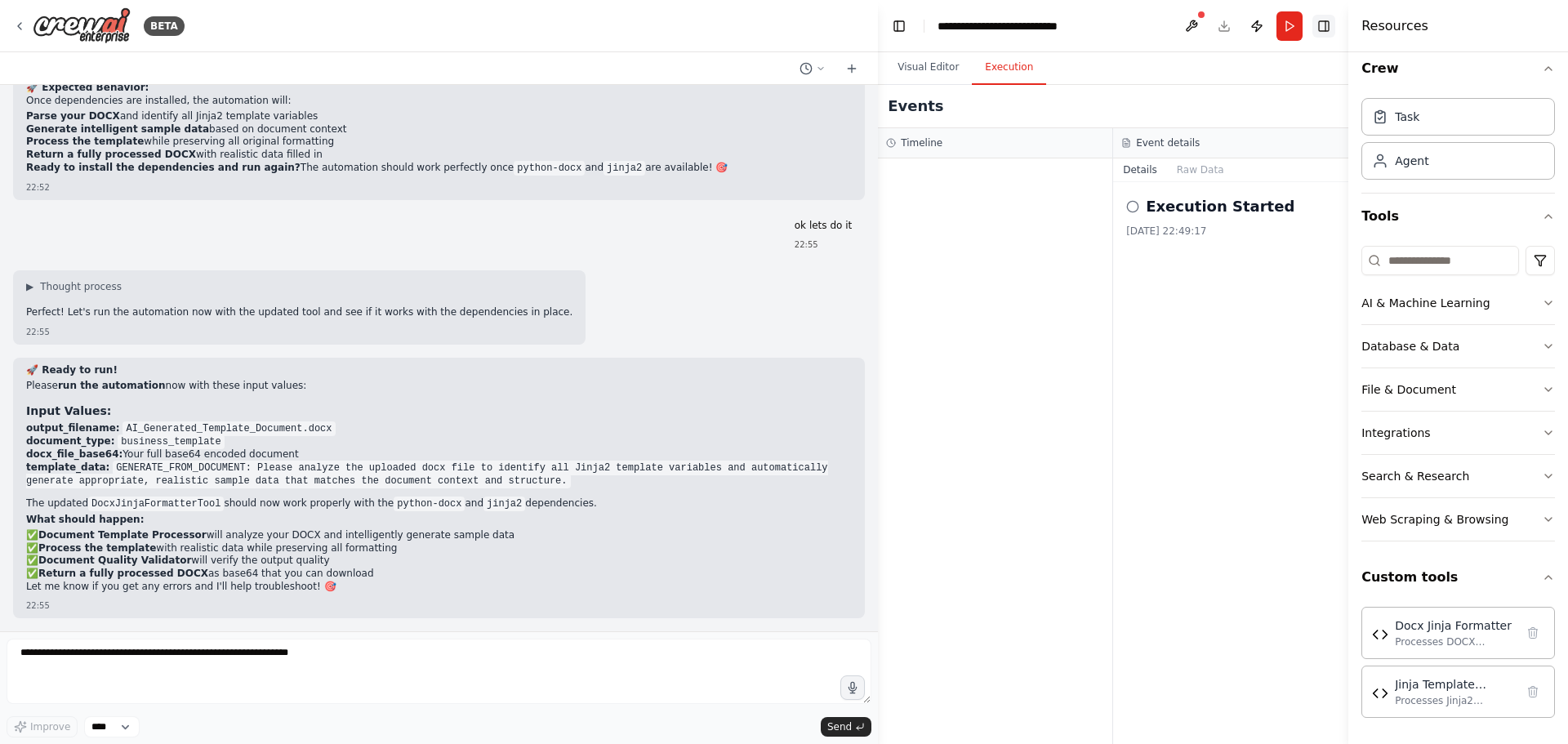
click at [1329, 22] on button "Toggle Right Sidebar" at bounding box center [1323, 26] width 23 height 23
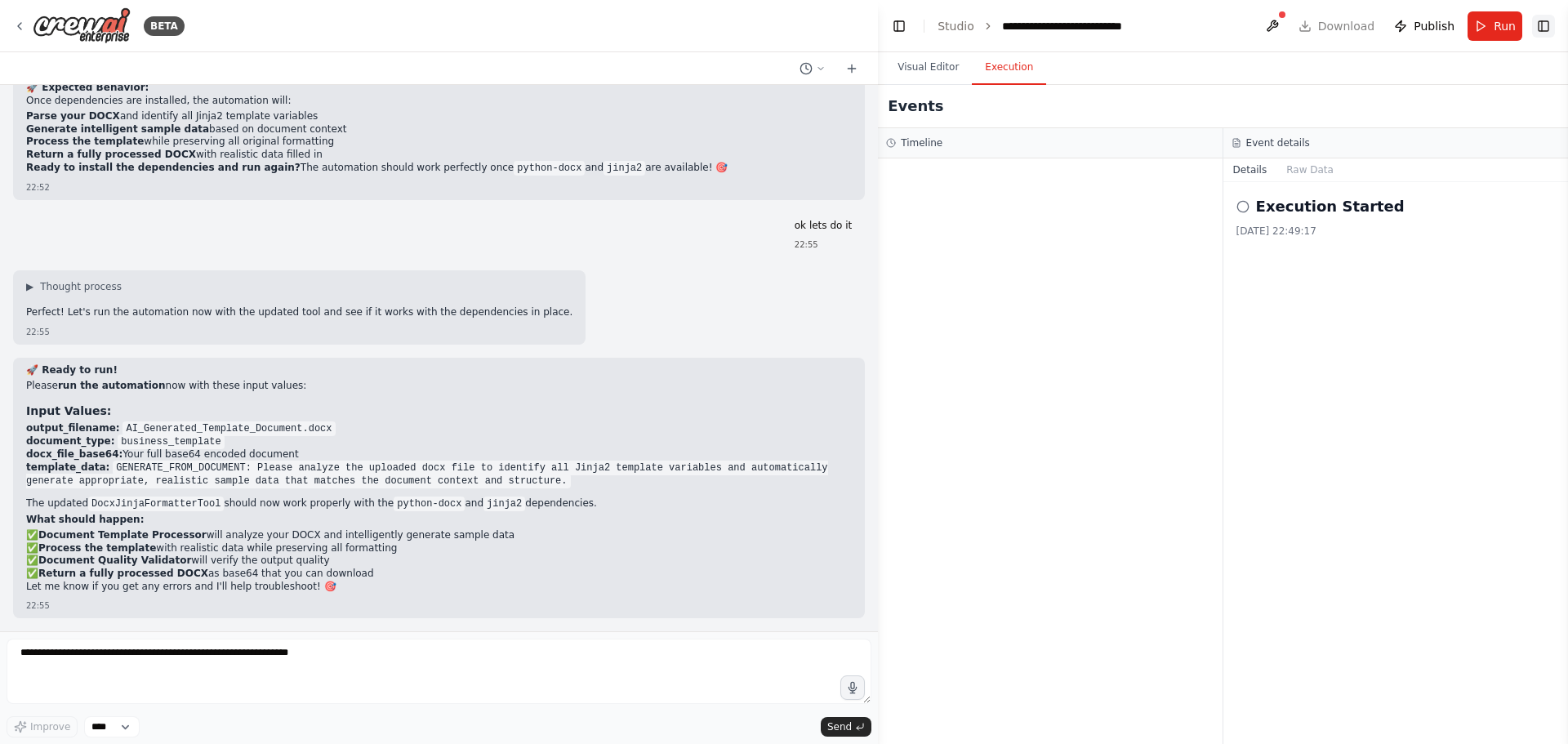
click at [1540, 27] on button "Toggle Right Sidebar" at bounding box center [1543, 26] width 23 height 23
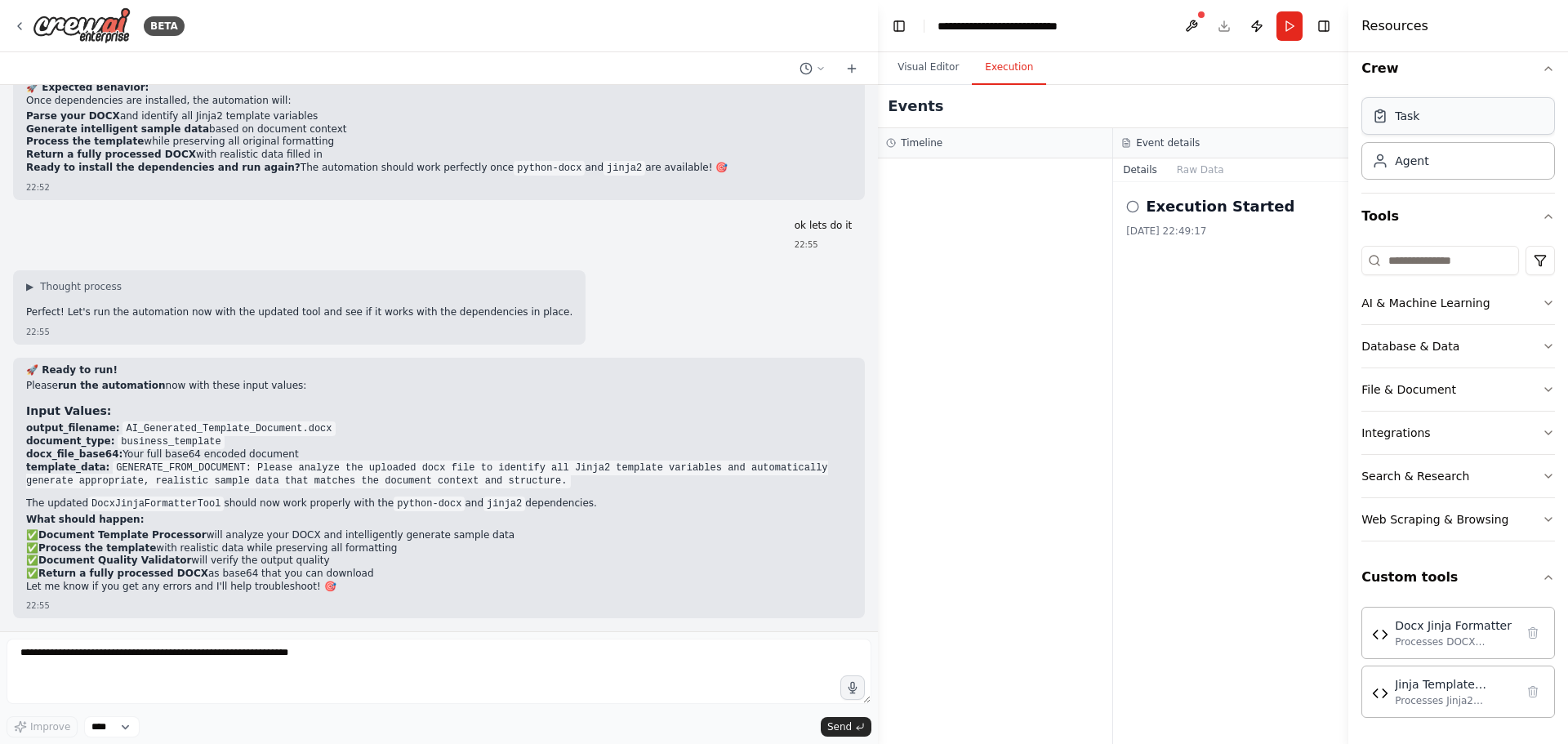
click at [1512, 116] on div "Task" at bounding box center [1458, 116] width 194 height 38
click at [1490, 174] on div "Agent" at bounding box center [1458, 160] width 194 height 38
click at [1449, 259] on input at bounding box center [1440, 260] width 158 height 29
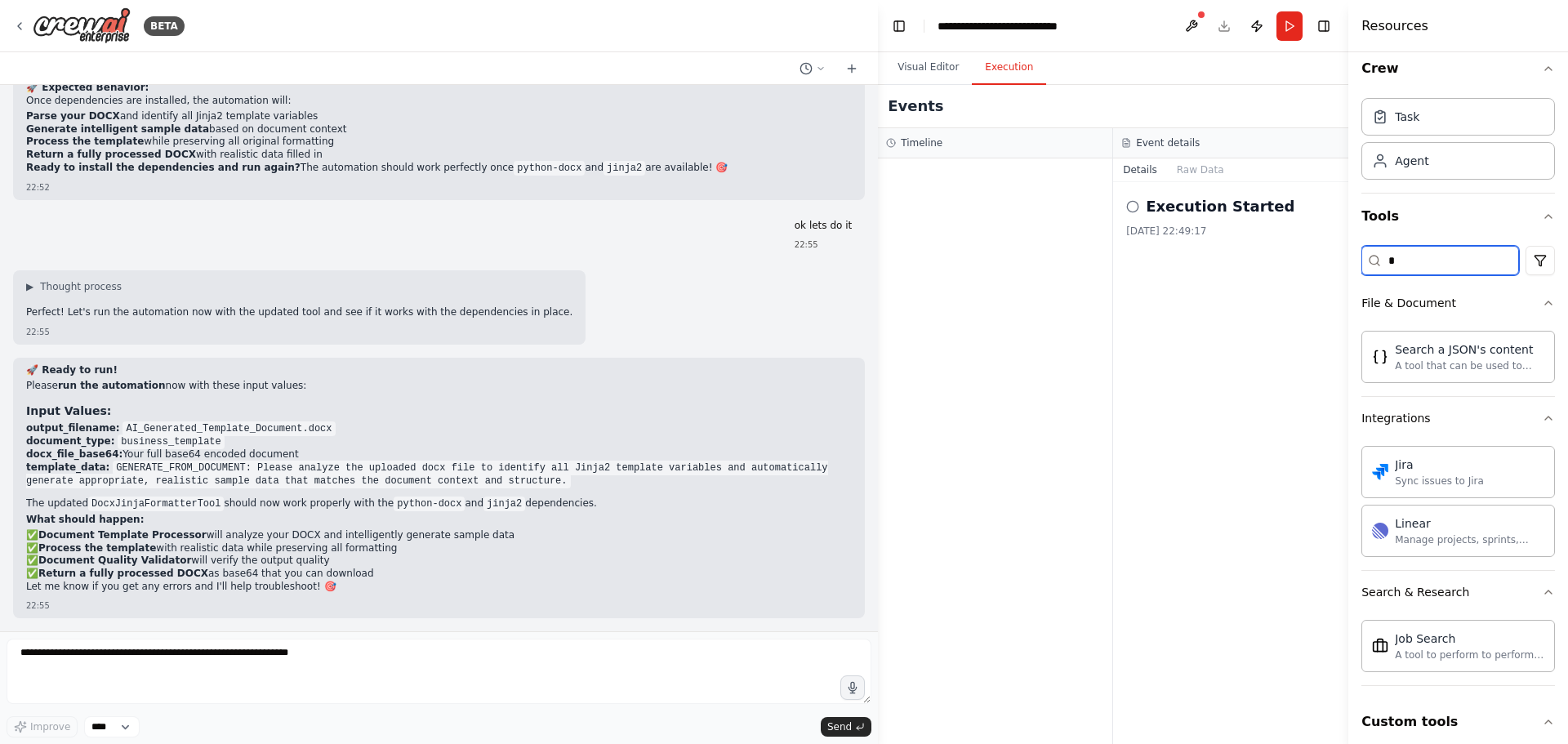
scroll to position [0, 0]
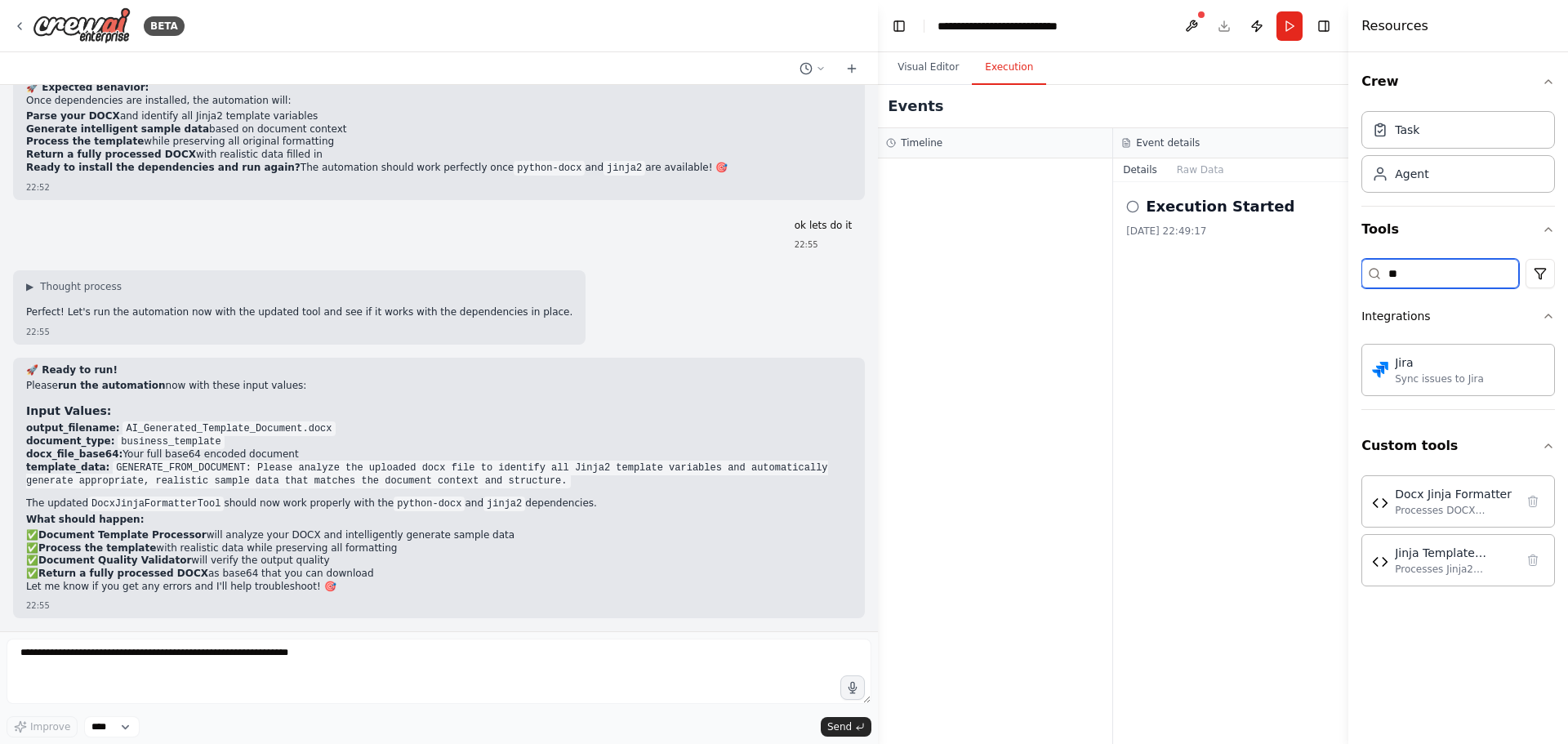
type input "*"
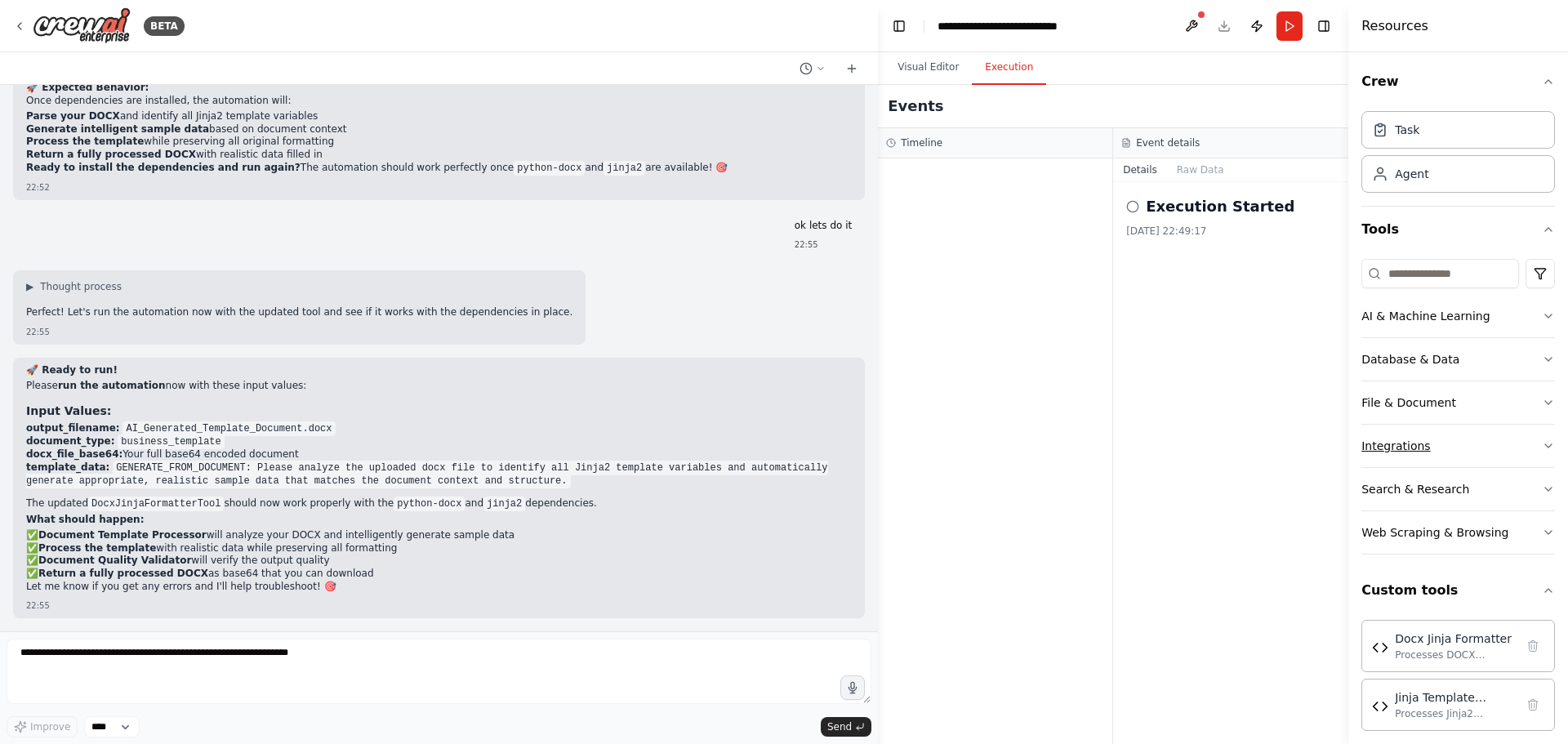
click at [1541, 451] on icon "button" at bounding box center [1547, 446] width 13 height 13
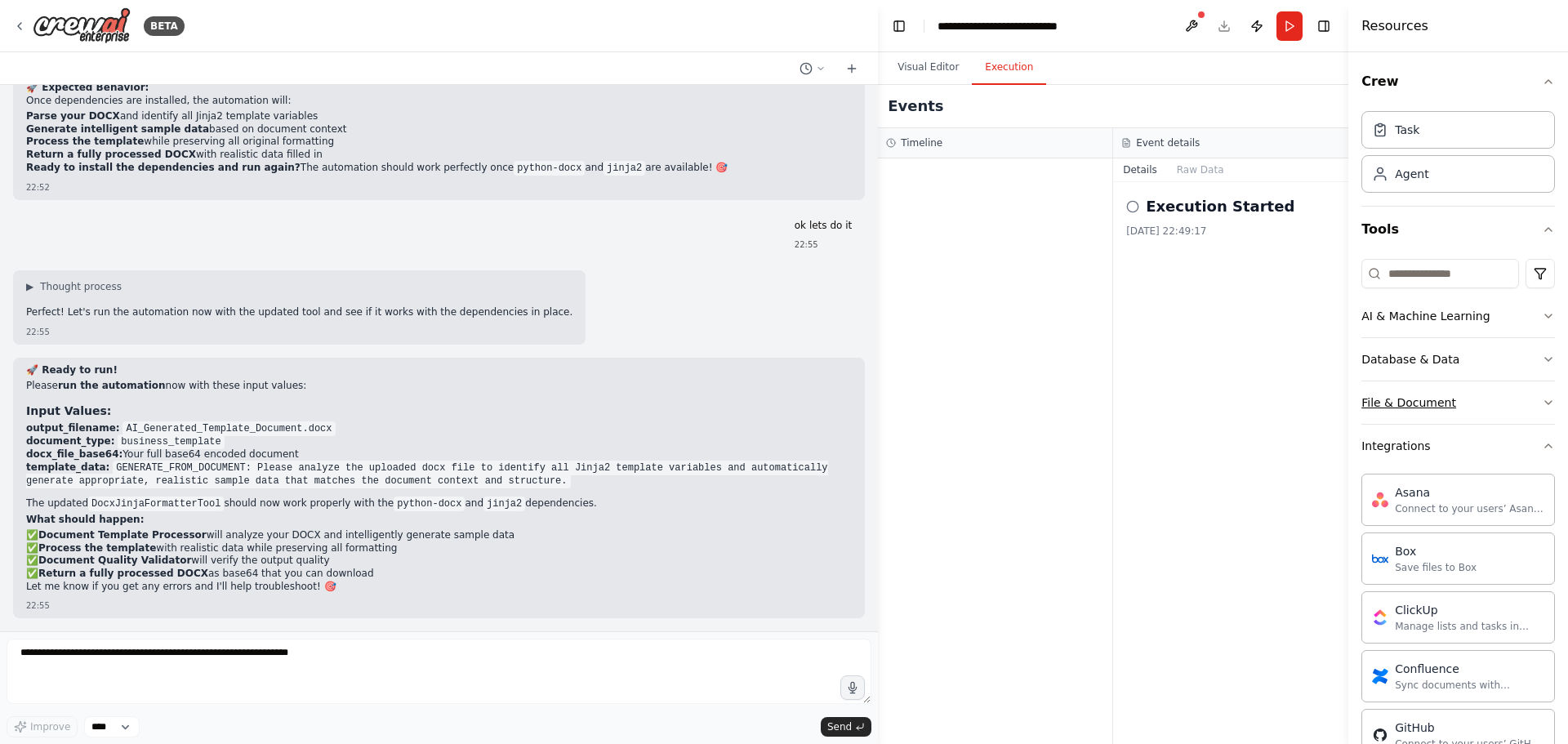
click at [1514, 399] on button "File & Document" at bounding box center [1458, 403] width 194 height 42
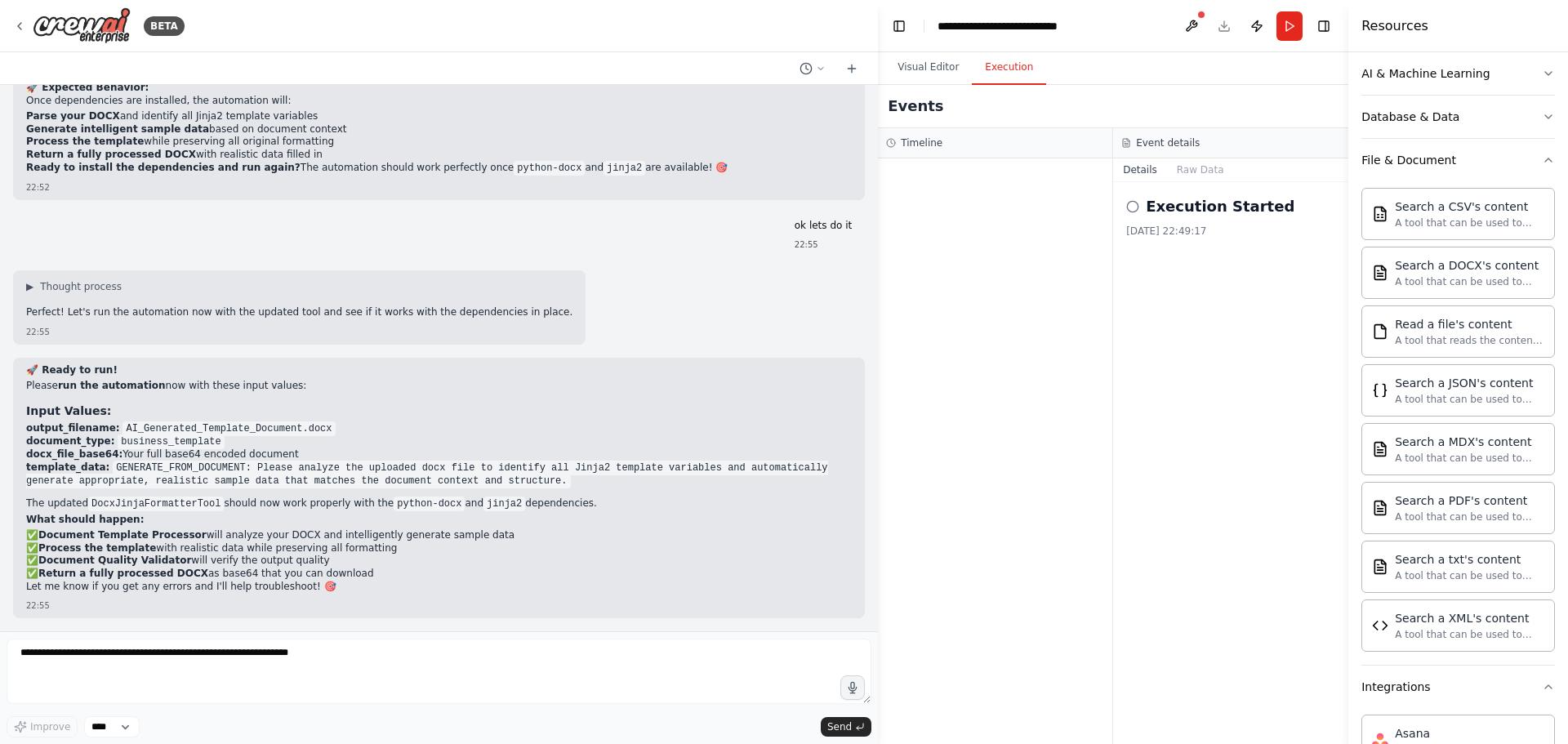
scroll to position [82, 0]
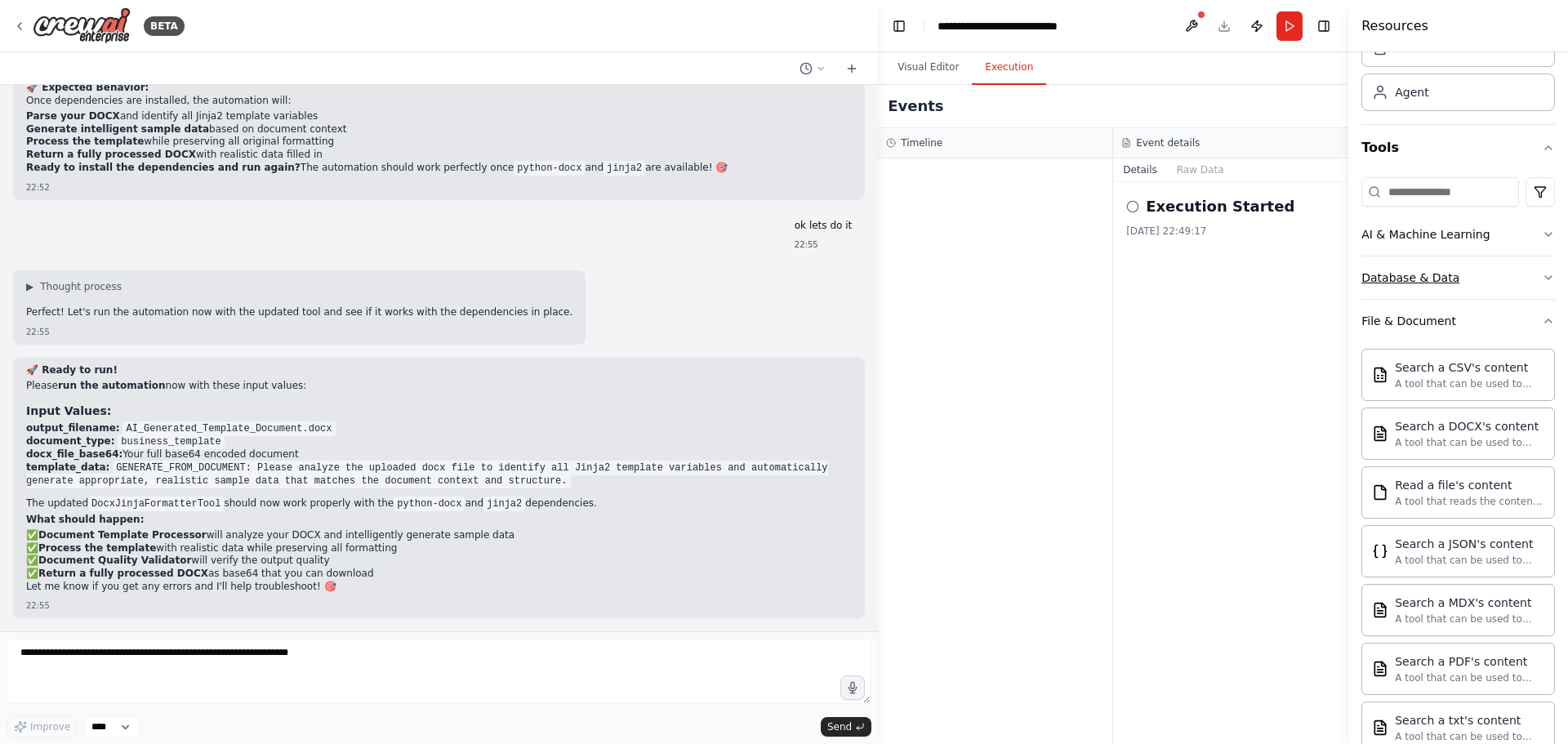
click at [1434, 282] on div "Database & Data" at bounding box center [1410, 278] width 98 height 16
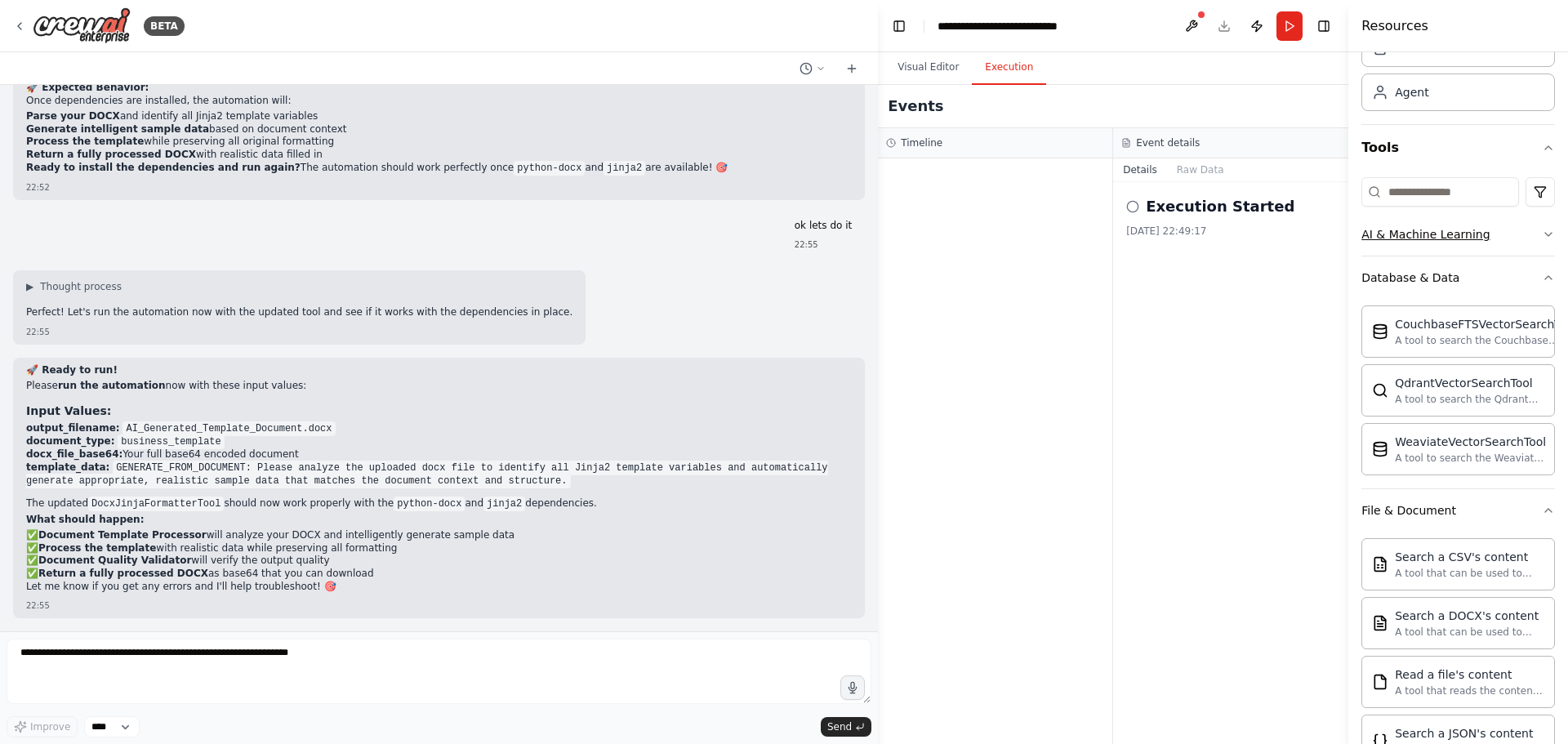
click at [1448, 240] on div "AI & Machine Learning" at bounding box center [1425, 234] width 128 height 16
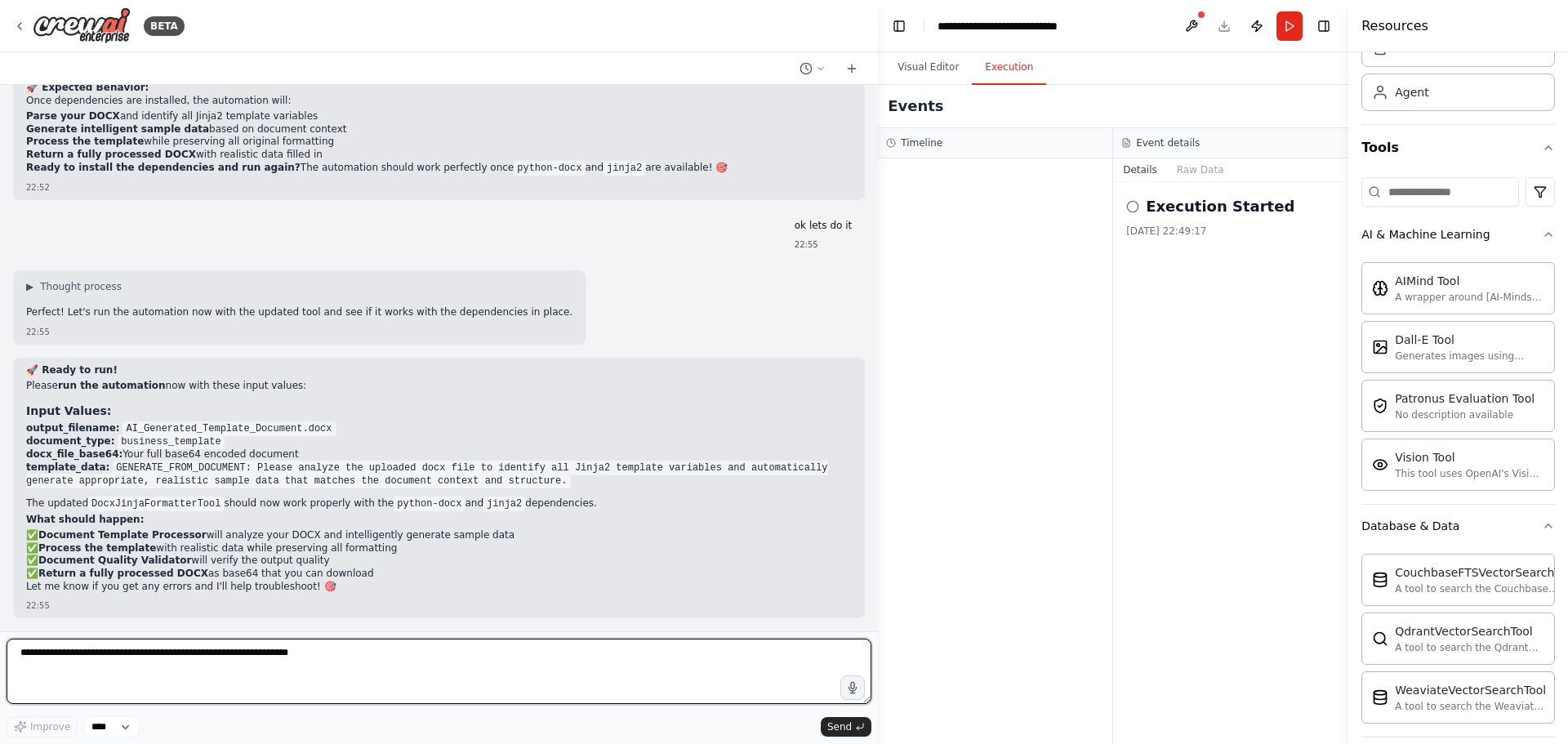
click at [289, 655] on textarea at bounding box center [439, 672] width 865 height 66
type textarea "**********"
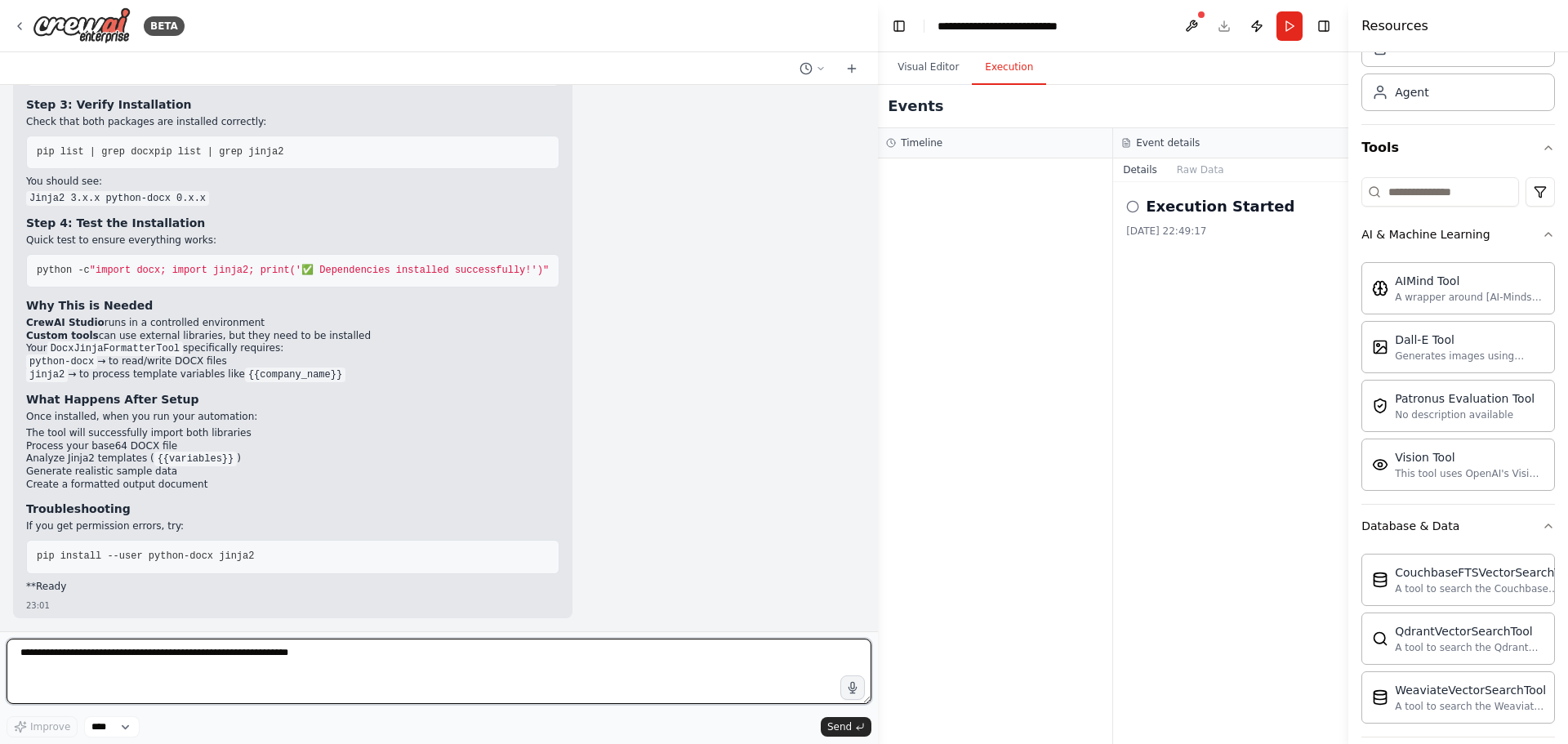
scroll to position [23281, 0]
click at [326, 660] on textarea at bounding box center [439, 672] width 865 height 66
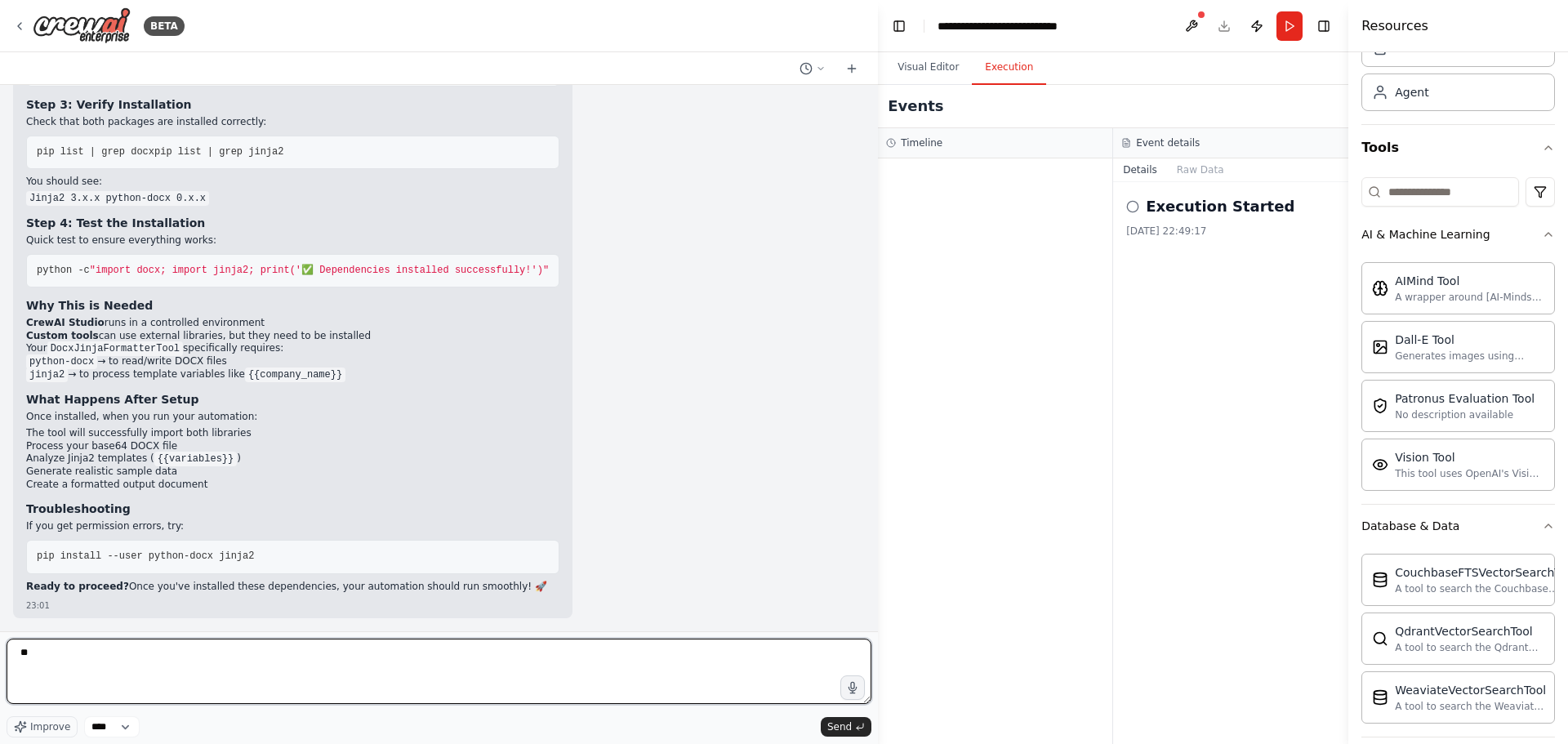
type textarea "*"
type textarea "**********"
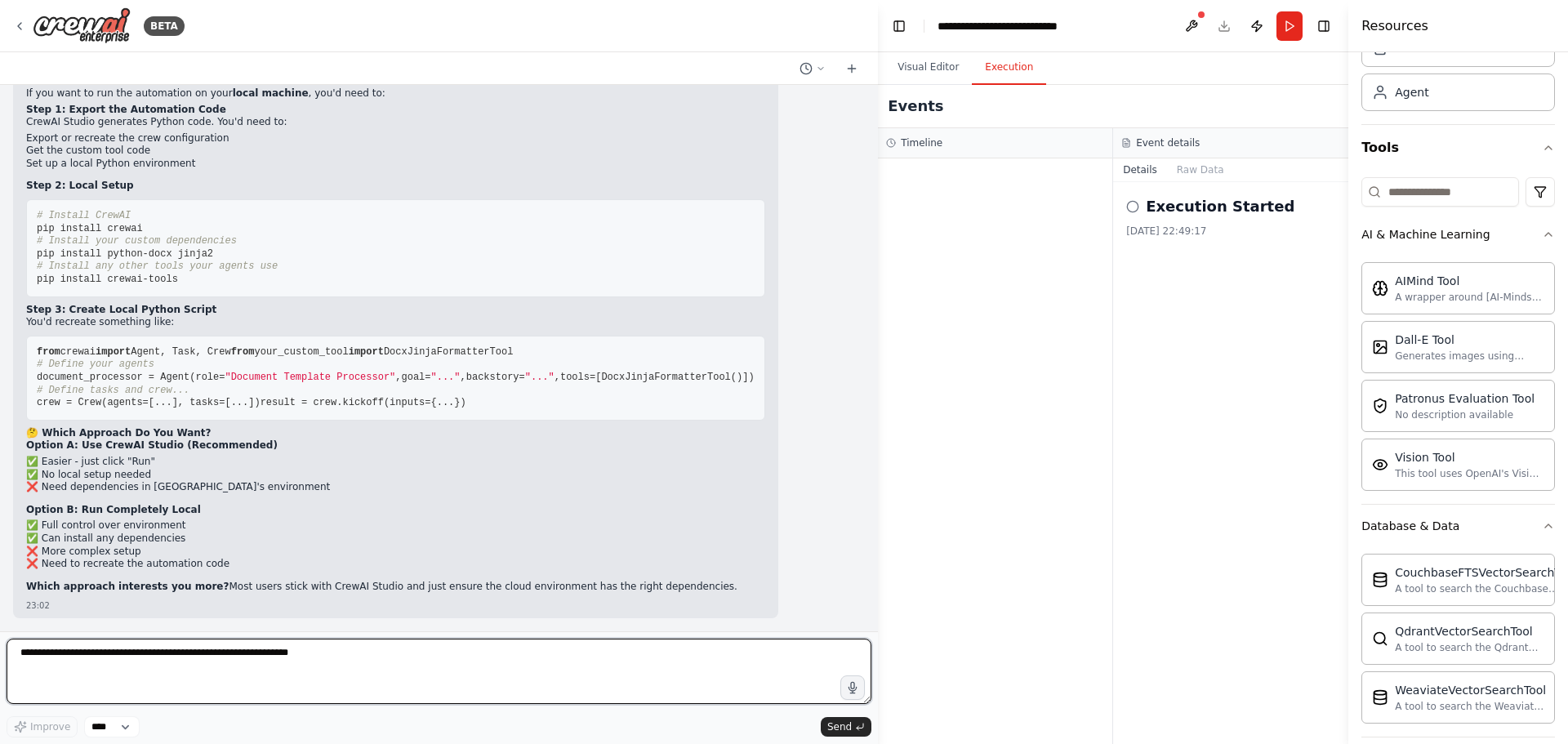
scroll to position [24214, 0]
click at [283, 683] on textarea at bounding box center [439, 672] width 865 height 66
type textarea "*"
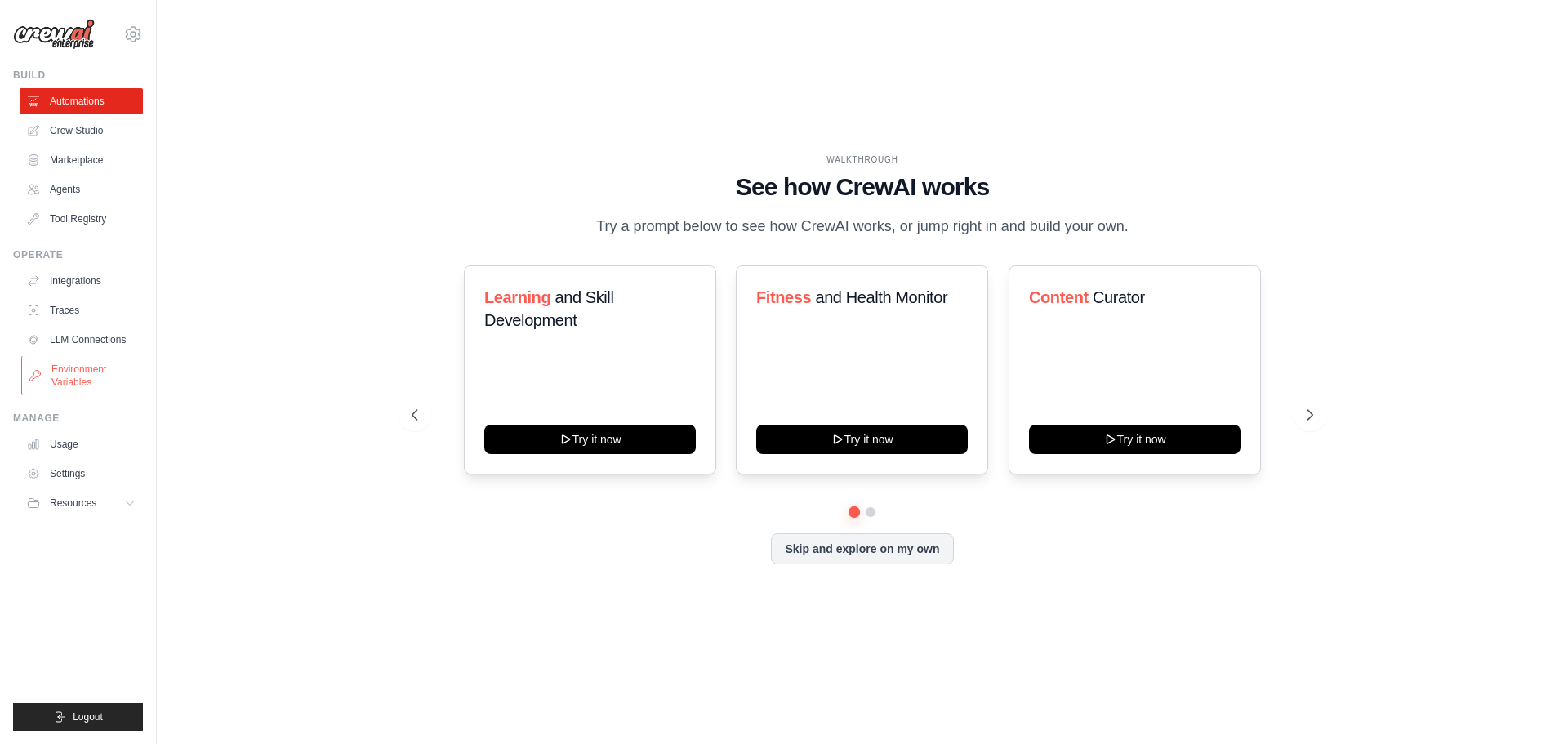
click at [92, 373] on link "Environment Variables" at bounding box center [83, 375] width 123 height 39
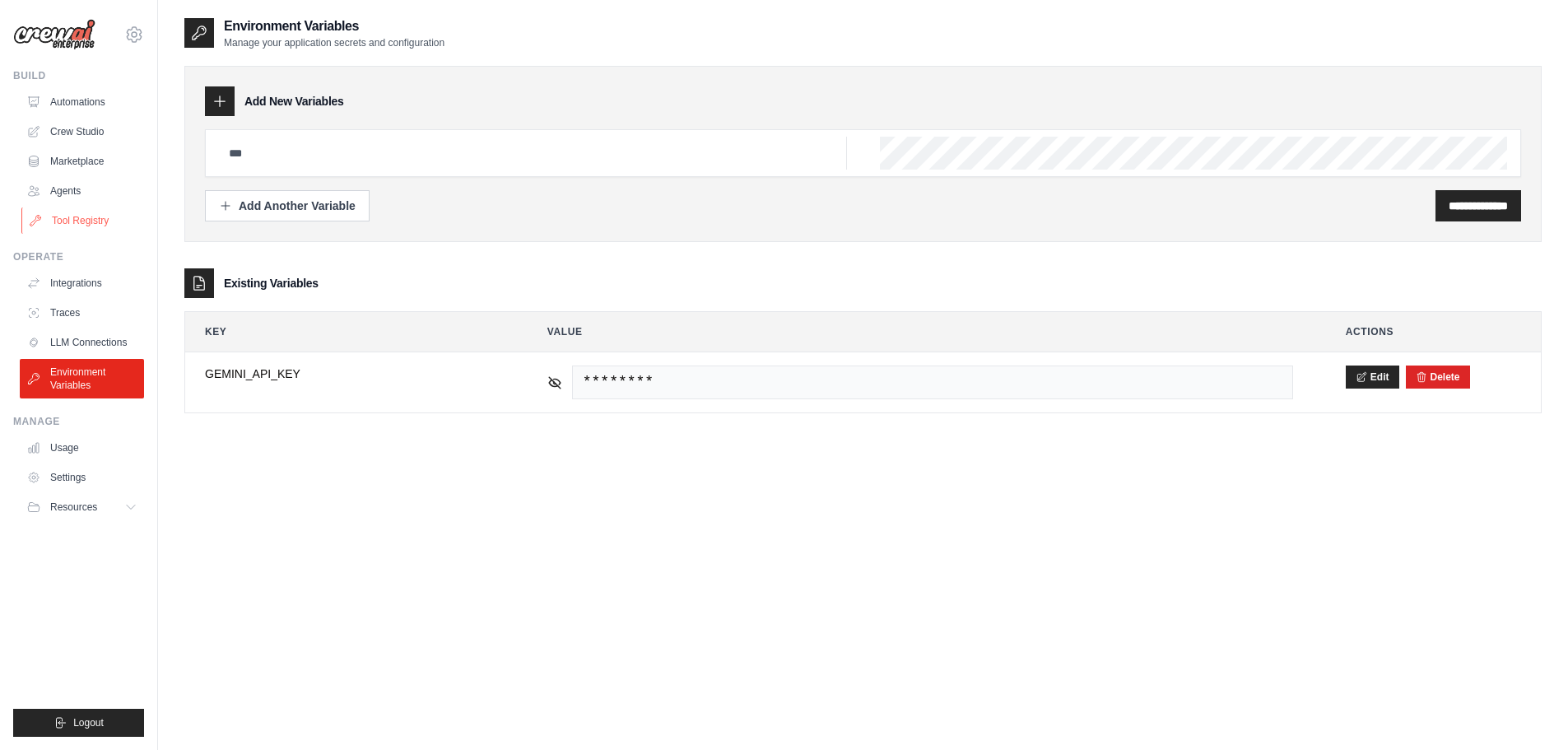
click at [77, 224] on link "Tool Registry" at bounding box center [83, 221] width 124 height 26
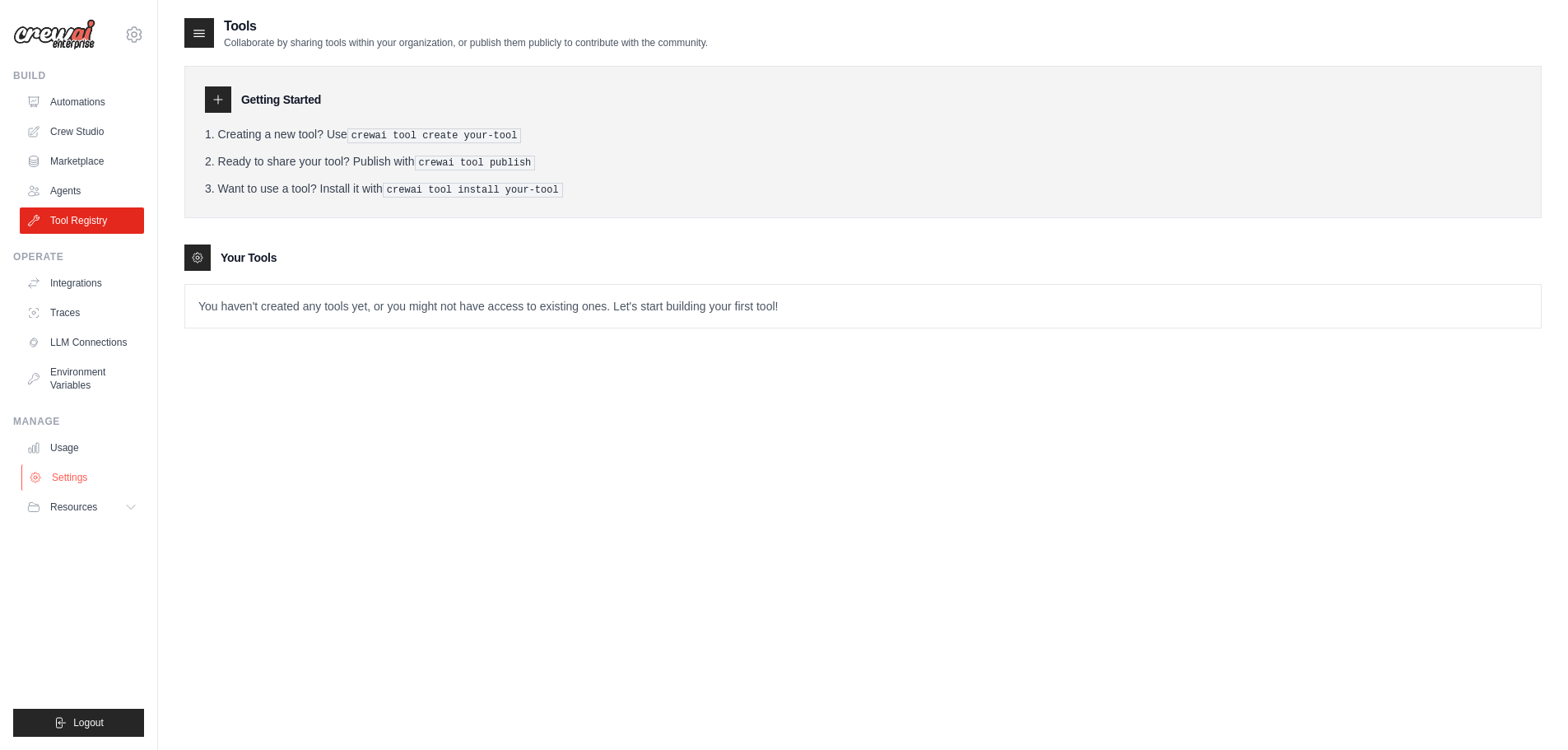
click at [83, 474] on link "Settings" at bounding box center [83, 478] width 124 height 26
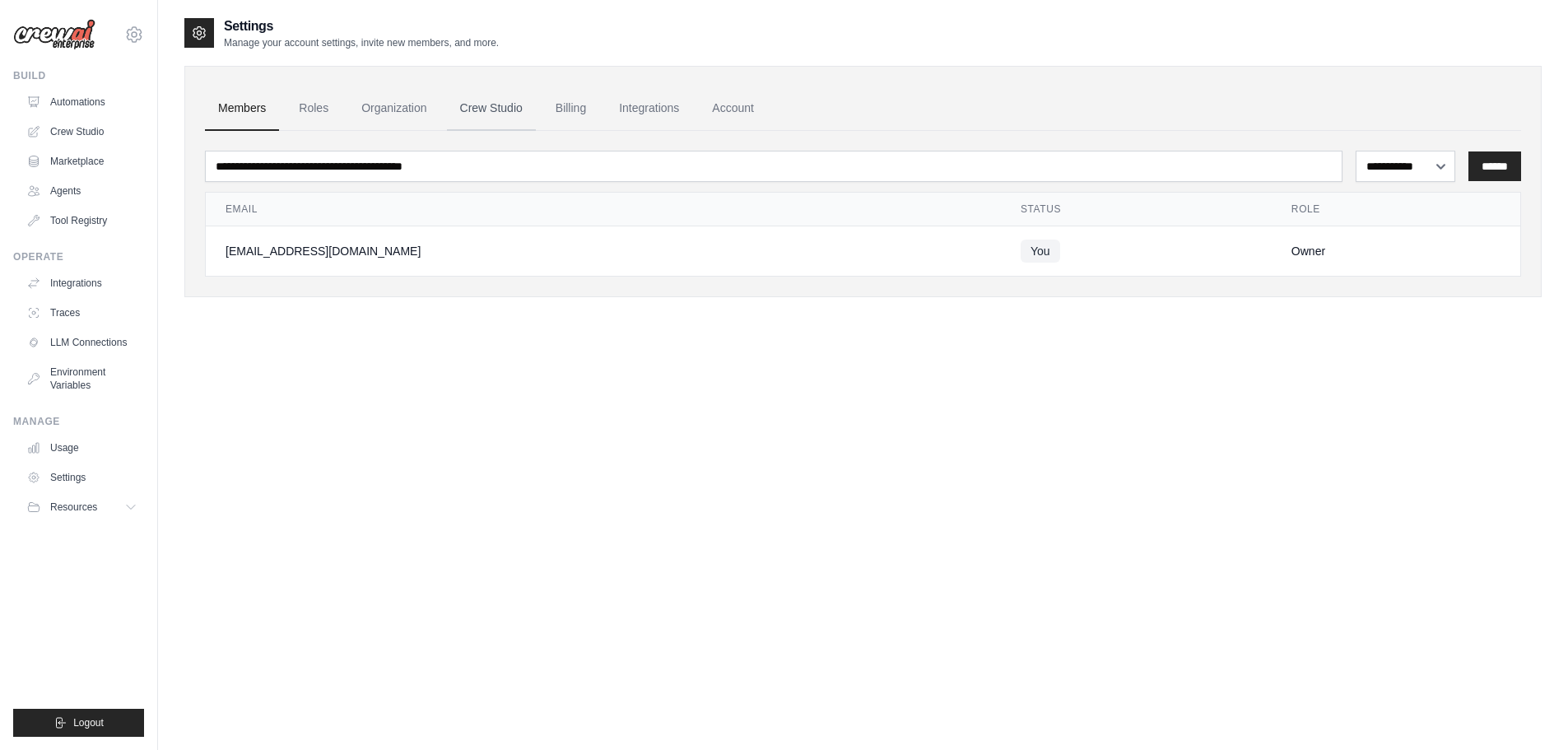
click at [480, 110] on link "Crew Studio" at bounding box center [492, 109] width 89 height 44
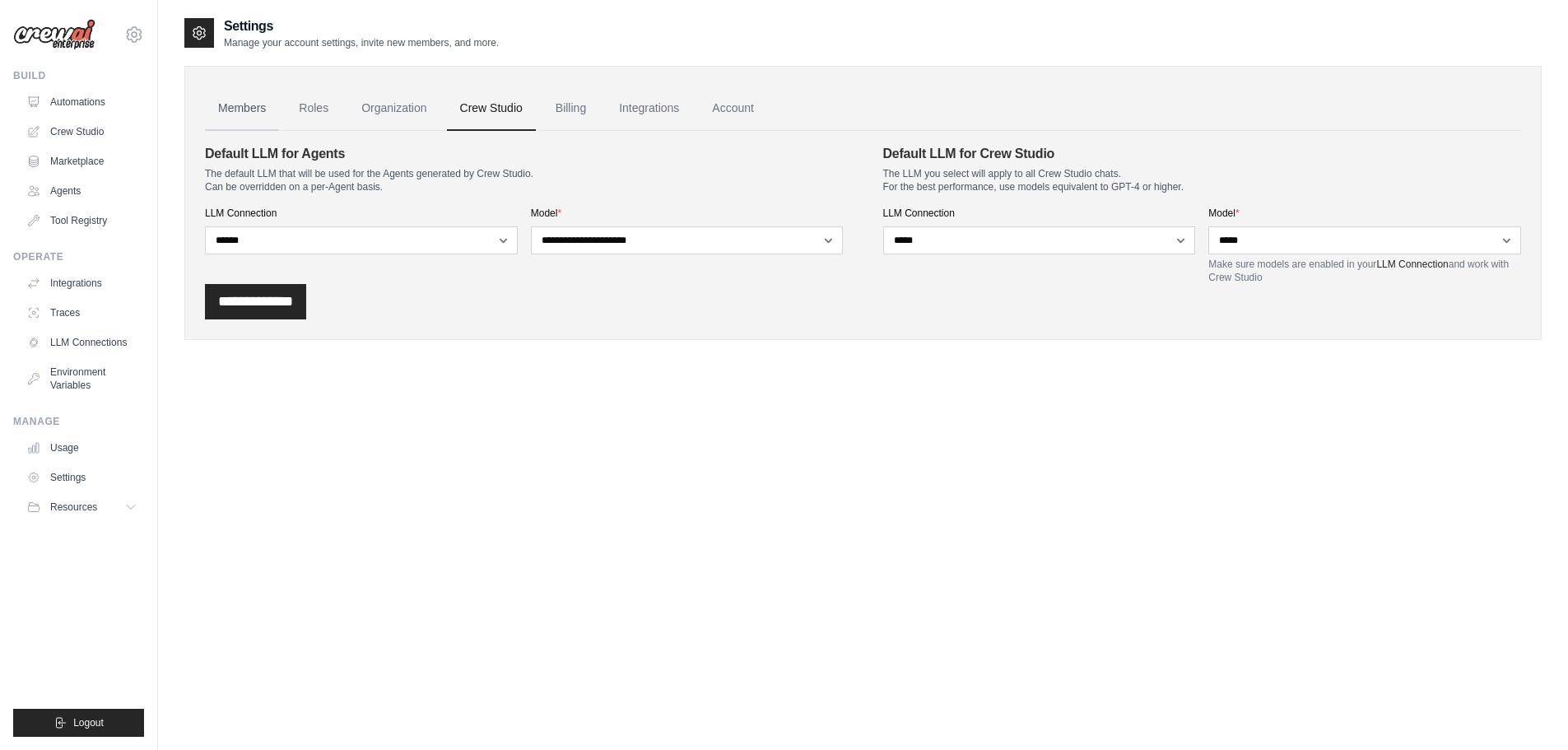
click at [263, 111] on link "Members" at bounding box center [241, 109] width 74 height 44
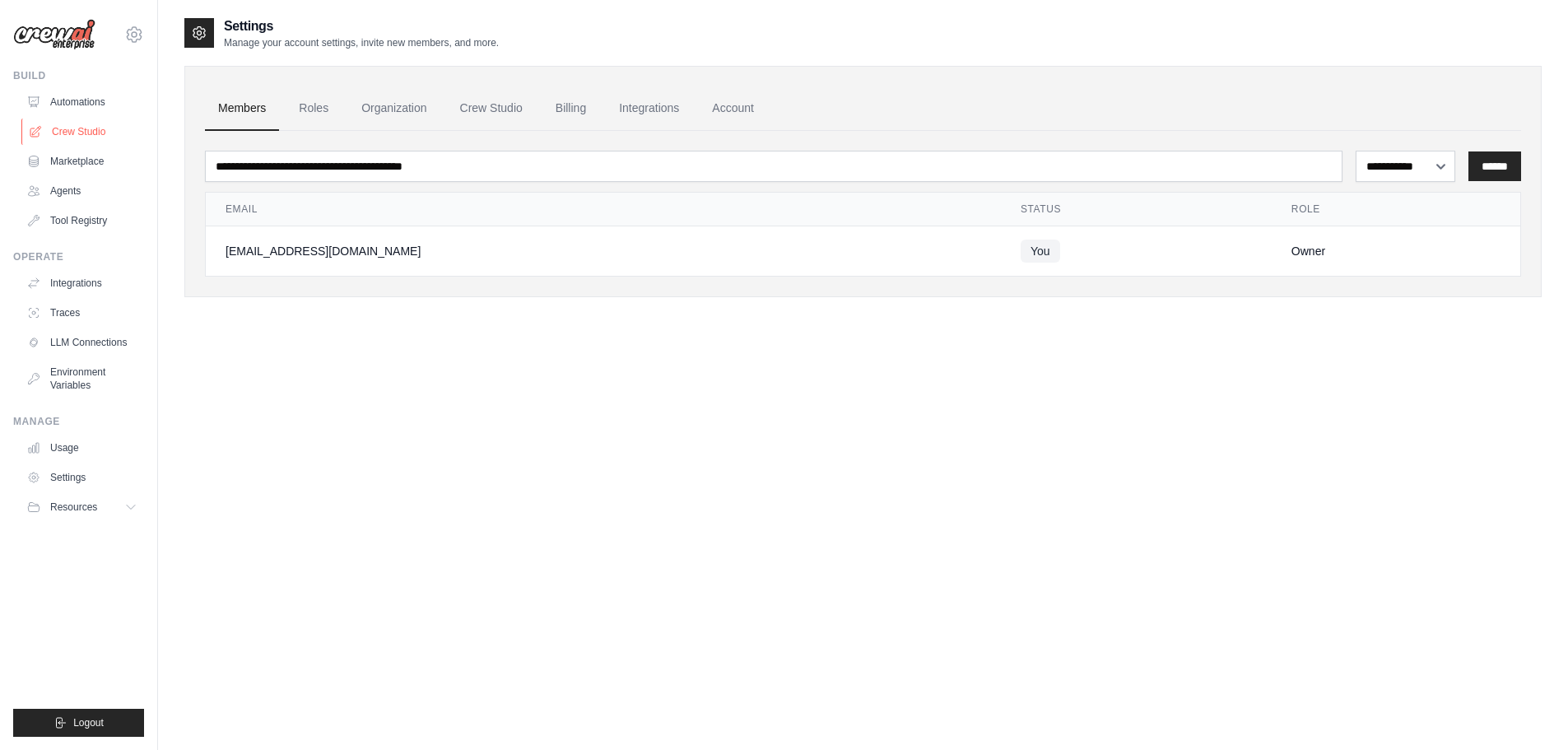
click at [80, 127] on link "Crew Studio" at bounding box center [83, 131] width 124 height 26
